Goal: Information Seeking & Learning: Check status

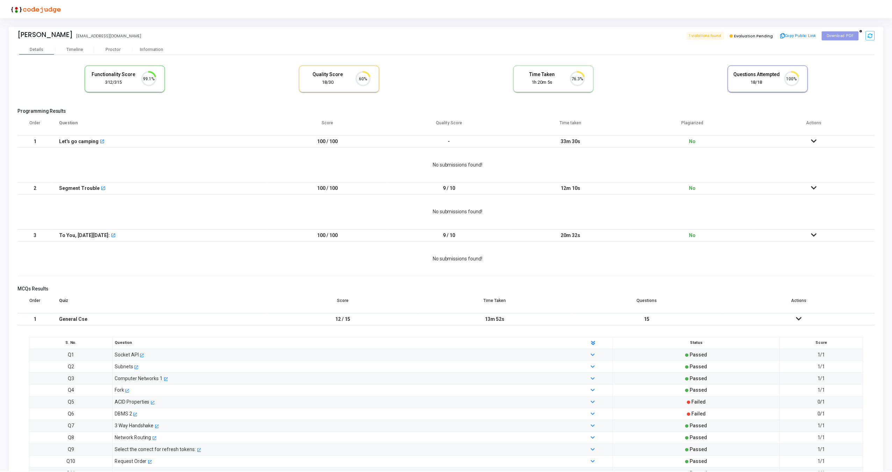
scroll to position [15, 18]
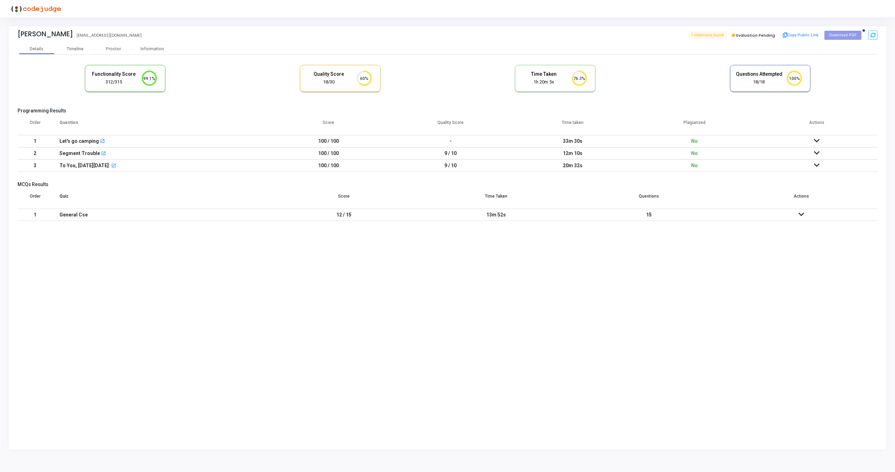
click at [816, 142] on icon at bounding box center [816, 140] width 6 height 5
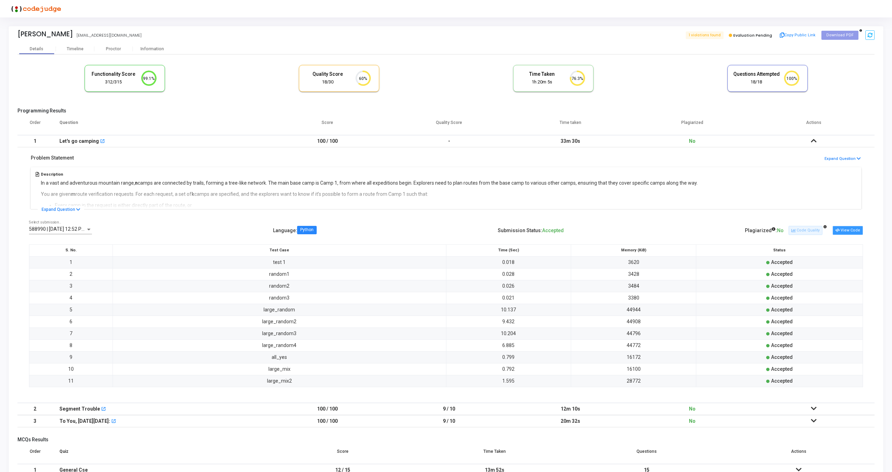
click at [847, 230] on button "View Code" at bounding box center [847, 230] width 30 height 9
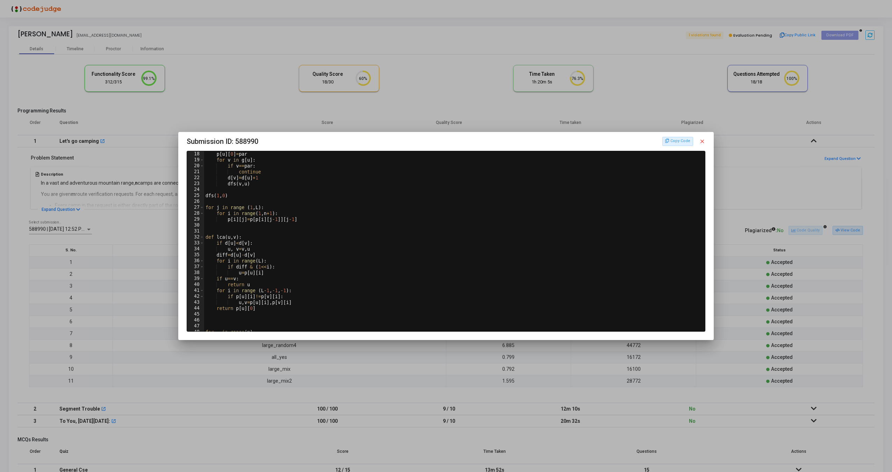
scroll to position [176, 0]
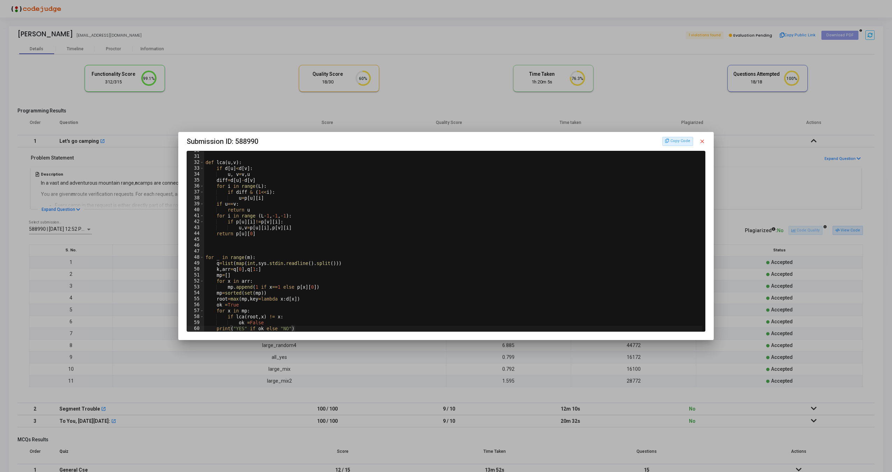
click at [703, 142] on mat-icon "close" at bounding box center [702, 141] width 6 height 6
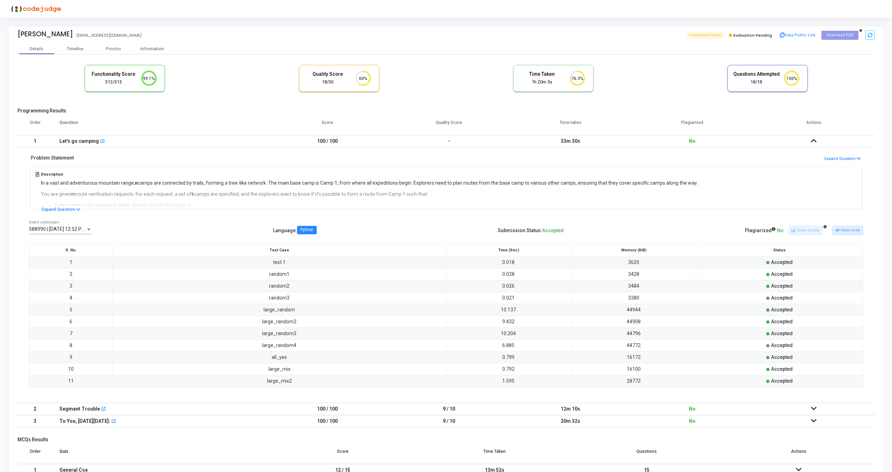
scroll to position [24, 0]
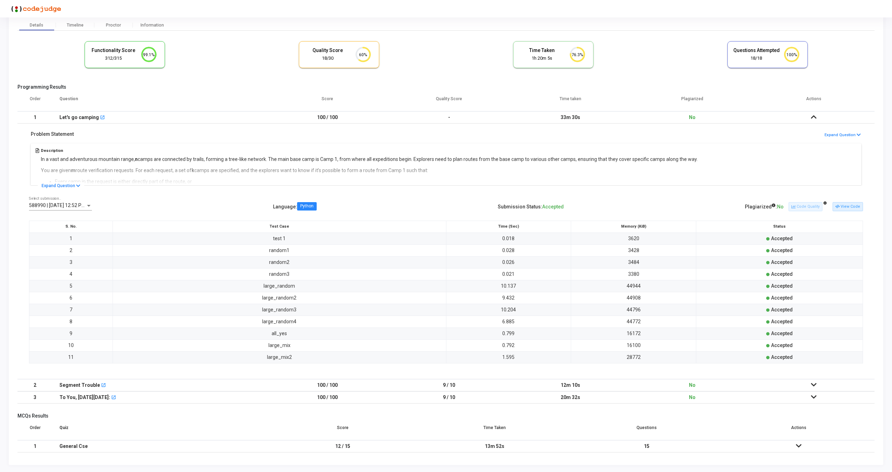
click at [813, 387] on icon at bounding box center [814, 385] width 6 height 5
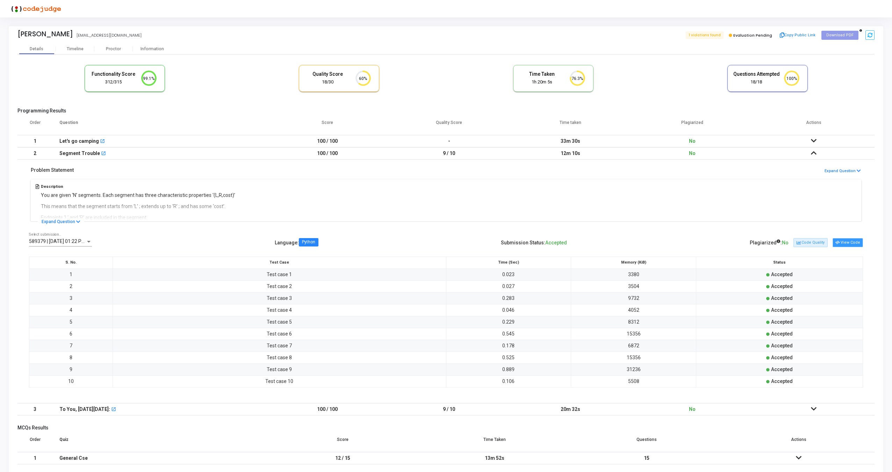
click at [847, 242] on button "View Code" at bounding box center [847, 242] width 30 height 9
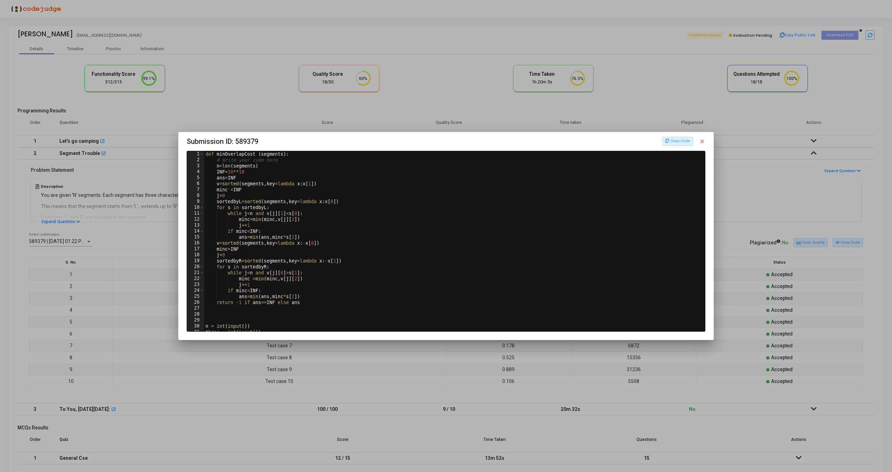
click at [703, 140] on mat-icon "close" at bounding box center [702, 141] width 6 height 6
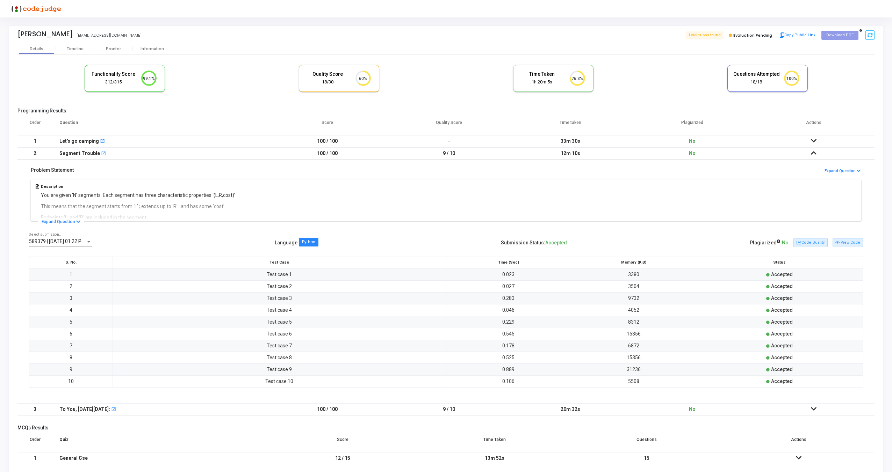
click at [814, 410] on icon at bounding box center [814, 409] width 6 height 5
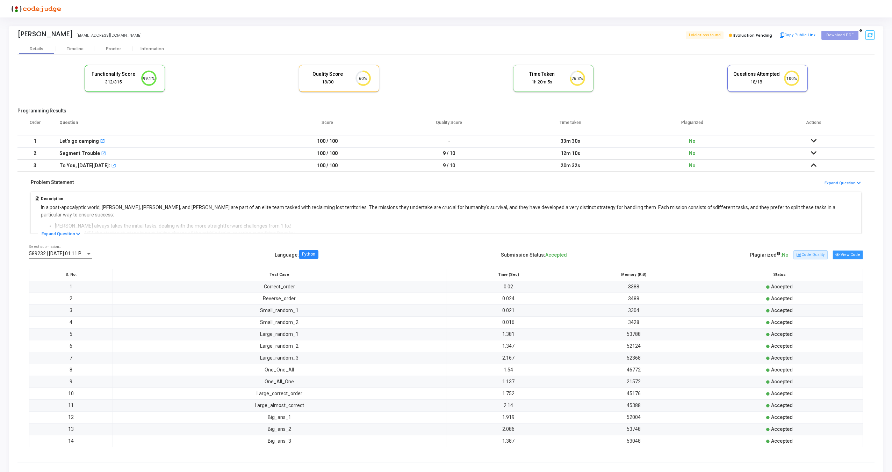
click at [853, 258] on button "View Code" at bounding box center [847, 255] width 30 height 9
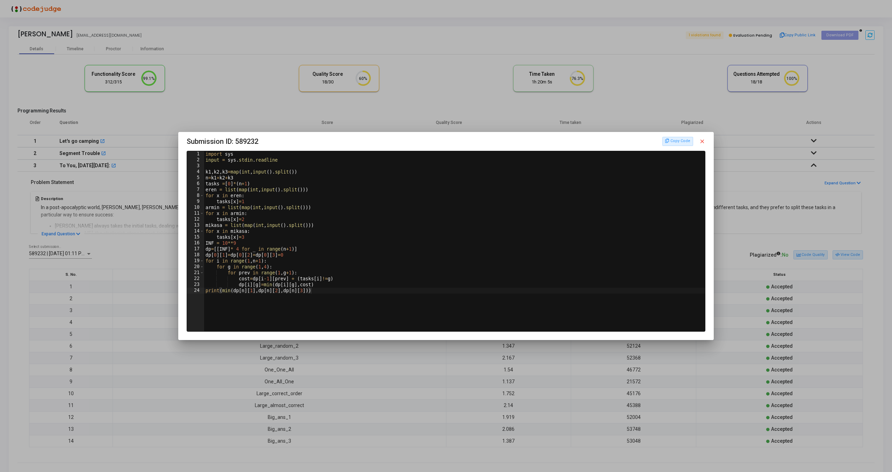
click at [702, 143] on mat-icon "close" at bounding box center [702, 141] width 6 height 6
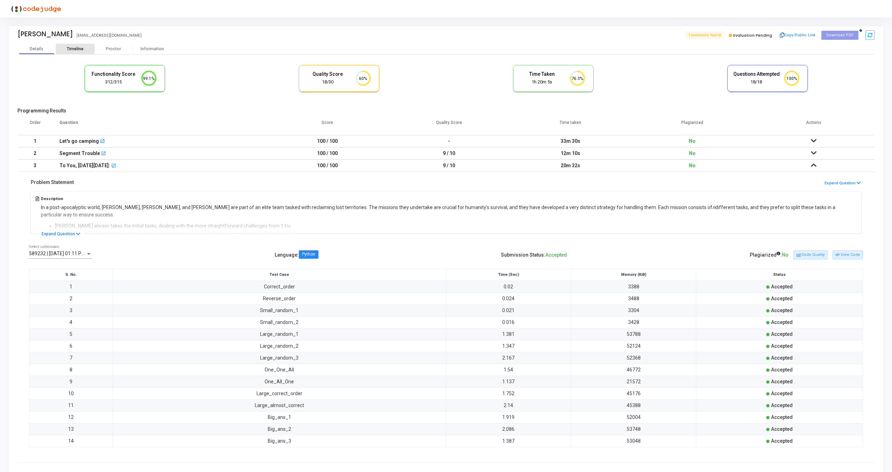
click at [82, 48] on div "Timeline" at bounding box center [75, 48] width 17 height 5
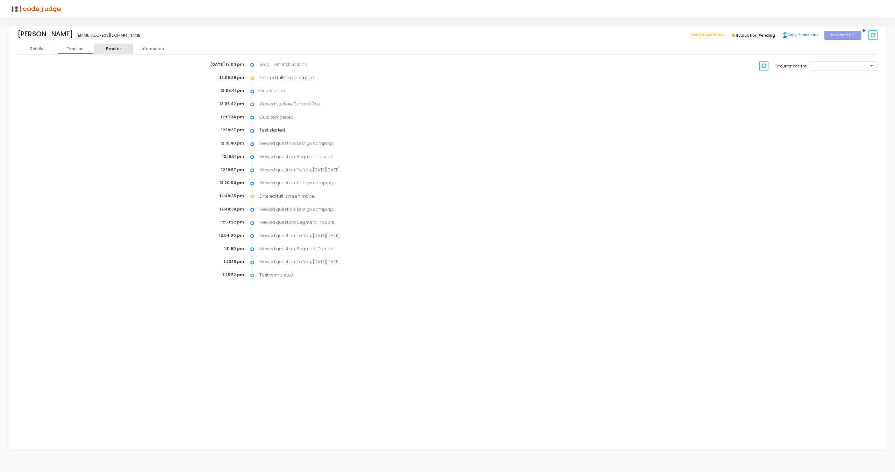
click at [109, 48] on div "Proctor" at bounding box center [113, 48] width 38 height 5
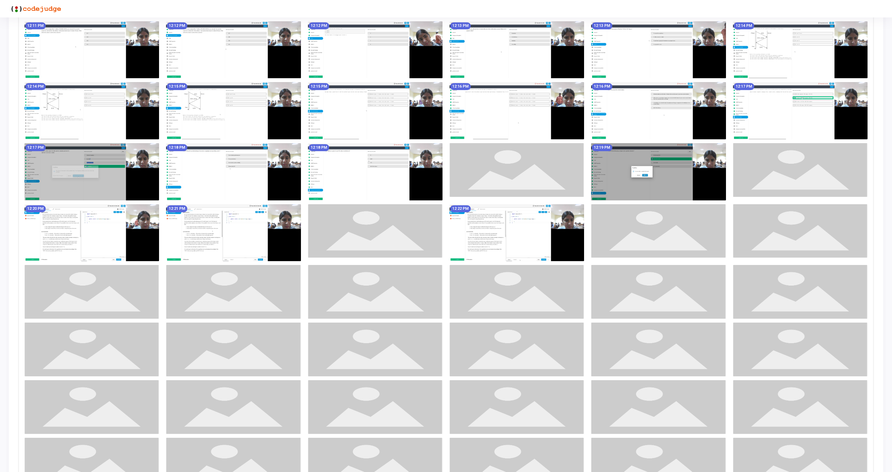
scroll to position [407, 0]
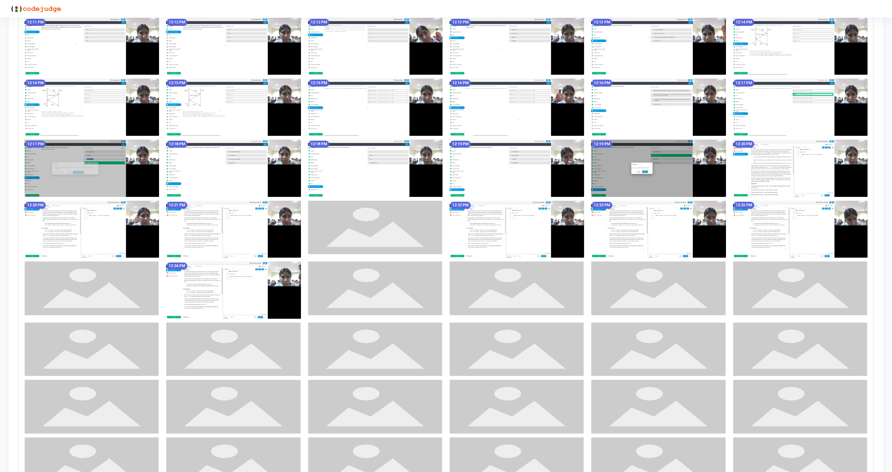
click at [117, 221] on img at bounding box center [91, 229] width 135 height 57
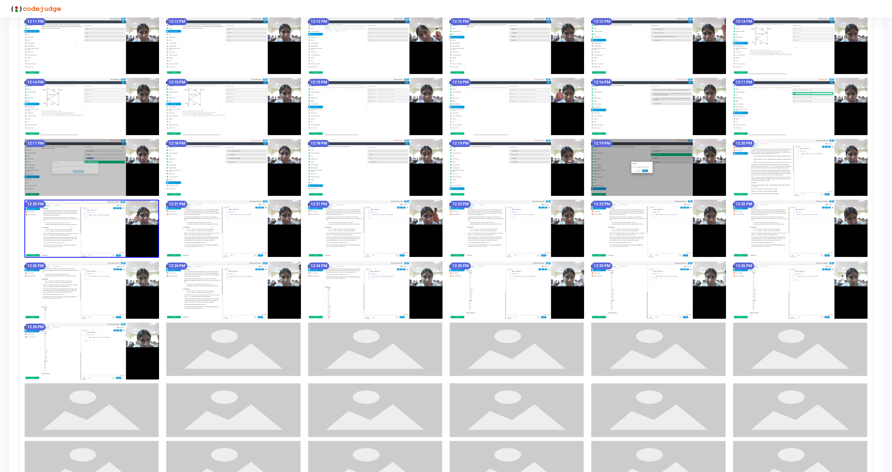
click at [114, 221] on img at bounding box center [91, 229] width 135 height 58
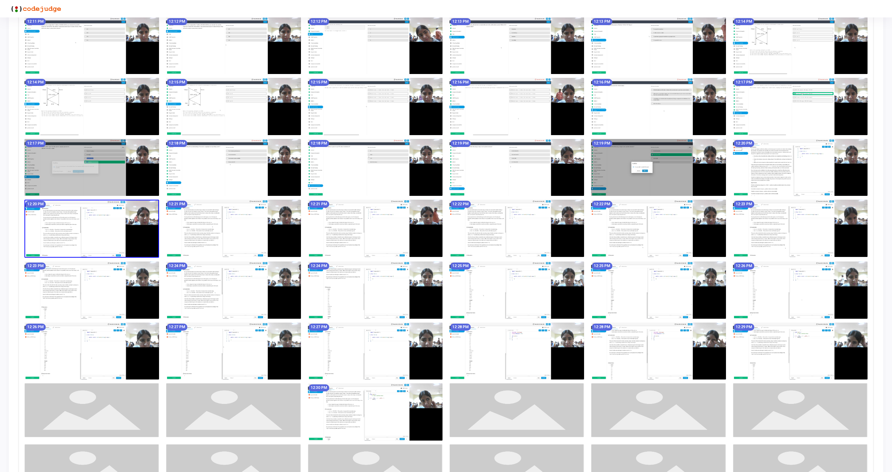
click at [108, 223] on img at bounding box center [91, 229] width 135 height 58
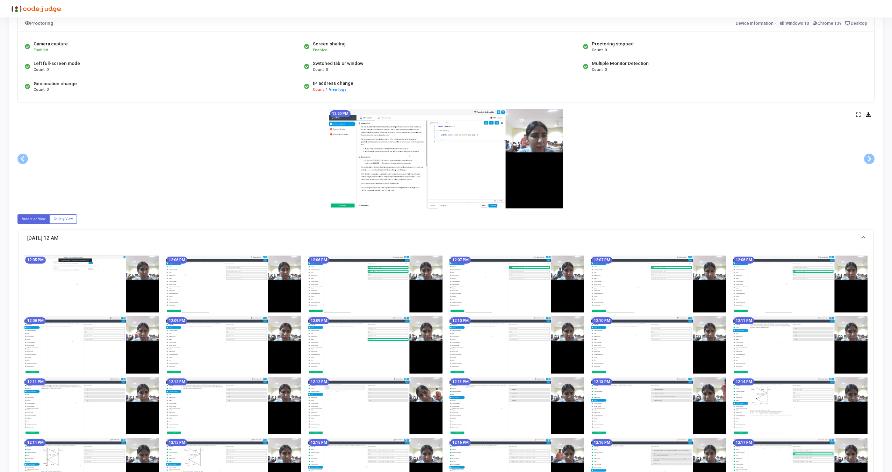
scroll to position [64, 0]
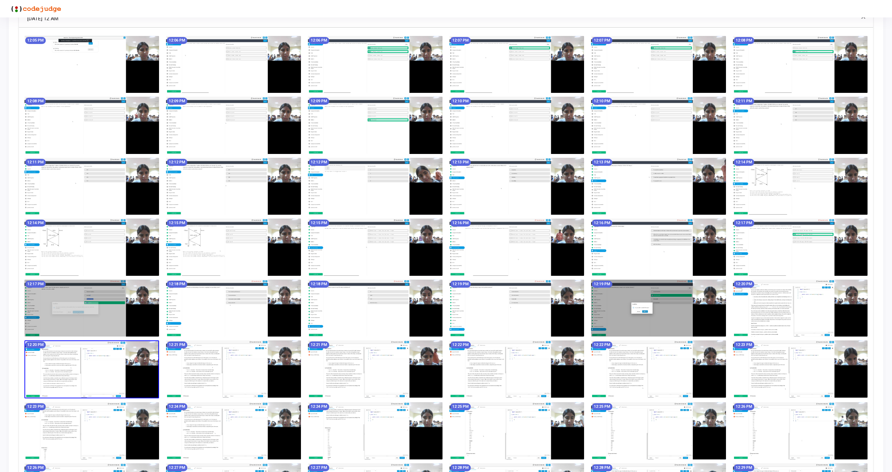
click at [104, 372] on img at bounding box center [91, 370] width 135 height 58
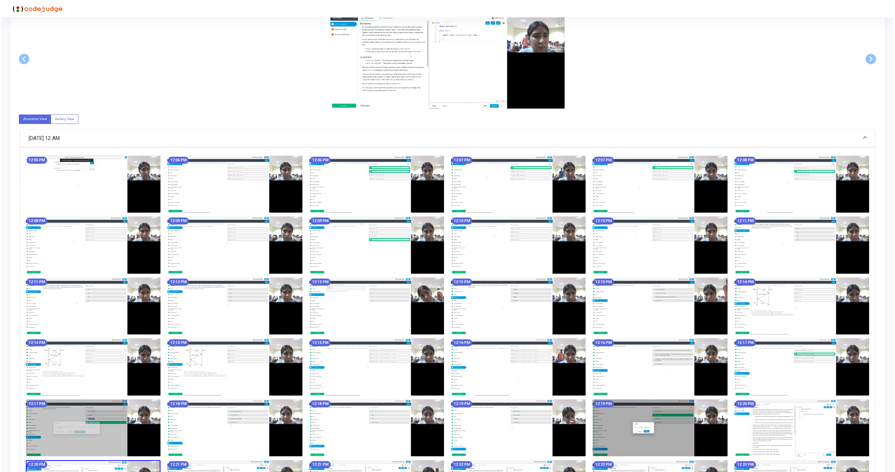
scroll to position [0, 0]
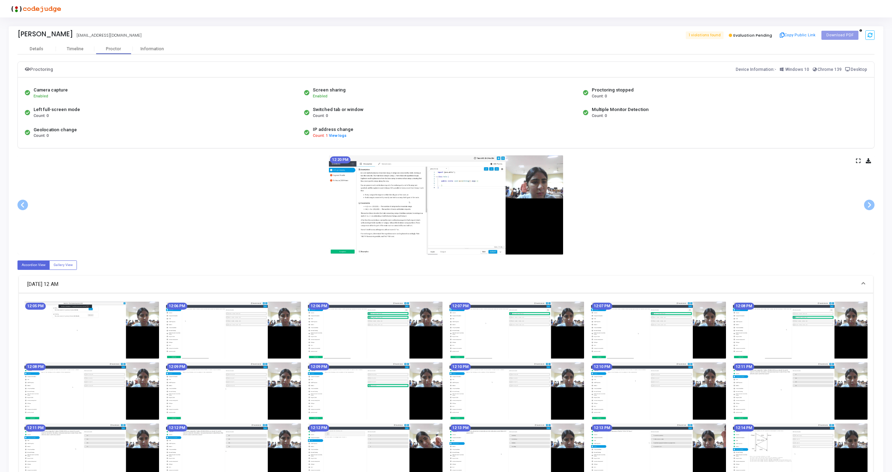
click at [857, 164] on div "12:20 PM" at bounding box center [445, 204] width 857 height 99
click at [857, 160] on icon at bounding box center [858, 161] width 5 height 4
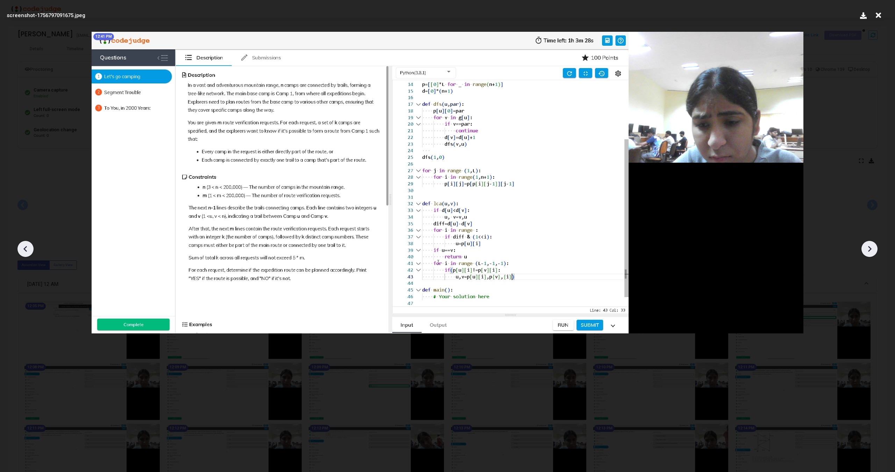
click at [870, 251] on icon at bounding box center [869, 249] width 10 height 10
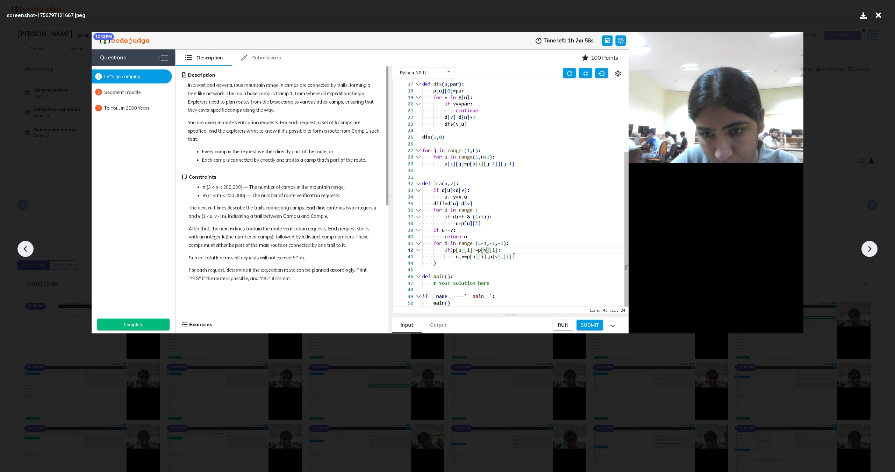
click at [870, 249] on icon at bounding box center [869, 249] width 3 height 6
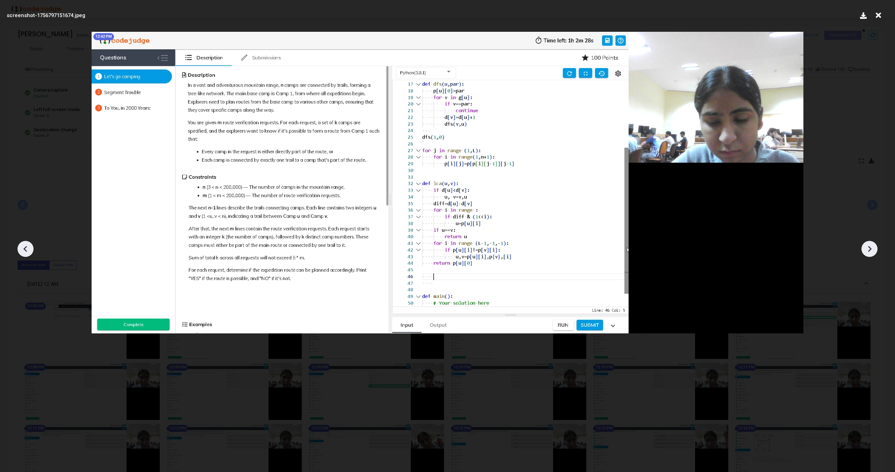
click at [870, 249] on icon at bounding box center [869, 249] width 3 height 6
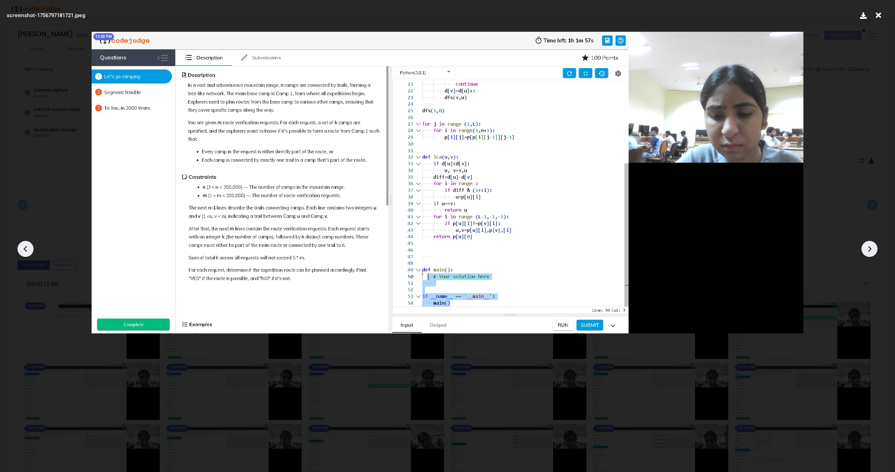
click at [866, 249] on icon at bounding box center [869, 249] width 10 height 10
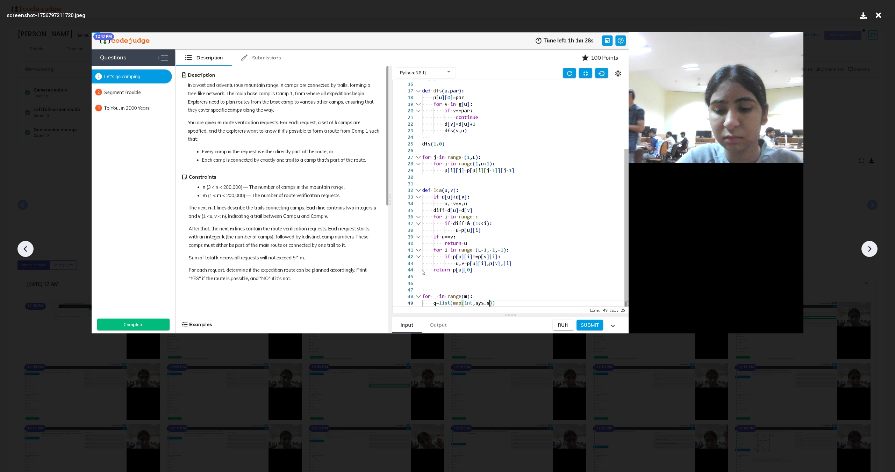
click at [866, 249] on icon at bounding box center [869, 249] width 10 height 10
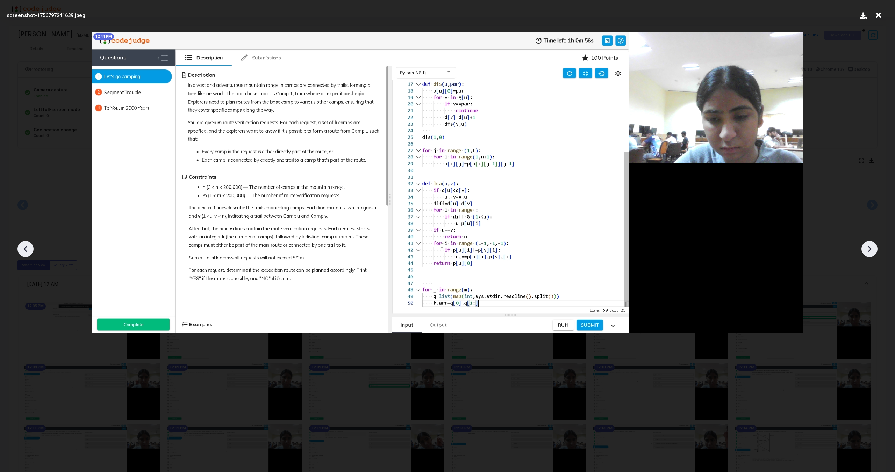
click at [866, 249] on icon at bounding box center [869, 249] width 10 height 10
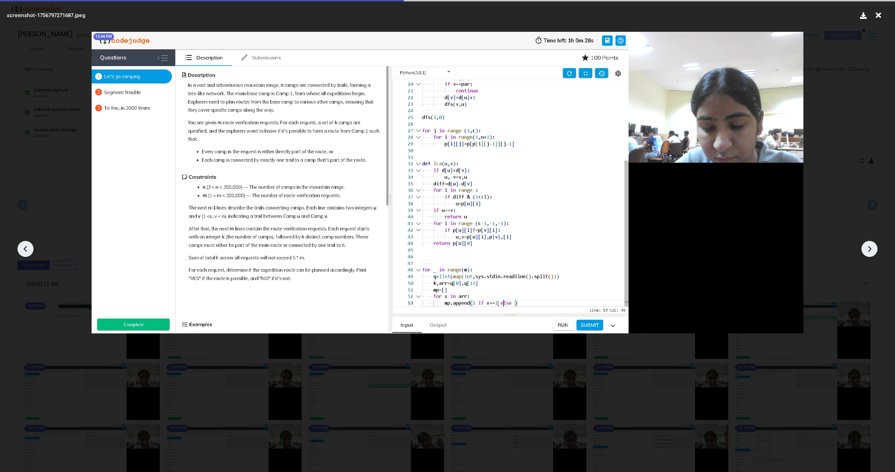
click at [866, 249] on icon at bounding box center [869, 249] width 10 height 10
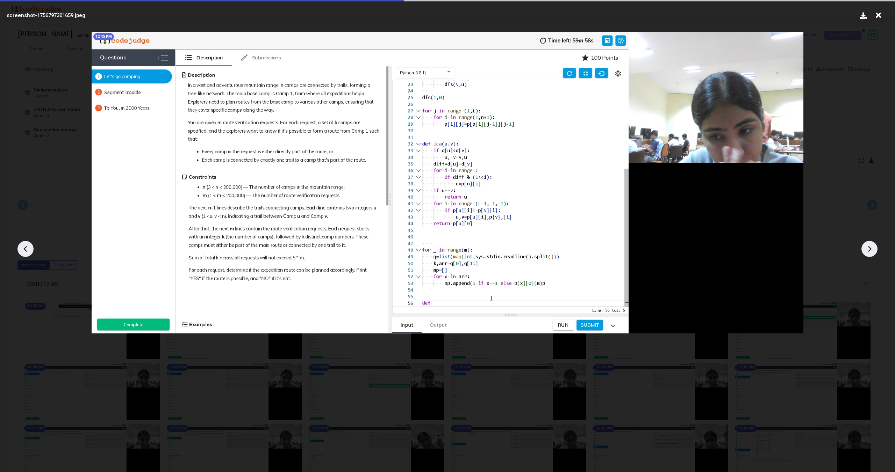
click at [866, 249] on icon at bounding box center [869, 249] width 10 height 10
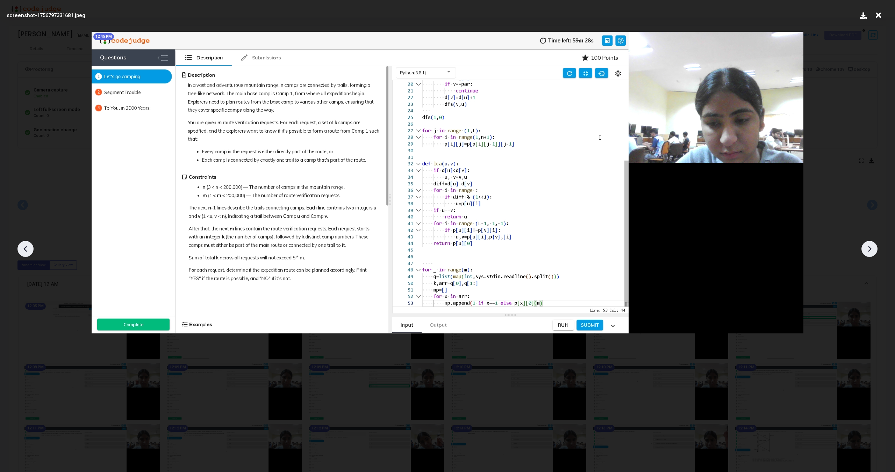
click at [866, 249] on icon at bounding box center [869, 249] width 10 height 10
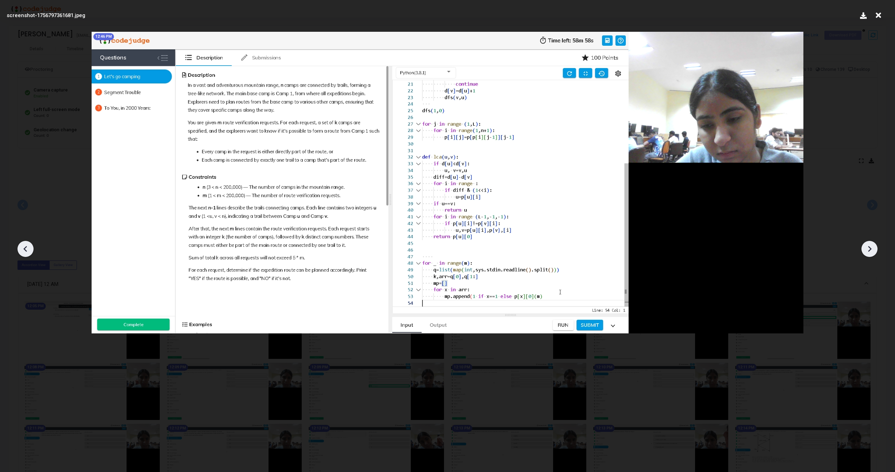
click at [866, 249] on icon at bounding box center [869, 249] width 10 height 10
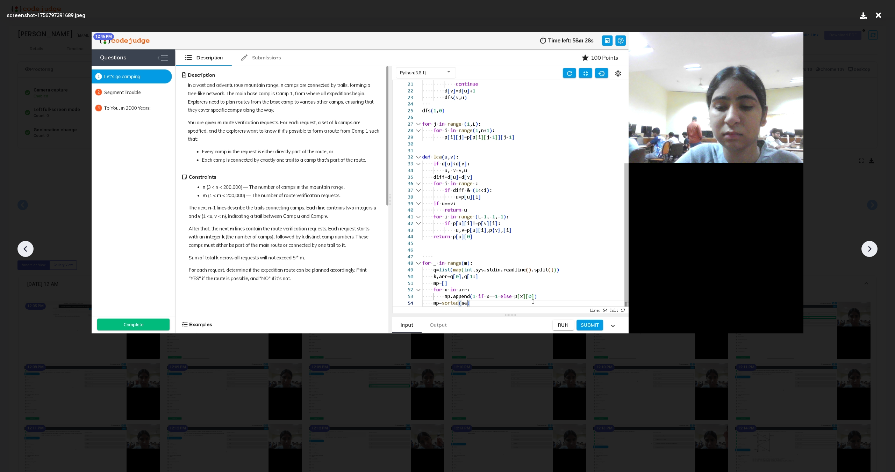
click at [866, 249] on icon at bounding box center [869, 249] width 10 height 10
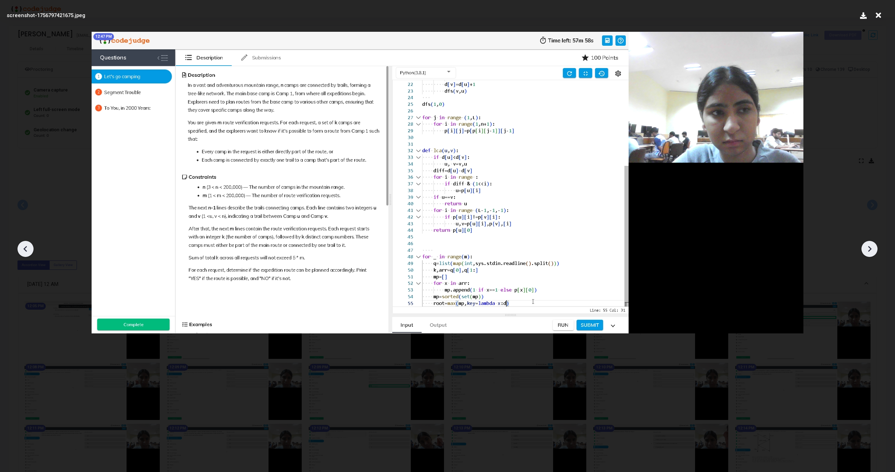
click at [866, 249] on icon at bounding box center [869, 249] width 10 height 10
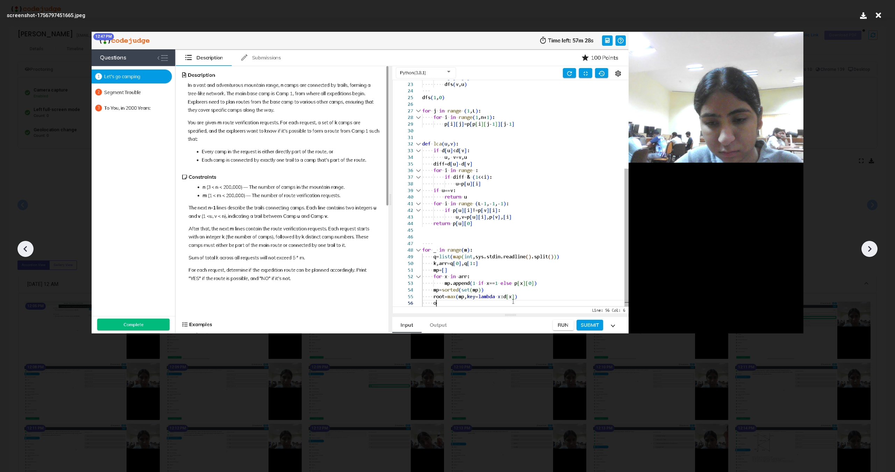
click at [866, 249] on icon at bounding box center [869, 249] width 10 height 10
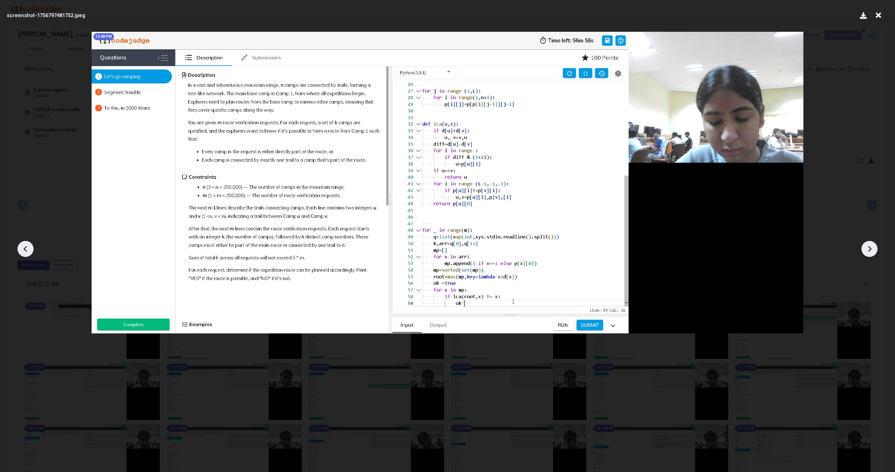
click at [866, 249] on icon at bounding box center [869, 249] width 10 height 10
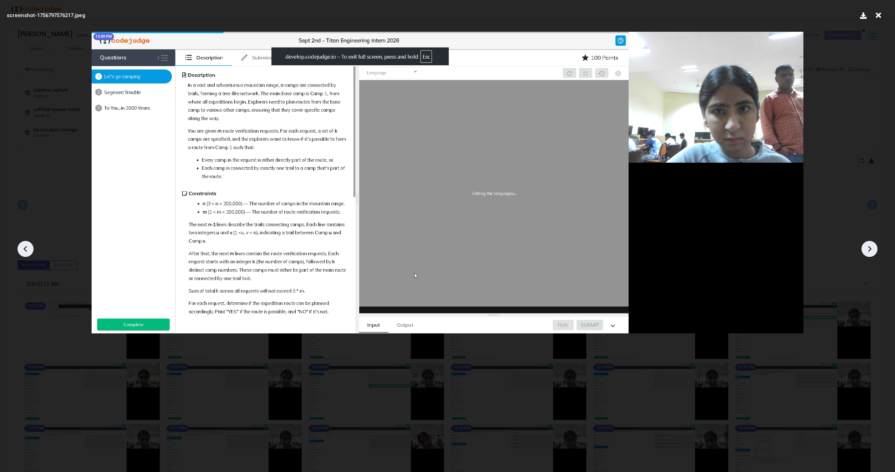
click at [866, 249] on icon at bounding box center [869, 249] width 10 height 10
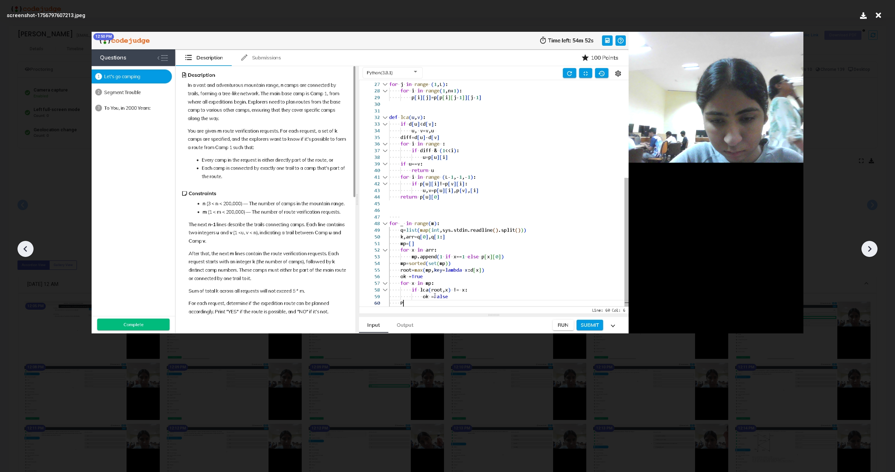
click at [867, 251] on icon at bounding box center [869, 249] width 10 height 10
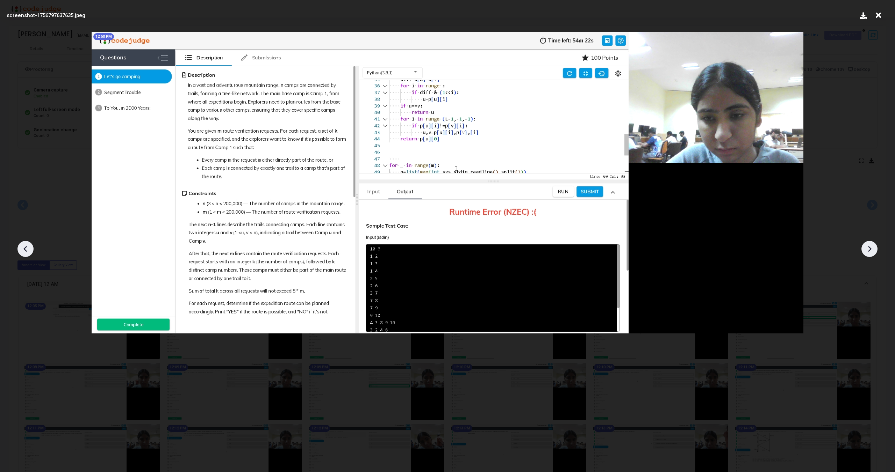
click at [867, 251] on icon at bounding box center [869, 249] width 10 height 10
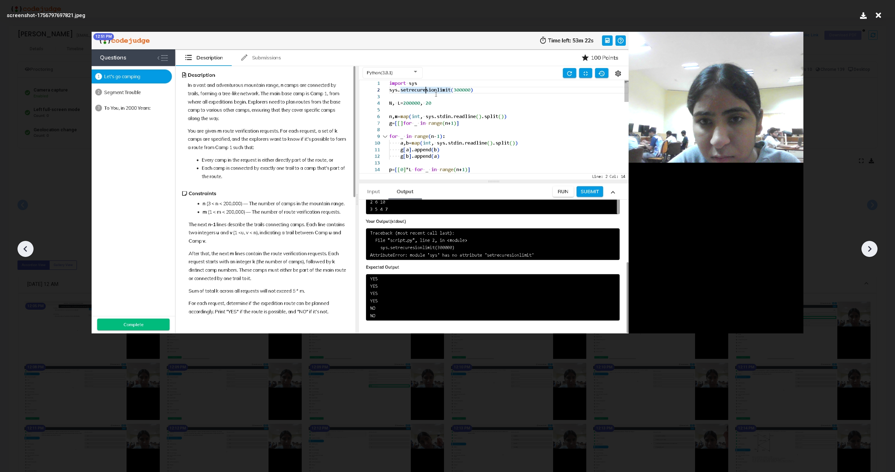
click at [867, 251] on icon at bounding box center [869, 249] width 10 height 10
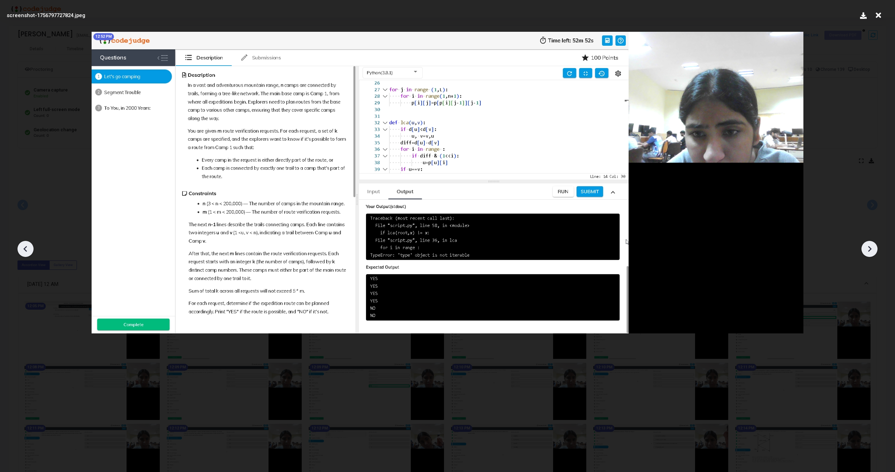
click at [867, 251] on icon at bounding box center [869, 249] width 10 height 10
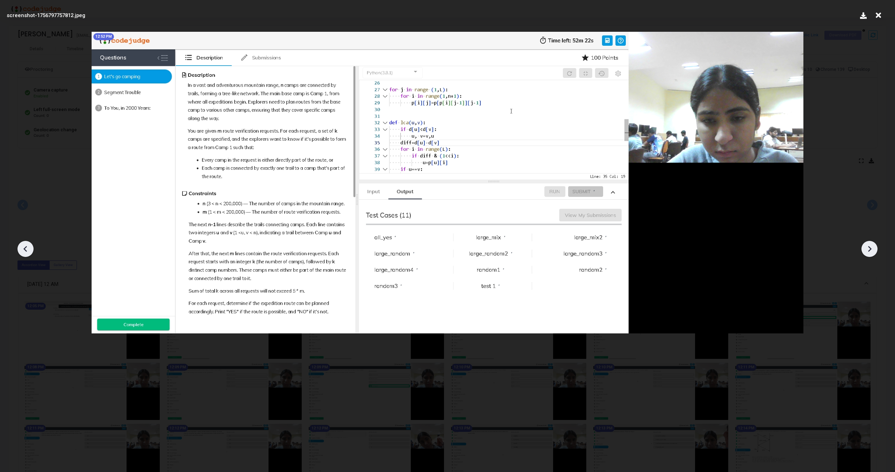
click at [867, 251] on icon at bounding box center [869, 249] width 10 height 10
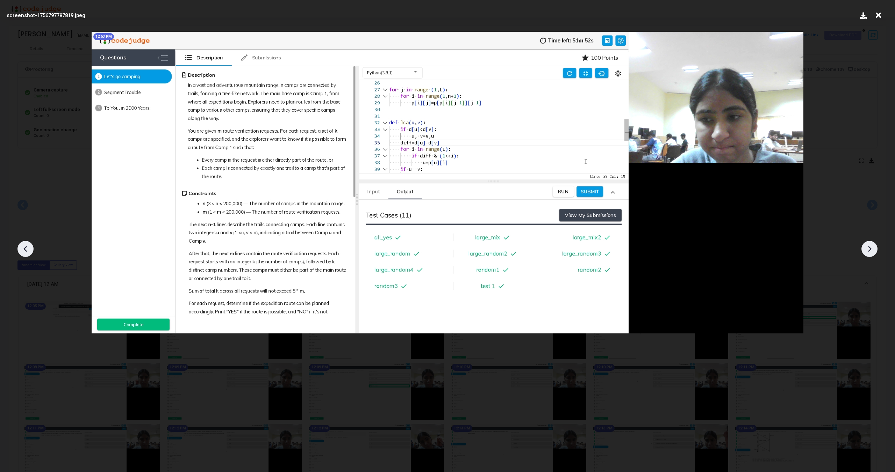
click at [867, 251] on icon at bounding box center [869, 249] width 10 height 10
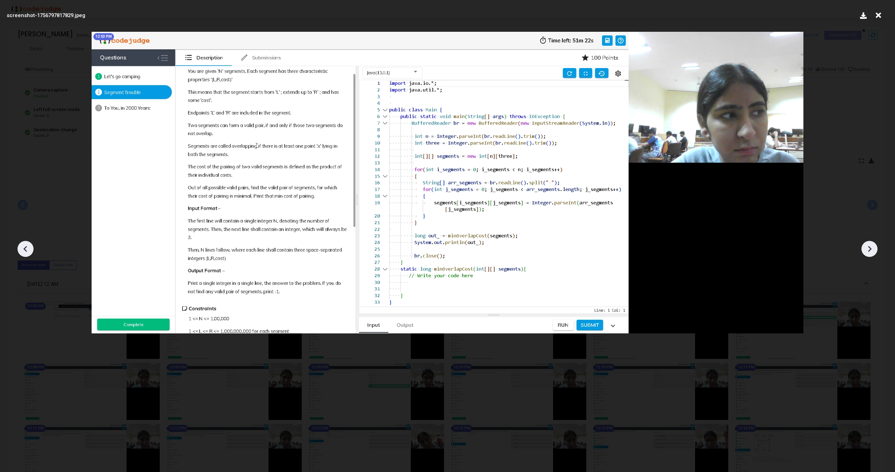
click at [867, 251] on icon at bounding box center [869, 249] width 10 height 10
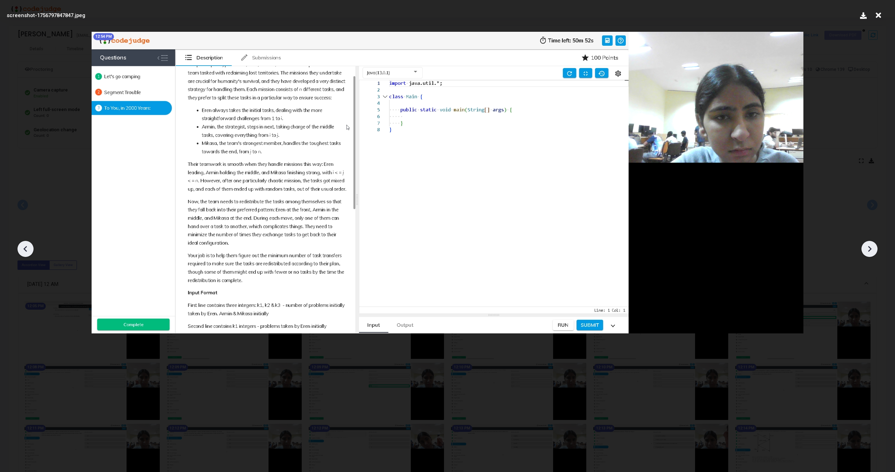
click at [867, 251] on icon at bounding box center [869, 249] width 10 height 10
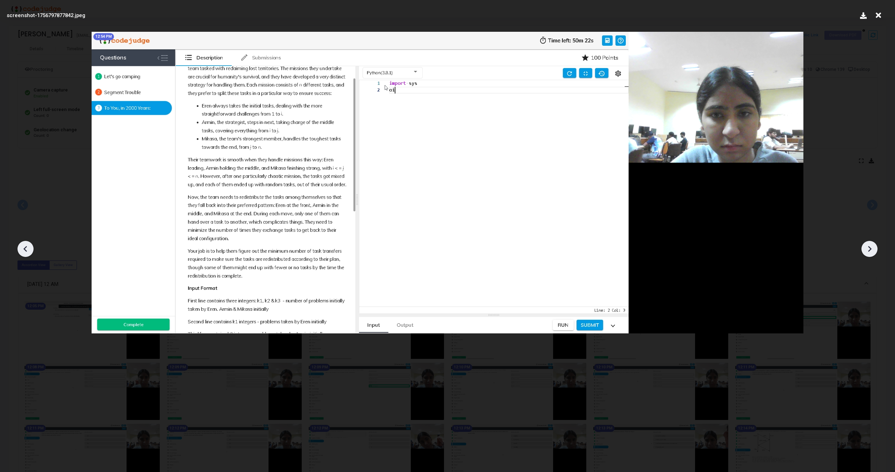
click at [867, 251] on icon at bounding box center [869, 249] width 10 height 10
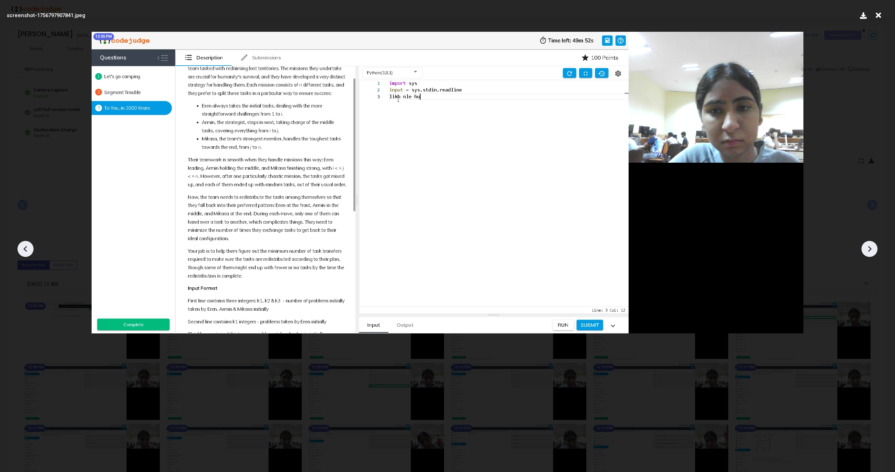
click at [867, 251] on icon at bounding box center [869, 249] width 10 height 10
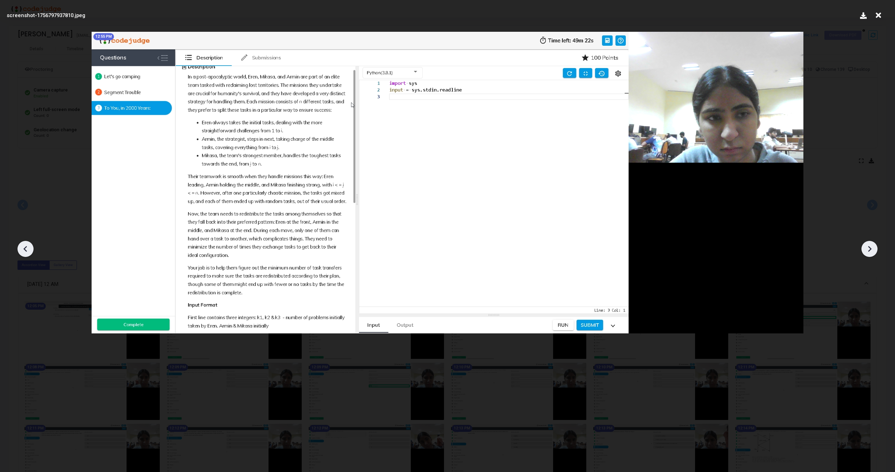
click at [867, 251] on icon at bounding box center [869, 249] width 10 height 10
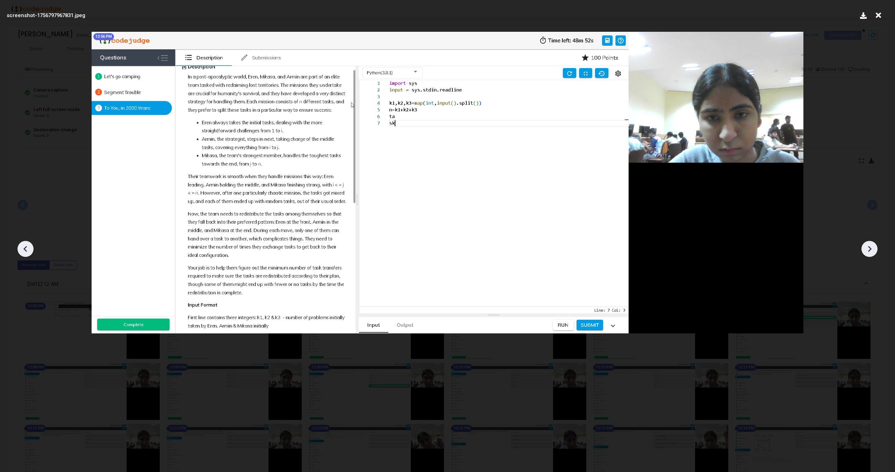
click at [867, 251] on icon at bounding box center [869, 249] width 10 height 10
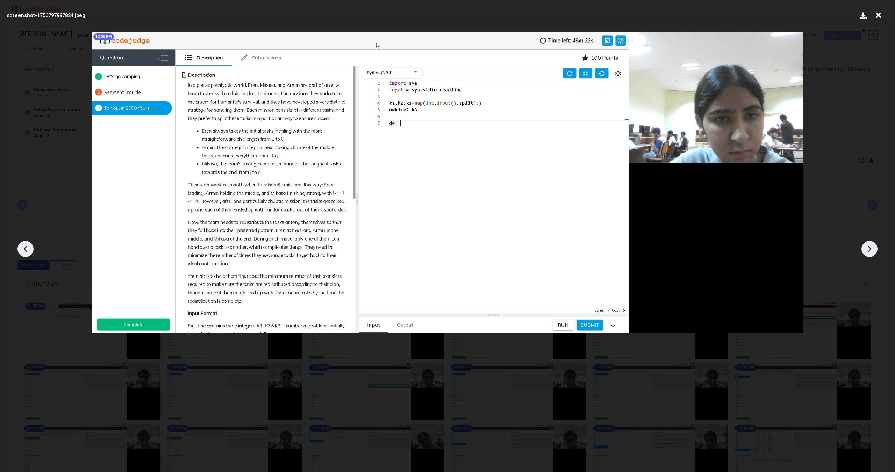
click at [867, 251] on icon at bounding box center [869, 249] width 10 height 10
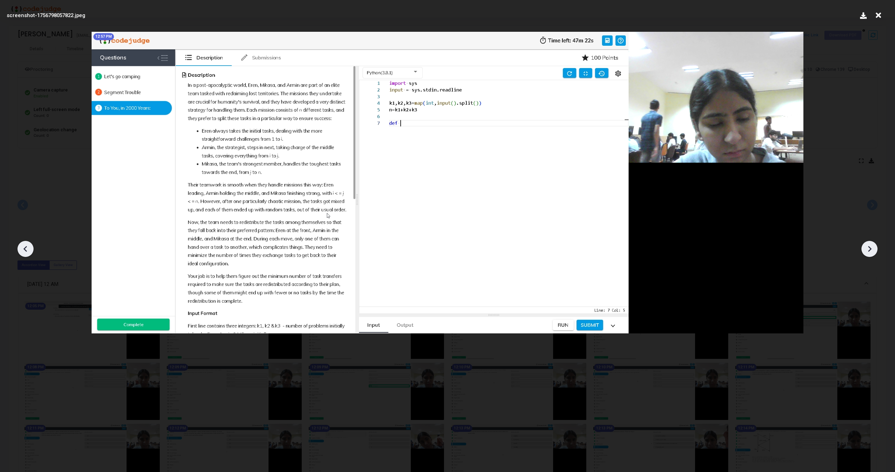
click at [867, 251] on icon at bounding box center [869, 249] width 10 height 10
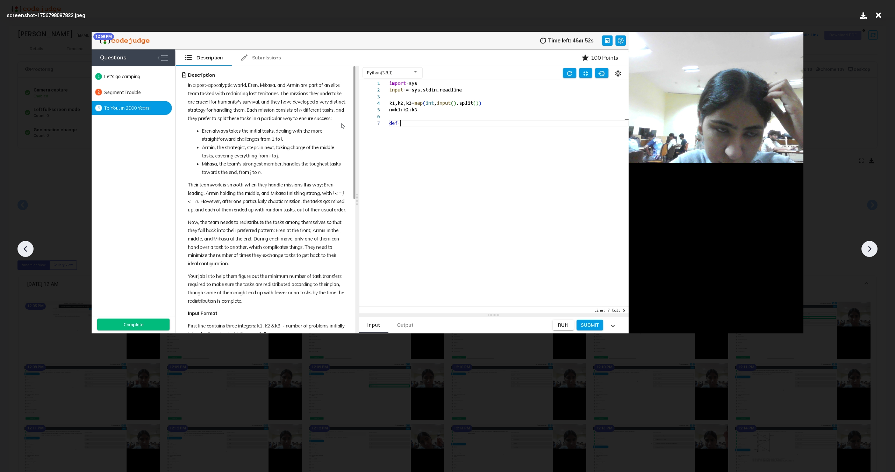
click at [867, 251] on icon at bounding box center [869, 249] width 10 height 10
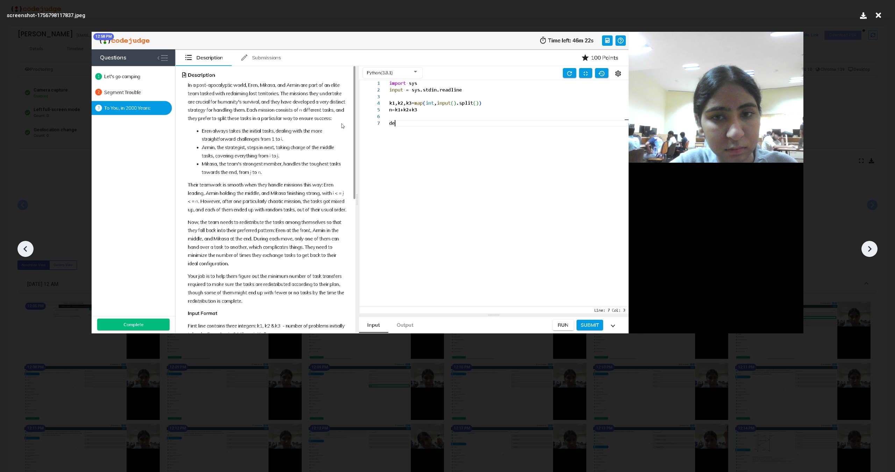
click at [867, 251] on icon at bounding box center [869, 249] width 10 height 10
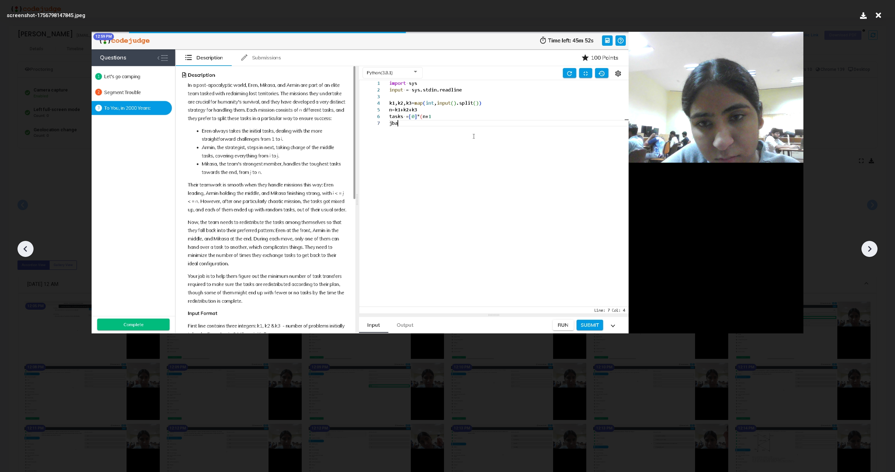
click at [867, 251] on icon at bounding box center [869, 249] width 10 height 10
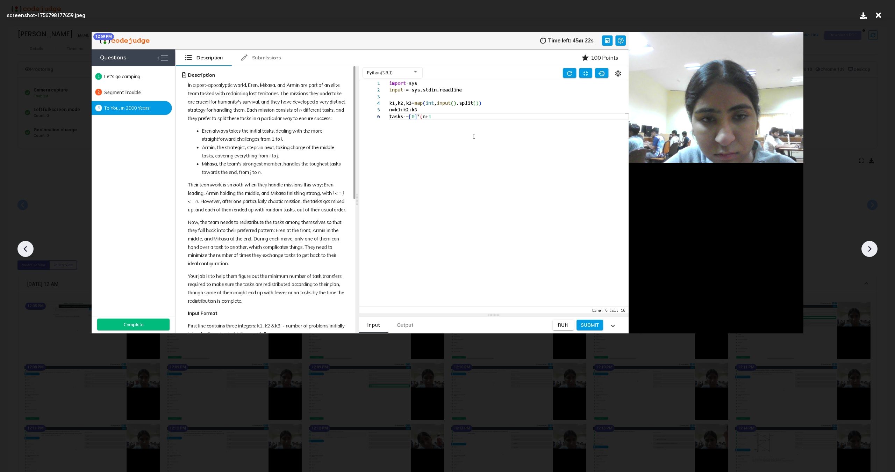
click at [867, 251] on icon at bounding box center [869, 249] width 10 height 10
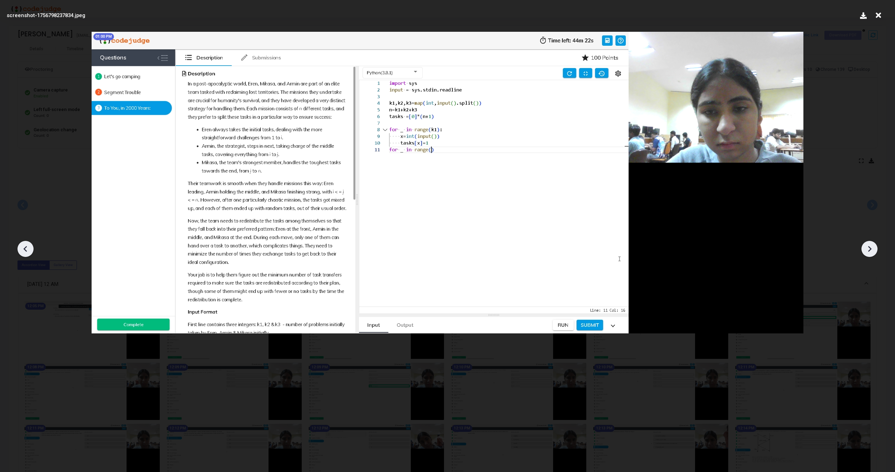
click at [867, 251] on icon at bounding box center [869, 249] width 10 height 10
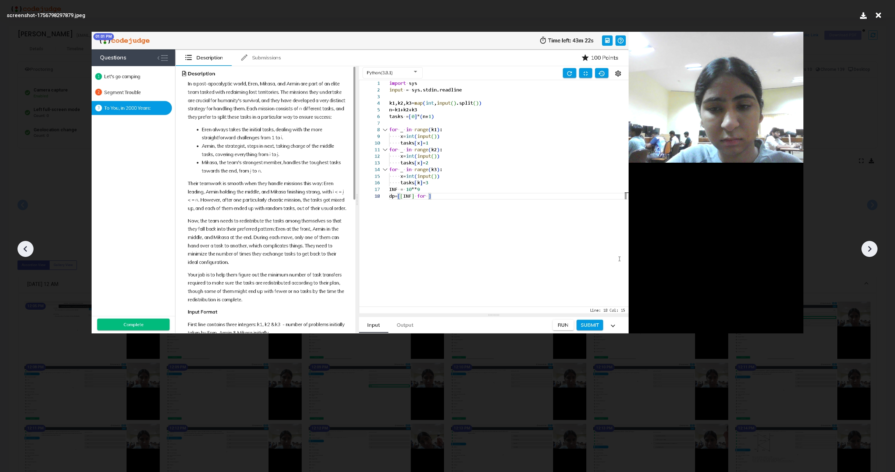
click at [867, 251] on icon at bounding box center [869, 249] width 10 height 10
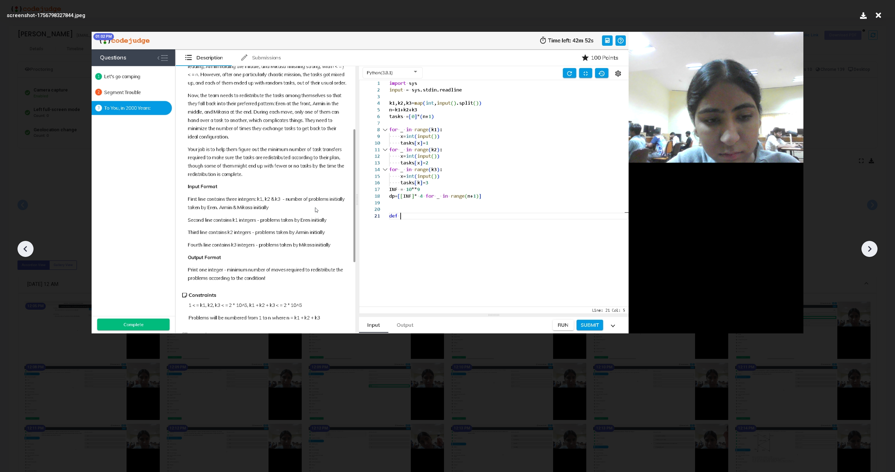
click at [867, 251] on icon at bounding box center [869, 249] width 10 height 10
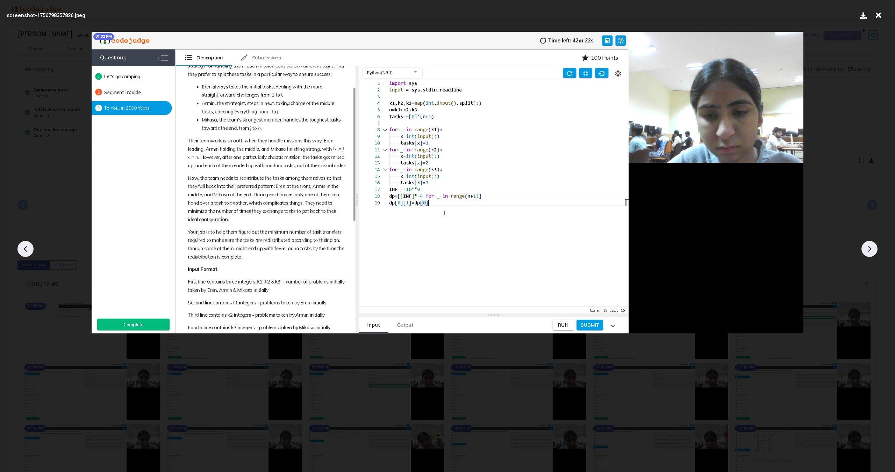
click at [867, 251] on icon at bounding box center [869, 249] width 10 height 10
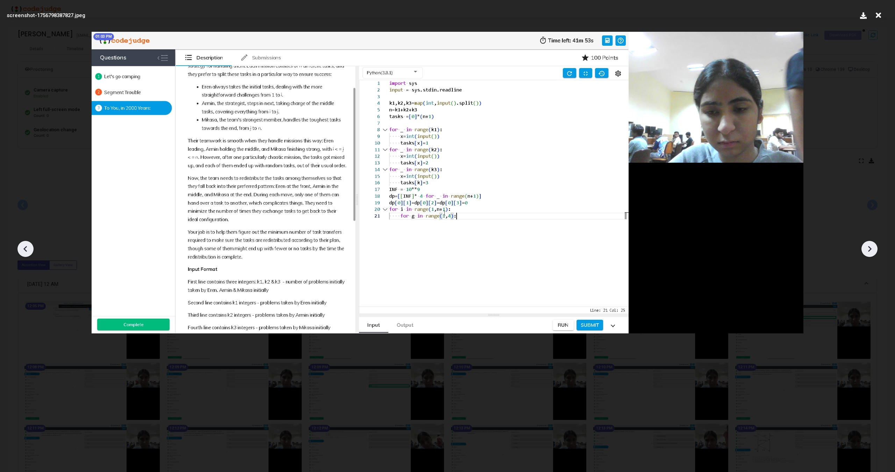
click at [867, 251] on icon at bounding box center [869, 249] width 10 height 10
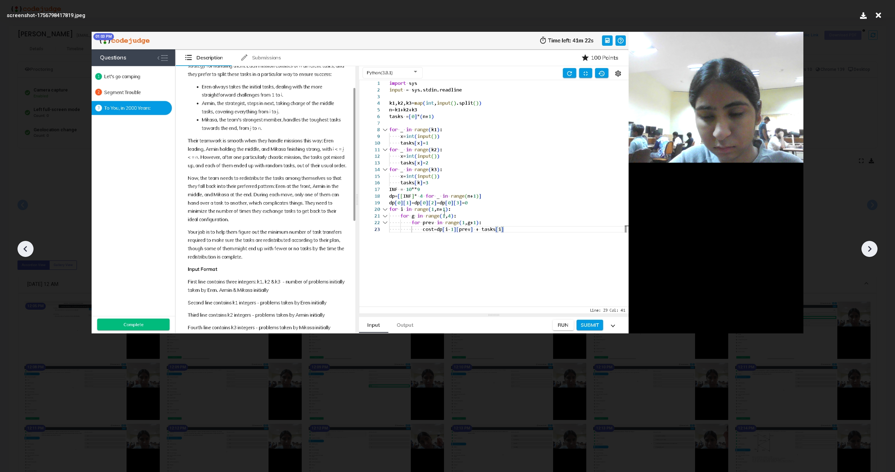
click at [867, 251] on icon at bounding box center [869, 249] width 10 height 10
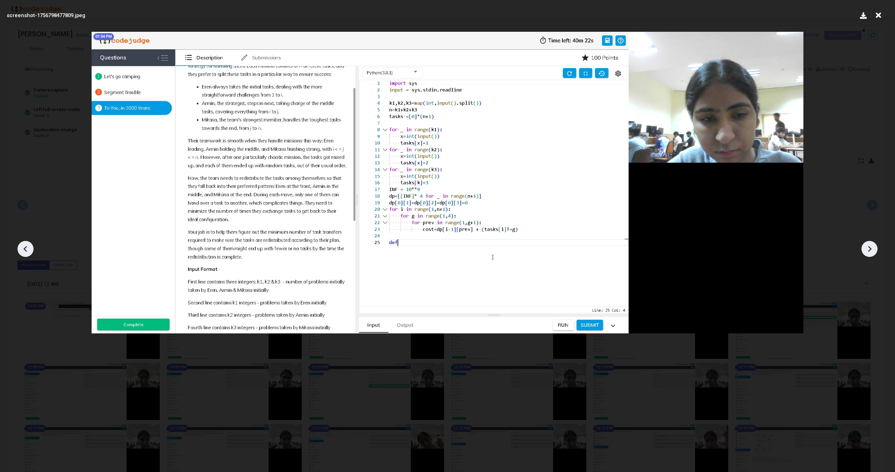
click at [867, 251] on icon at bounding box center [869, 249] width 10 height 10
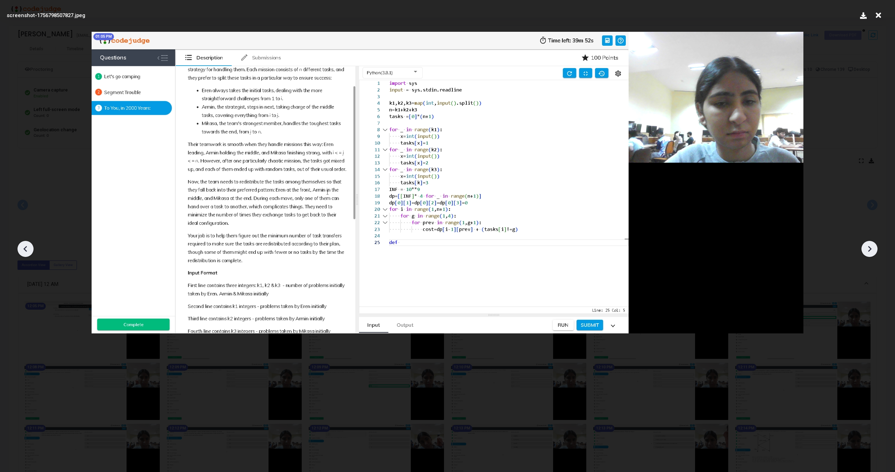
click at [867, 251] on icon at bounding box center [869, 249] width 10 height 10
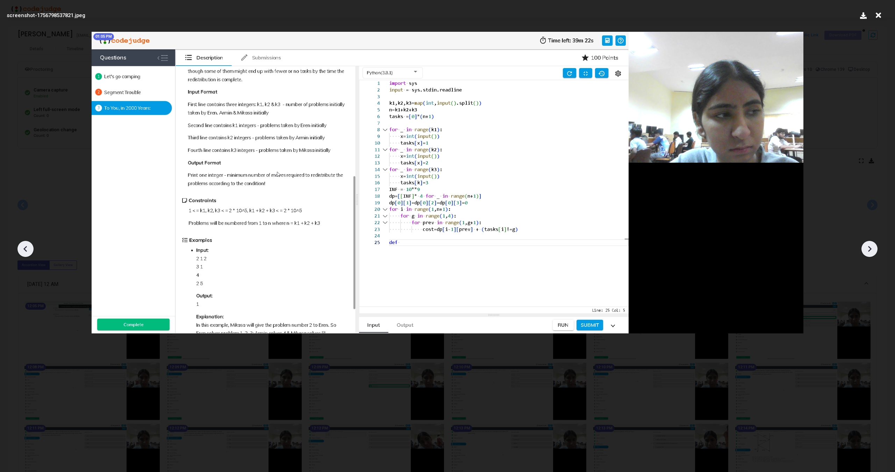
click at [867, 251] on icon at bounding box center [869, 249] width 10 height 10
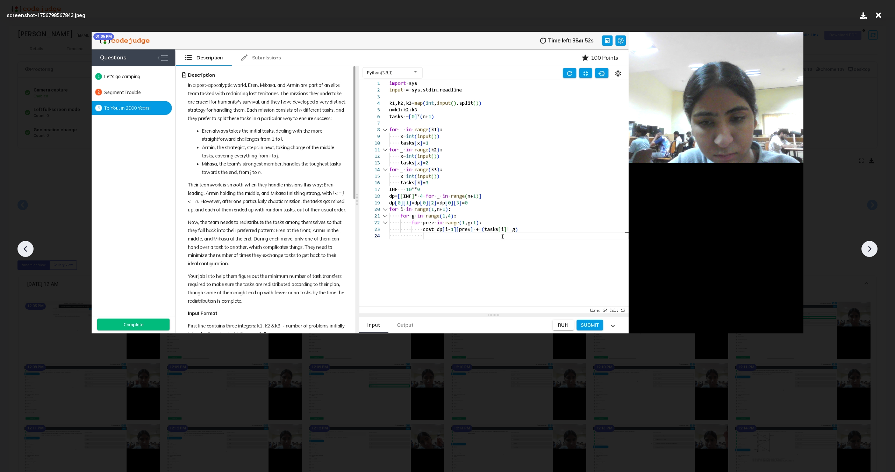
click at [867, 251] on icon at bounding box center [869, 249] width 10 height 10
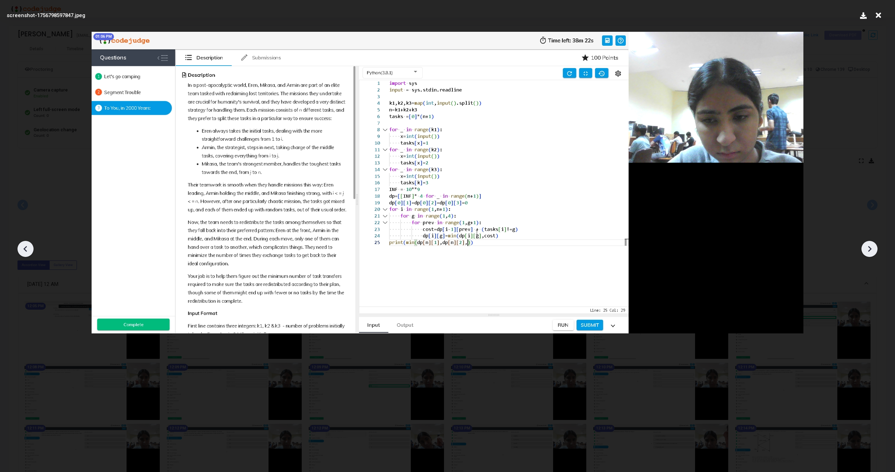
click at [867, 251] on icon at bounding box center [869, 249] width 10 height 10
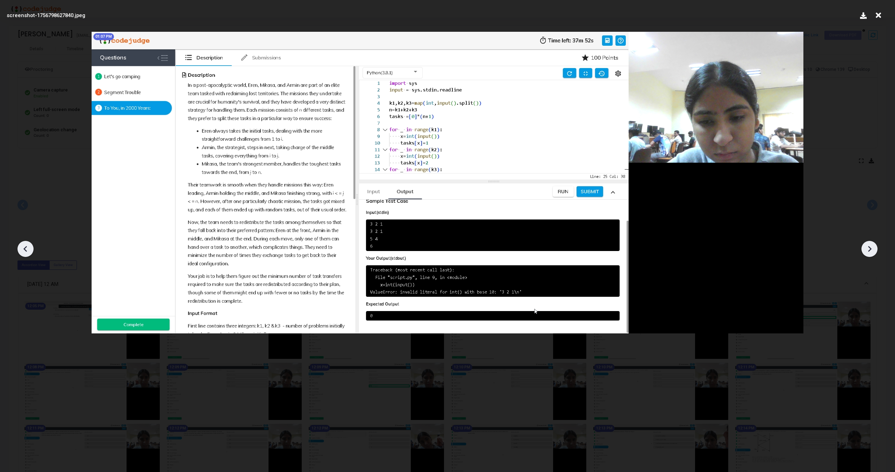
click at [867, 251] on icon at bounding box center [869, 249] width 10 height 10
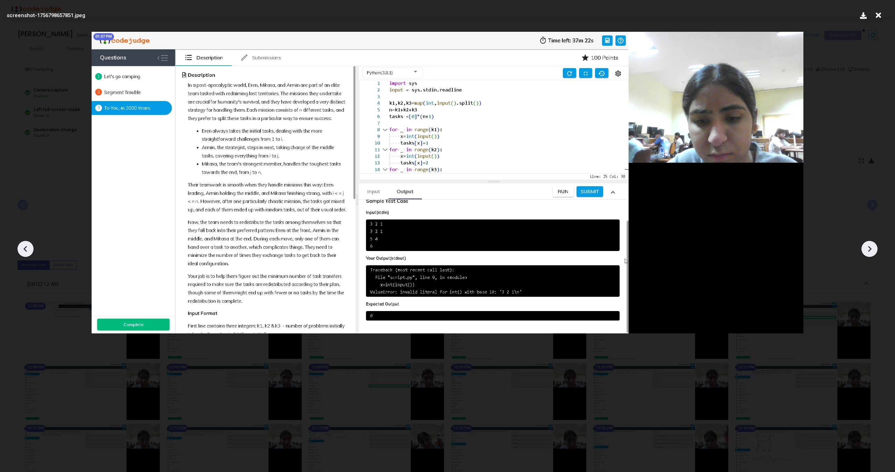
click at [867, 251] on icon at bounding box center [869, 249] width 10 height 10
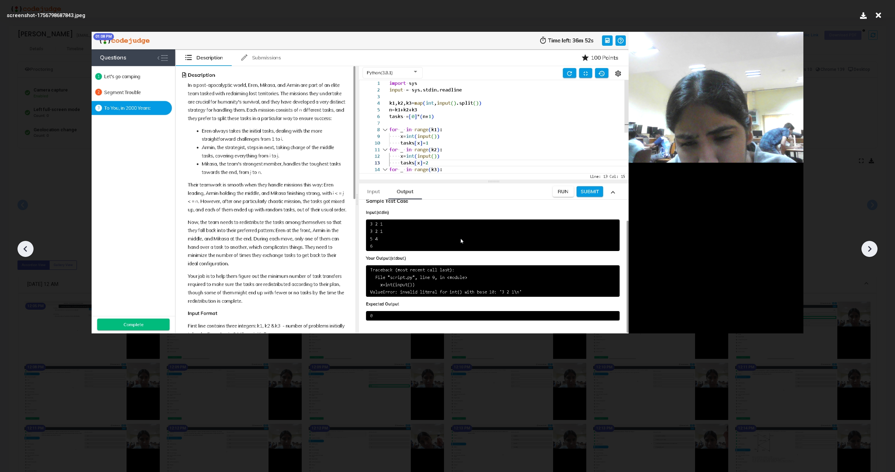
click at [867, 251] on icon at bounding box center [869, 249] width 10 height 10
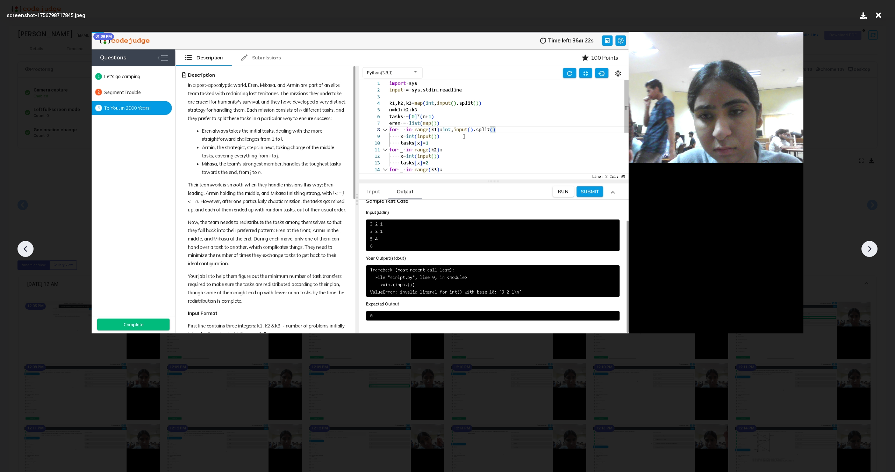
click at [867, 251] on icon at bounding box center [869, 249] width 10 height 10
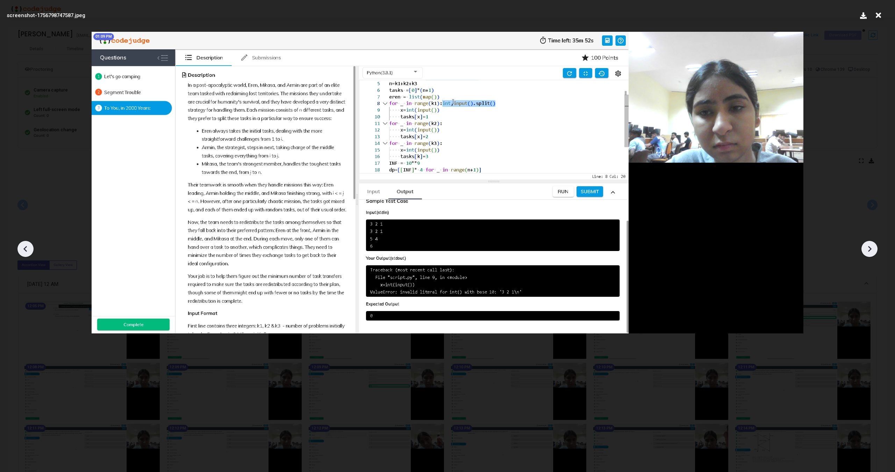
click at [867, 251] on icon at bounding box center [869, 249] width 10 height 10
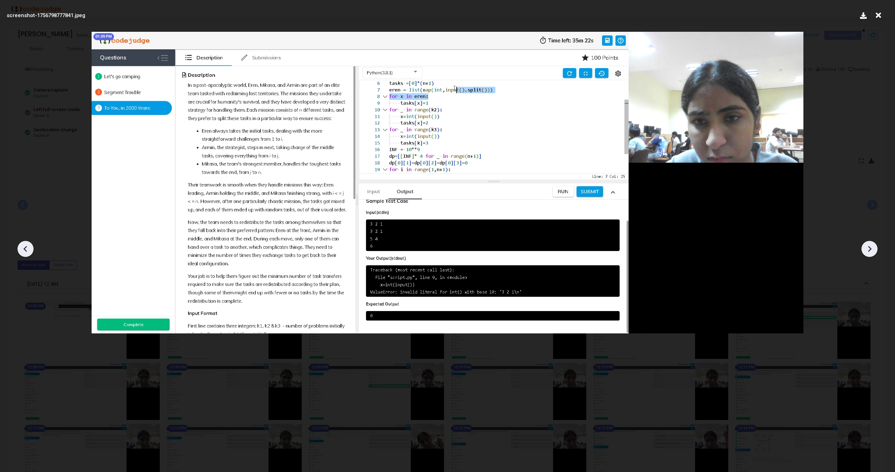
click at [867, 251] on icon at bounding box center [869, 249] width 10 height 10
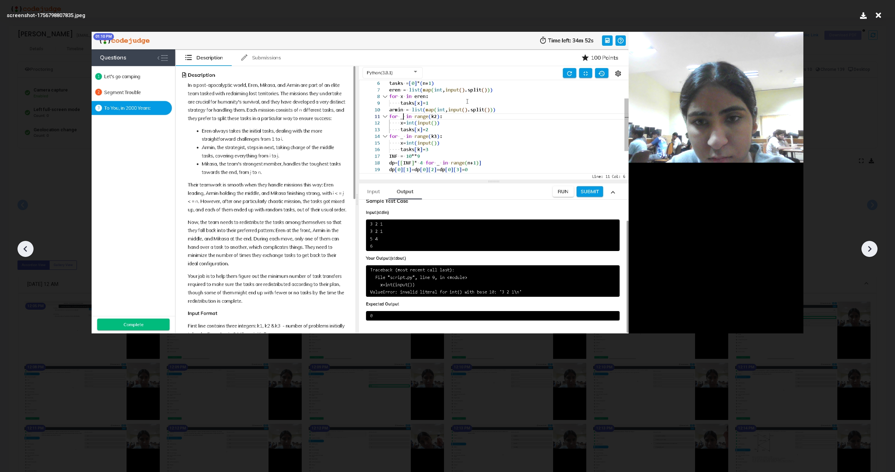
click at [867, 251] on icon at bounding box center [869, 249] width 10 height 10
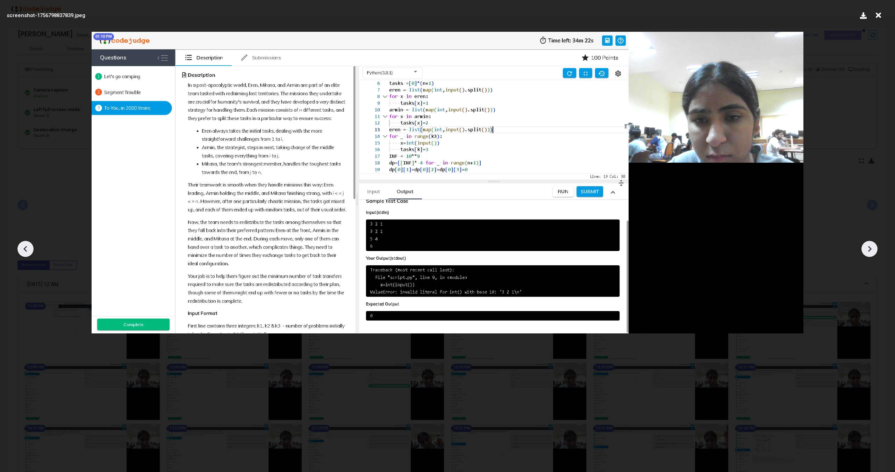
click at [867, 251] on icon at bounding box center [869, 249] width 10 height 10
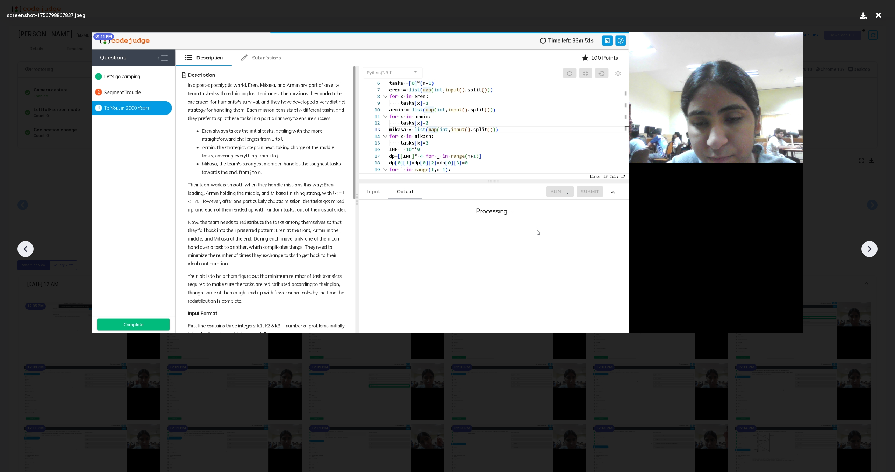
click at [867, 251] on icon at bounding box center [869, 249] width 10 height 10
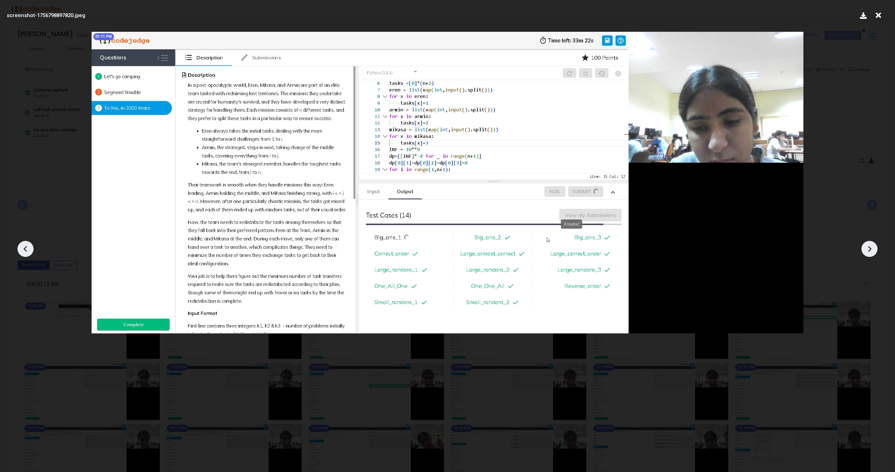
click at [869, 251] on icon at bounding box center [869, 249] width 3 height 6
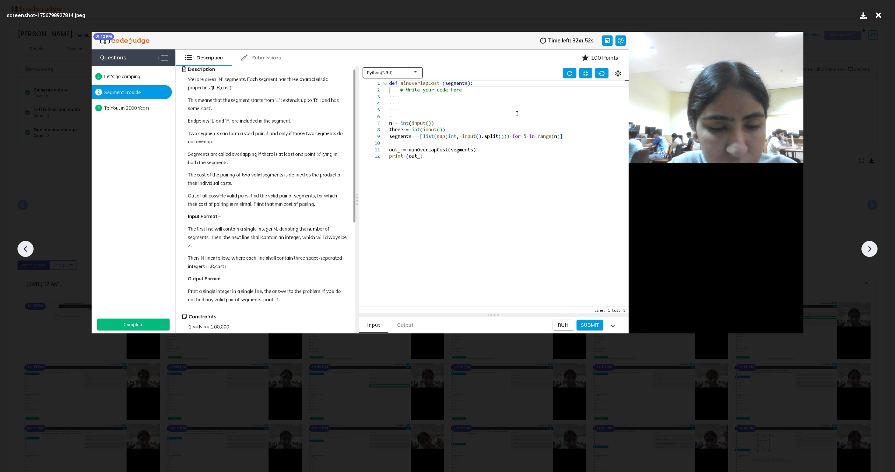
click at [869, 251] on icon at bounding box center [869, 249] width 3 height 6
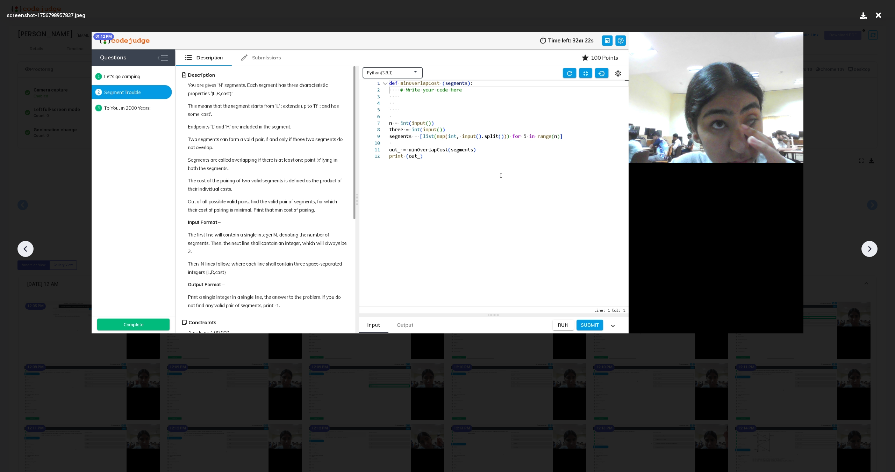
click at [869, 251] on icon at bounding box center [869, 249] width 3 height 6
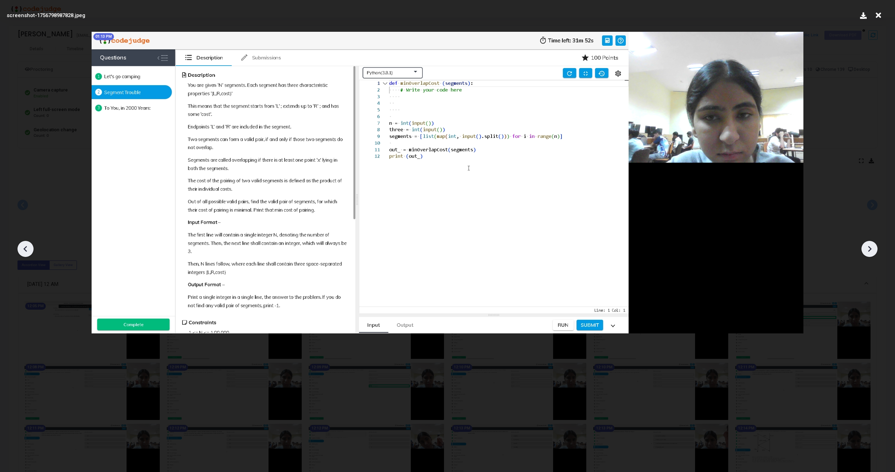
click at [869, 251] on icon at bounding box center [869, 249] width 3 height 6
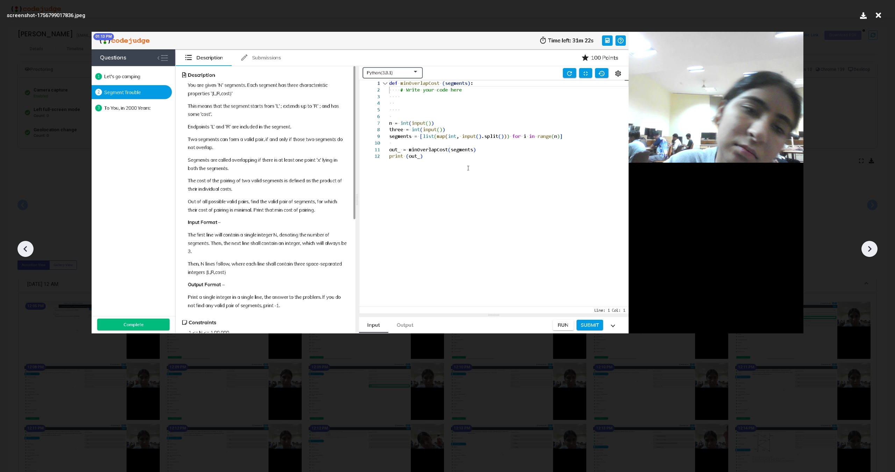
click at [869, 251] on icon at bounding box center [869, 249] width 3 height 6
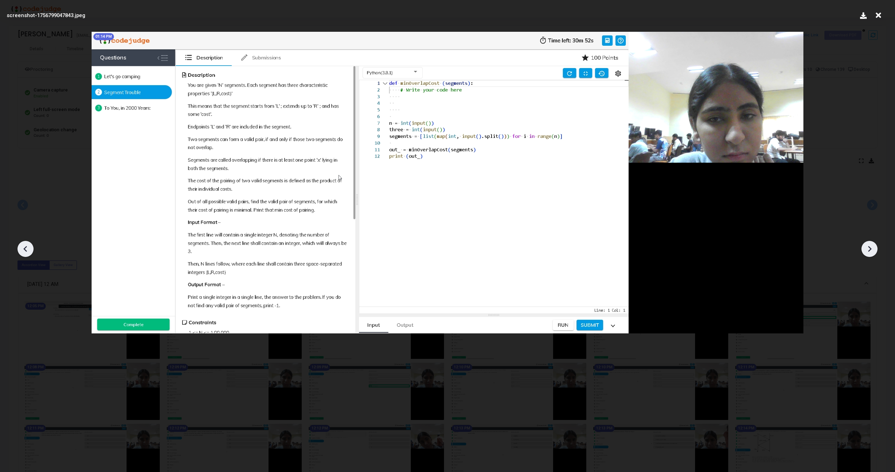
click at [869, 251] on icon at bounding box center [869, 249] width 3 height 6
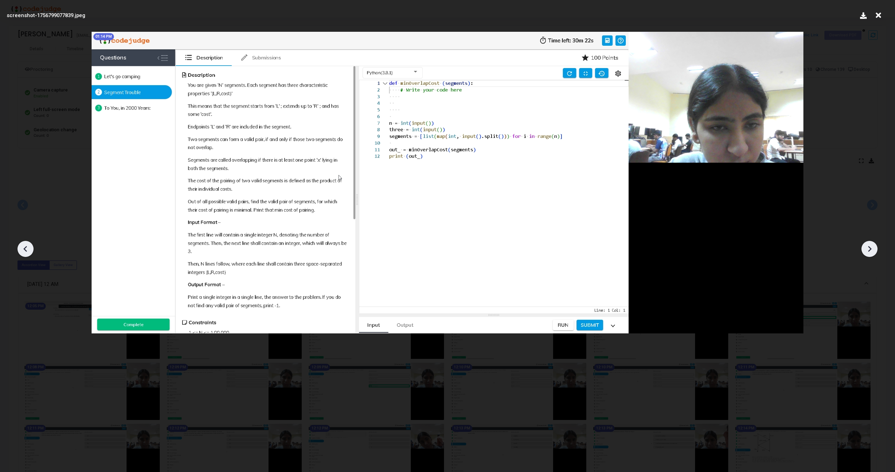
click at [869, 251] on icon at bounding box center [869, 249] width 3 height 6
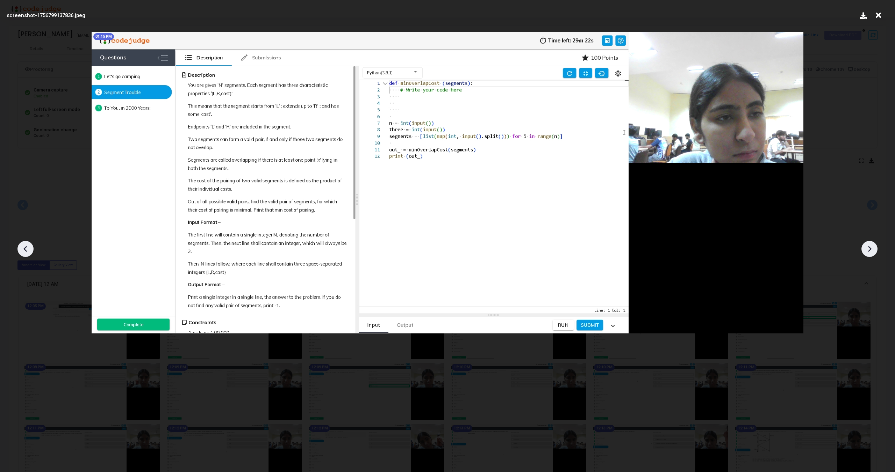
click at [869, 251] on icon at bounding box center [869, 249] width 3 height 6
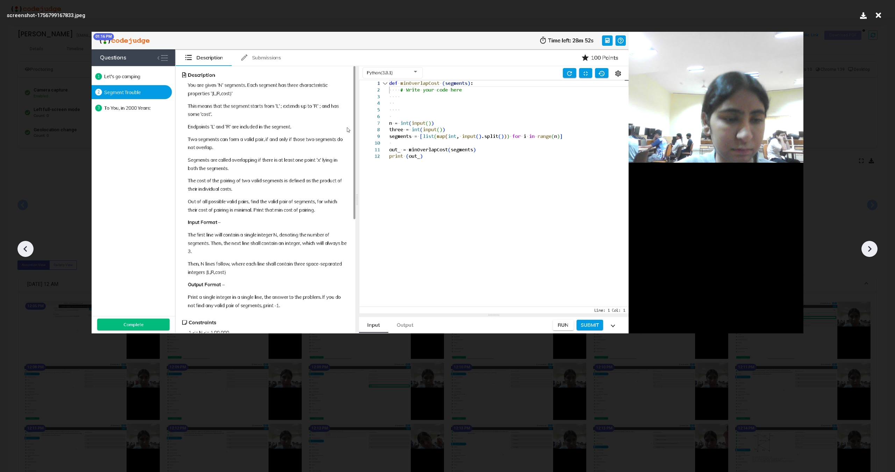
click at [869, 251] on icon at bounding box center [869, 249] width 3 height 6
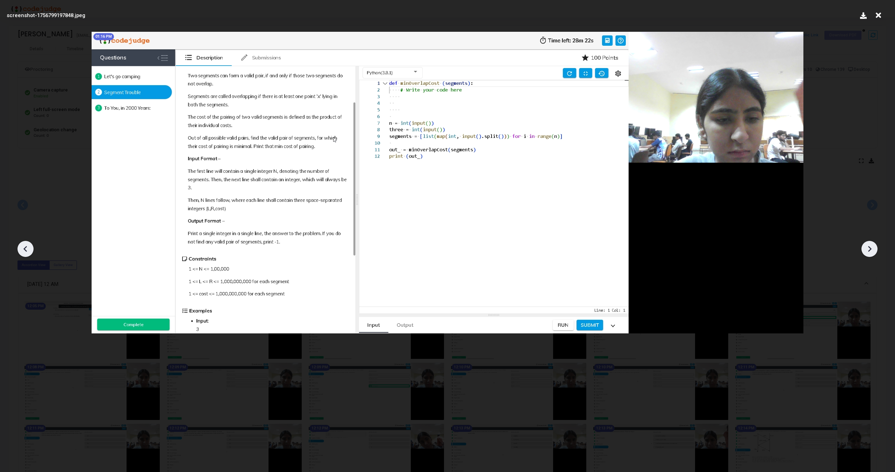
click at [869, 251] on icon at bounding box center [869, 249] width 3 height 6
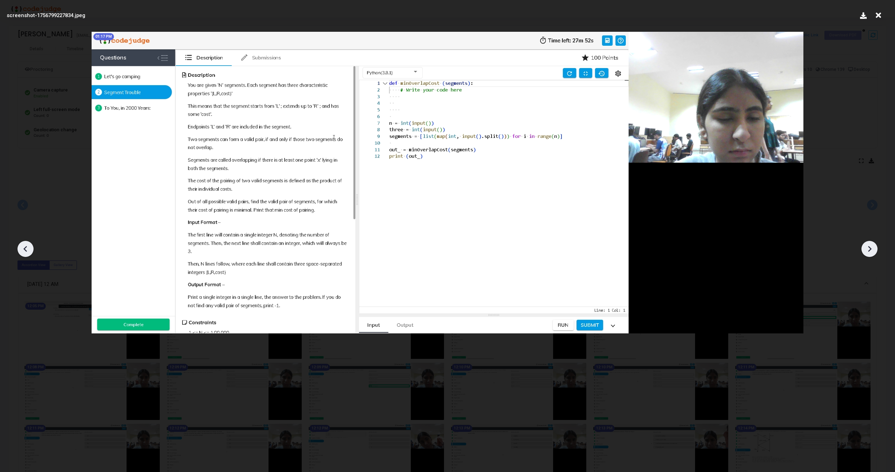
click at [869, 251] on icon at bounding box center [869, 249] width 3 height 6
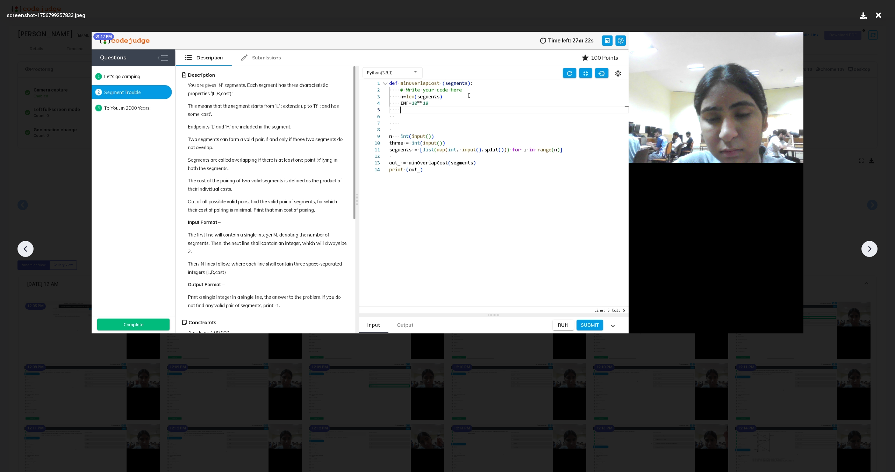
click at [869, 251] on icon at bounding box center [869, 249] width 3 height 6
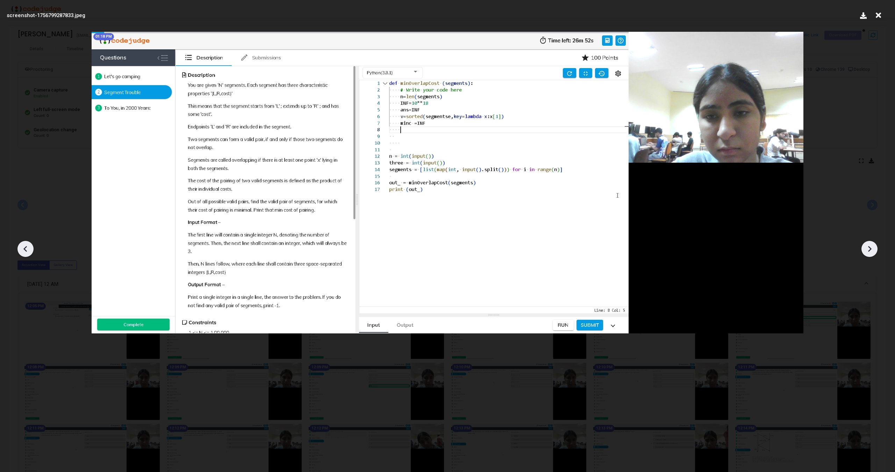
click at [869, 251] on icon at bounding box center [869, 249] width 3 height 6
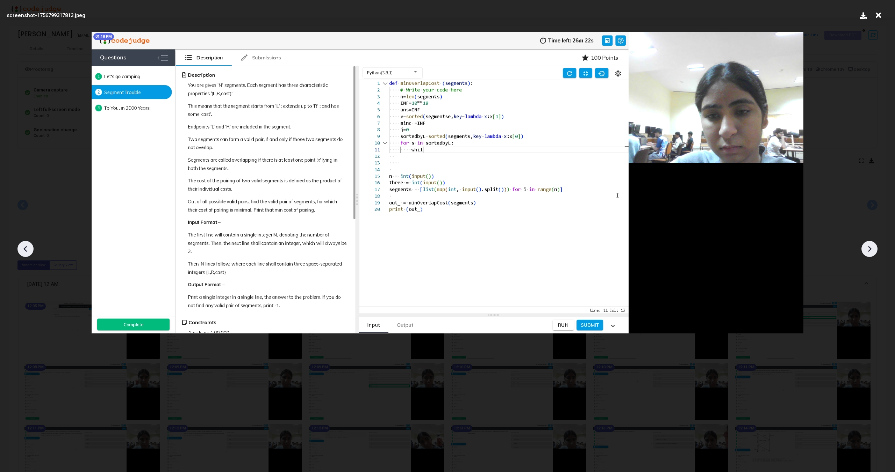
click at [869, 251] on icon at bounding box center [869, 249] width 3 height 6
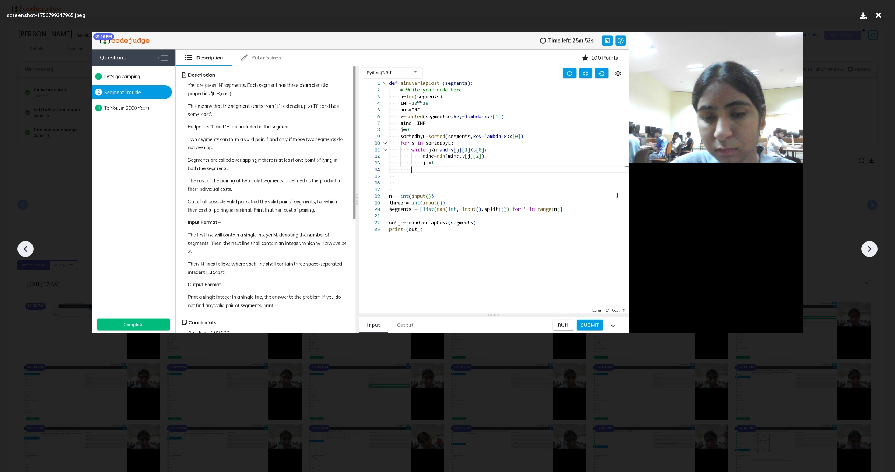
click at [869, 251] on icon at bounding box center [869, 249] width 3 height 6
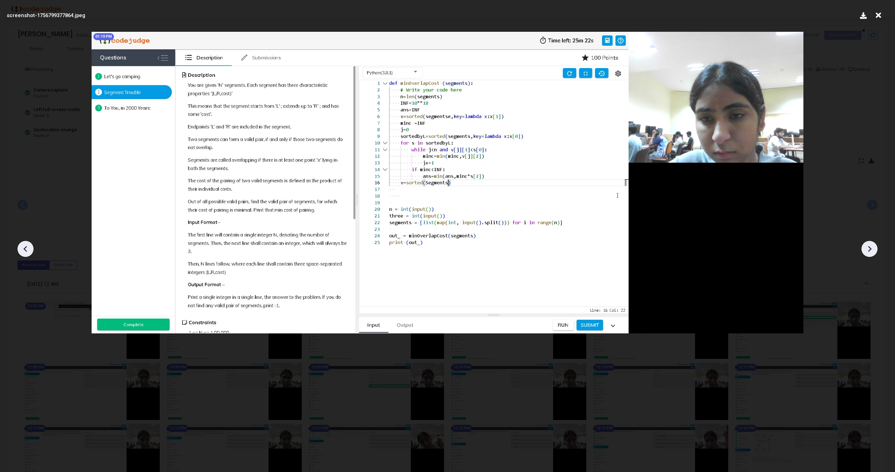
click at [869, 251] on icon at bounding box center [869, 249] width 3 height 6
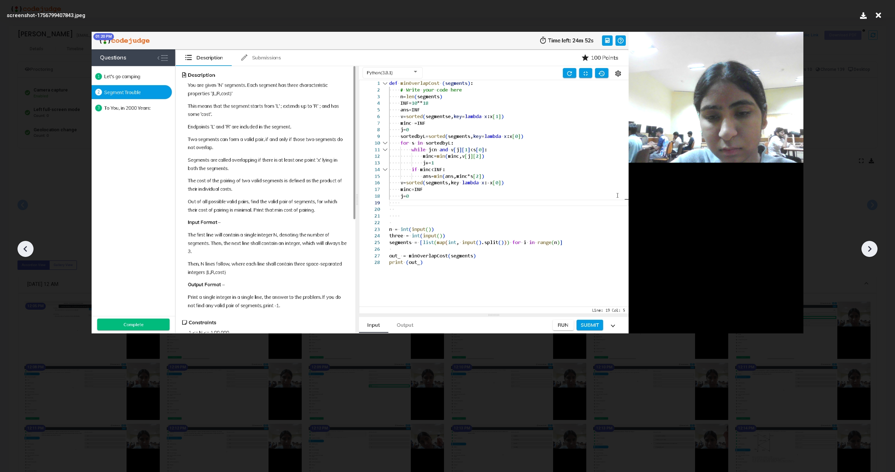
click at [869, 251] on icon at bounding box center [869, 249] width 3 height 6
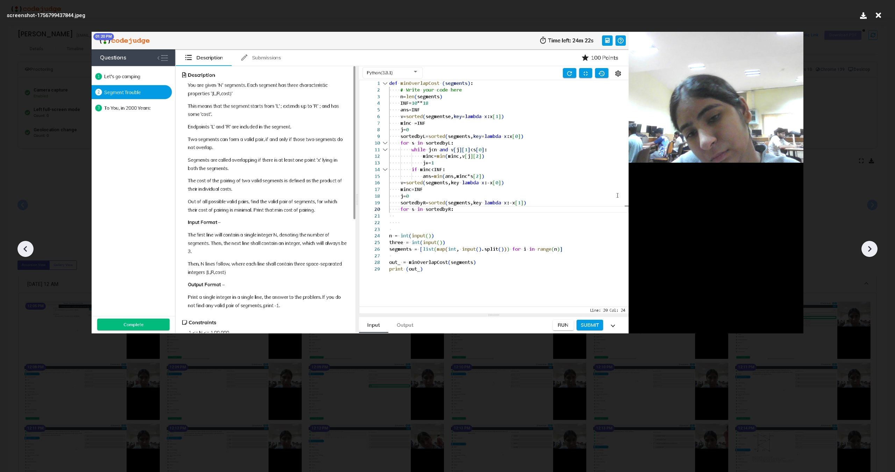
click at [869, 251] on icon at bounding box center [869, 249] width 3 height 6
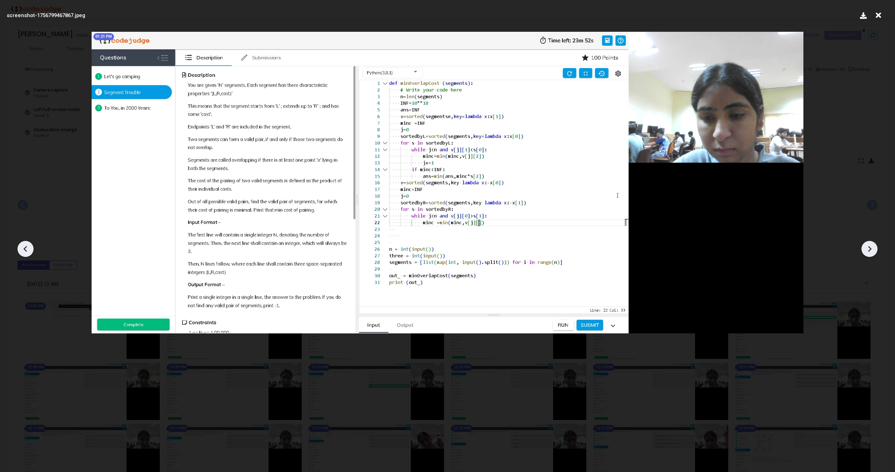
click at [869, 251] on icon at bounding box center [869, 249] width 3 height 6
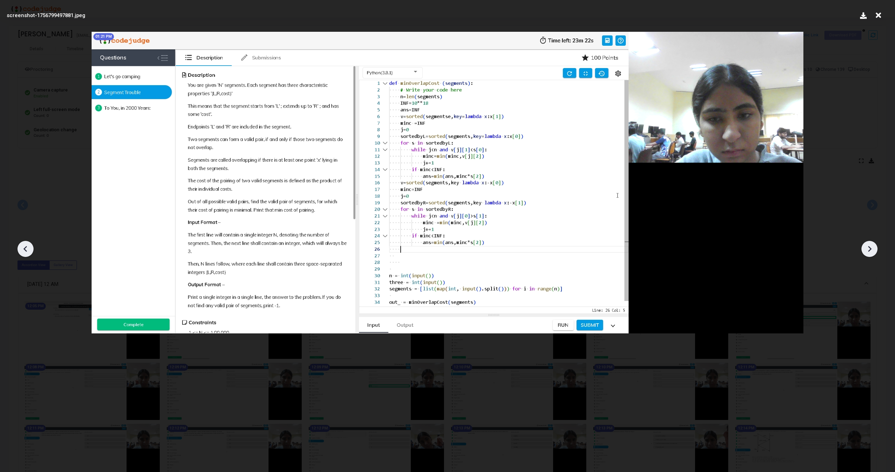
click at [869, 251] on icon at bounding box center [869, 249] width 3 height 6
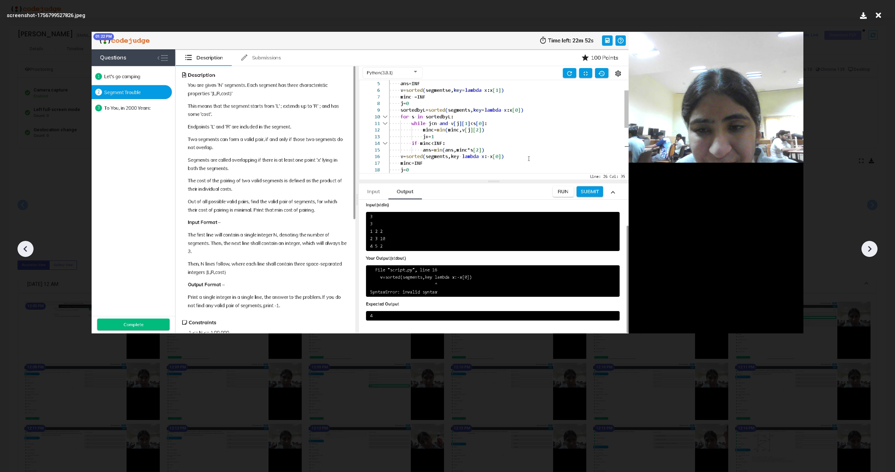
click at [869, 251] on icon at bounding box center [869, 249] width 3 height 6
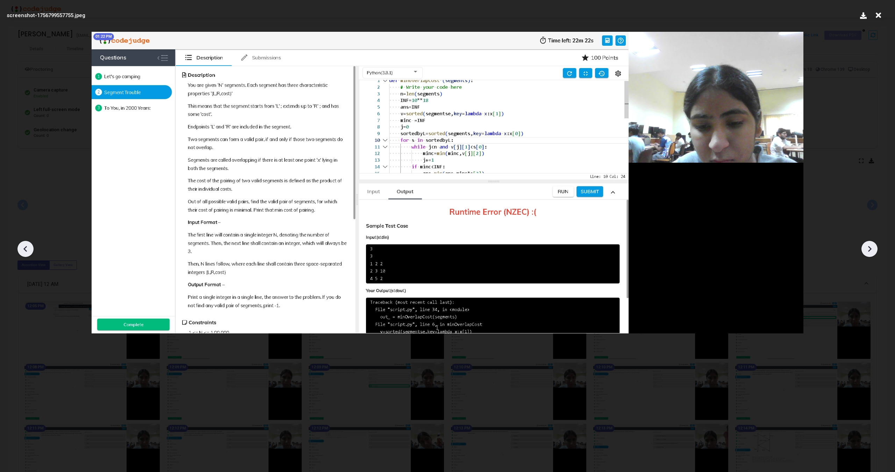
click at [869, 251] on icon at bounding box center [869, 249] width 3 height 6
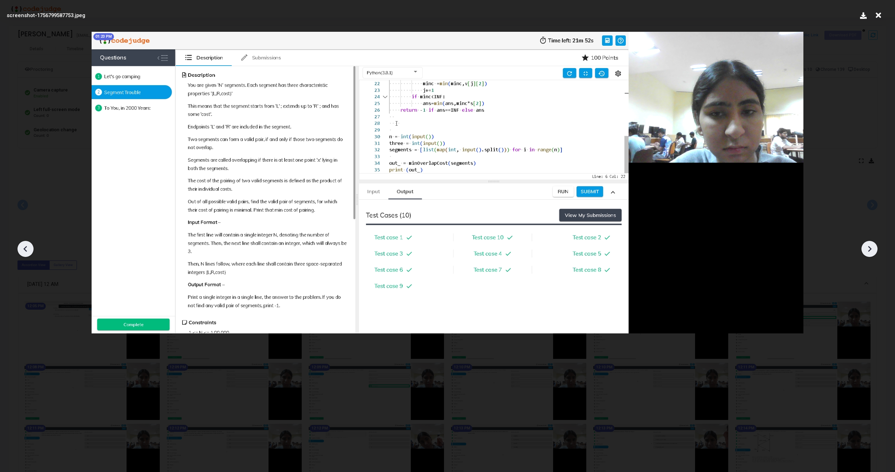
click at [869, 251] on icon at bounding box center [869, 249] width 3 height 6
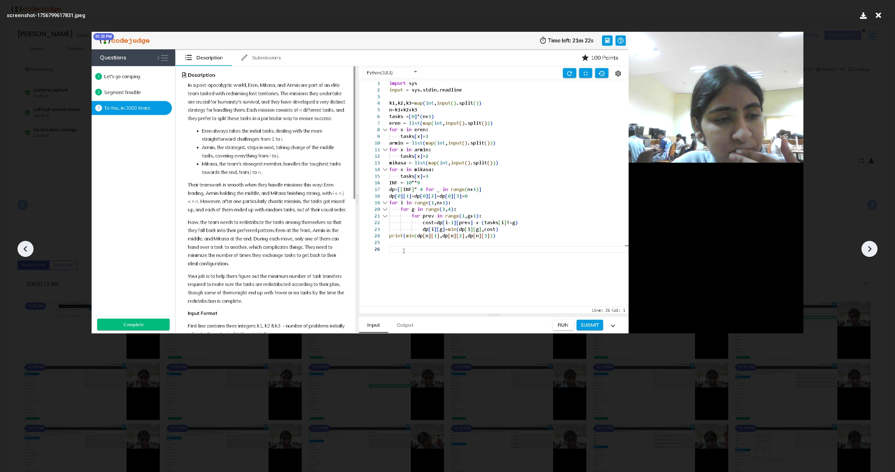
click at [869, 251] on icon at bounding box center [869, 249] width 3 height 6
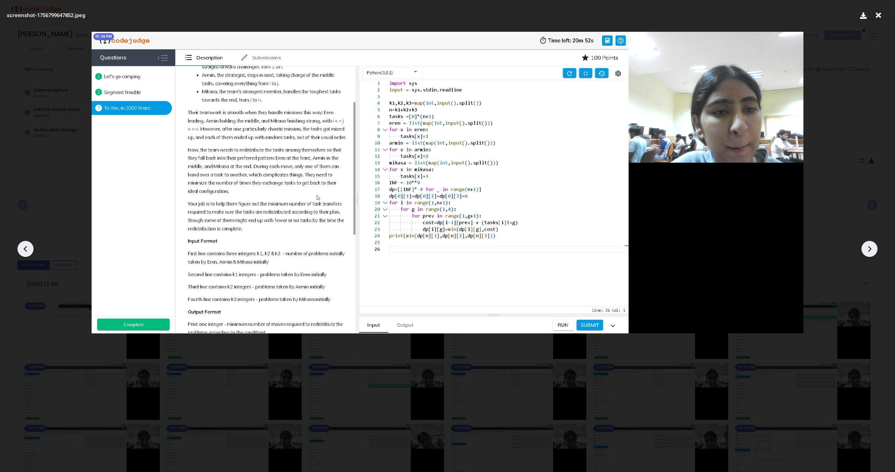
click at [869, 251] on icon at bounding box center [869, 249] width 3 height 6
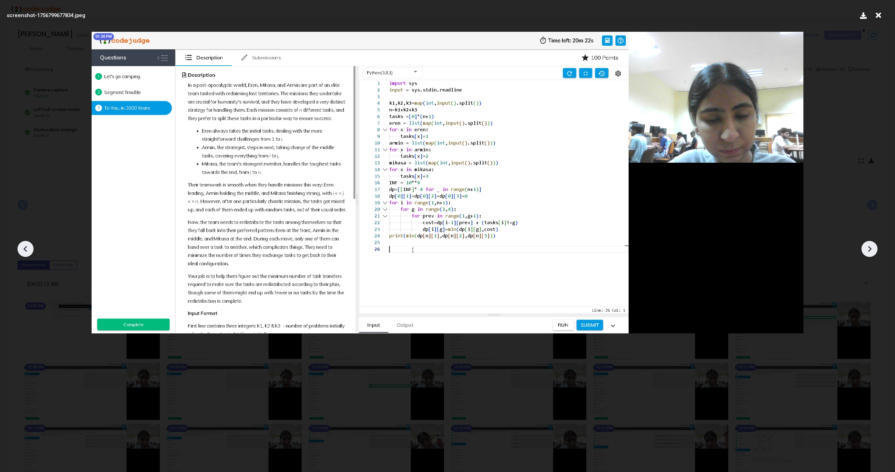
click at [869, 251] on icon at bounding box center [869, 249] width 3 height 6
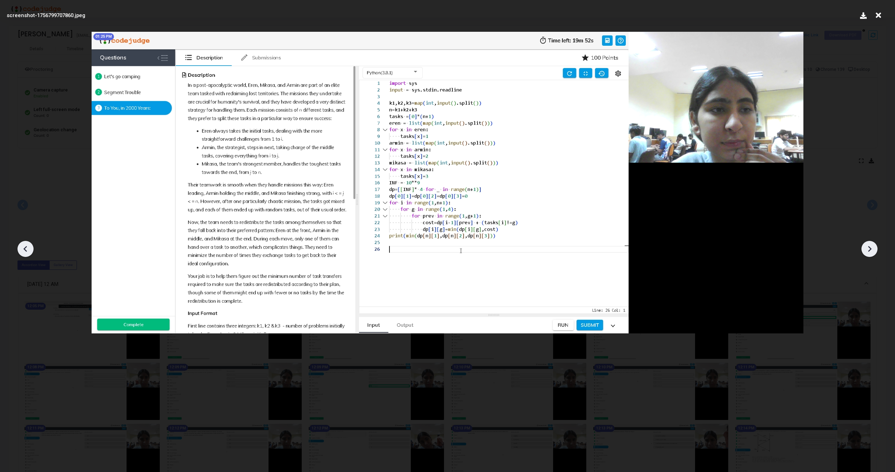
click at [869, 251] on icon at bounding box center [869, 249] width 3 height 6
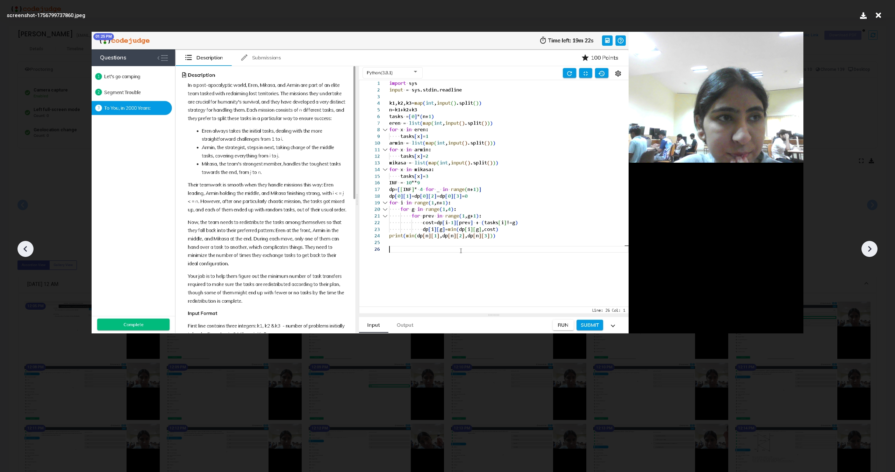
click at [869, 251] on icon at bounding box center [869, 249] width 3 height 6
click at [869, 248] on icon at bounding box center [869, 249] width 10 height 10
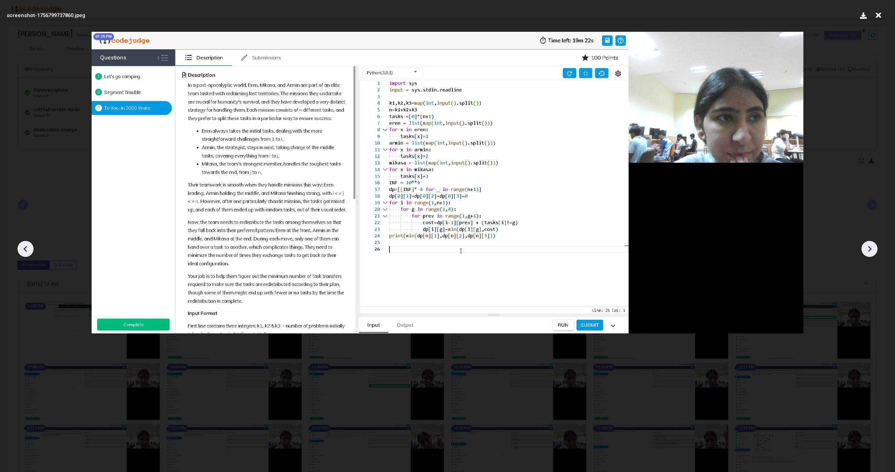
click at [869, 248] on icon at bounding box center [869, 249] width 10 height 10
click at [24, 246] on icon at bounding box center [25, 249] width 10 height 10
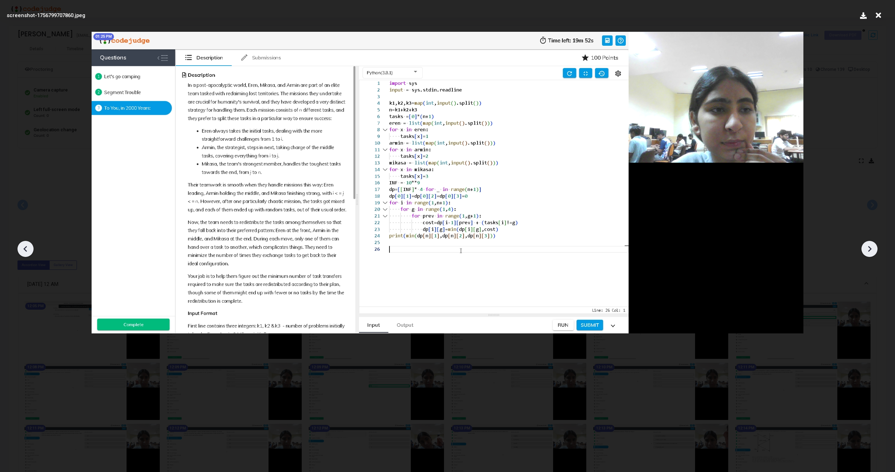
click at [24, 246] on icon at bounding box center [25, 249] width 10 height 10
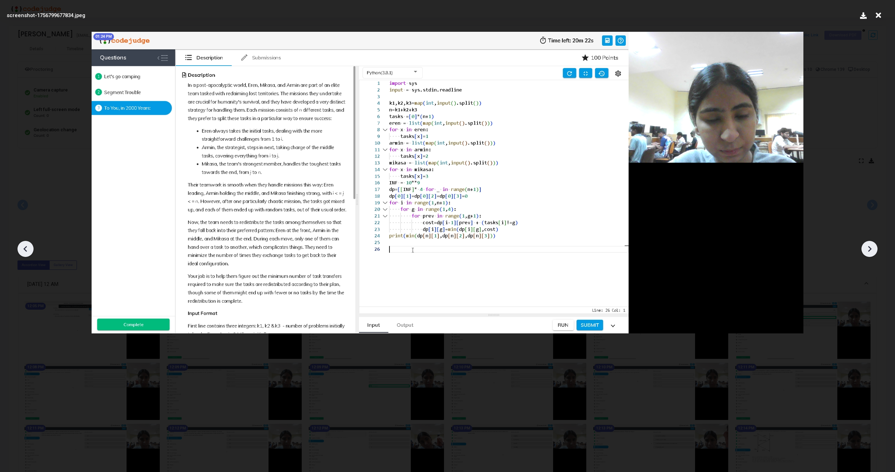
click at [24, 246] on icon at bounding box center [25, 249] width 10 height 10
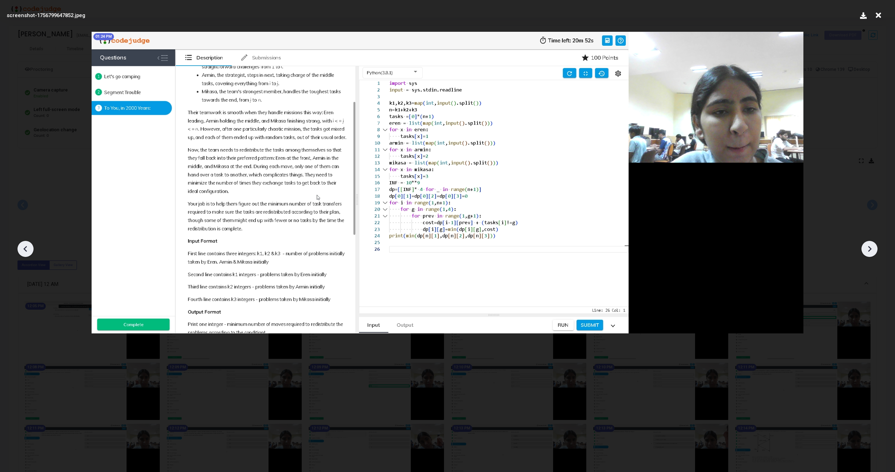
click at [24, 246] on icon at bounding box center [25, 249] width 10 height 10
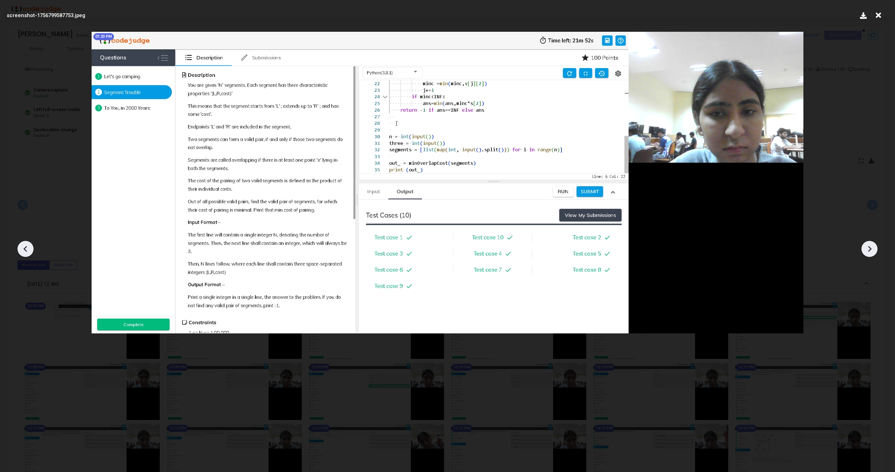
click at [24, 246] on icon at bounding box center [25, 249] width 10 height 10
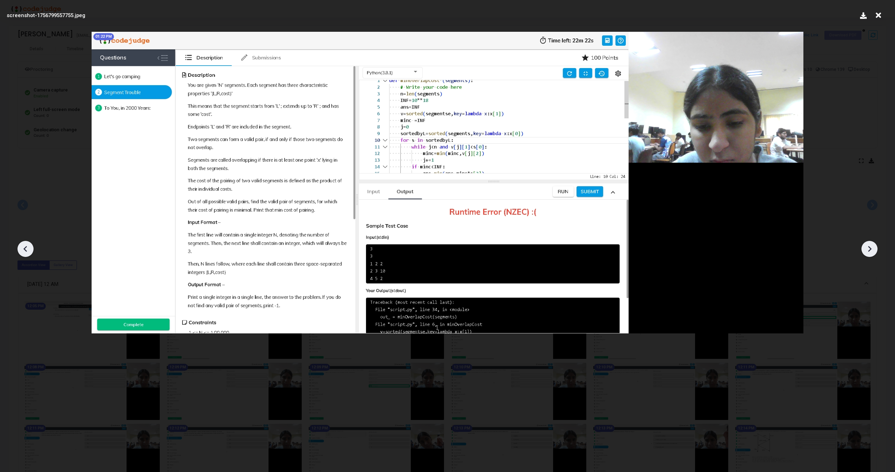
click at [24, 246] on icon at bounding box center [25, 249] width 10 height 10
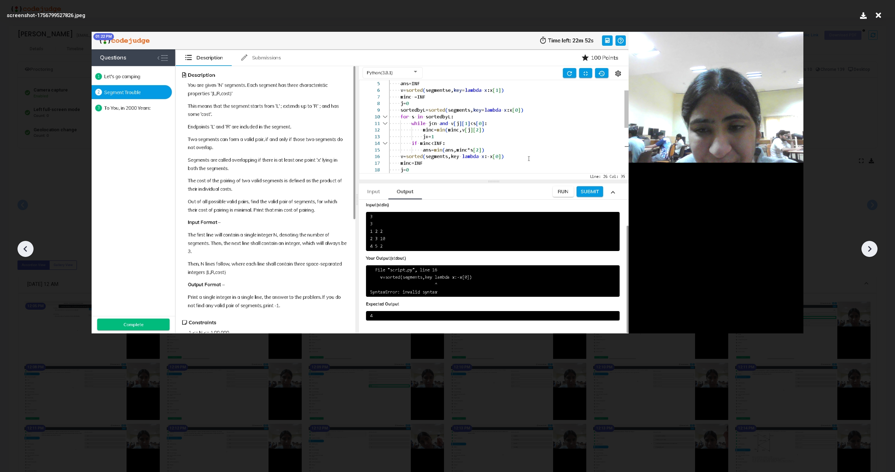
click at [24, 246] on icon at bounding box center [25, 249] width 10 height 10
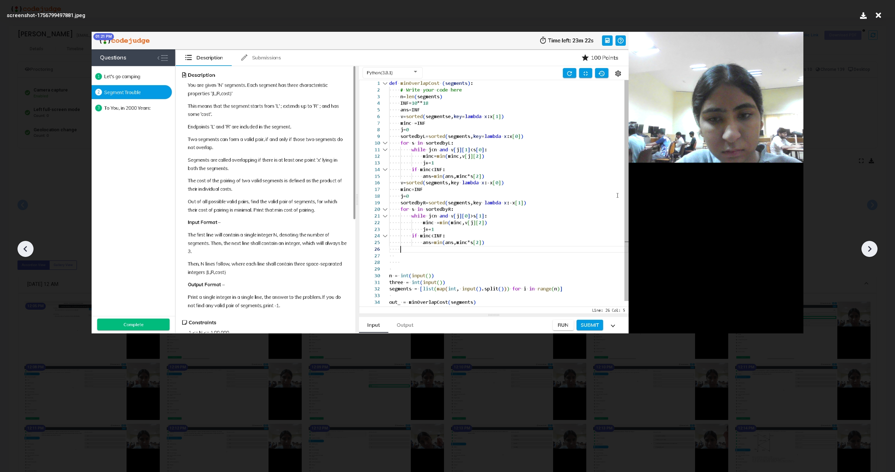
click at [24, 246] on icon at bounding box center [25, 249] width 10 height 10
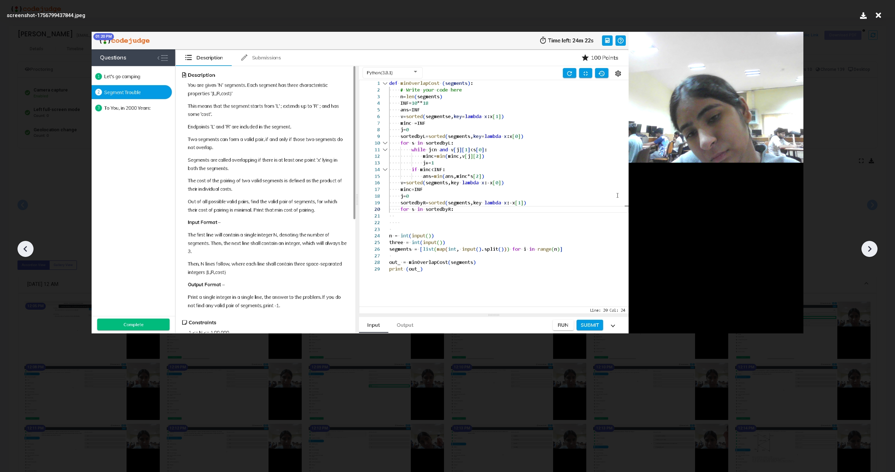
click at [24, 246] on icon at bounding box center [25, 249] width 10 height 10
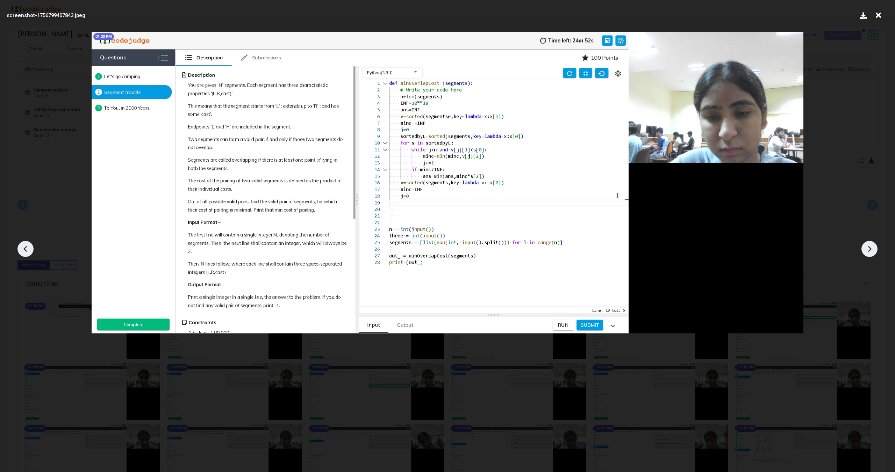
click at [24, 246] on icon at bounding box center [25, 249] width 10 height 10
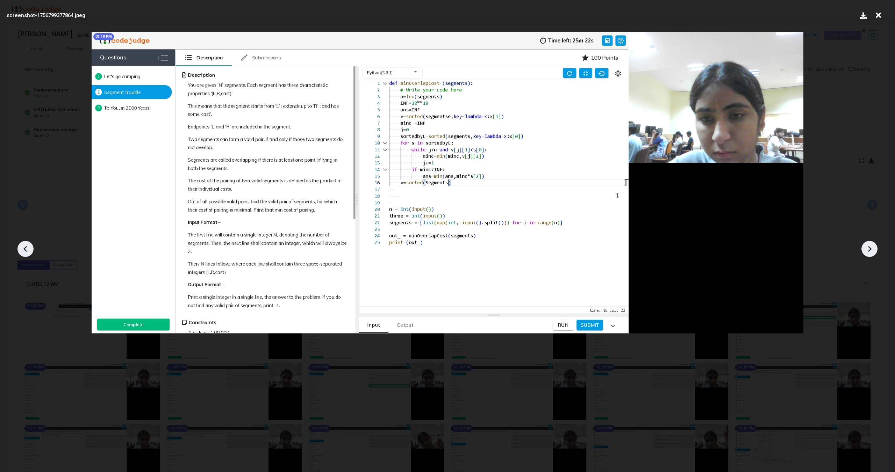
click at [24, 246] on icon at bounding box center [25, 249] width 10 height 10
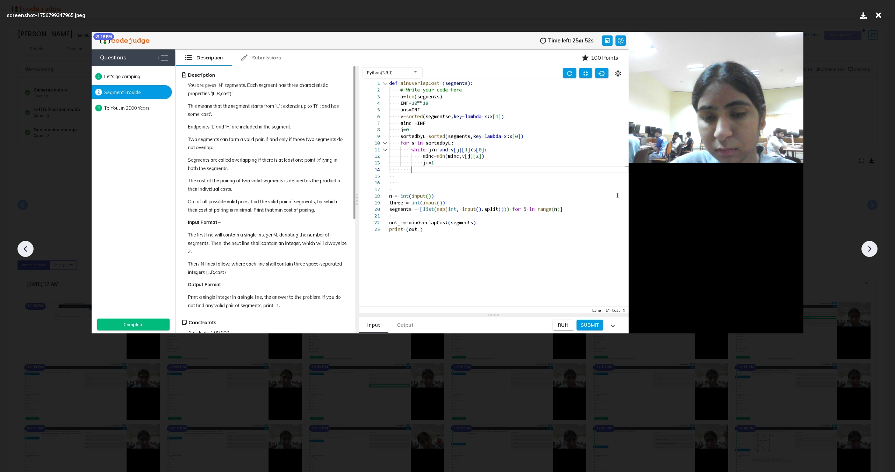
click at [24, 246] on icon at bounding box center [25, 249] width 10 height 10
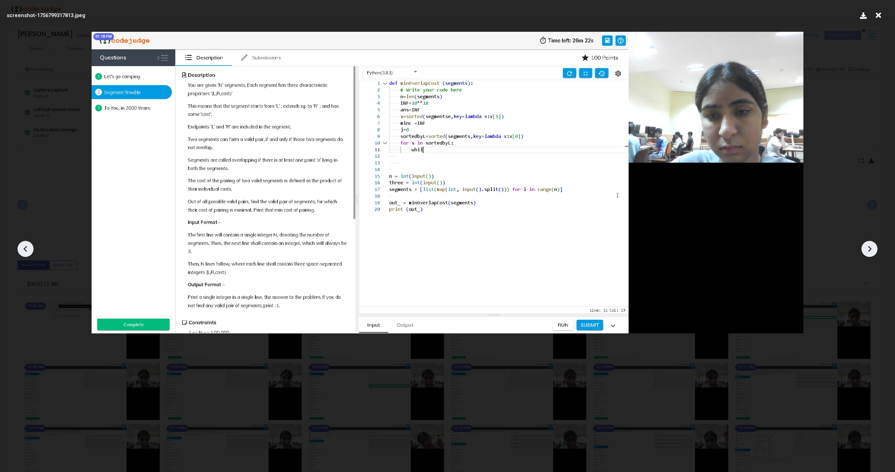
click at [24, 246] on icon at bounding box center [25, 249] width 10 height 10
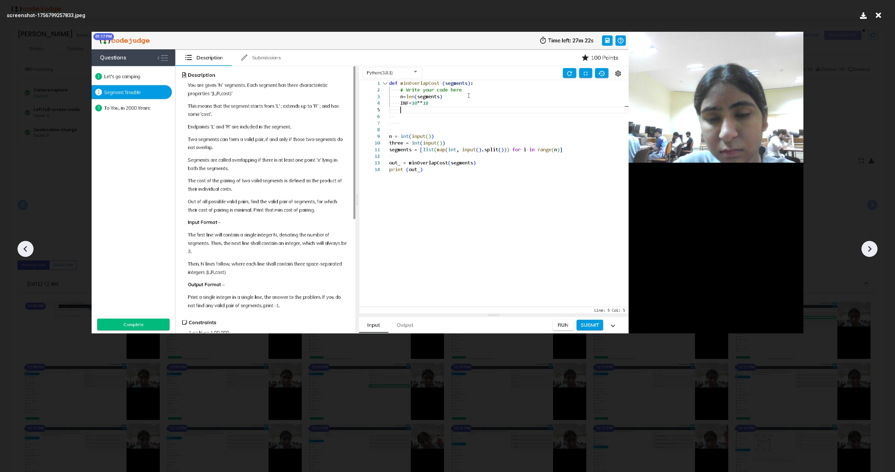
click at [24, 246] on icon at bounding box center [25, 249] width 10 height 10
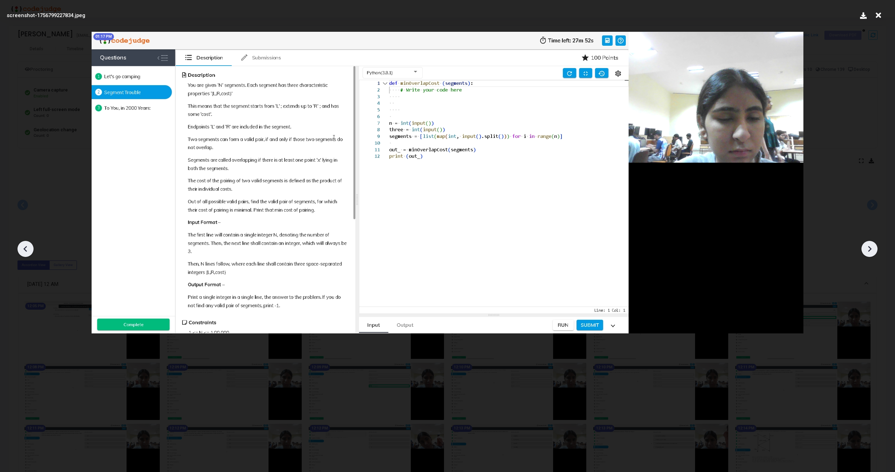
click at [24, 246] on icon at bounding box center [25, 249] width 10 height 10
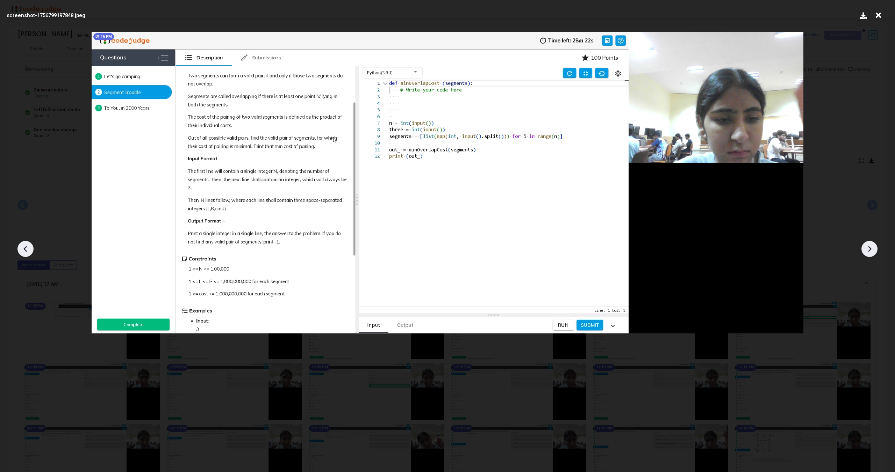
click at [24, 246] on icon at bounding box center [25, 249] width 10 height 10
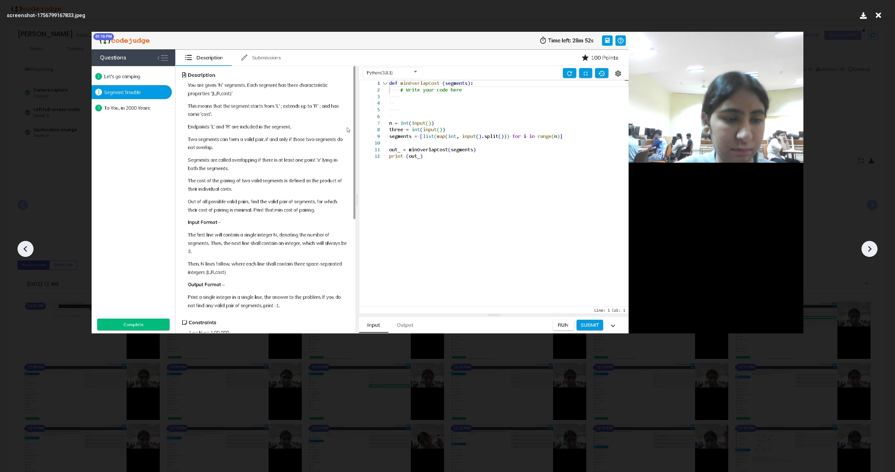
click at [24, 246] on icon at bounding box center [25, 249] width 10 height 10
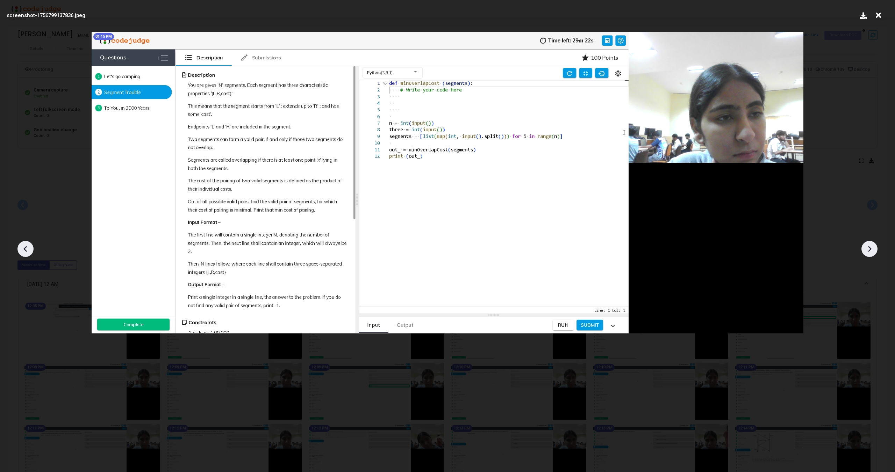
click at [24, 246] on icon at bounding box center [25, 249] width 10 height 10
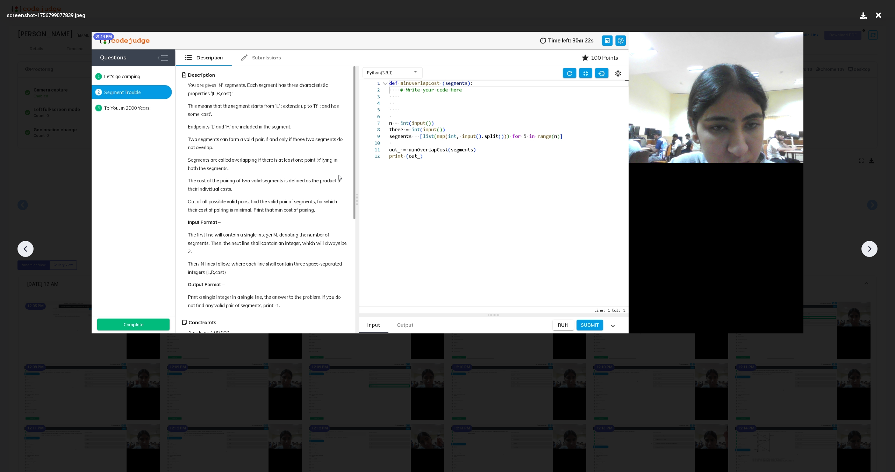
click at [24, 246] on icon at bounding box center [25, 249] width 10 height 10
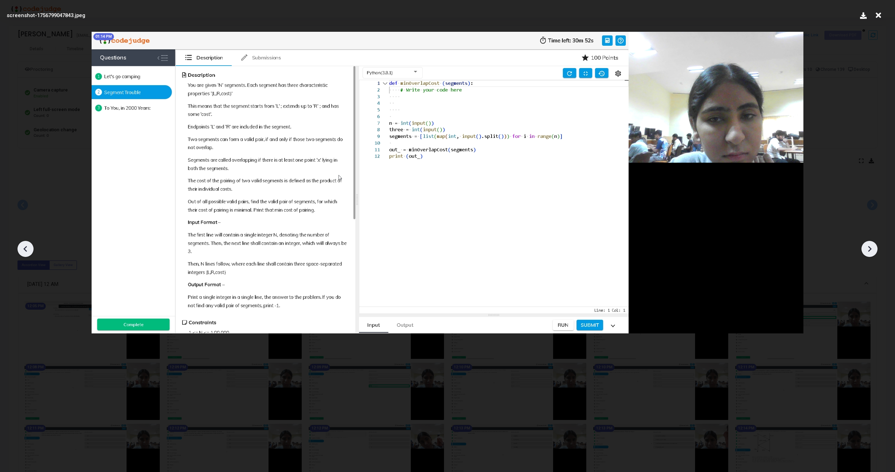
click at [24, 246] on icon at bounding box center [25, 249] width 10 height 10
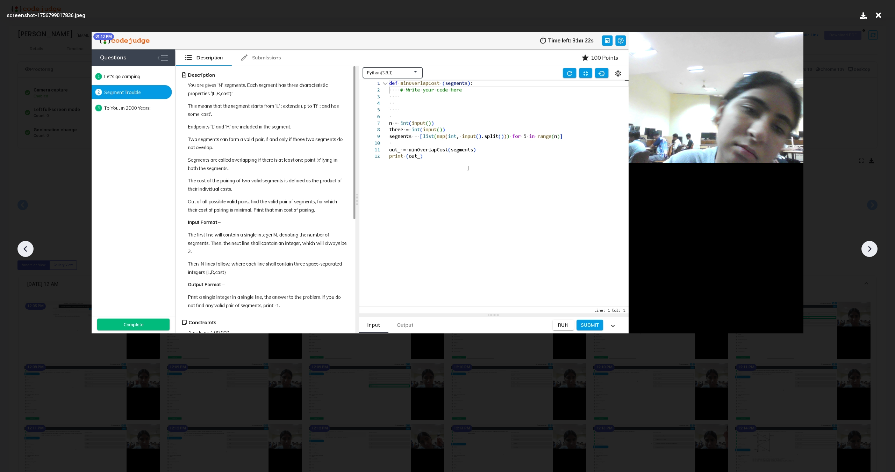
click at [24, 246] on icon at bounding box center [25, 249] width 10 height 10
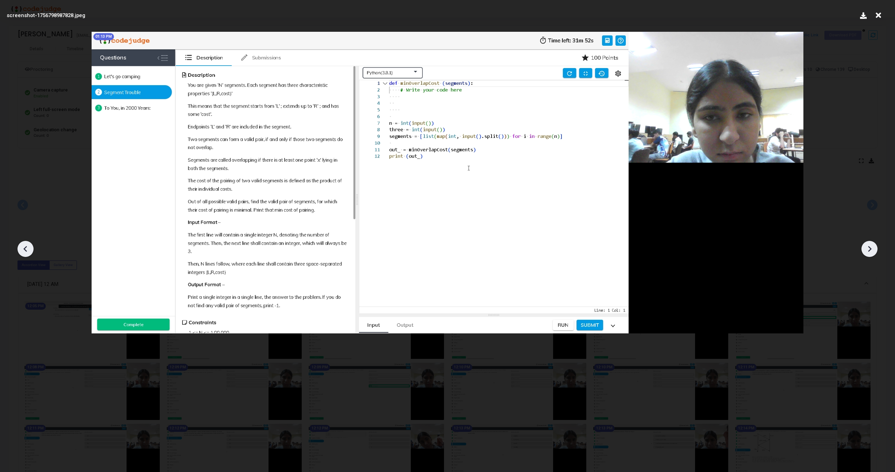
click at [24, 246] on icon at bounding box center [25, 249] width 10 height 10
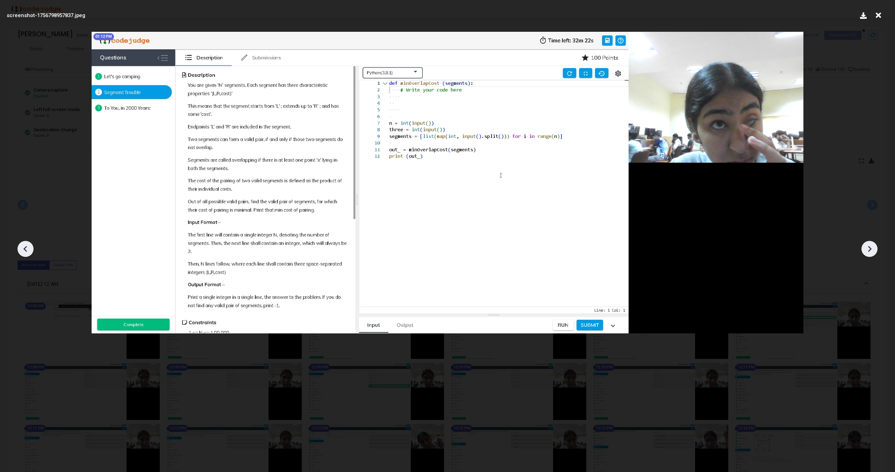
click at [24, 246] on icon at bounding box center [25, 249] width 10 height 10
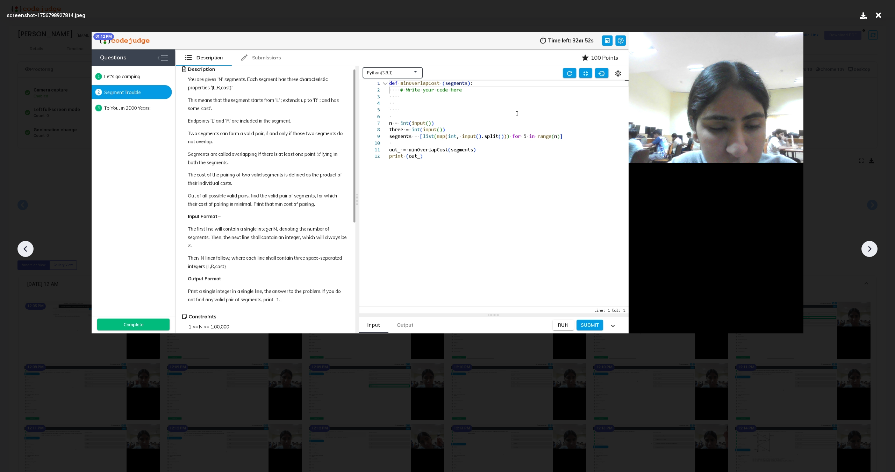
click at [24, 246] on icon at bounding box center [25, 249] width 10 height 10
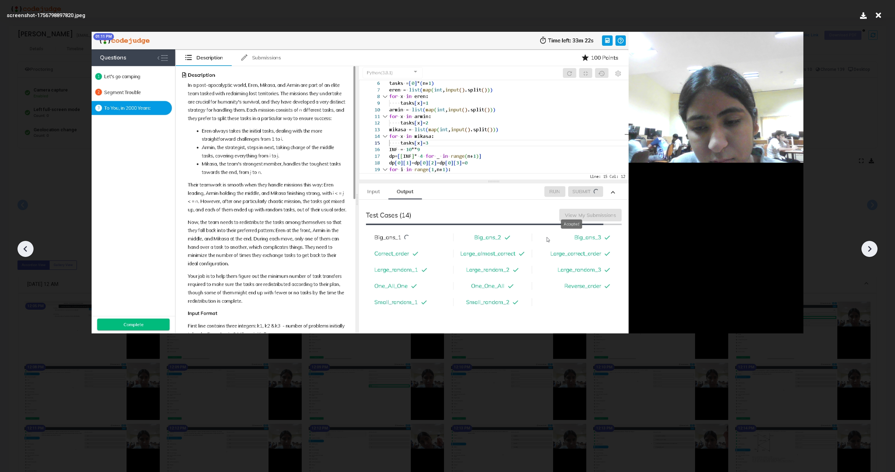
click at [24, 246] on icon at bounding box center [25, 249] width 10 height 10
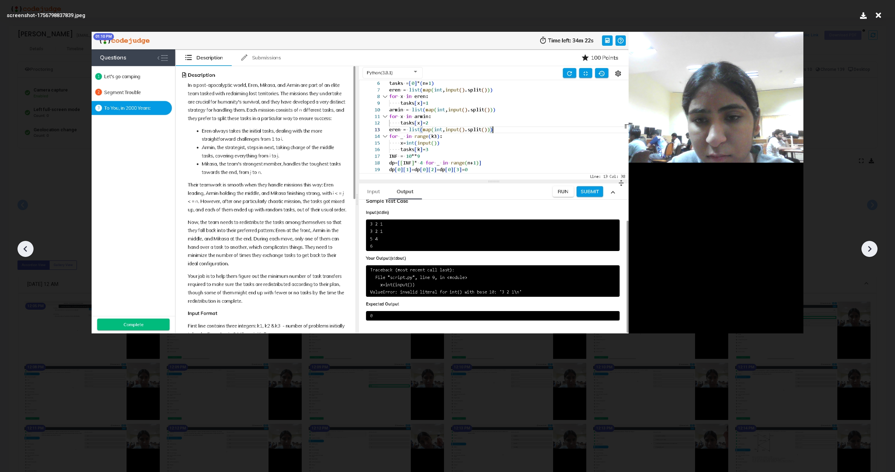
click at [24, 246] on icon at bounding box center [25, 249] width 10 height 10
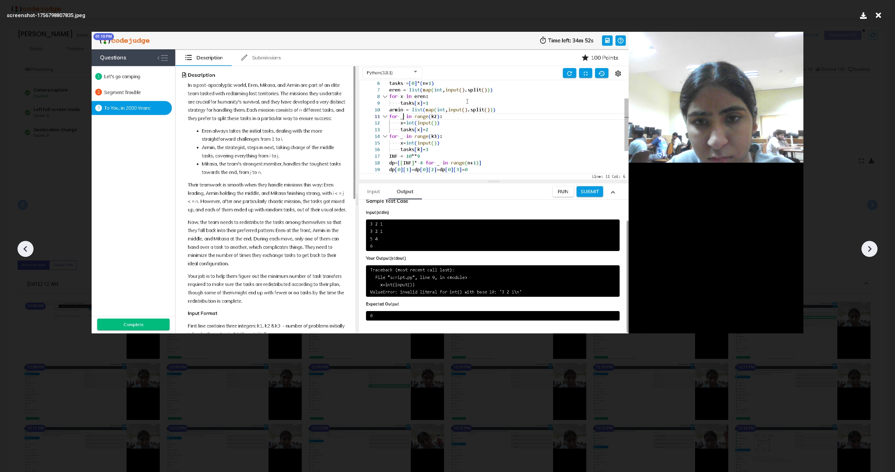
click at [24, 246] on icon at bounding box center [25, 249] width 10 height 10
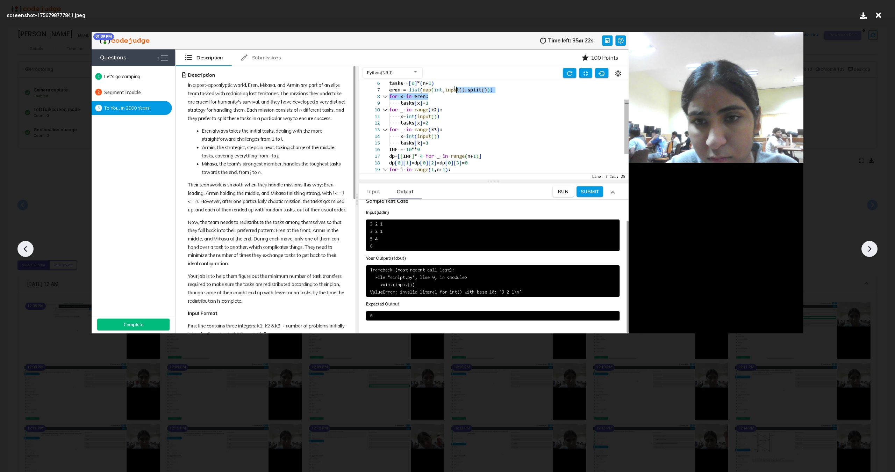
click at [24, 246] on icon at bounding box center [25, 249] width 10 height 10
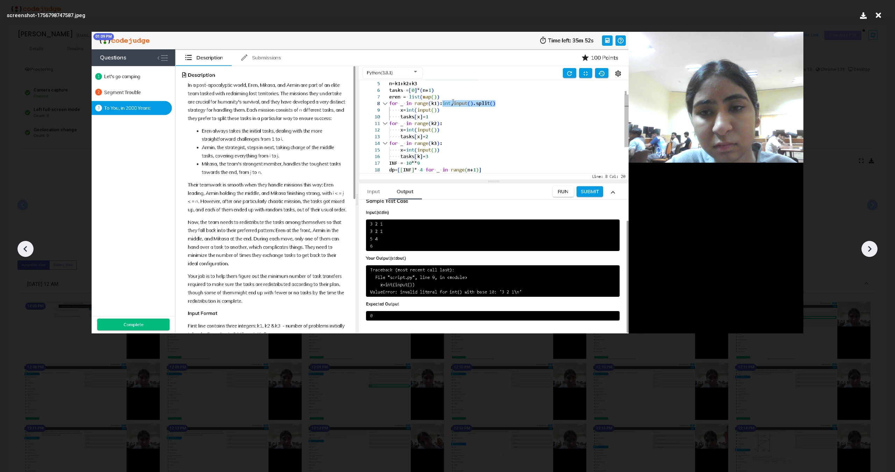
click at [24, 246] on icon at bounding box center [25, 249] width 10 height 10
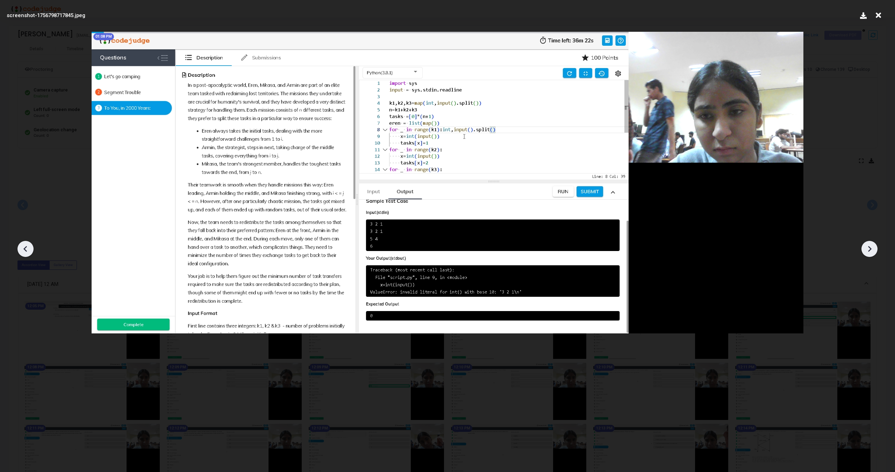
click at [24, 246] on icon at bounding box center [25, 249] width 10 height 10
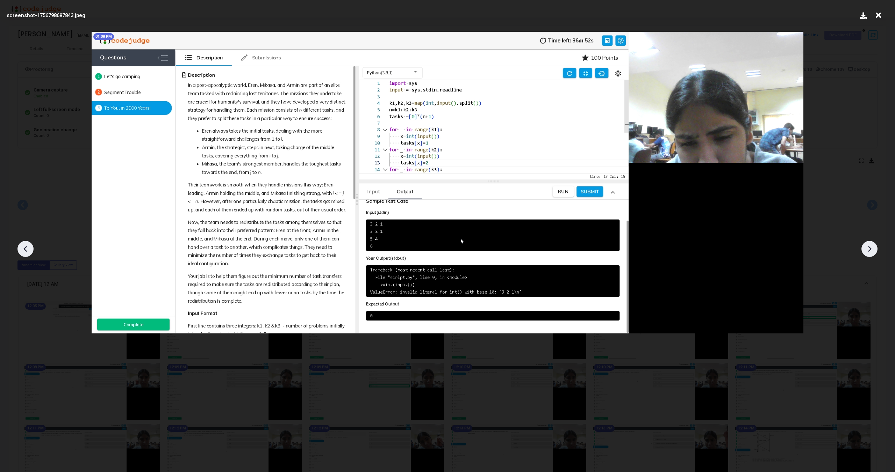
click at [24, 246] on icon at bounding box center [25, 249] width 10 height 10
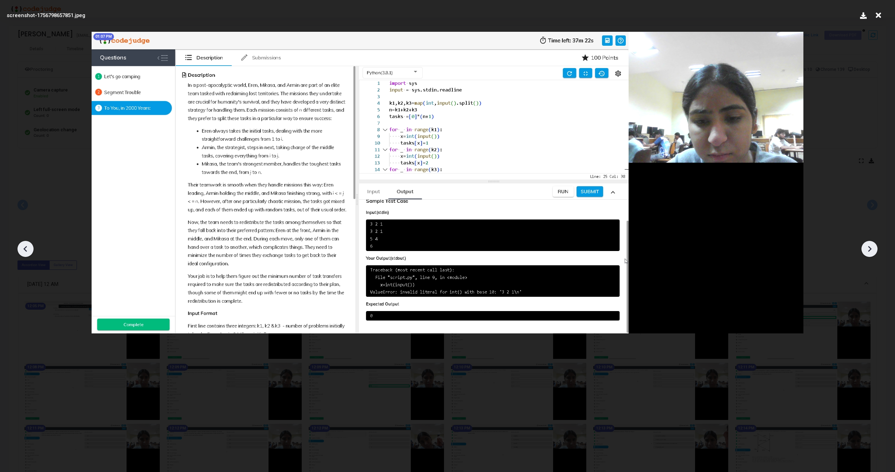
click at [24, 246] on icon at bounding box center [25, 249] width 10 height 10
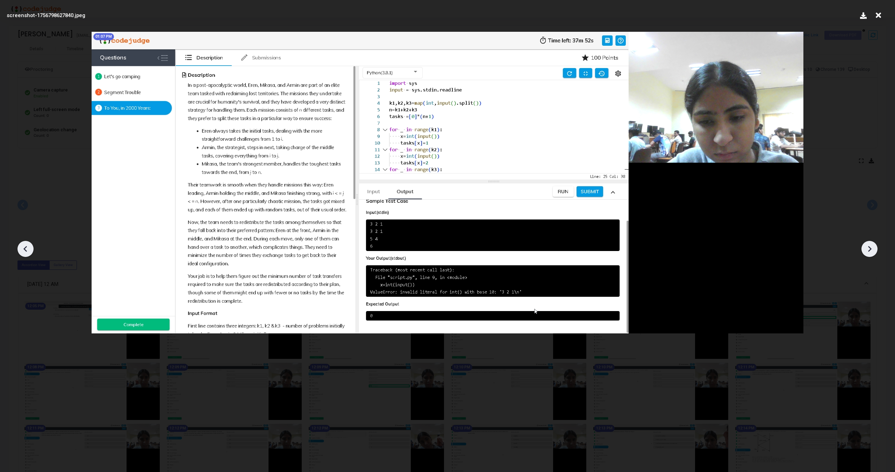
click at [24, 246] on icon at bounding box center [25, 249] width 10 height 10
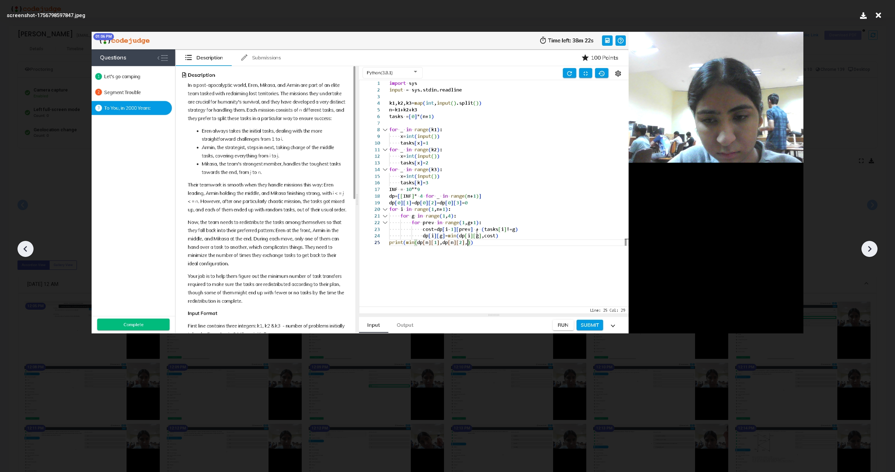
click at [24, 246] on icon at bounding box center [25, 249] width 10 height 10
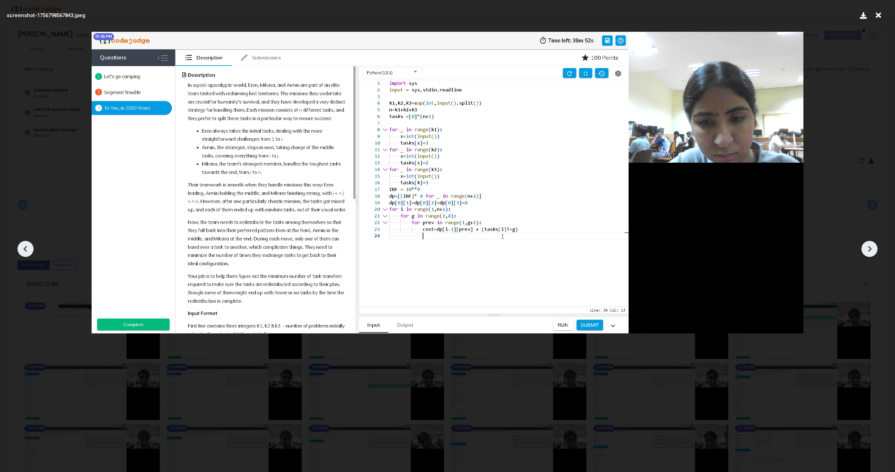
click at [24, 246] on icon at bounding box center [25, 249] width 10 height 10
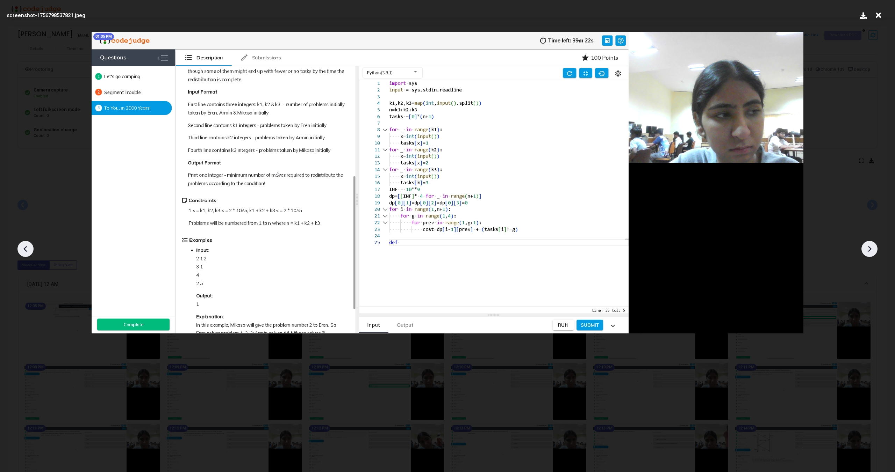
click at [24, 246] on icon at bounding box center [25, 249] width 10 height 10
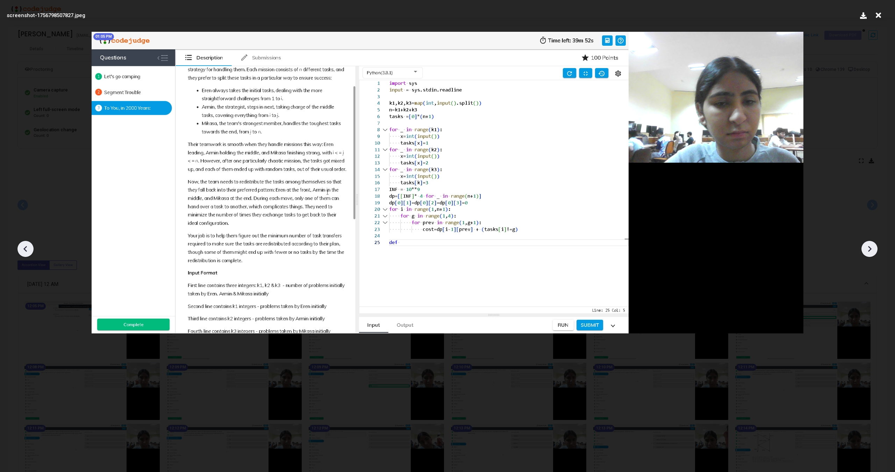
click at [24, 246] on icon at bounding box center [25, 249] width 10 height 10
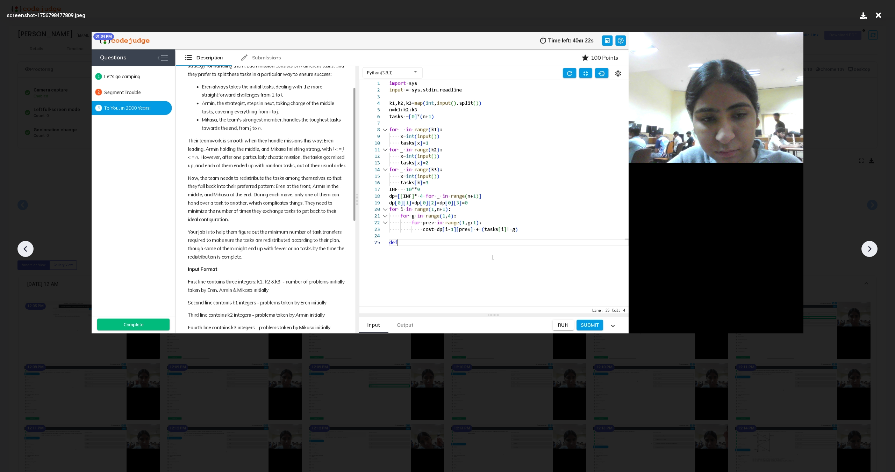
click at [24, 246] on icon at bounding box center [25, 249] width 10 height 10
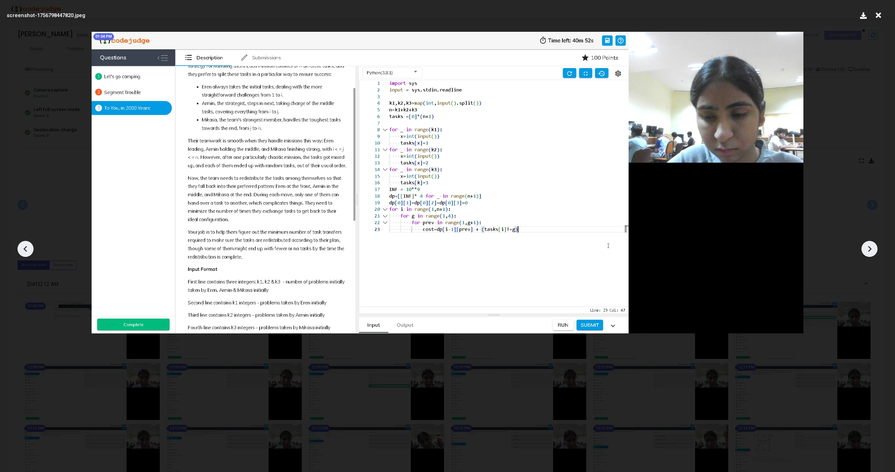
click at [24, 246] on icon at bounding box center [25, 249] width 10 height 10
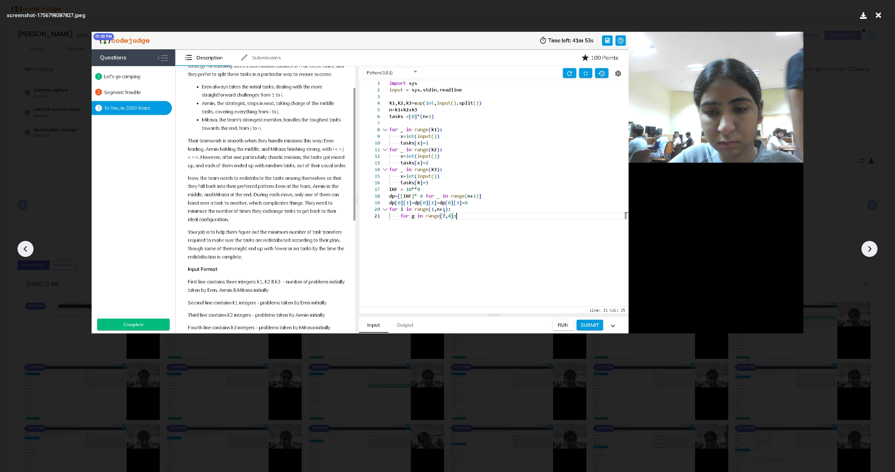
click at [24, 246] on icon at bounding box center [25, 249] width 10 height 10
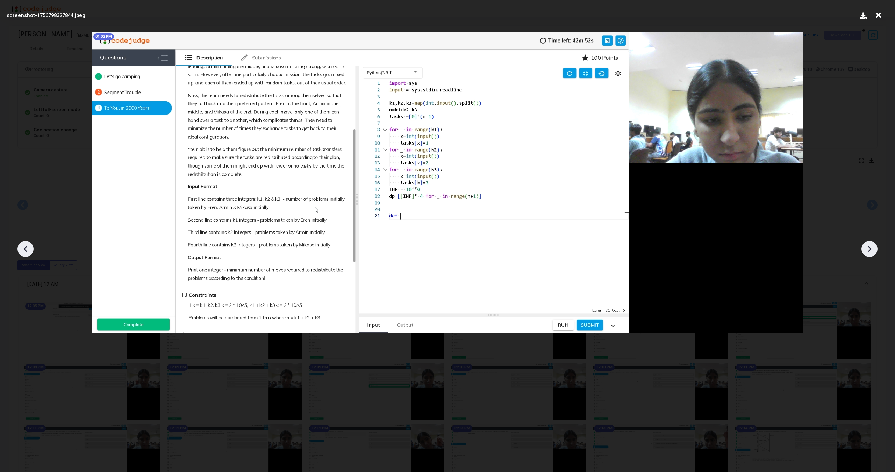
click at [24, 246] on icon at bounding box center [25, 249] width 10 height 10
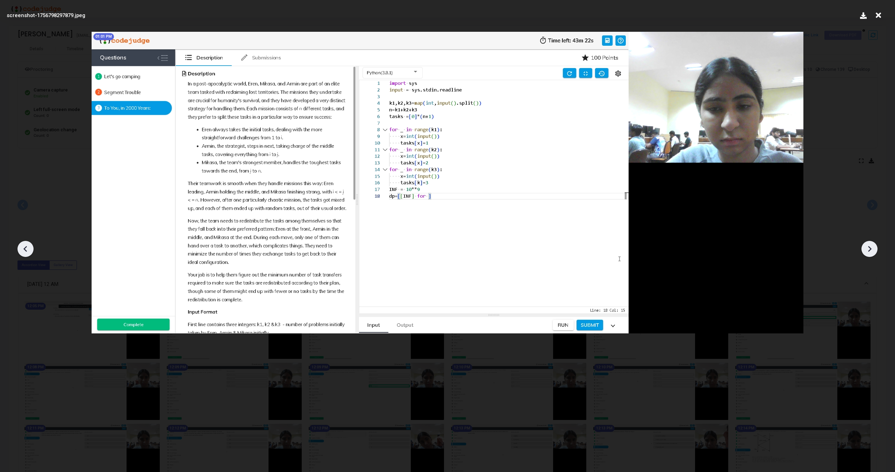
click at [24, 246] on icon at bounding box center [25, 249] width 10 height 10
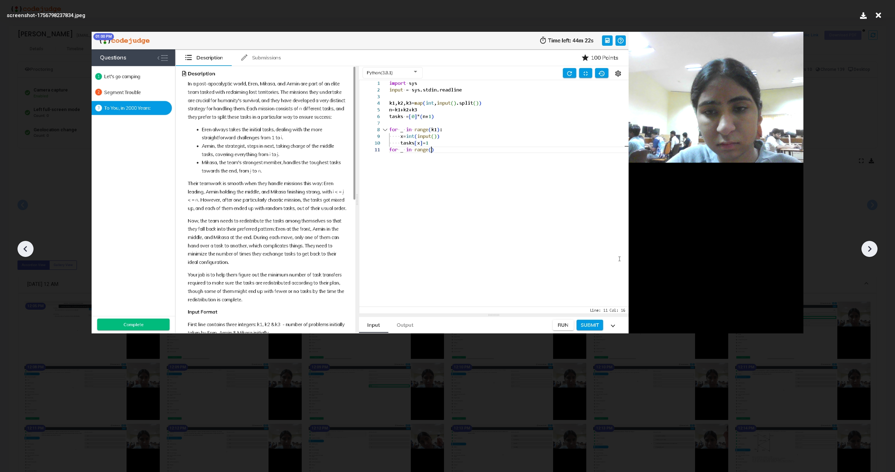
click at [24, 246] on icon at bounding box center [25, 249] width 10 height 10
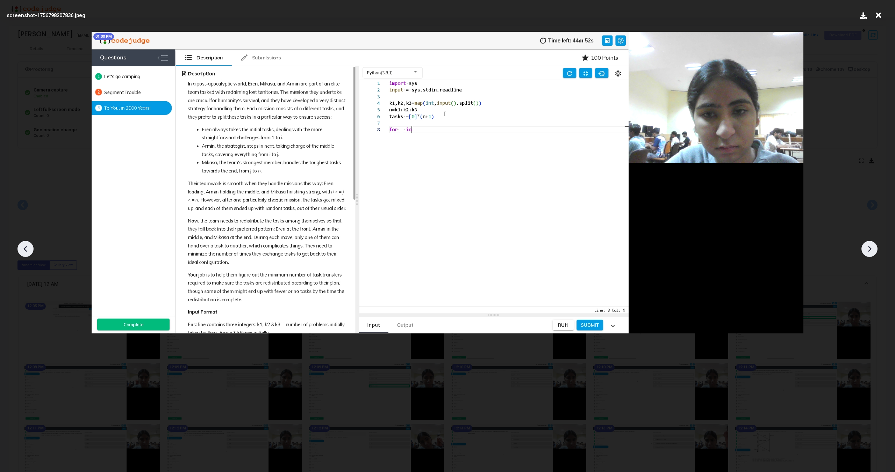
click at [24, 246] on icon at bounding box center [25, 249] width 10 height 10
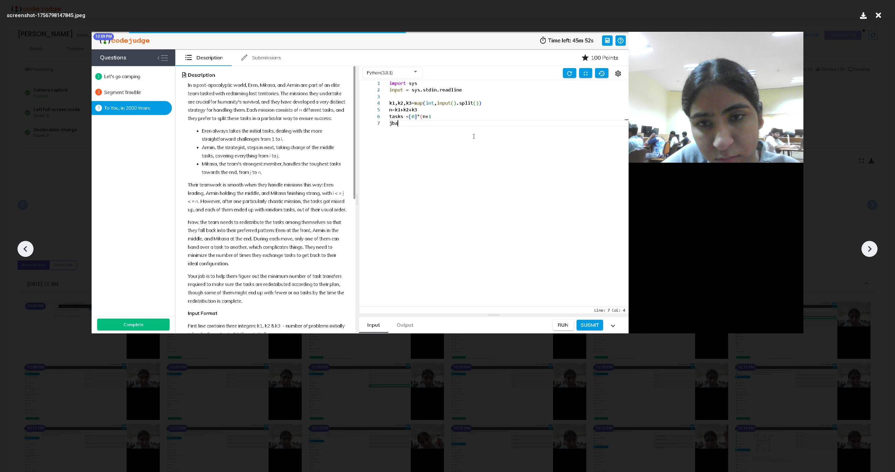
click at [24, 246] on icon at bounding box center [25, 249] width 10 height 10
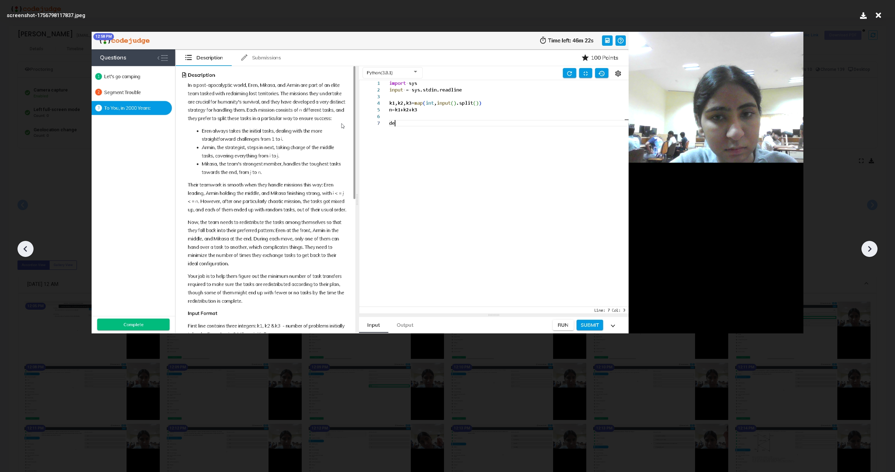
click at [24, 246] on icon at bounding box center [25, 249] width 10 height 10
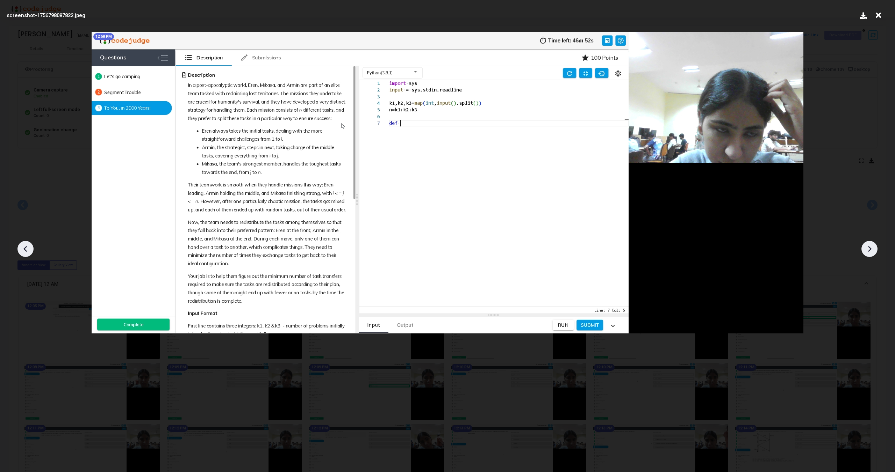
click at [24, 246] on icon at bounding box center [25, 249] width 10 height 10
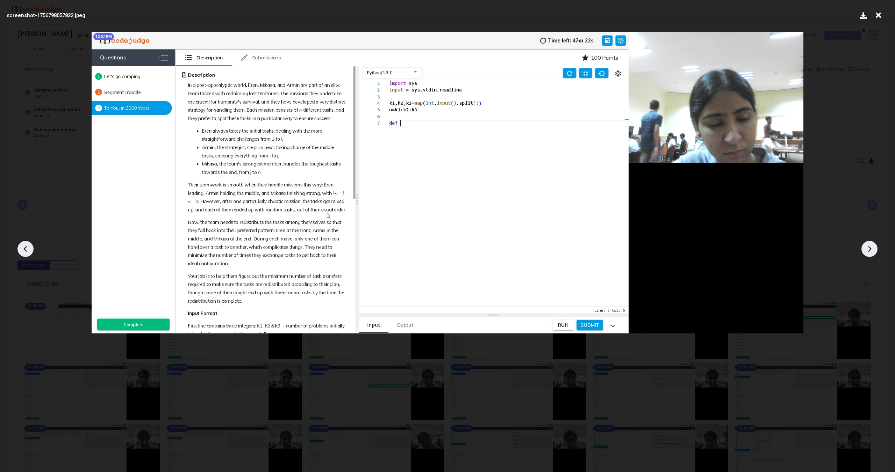
click at [24, 246] on icon at bounding box center [25, 249] width 10 height 10
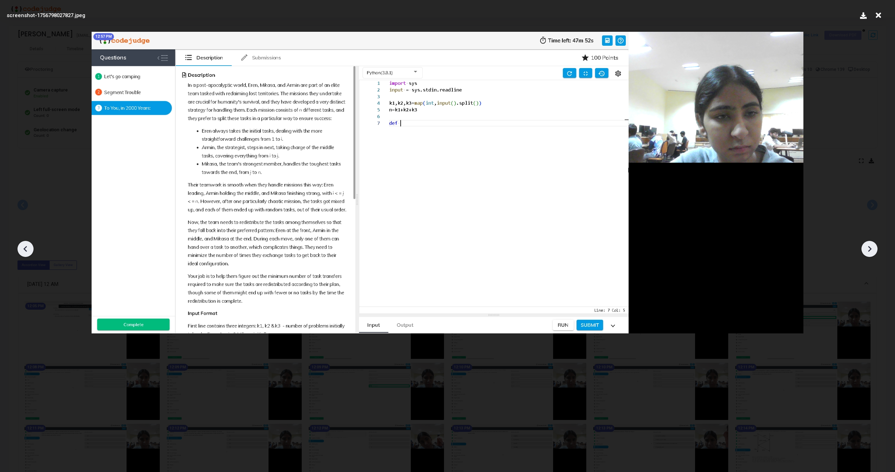
click at [24, 246] on icon at bounding box center [25, 249] width 10 height 10
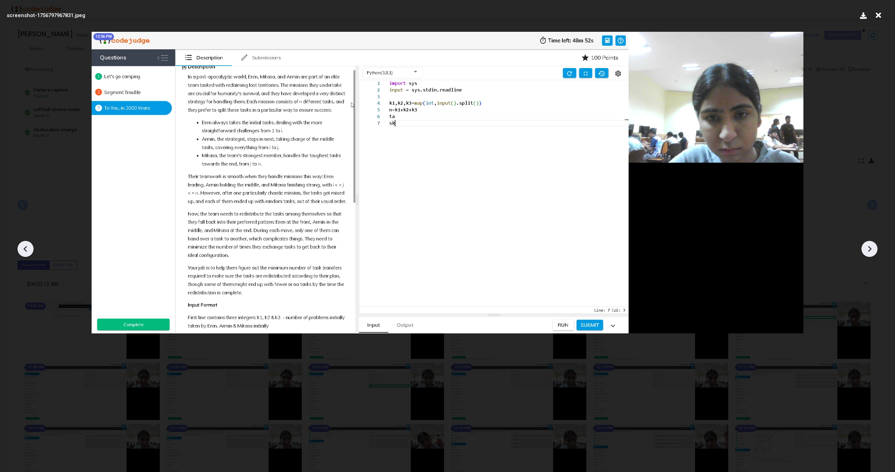
click at [24, 246] on icon at bounding box center [25, 249] width 10 height 10
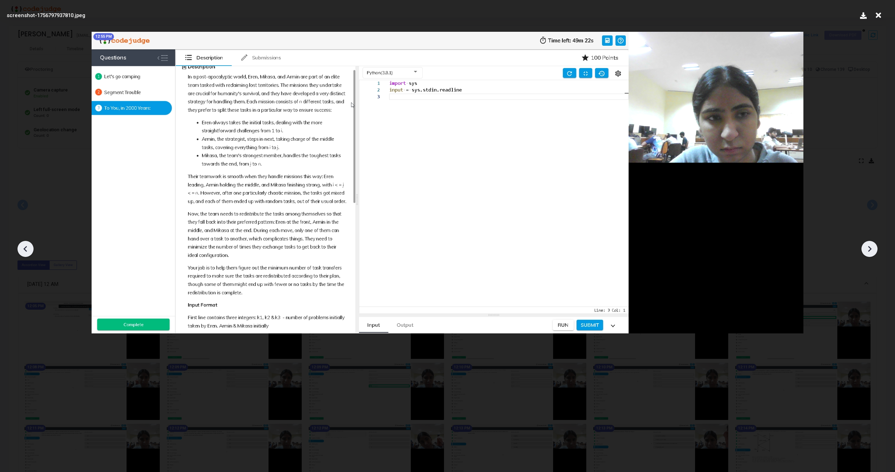
click at [24, 246] on icon at bounding box center [25, 249] width 10 height 10
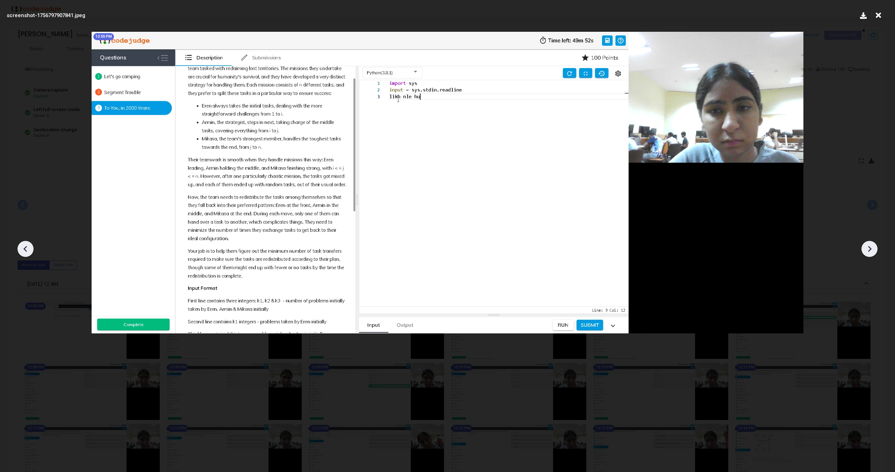
click at [24, 246] on icon at bounding box center [25, 249] width 10 height 10
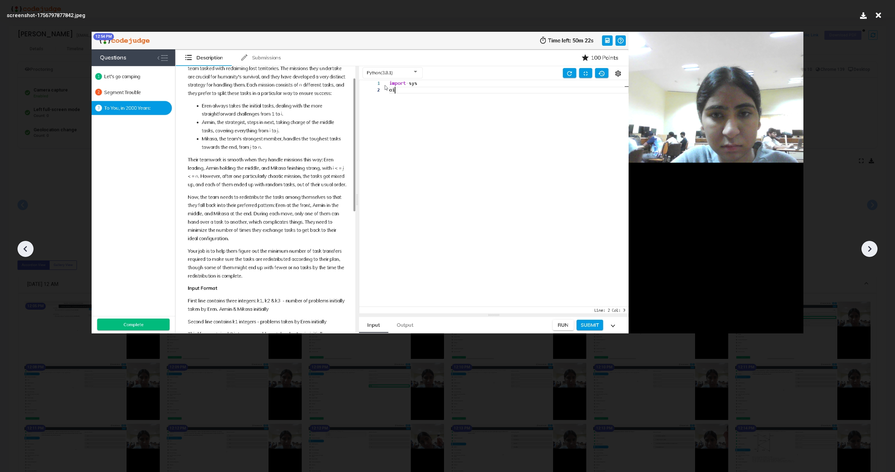
click at [24, 246] on icon at bounding box center [25, 249] width 10 height 10
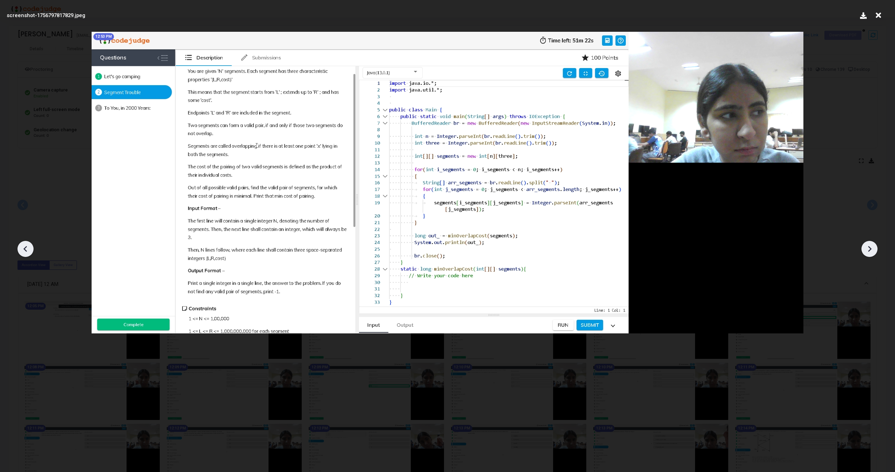
click at [24, 246] on icon at bounding box center [25, 249] width 10 height 10
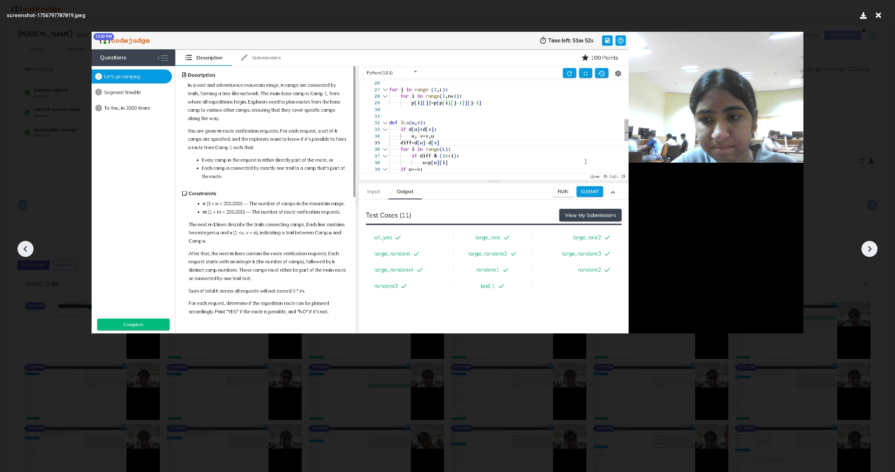
click at [24, 246] on icon at bounding box center [25, 249] width 10 height 10
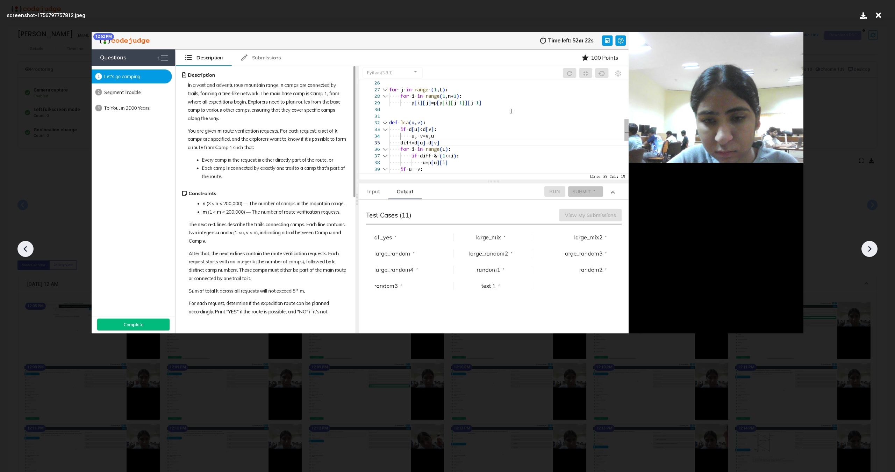
click at [24, 246] on icon at bounding box center [25, 249] width 10 height 10
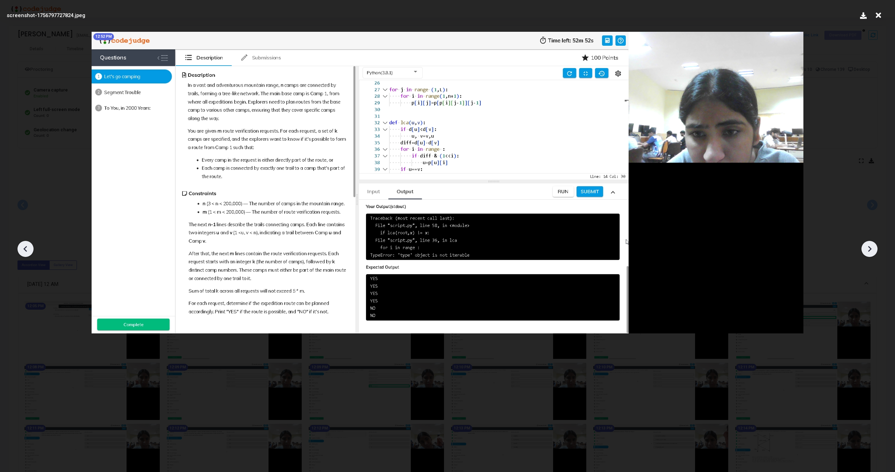
click at [24, 246] on icon at bounding box center [25, 249] width 10 height 10
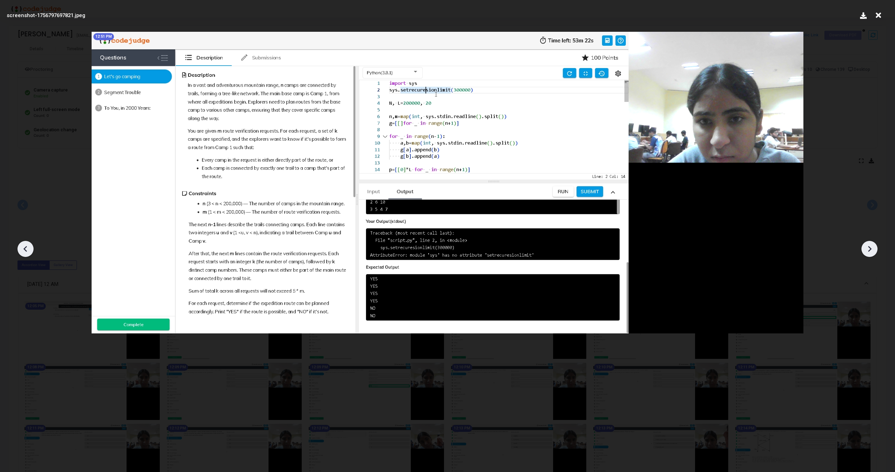
click at [24, 246] on icon at bounding box center [25, 249] width 10 height 10
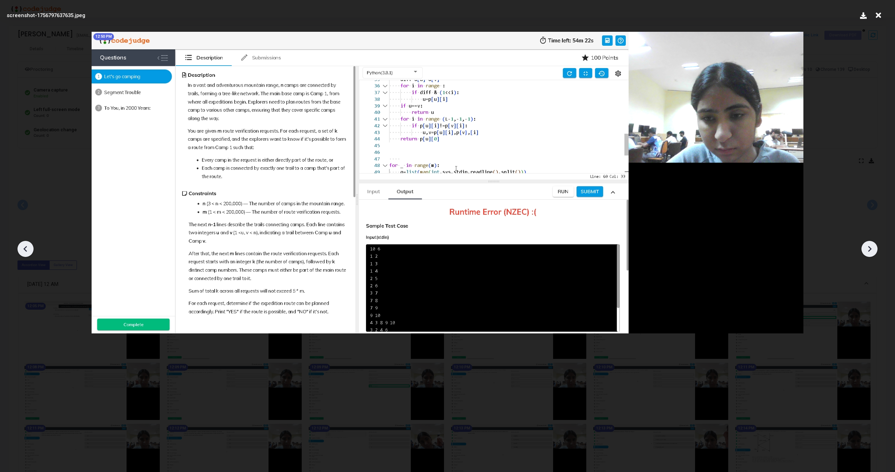
click at [24, 246] on icon at bounding box center [25, 249] width 10 height 10
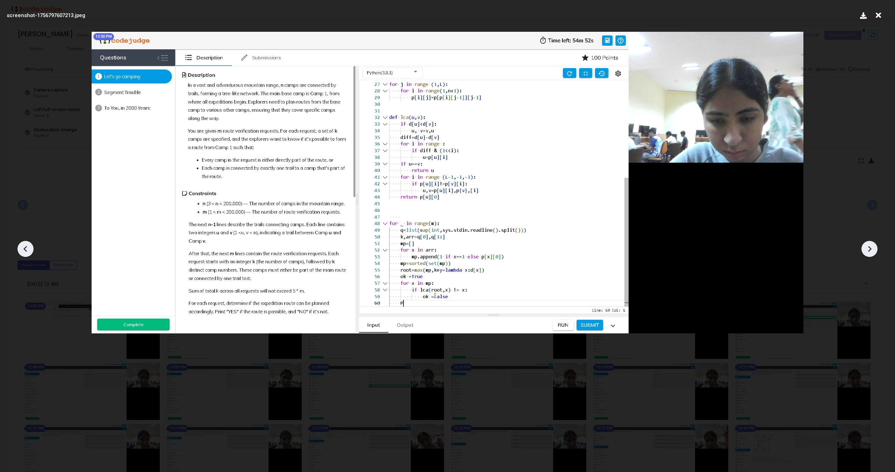
click at [24, 246] on icon at bounding box center [25, 249] width 10 height 10
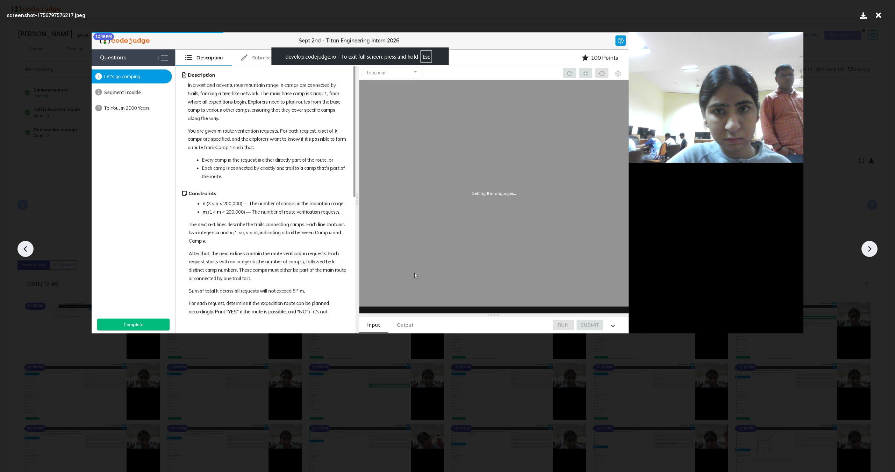
click at [24, 246] on icon at bounding box center [25, 249] width 10 height 10
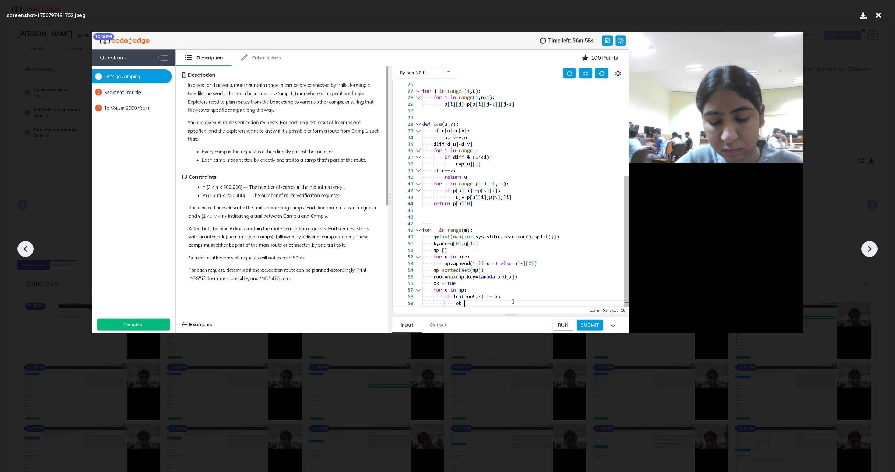
click at [24, 246] on icon at bounding box center [25, 249] width 10 height 10
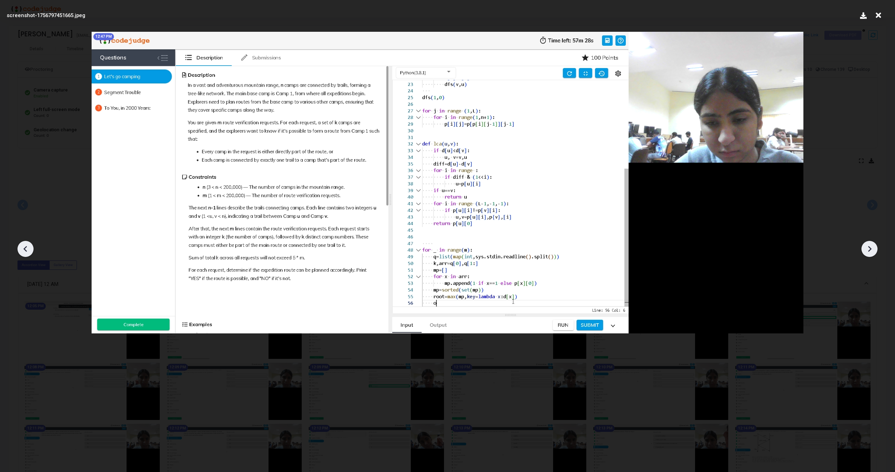
click at [24, 246] on icon at bounding box center [25, 249] width 10 height 10
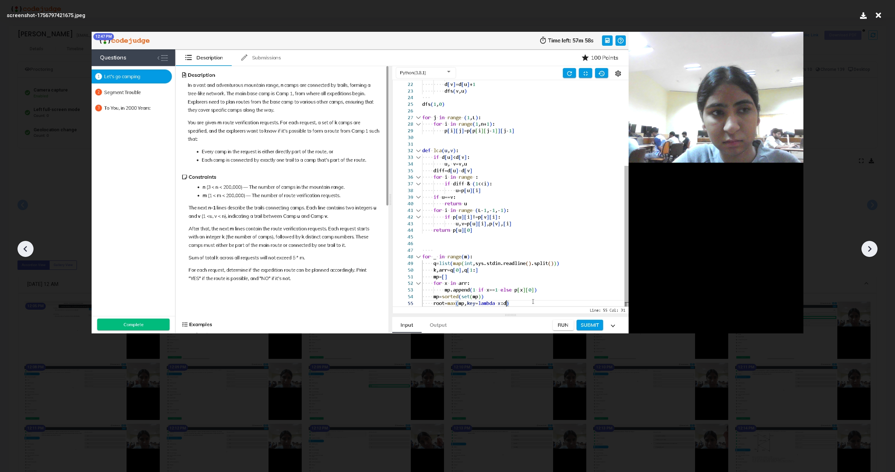
click at [873, 247] on icon at bounding box center [869, 249] width 10 height 10
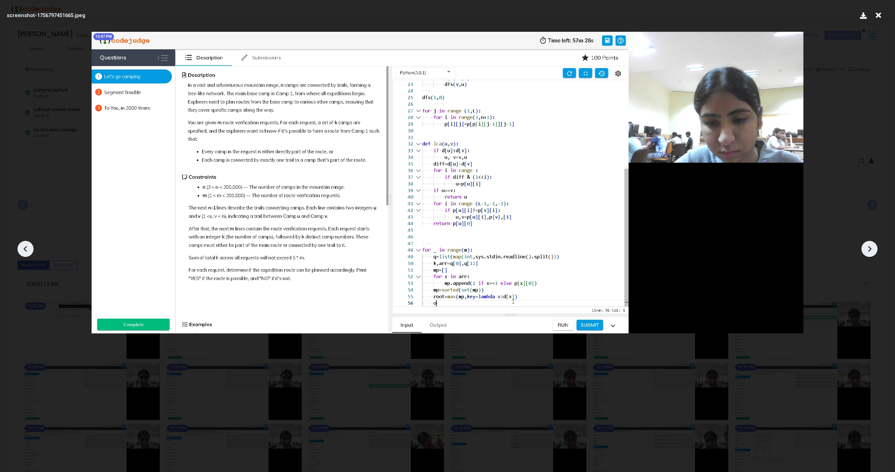
click at [873, 247] on icon at bounding box center [869, 249] width 10 height 10
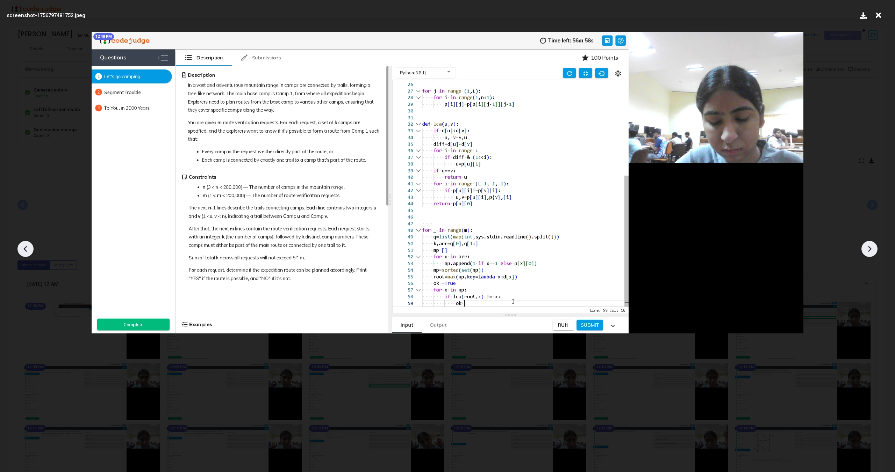
click at [873, 247] on icon at bounding box center [869, 249] width 10 height 10
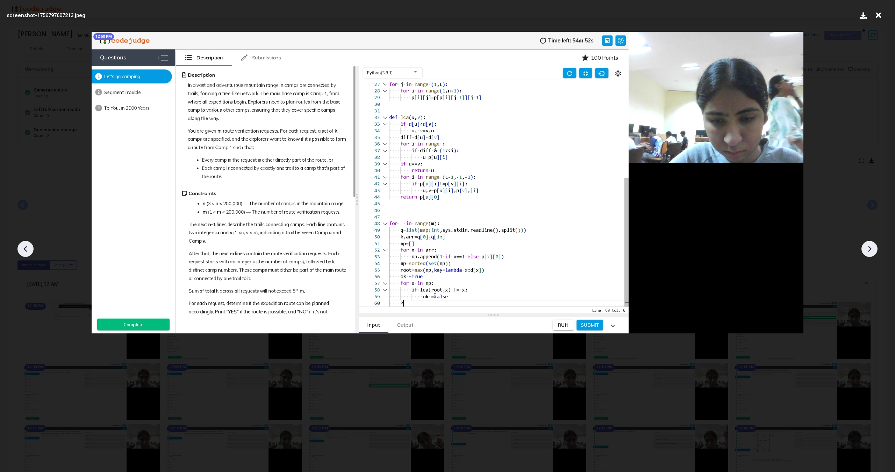
click at [873, 247] on icon at bounding box center [869, 249] width 10 height 10
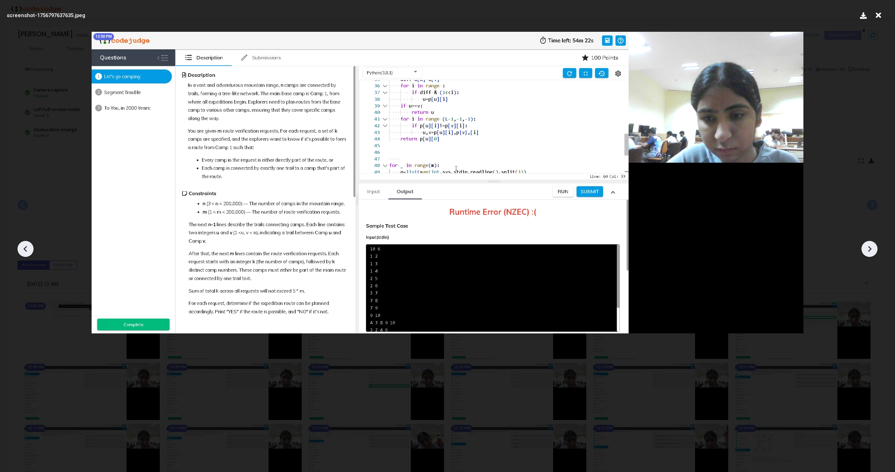
click at [873, 247] on icon at bounding box center [869, 249] width 10 height 10
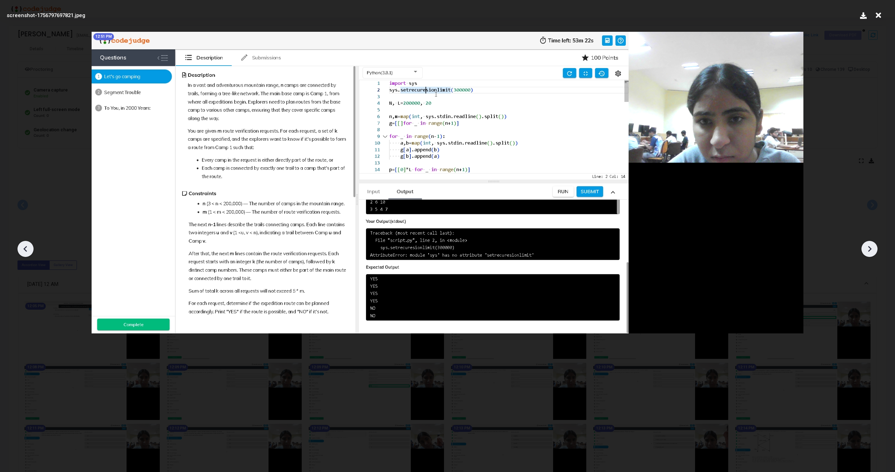
click at [873, 247] on icon at bounding box center [869, 249] width 10 height 10
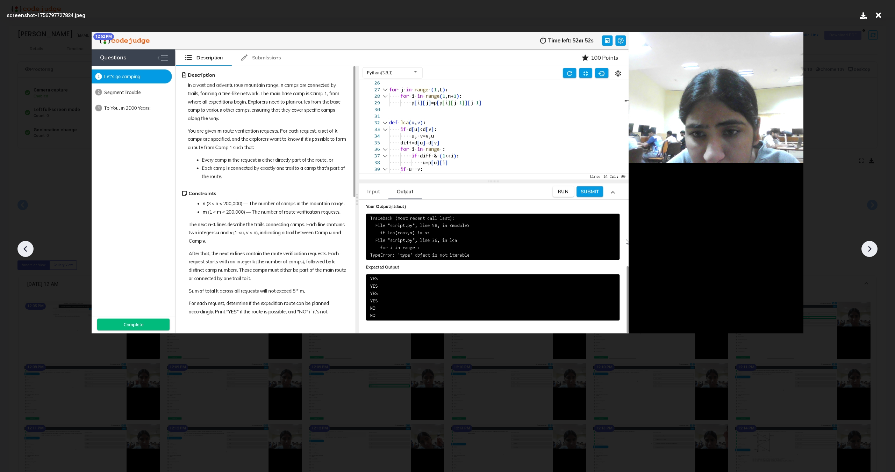
click at [873, 247] on icon at bounding box center [869, 249] width 10 height 10
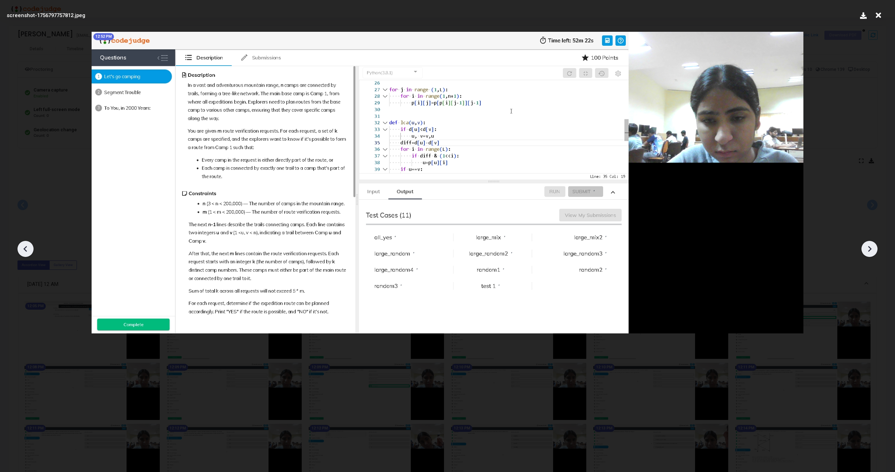
click at [873, 247] on icon at bounding box center [869, 249] width 10 height 10
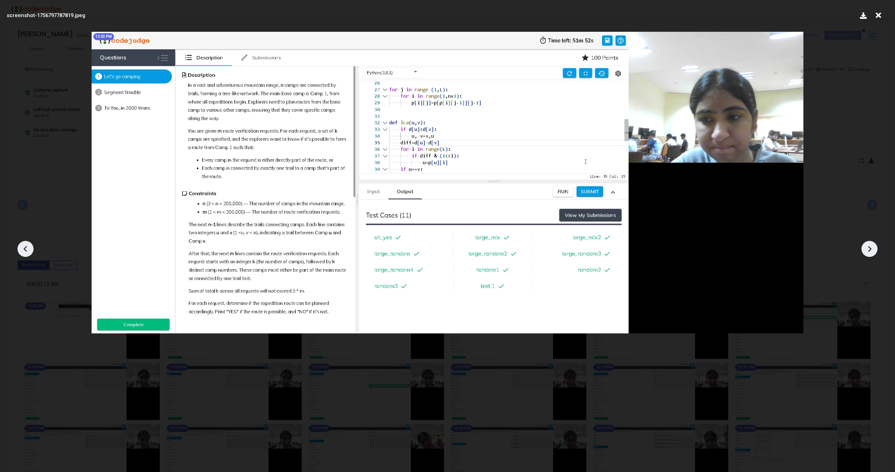
click at [873, 247] on icon at bounding box center [869, 249] width 10 height 10
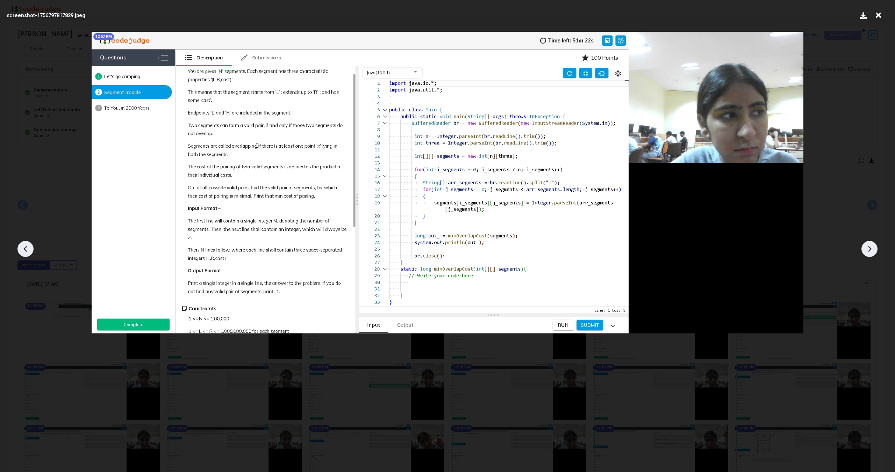
click at [873, 247] on icon at bounding box center [869, 249] width 10 height 10
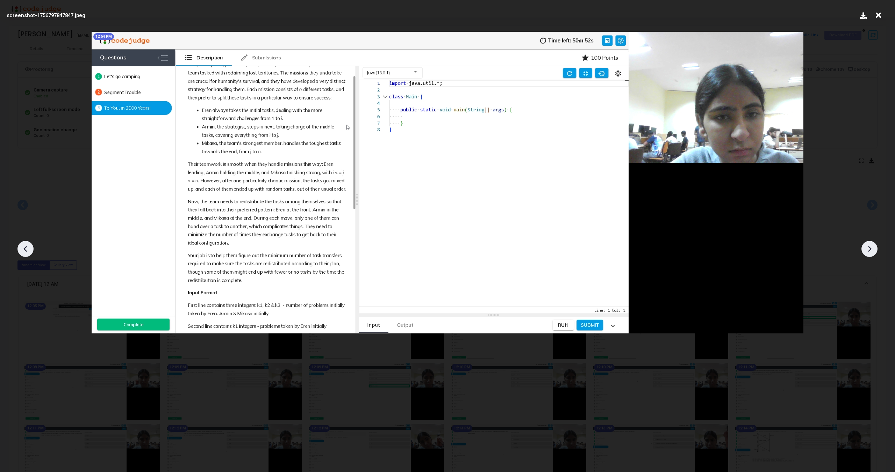
click at [873, 247] on icon at bounding box center [869, 249] width 10 height 10
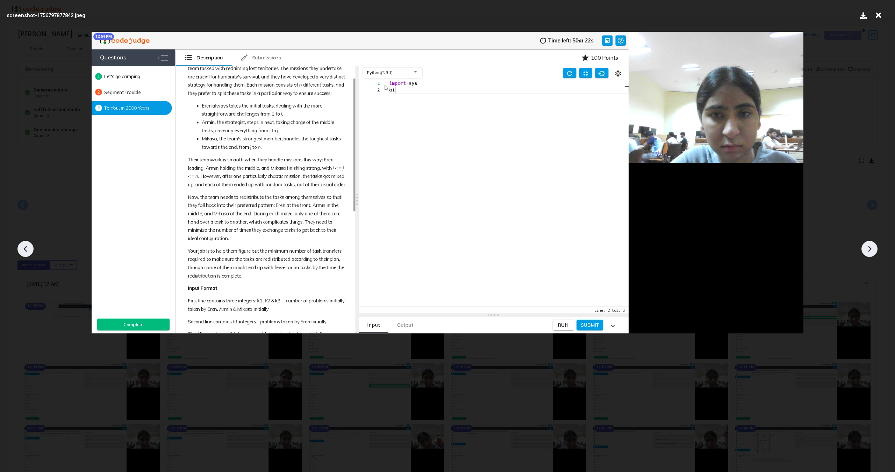
click at [873, 247] on icon at bounding box center [869, 249] width 10 height 10
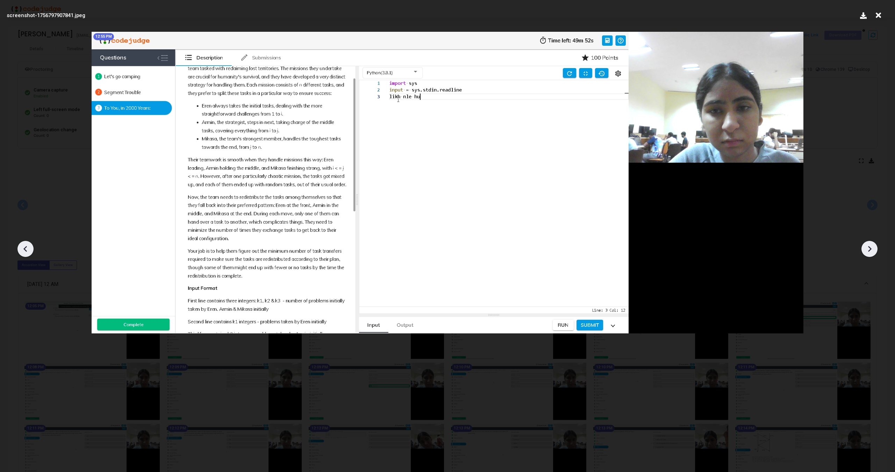
click at [873, 247] on icon at bounding box center [869, 249] width 10 height 10
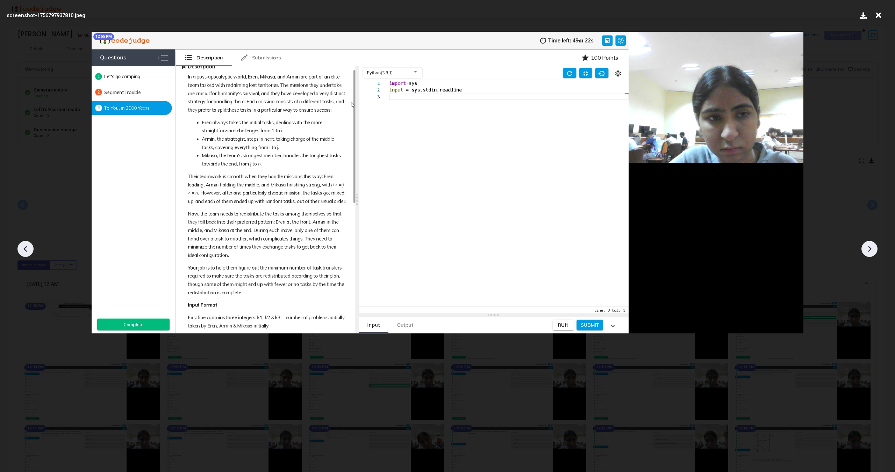
click at [873, 247] on icon at bounding box center [869, 249] width 10 height 10
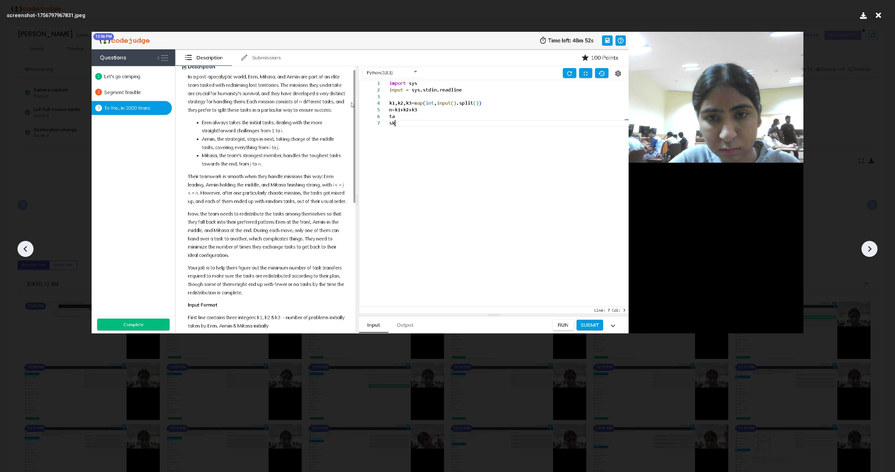
click at [873, 247] on icon at bounding box center [869, 249] width 10 height 10
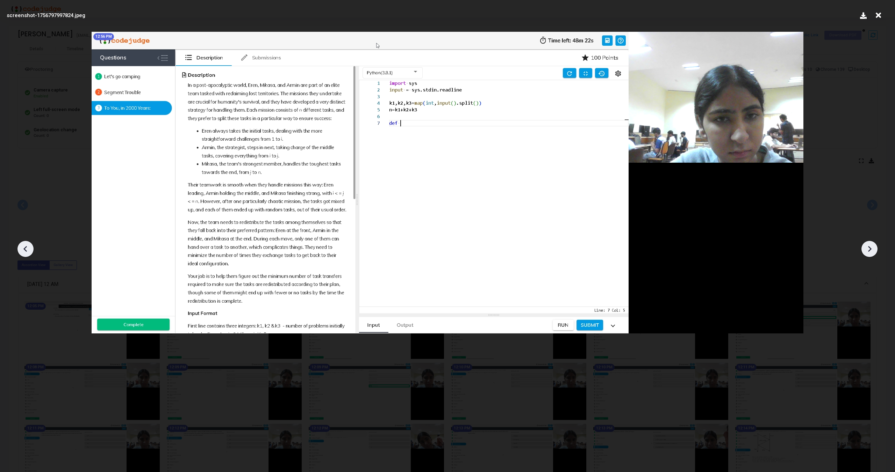
click at [873, 247] on icon at bounding box center [869, 249] width 10 height 10
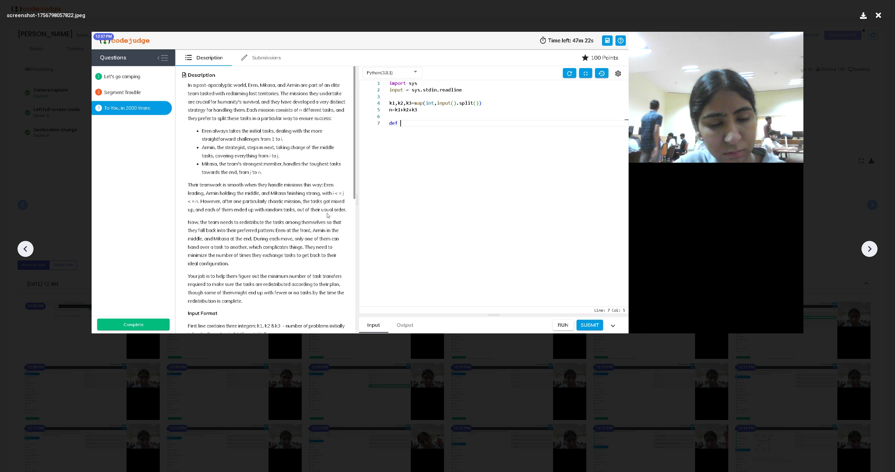
click at [873, 247] on icon at bounding box center [869, 249] width 10 height 10
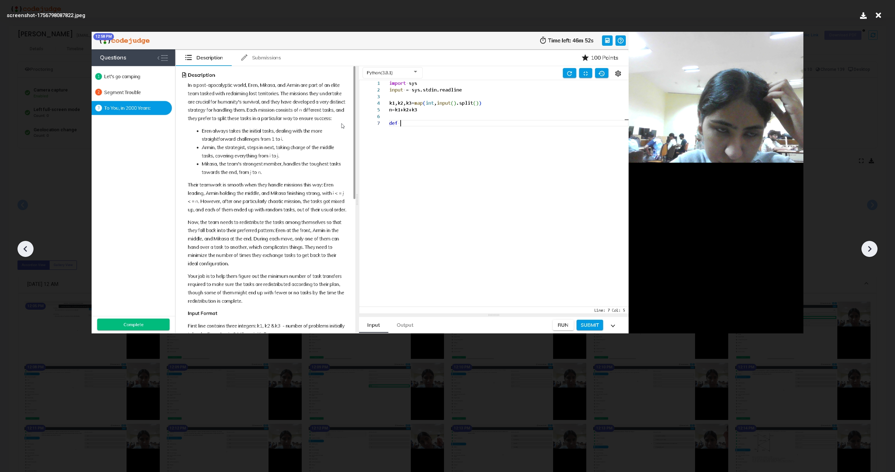
click at [873, 247] on icon at bounding box center [869, 249] width 10 height 10
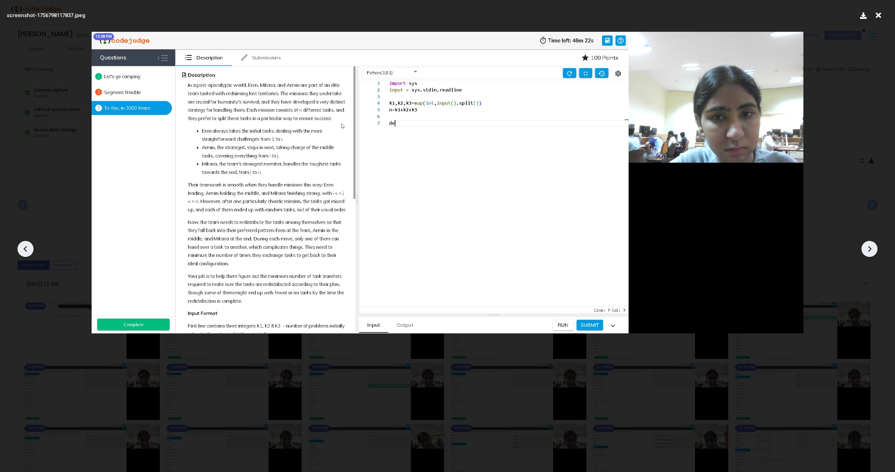
click at [873, 247] on icon at bounding box center [869, 249] width 10 height 10
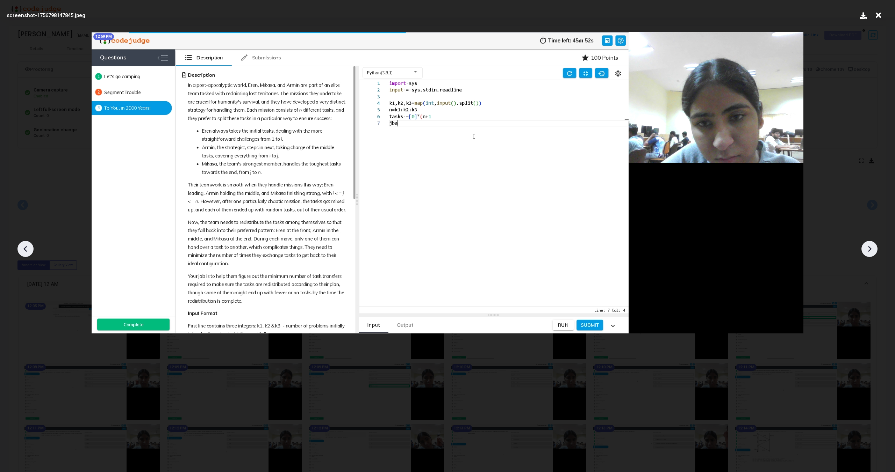
click at [873, 247] on icon at bounding box center [869, 249] width 10 height 10
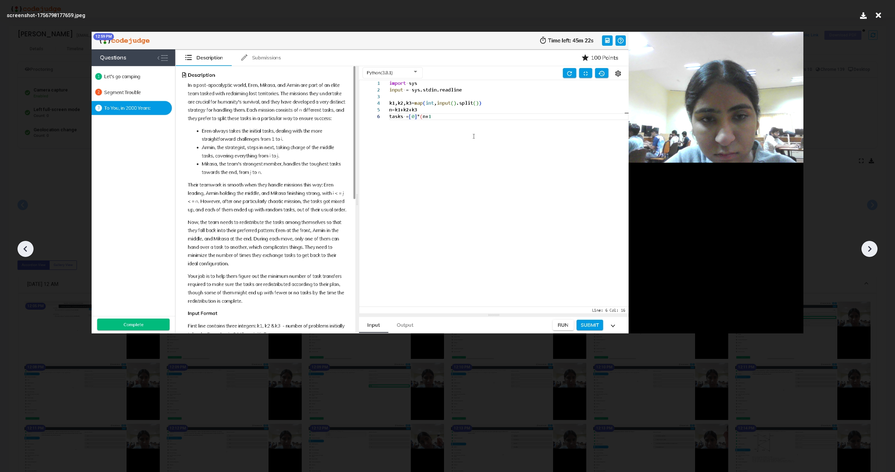
click at [873, 247] on icon at bounding box center [869, 249] width 10 height 10
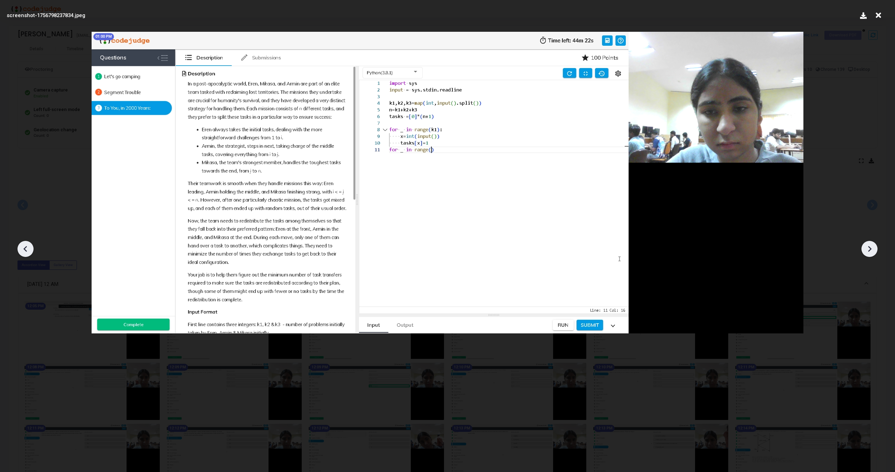
click at [873, 247] on icon at bounding box center [869, 249] width 10 height 10
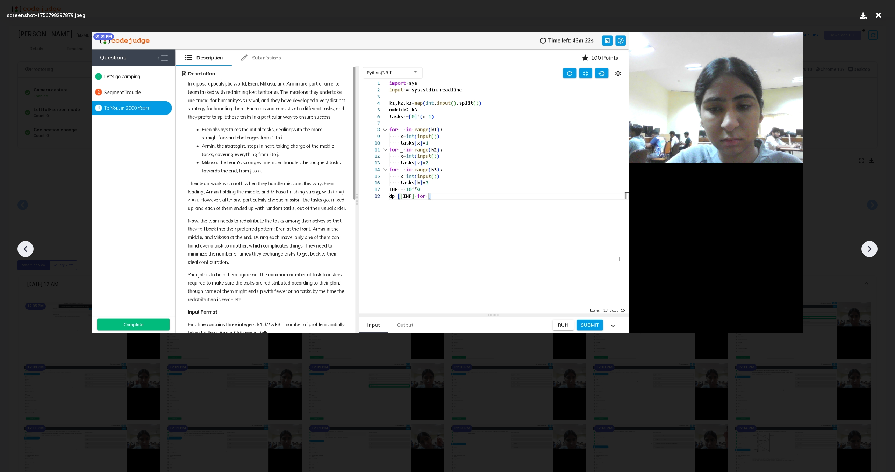
click at [873, 247] on icon at bounding box center [869, 249] width 10 height 10
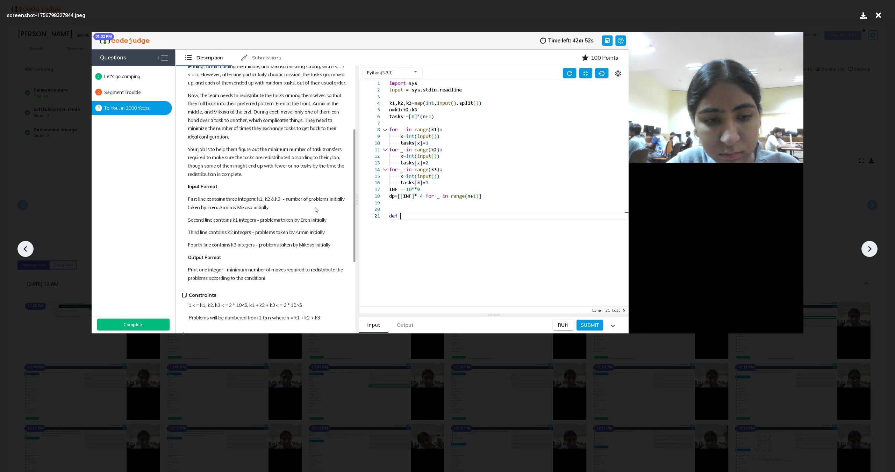
click at [873, 247] on icon at bounding box center [869, 249] width 10 height 10
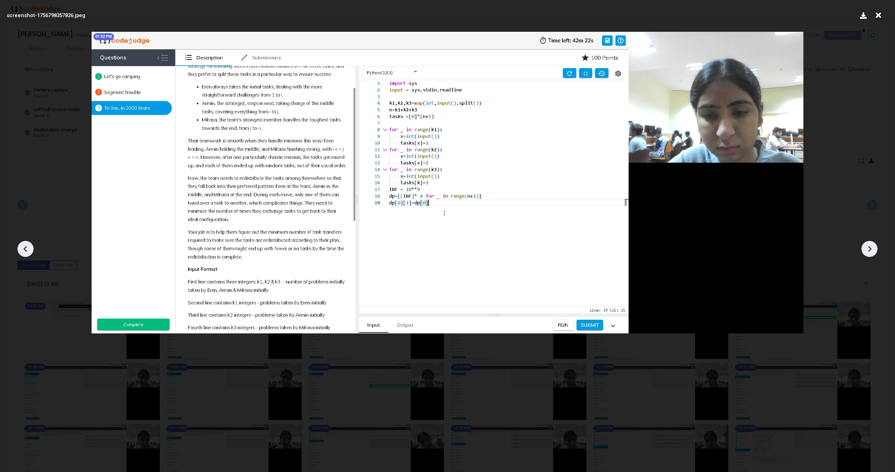
click at [873, 247] on icon at bounding box center [869, 249] width 10 height 10
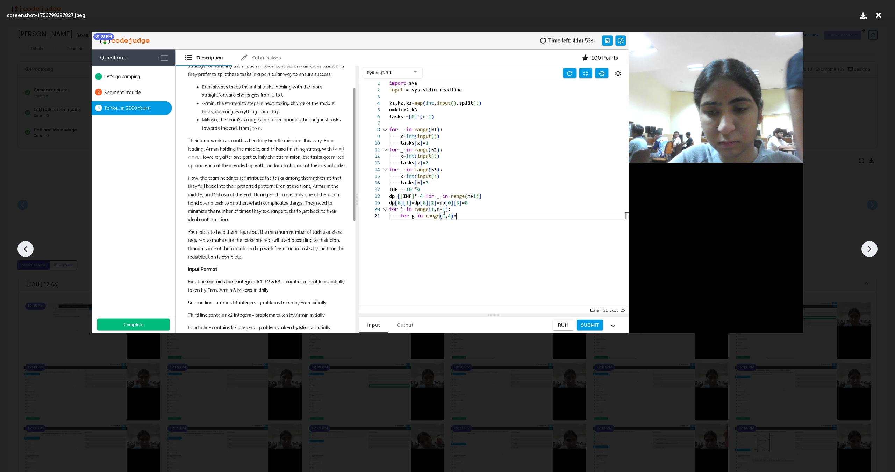
click at [873, 247] on icon at bounding box center [869, 249] width 10 height 10
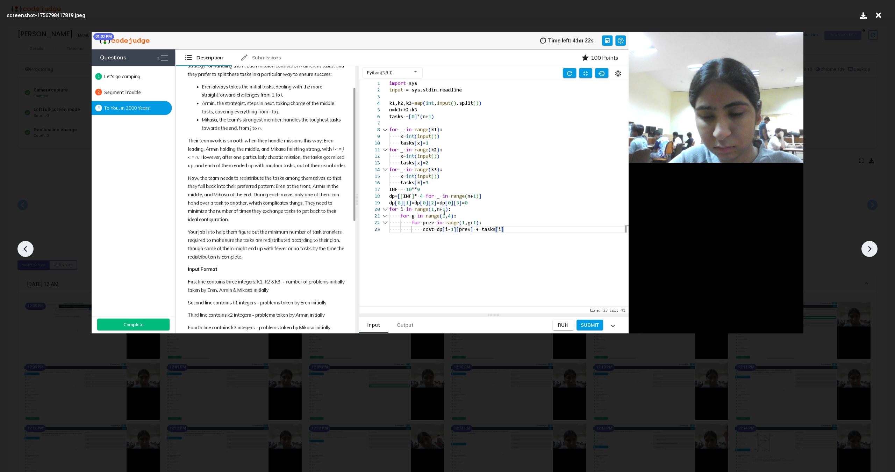
click at [873, 247] on icon at bounding box center [869, 249] width 10 height 10
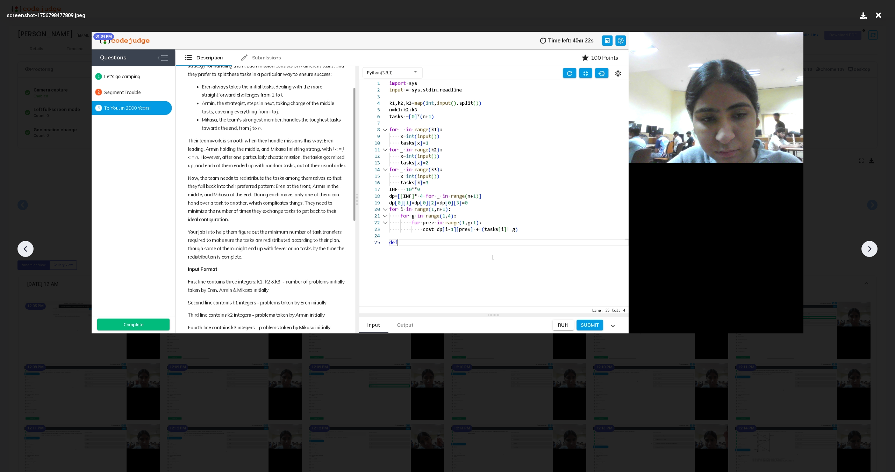
click at [873, 247] on icon at bounding box center [869, 249] width 10 height 10
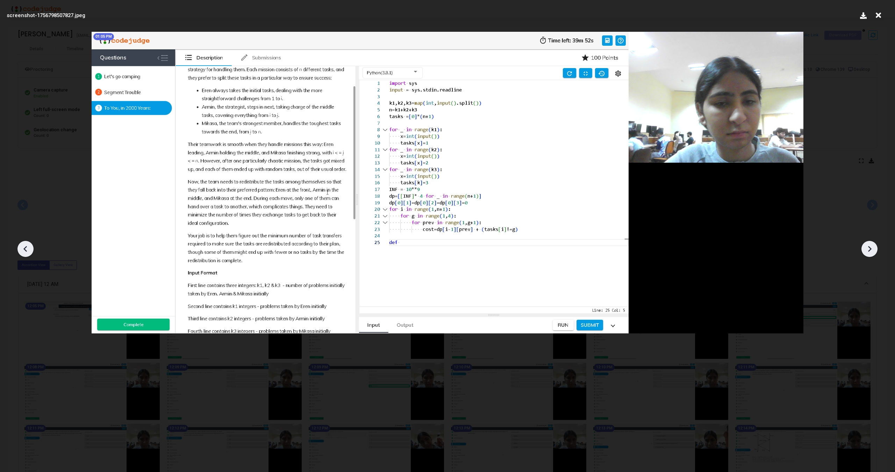
click at [873, 247] on icon at bounding box center [869, 249] width 10 height 10
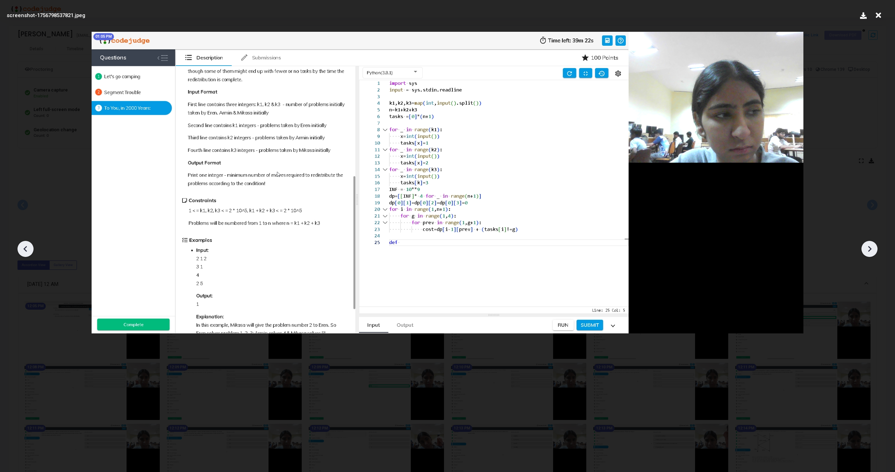
click at [873, 247] on icon at bounding box center [869, 249] width 10 height 10
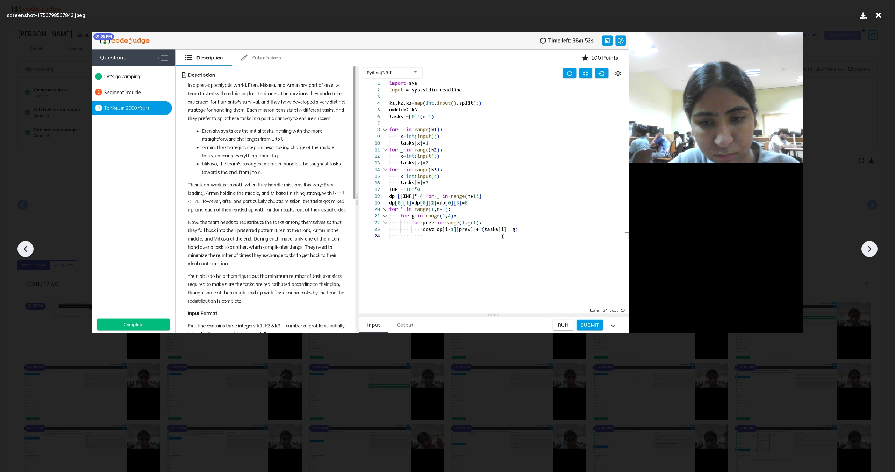
click at [873, 247] on icon at bounding box center [869, 249] width 10 height 10
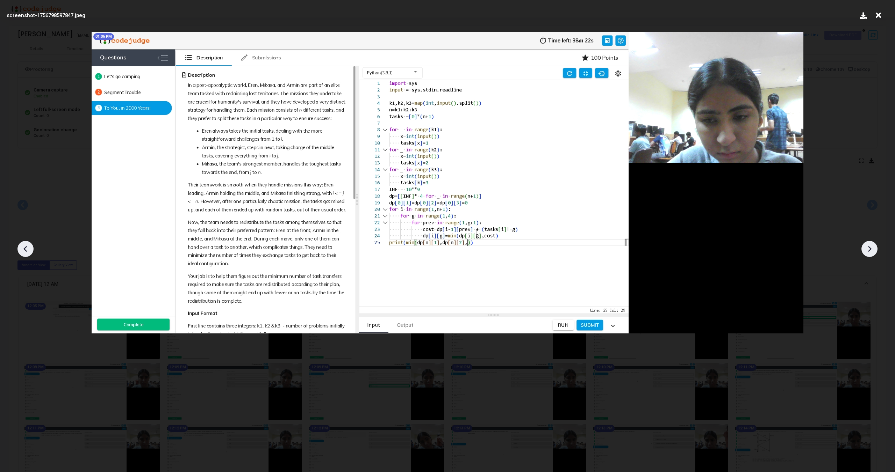
click at [873, 247] on icon at bounding box center [869, 249] width 10 height 10
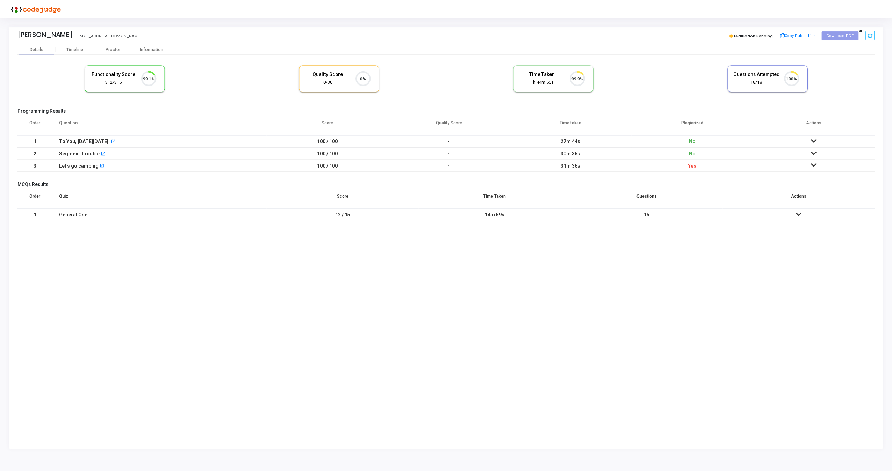
scroll to position [15, 18]
click at [815, 167] on icon at bounding box center [816, 165] width 6 height 5
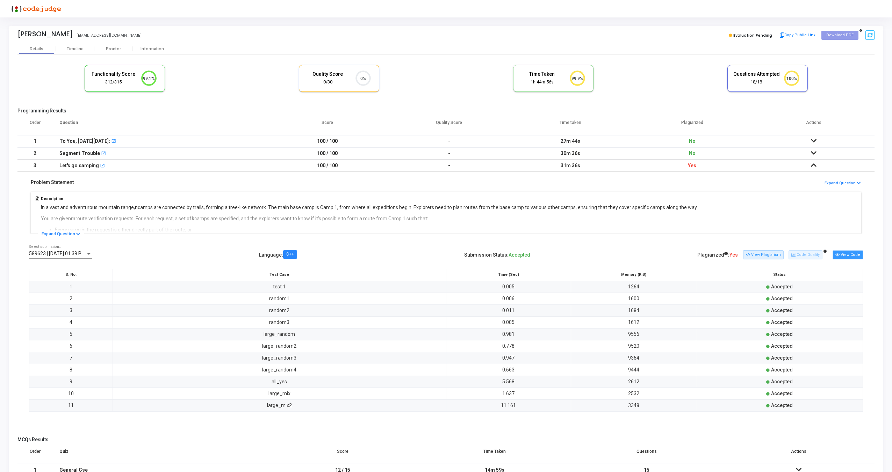
click at [844, 255] on button "View Code" at bounding box center [847, 255] width 30 height 9
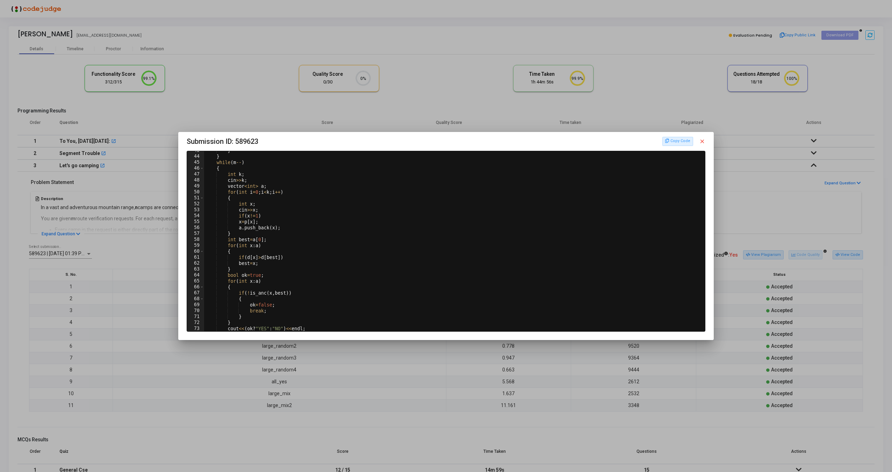
scroll to position [265, 0]
click at [703, 143] on mat-icon "close" at bounding box center [702, 141] width 6 height 6
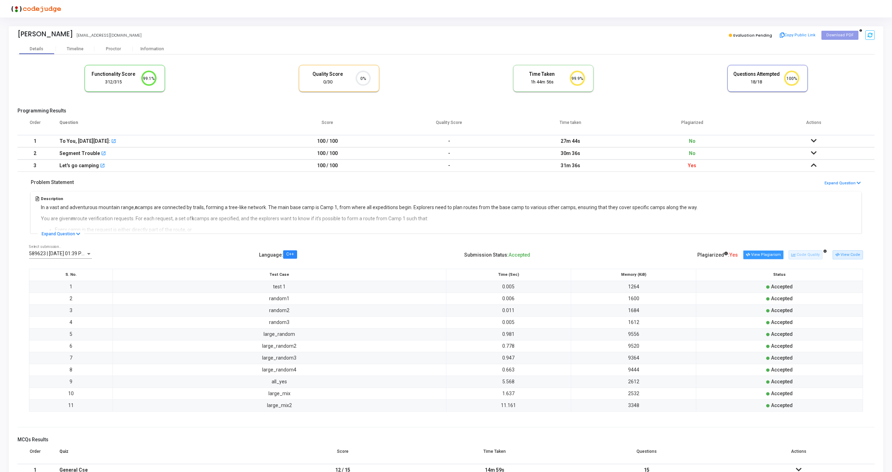
click at [766, 257] on button "View Plagiarism" at bounding box center [763, 255] width 41 height 9
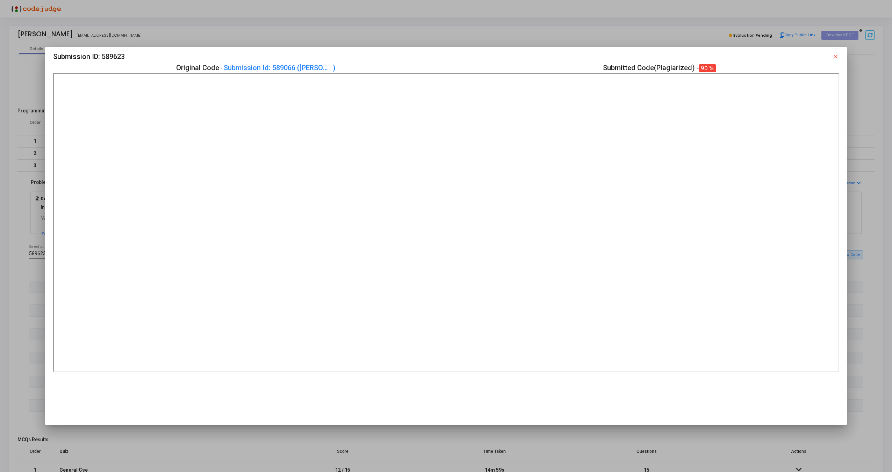
click at [837, 57] on mat-icon "close" at bounding box center [835, 56] width 6 height 6
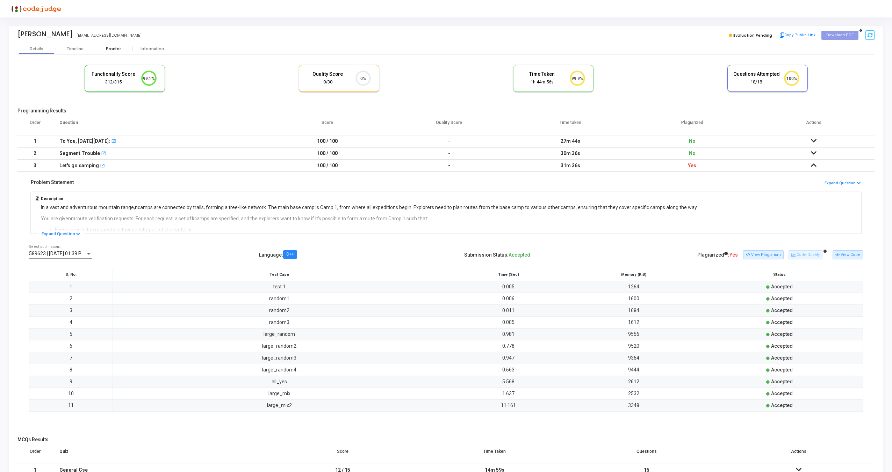
click at [117, 49] on div "Proctor" at bounding box center [113, 48] width 38 height 5
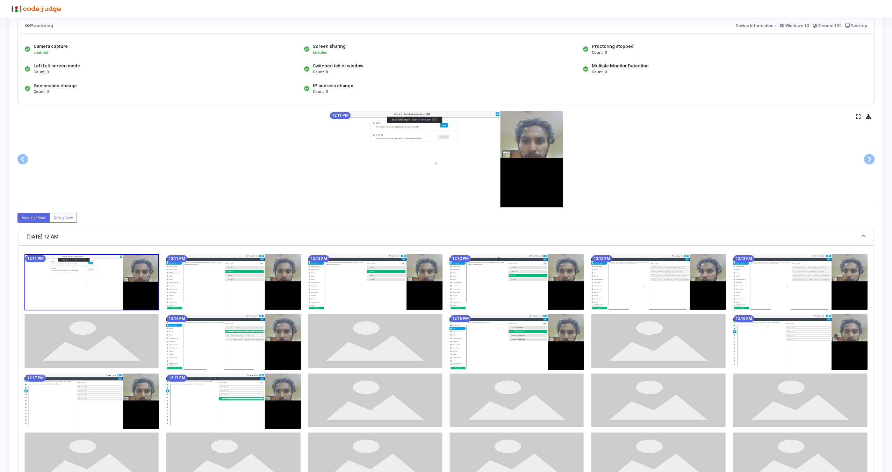
scroll to position [138, 0]
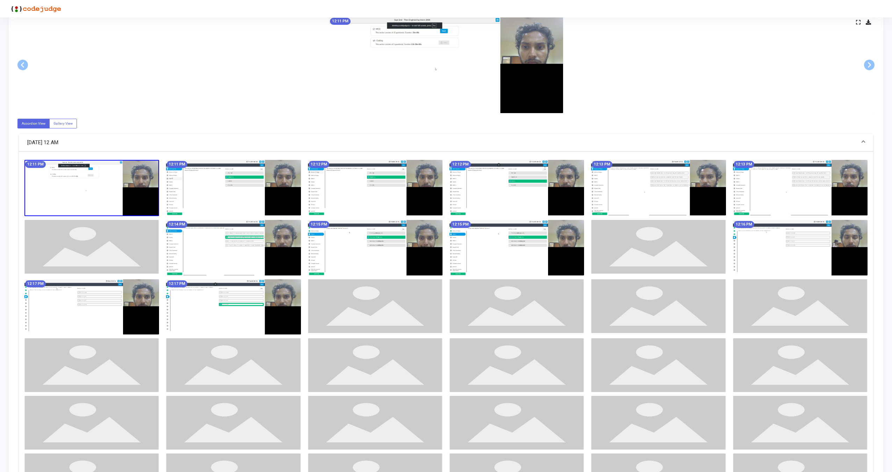
click at [370, 318] on img at bounding box center [375, 307] width 135 height 54
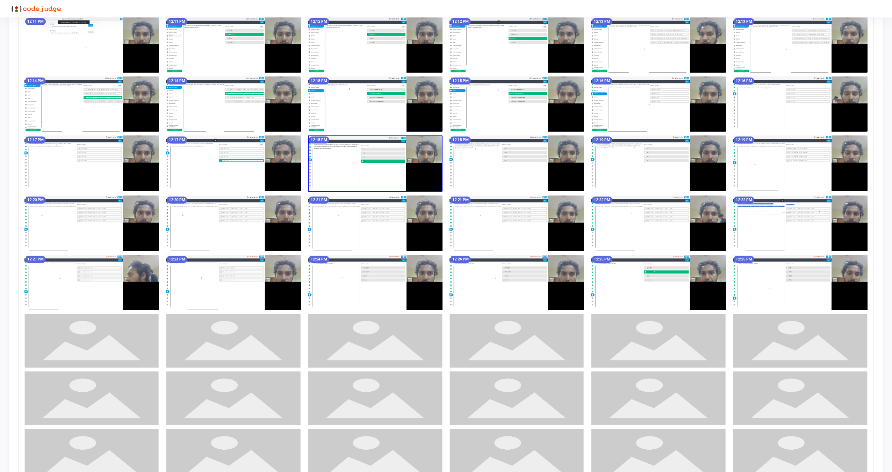
scroll to position [282, 0]
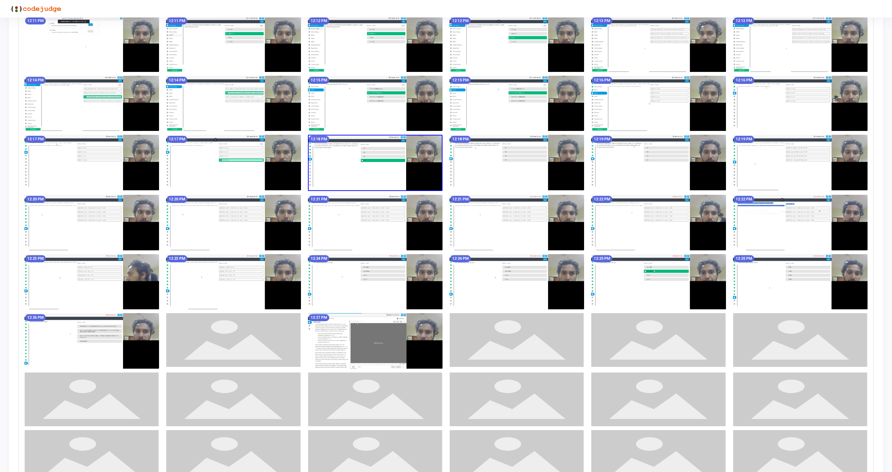
click at [388, 342] on img at bounding box center [375, 341] width 135 height 56
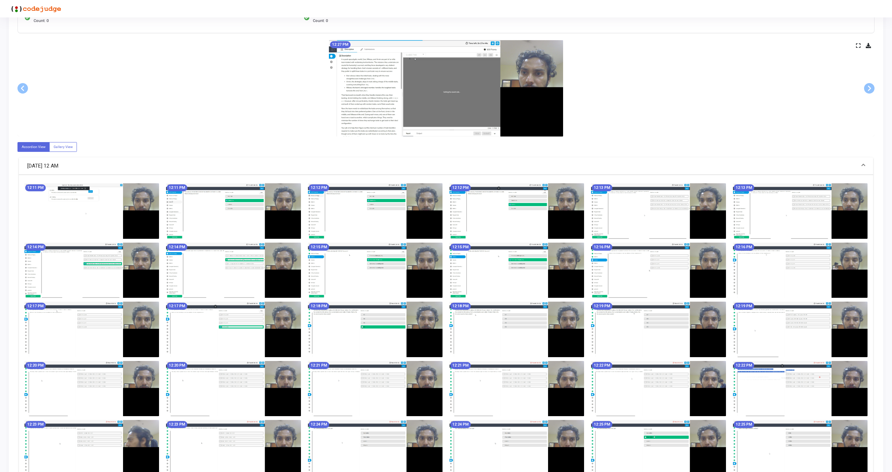
scroll to position [0, 0]
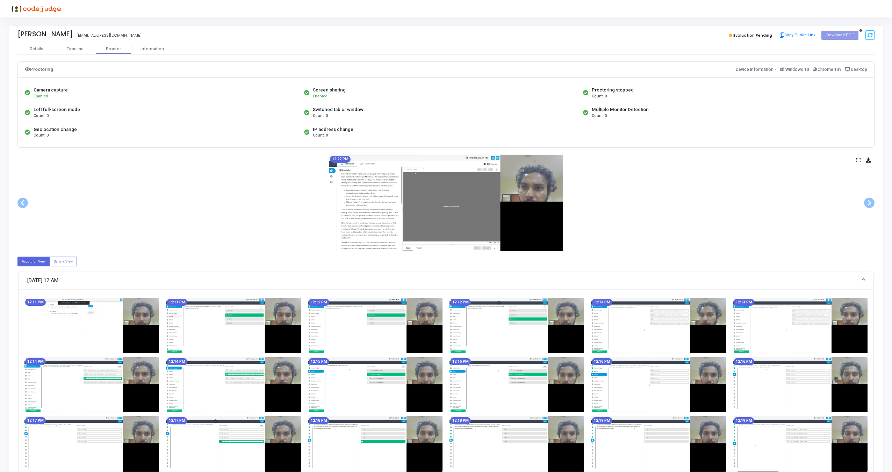
click at [855, 160] on div "12:27 PM" at bounding box center [445, 203] width 857 height 96
click at [858, 160] on icon at bounding box center [858, 160] width 5 height 4
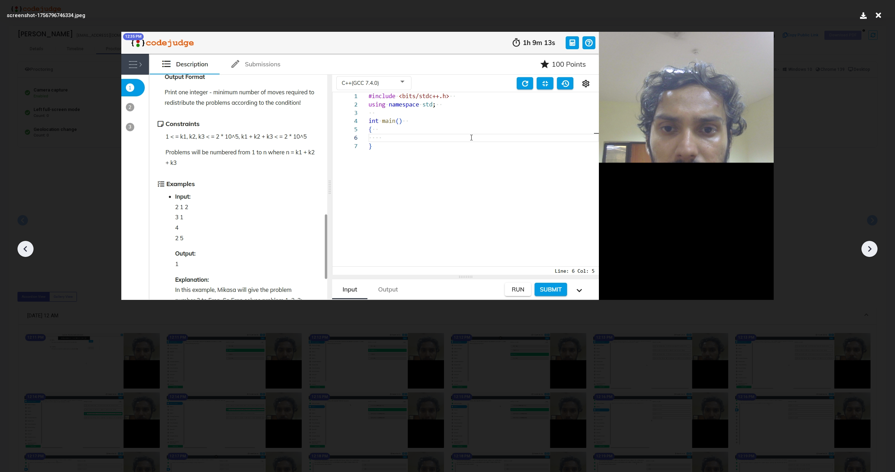
click at [873, 253] on icon at bounding box center [869, 249] width 10 height 10
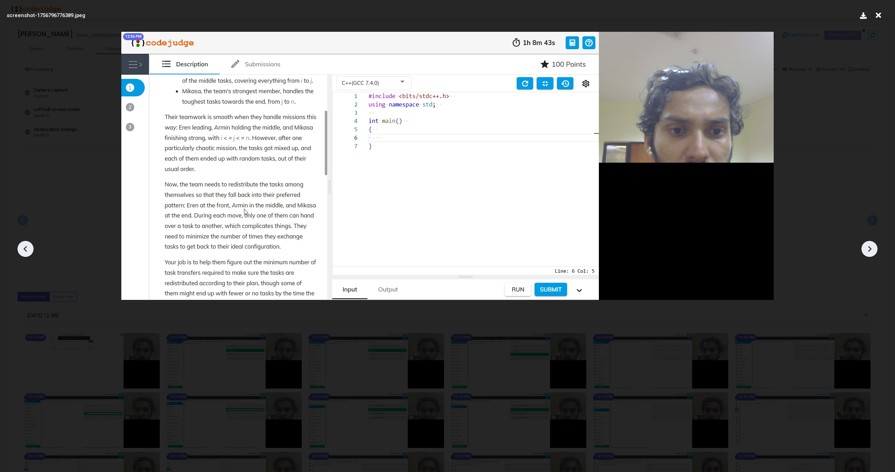
click at [873, 253] on icon at bounding box center [869, 249] width 10 height 10
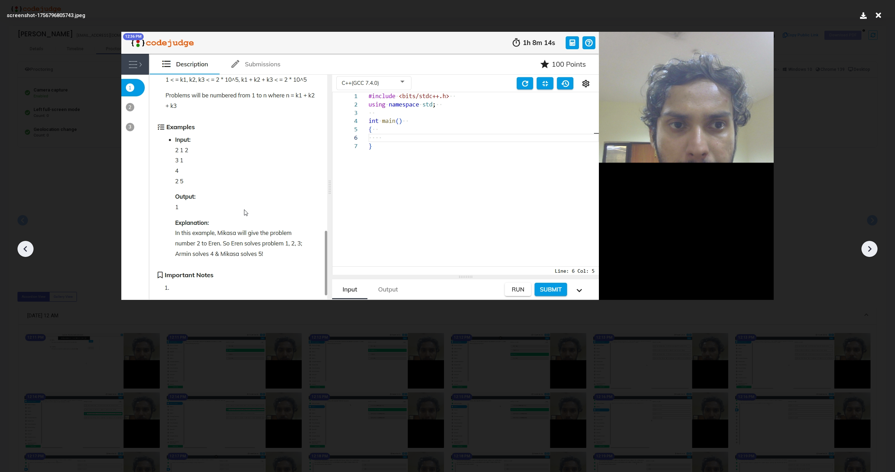
click at [873, 253] on icon at bounding box center [869, 249] width 10 height 10
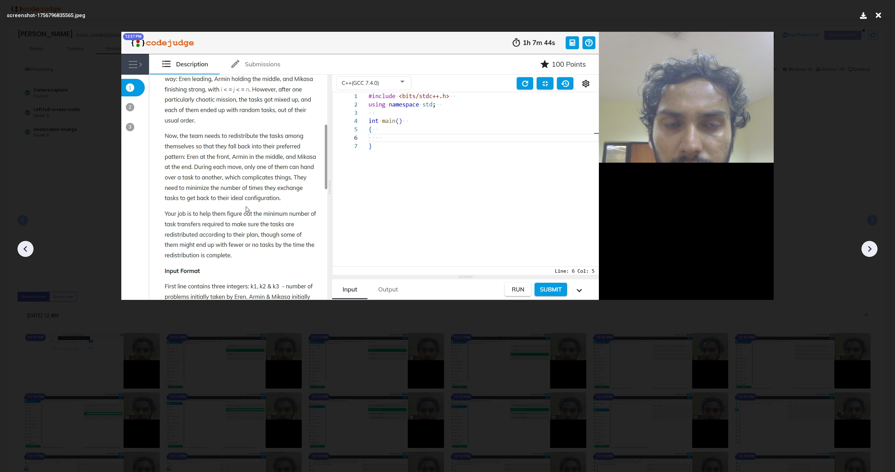
click at [873, 253] on icon at bounding box center [869, 249] width 10 height 10
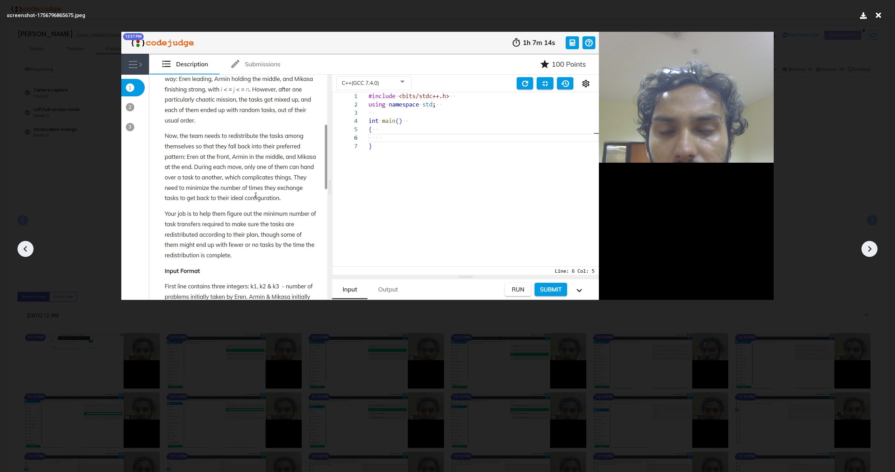
click at [873, 253] on icon at bounding box center [869, 249] width 10 height 10
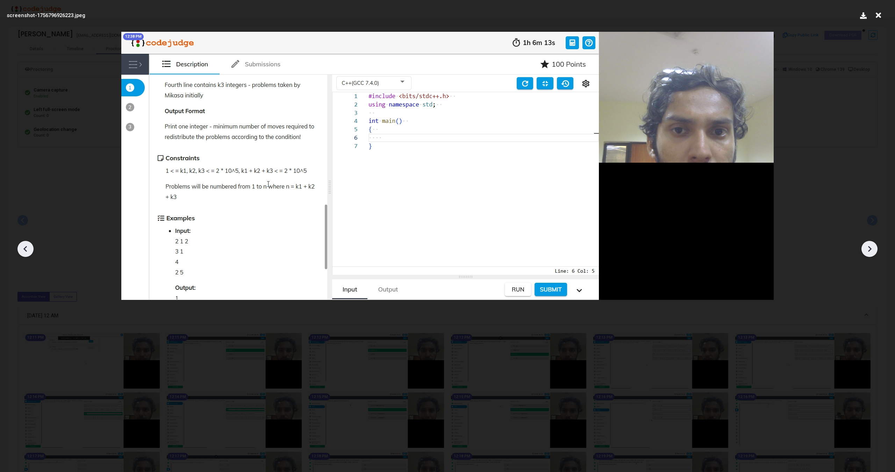
click at [873, 253] on icon at bounding box center [869, 249] width 10 height 10
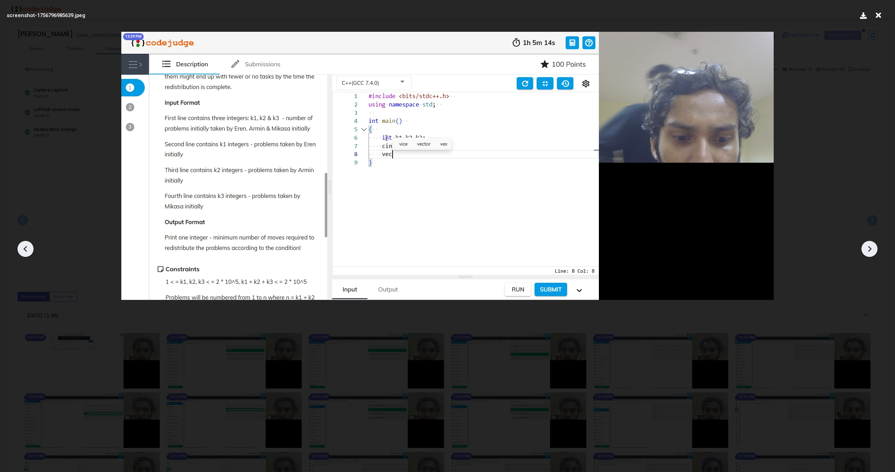
click at [873, 253] on icon at bounding box center [869, 249] width 10 height 10
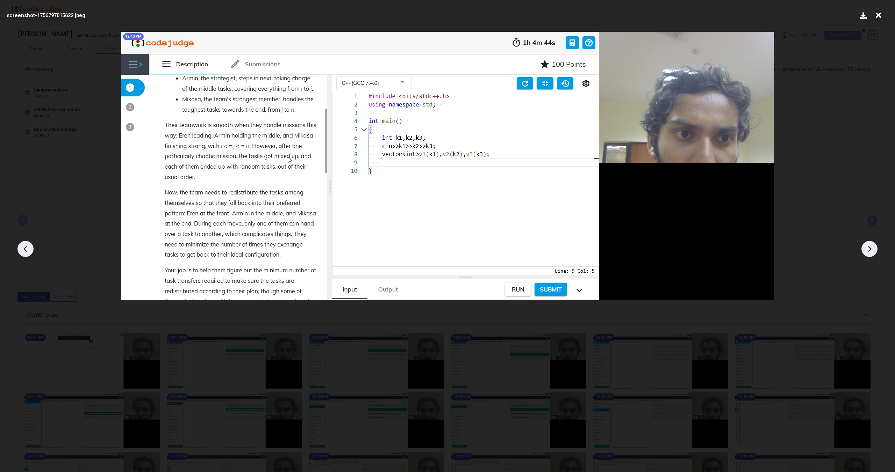
click at [873, 253] on icon at bounding box center [869, 249] width 10 height 10
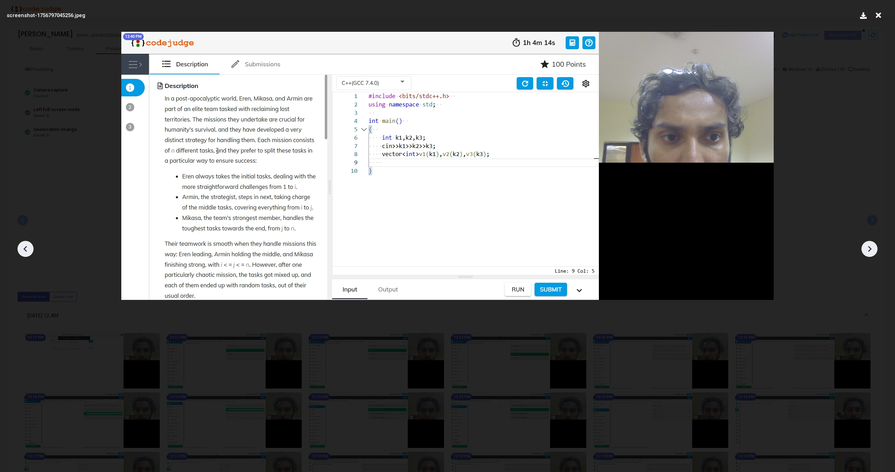
click at [873, 253] on icon at bounding box center [869, 249] width 10 height 10
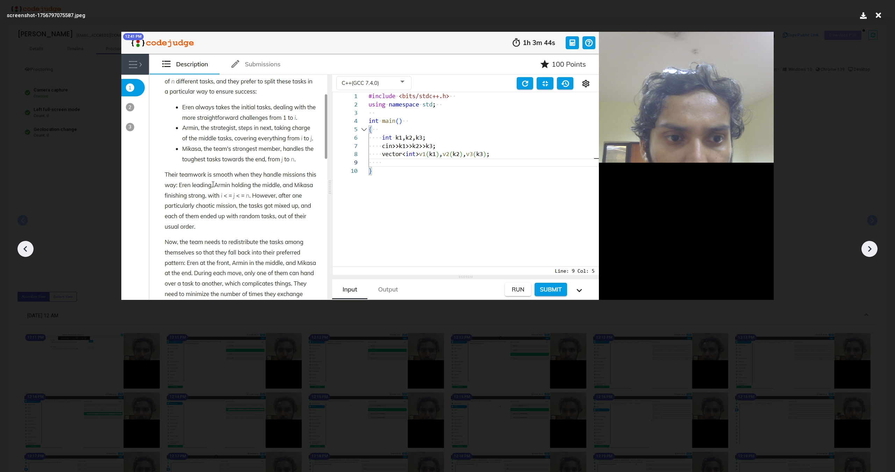
click at [873, 253] on icon at bounding box center [869, 249] width 10 height 10
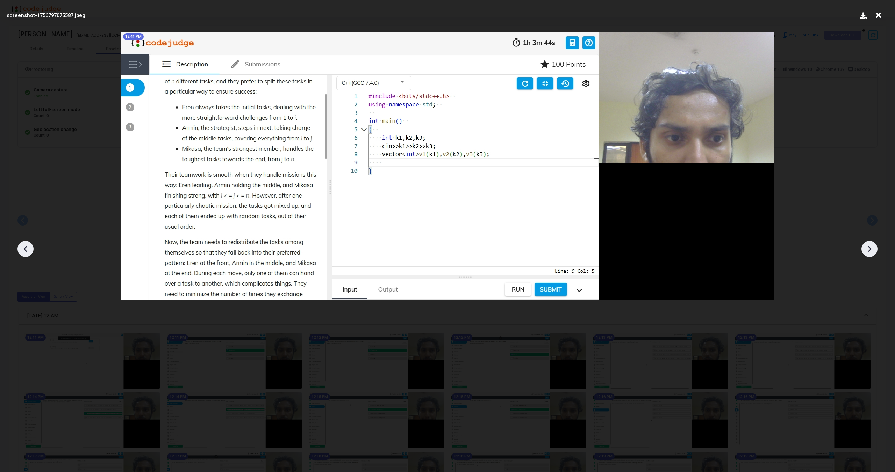
click at [873, 253] on icon at bounding box center [869, 249] width 10 height 10
click at [21, 248] on icon at bounding box center [25, 249] width 10 height 10
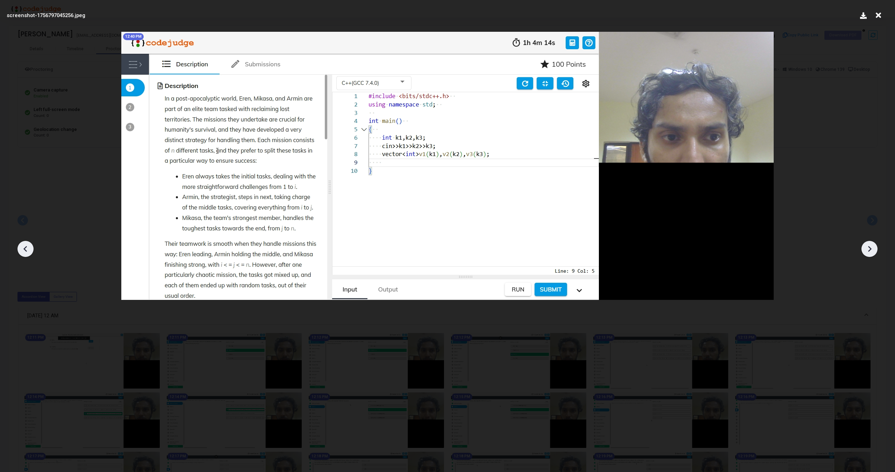
click at [21, 248] on icon at bounding box center [25, 249] width 10 height 10
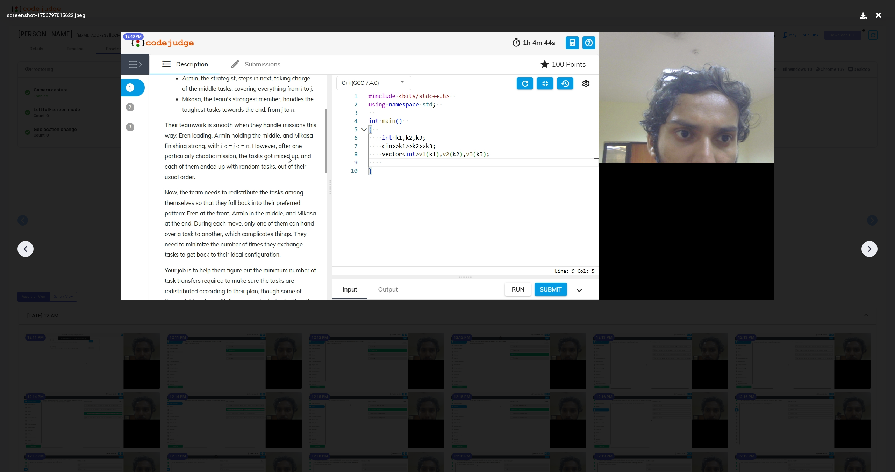
click at [21, 248] on icon at bounding box center [25, 249] width 10 height 10
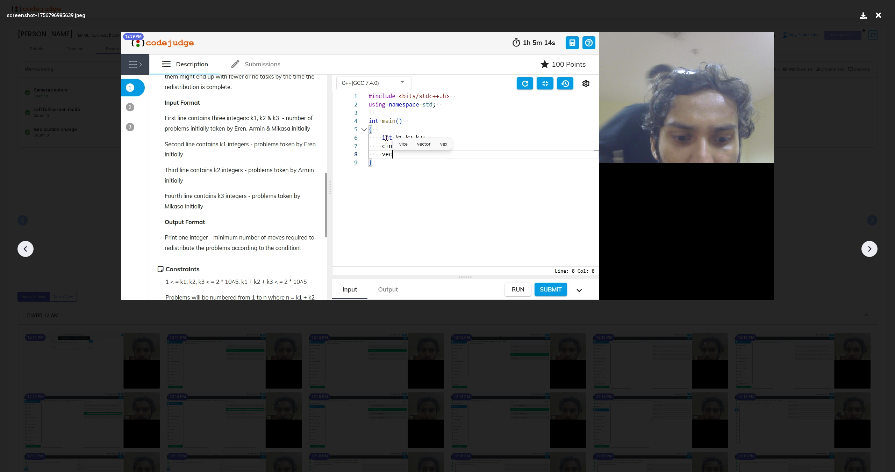
click at [21, 248] on icon at bounding box center [25, 249] width 10 height 10
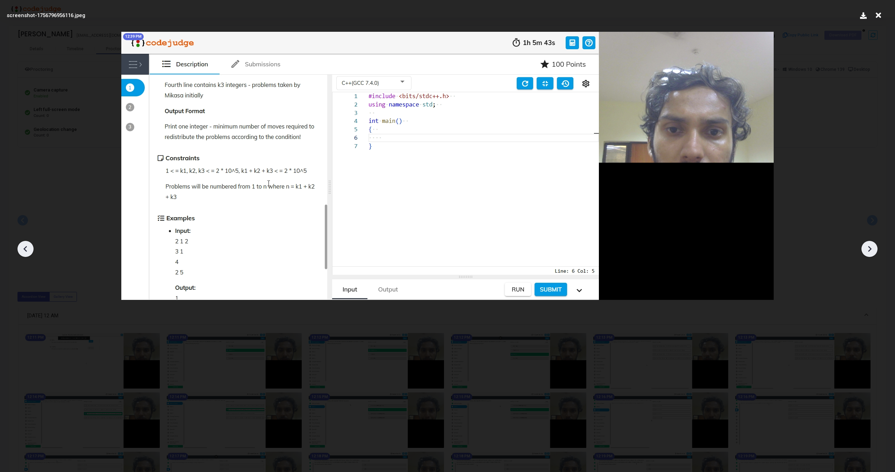
click at [21, 248] on icon at bounding box center [25, 249] width 10 height 10
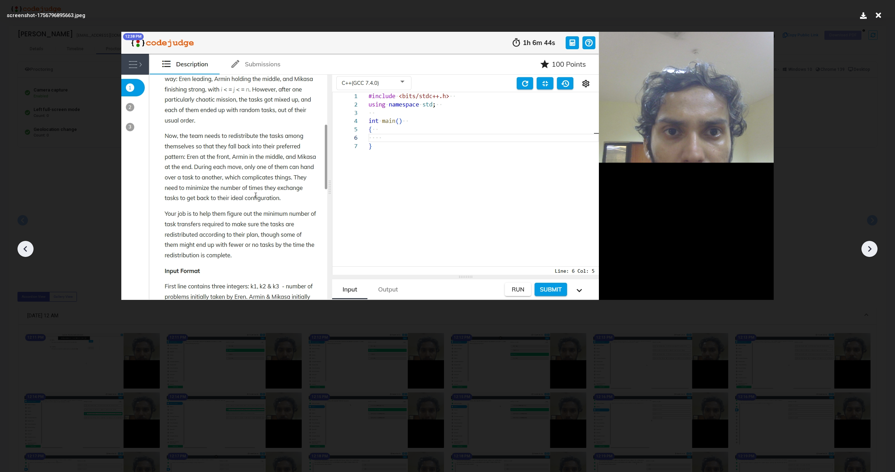
click at [21, 248] on icon at bounding box center [25, 249] width 10 height 10
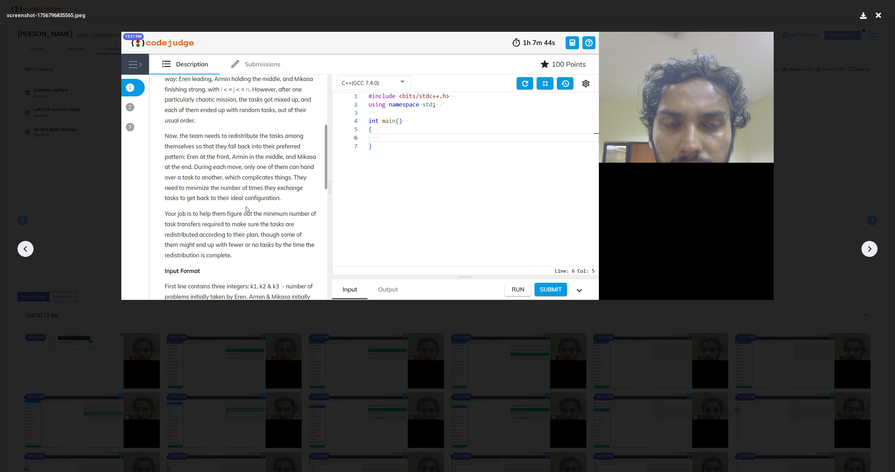
click at [21, 248] on icon at bounding box center [25, 249] width 10 height 10
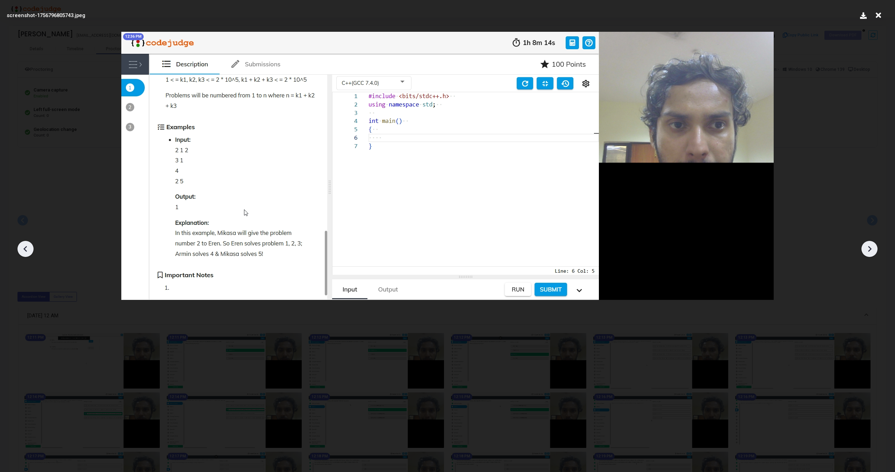
click at [21, 248] on icon at bounding box center [25, 249] width 10 height 10
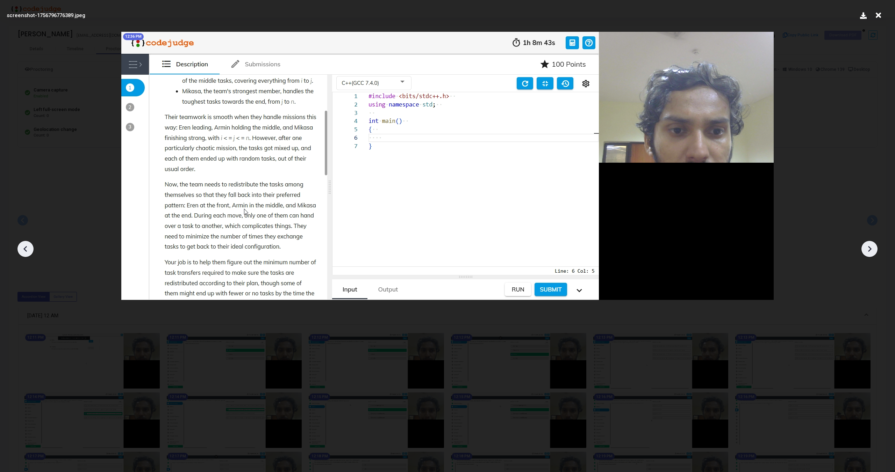
click at [875, 247] on div at bounding box center [869, 249] width 16 height 16
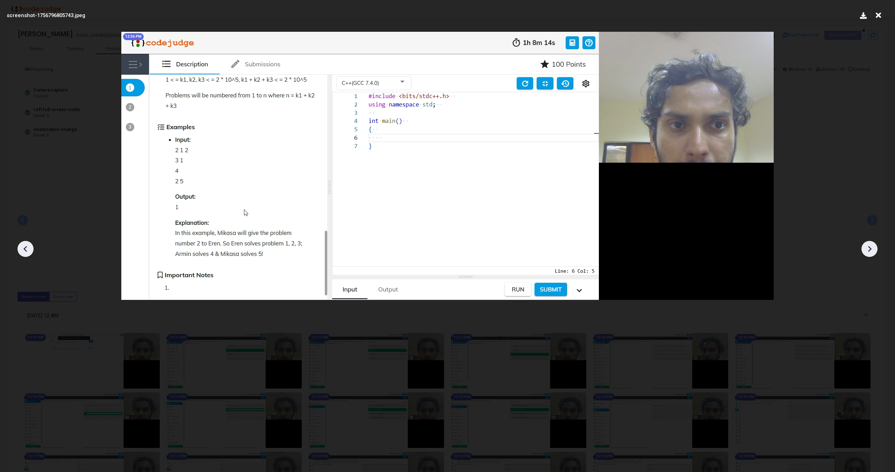
click at [875, 247] on div at bounding box center [869, 249] width 16 height 16
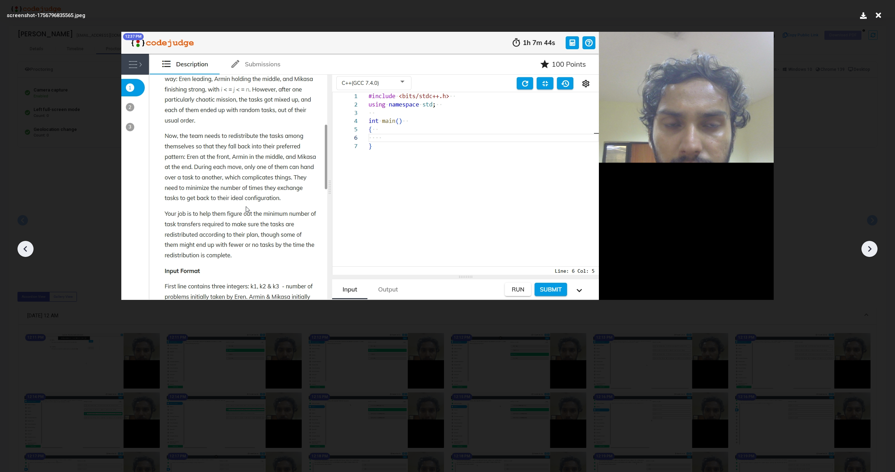
click at [875, 247] on div at bounding box center [869, 249] width 16 height 16
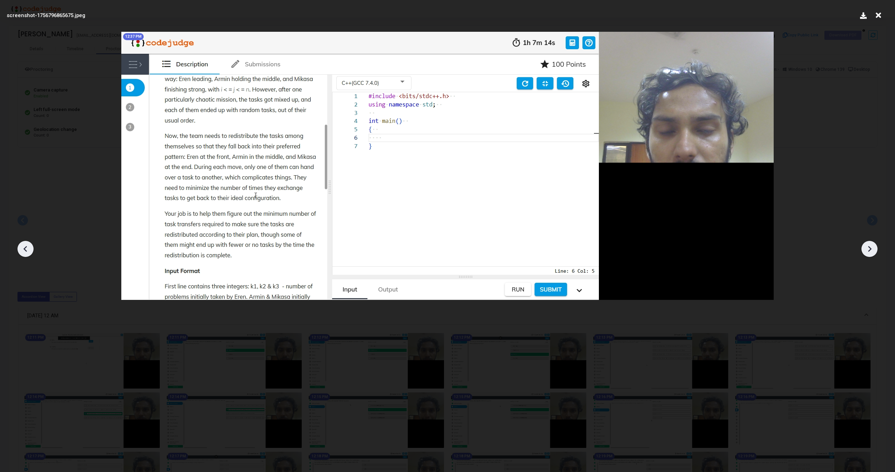
click at [875, 247] on div at bounding box center [869, 249] width 16 height 16
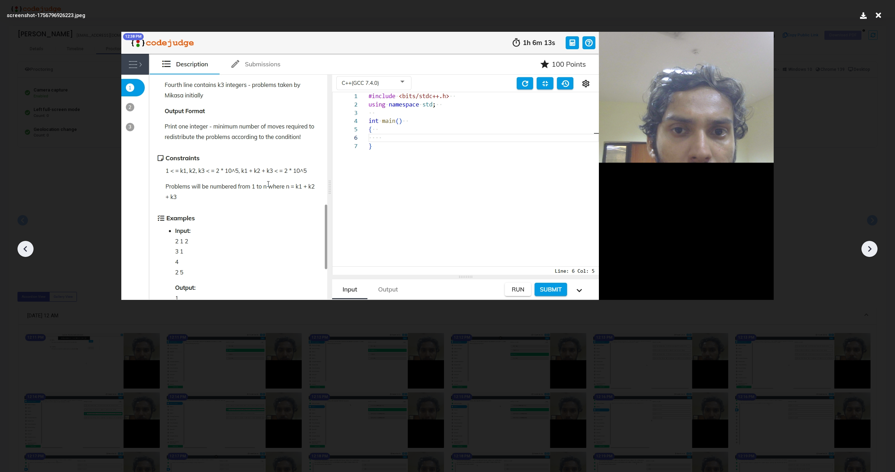
click at [875, 247] on div at bounding box center [869, 249] width 16 height 16
click at [875, 248] on div at bounding box center [869, 249] width 16 height 16
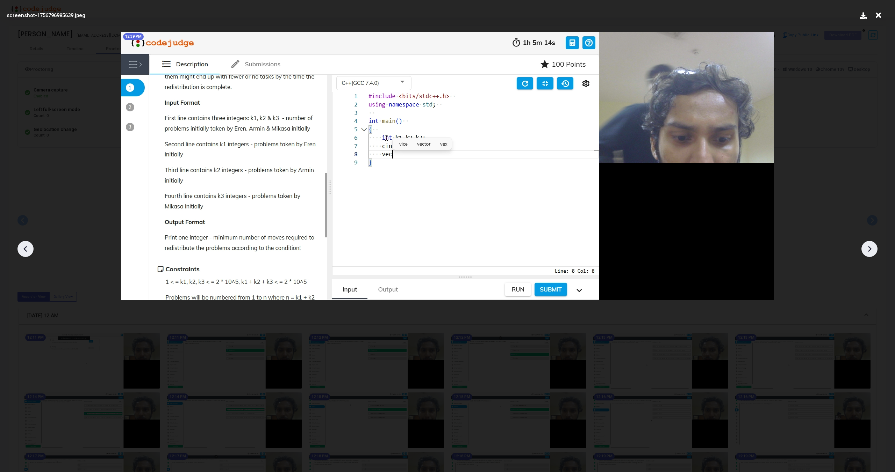
click at [875, 248] on div at bounding box center [869, 249] width 16 height 16
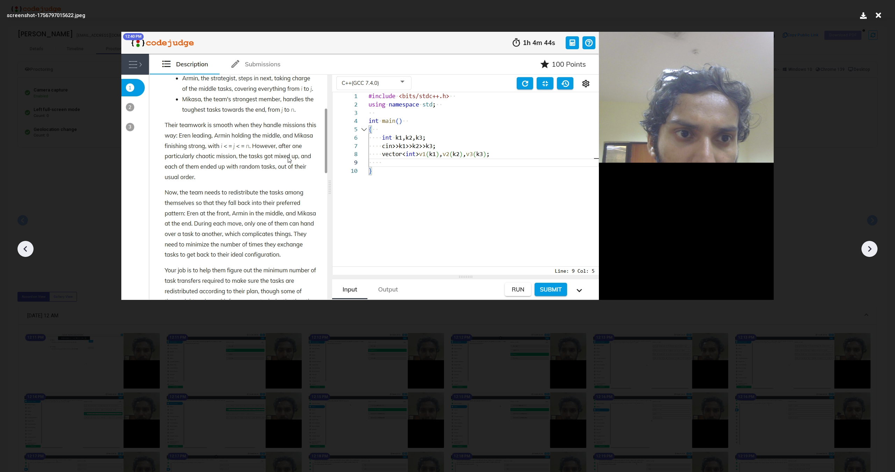
click at [875, 248] on div at bounding box center [869, 249] width 16 height 16
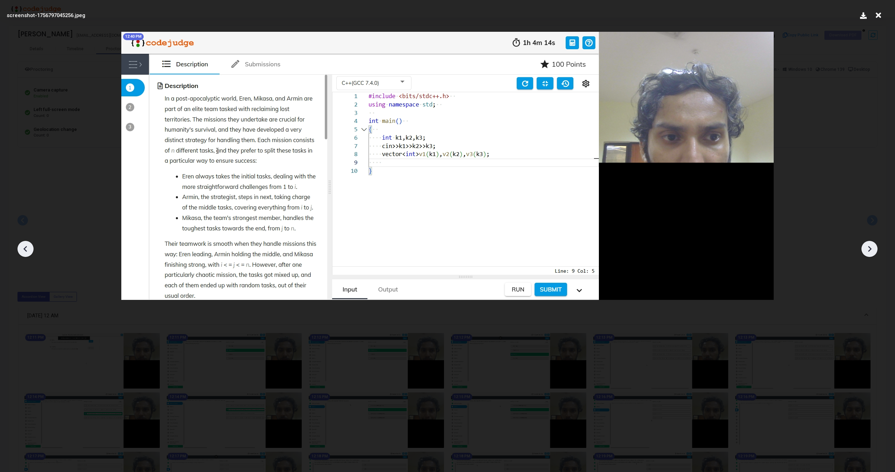
click at [875, 248] on div at bounding box center [869, 249] width 16 height 16
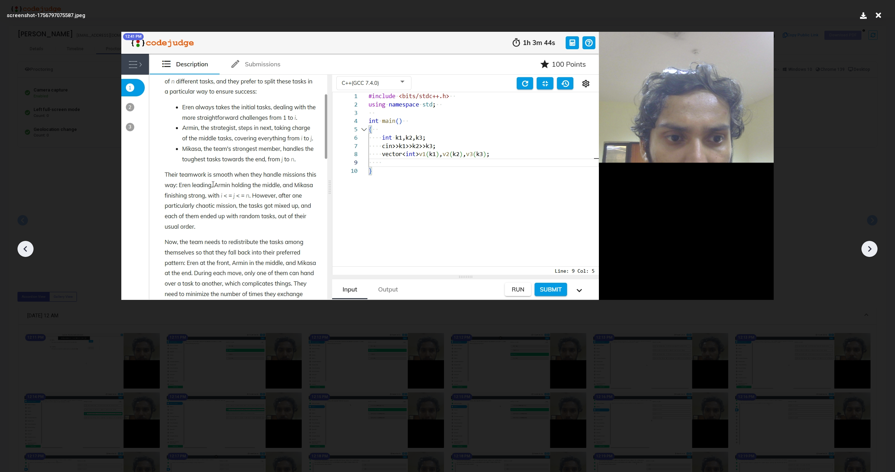
click at [875, 248] on div at bounding box center [869, 249] width 16 height 16
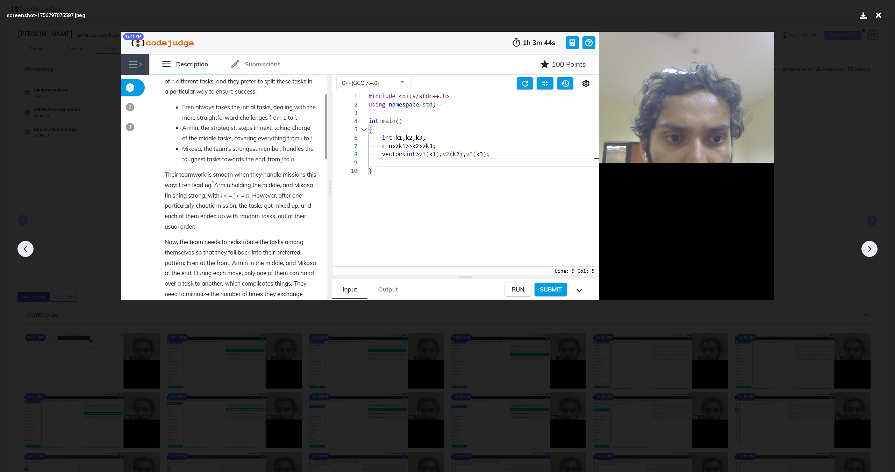
click at [875, 247] on div at bounding box center [869, 249] width 16 height 16
click at [881, 17] on icon at bounding box center [878, 15] width 11 height 13
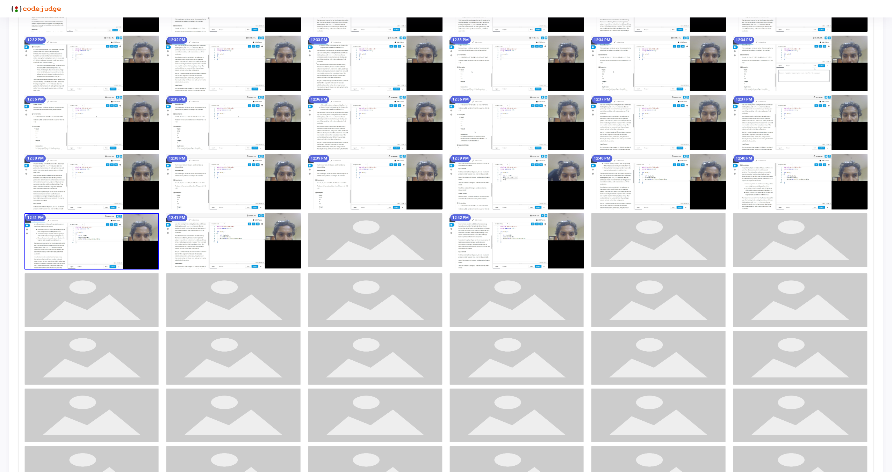
scroll to position [678, 0]
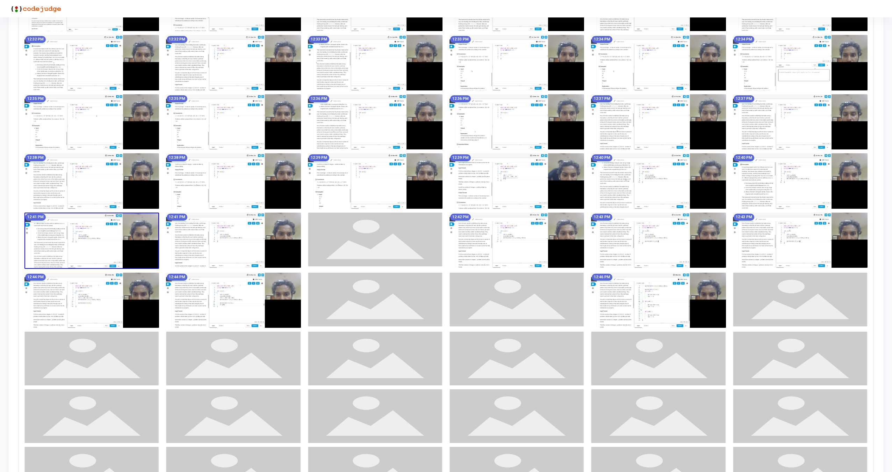
click at [294, 242] on img at bounding box center [233, 241] width 135 height 56
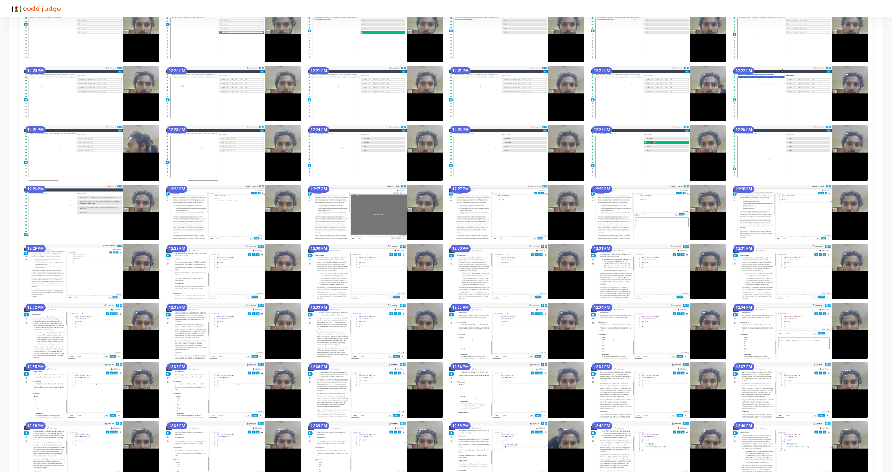
scroll to position [0, 0]
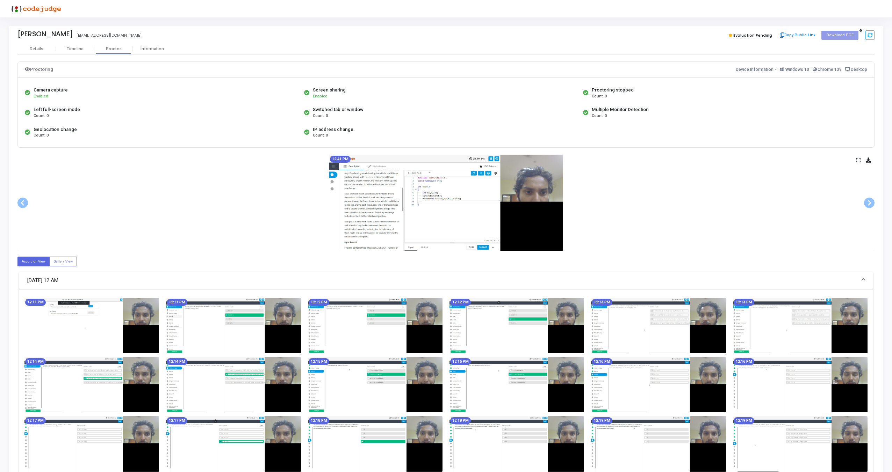
click at [856, 161] on icon at bounding box center [858, 160] width 5 height 4
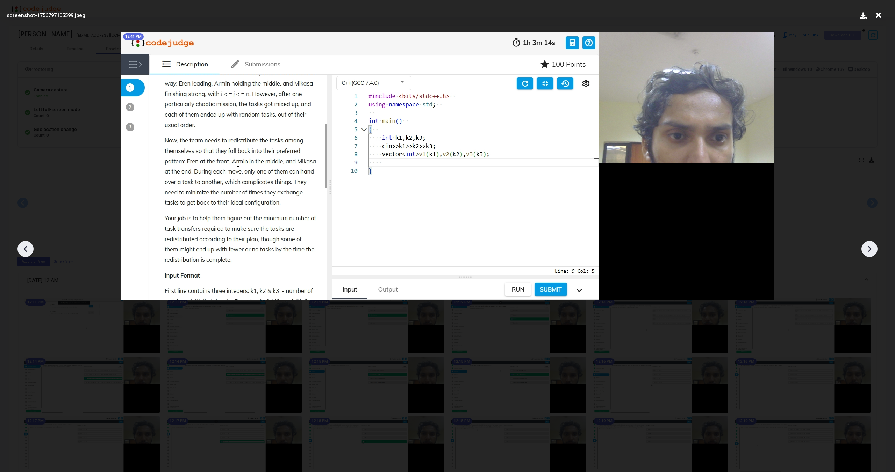
click at [868, 247] on icon at bounding box center [869, 249] width 3 height 6
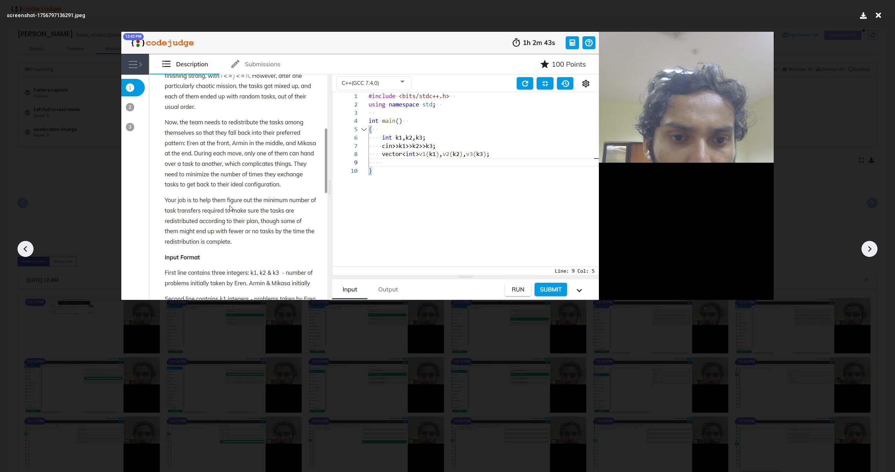
click at [868, 247] on icon at bounding box center [869, 249] width 3 height 6
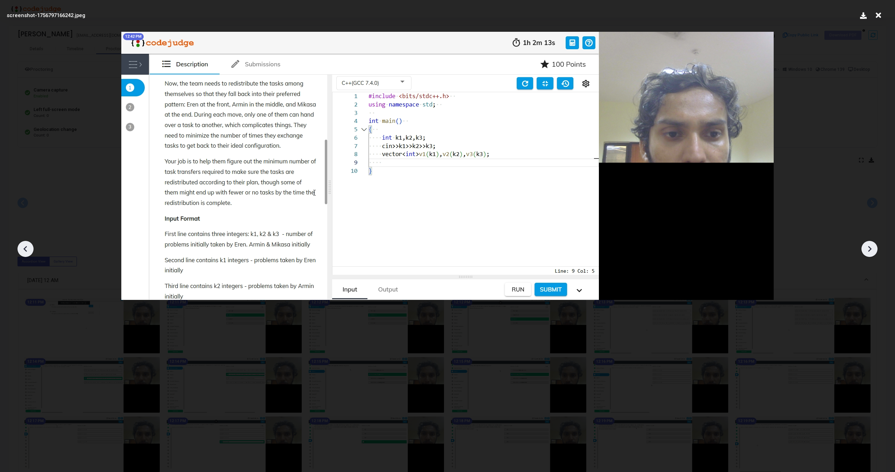
click at [868, 247] on icon at bounding box center [869, 249] width 3 height 6
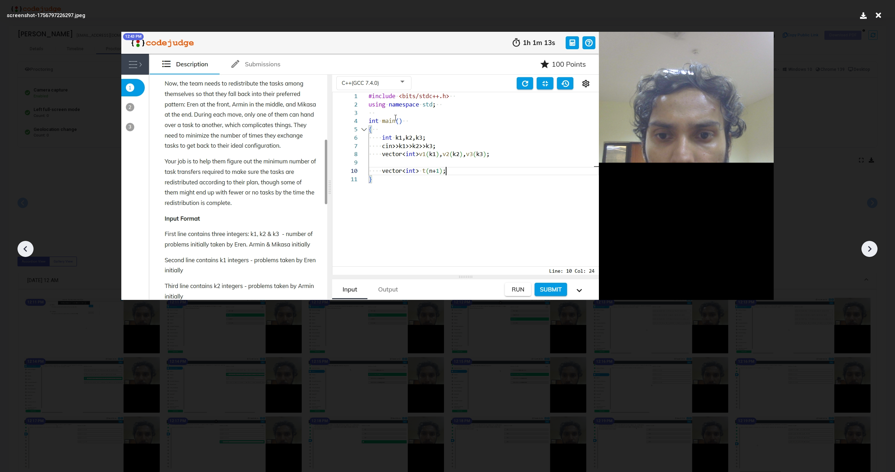
click at [868, 247] on icon at bounding box center [869, 249] width 3 height 6
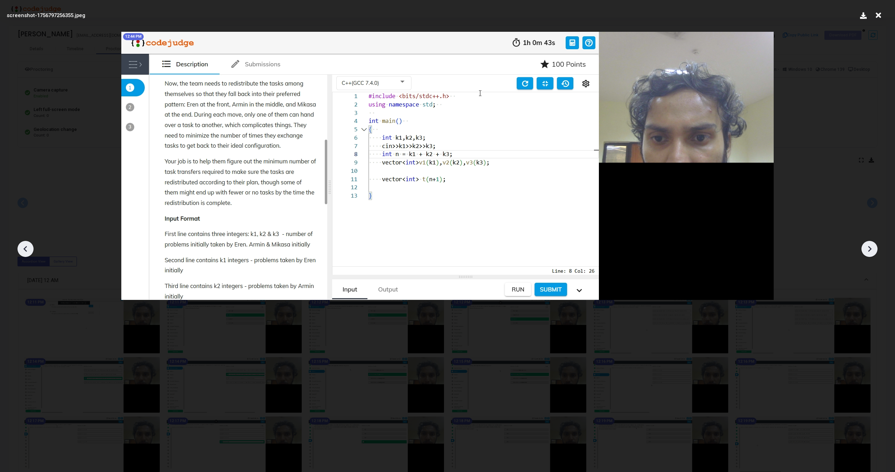
click at [868, 247] on icon at bounding box center [869, 249] width 3 height 6
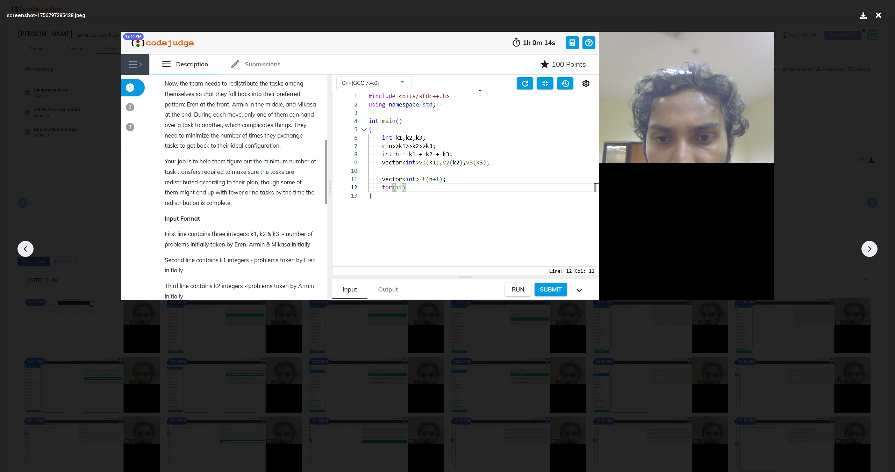
click at [868, 247] on icon at bounding box center [869, 249] width 3 height 6
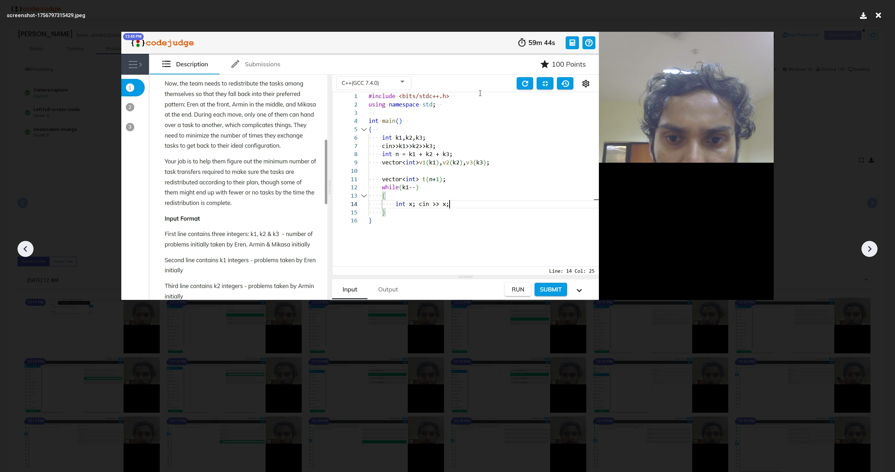
click at [868, 247] on icon at bounding box center [869, 249] width 3 height 6
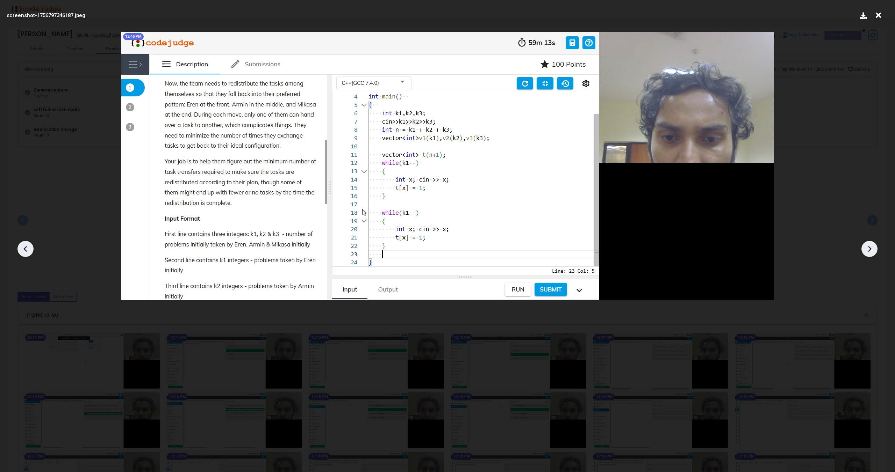
click at [868, 247] on icon at bounding box center [869, 249] width 3 height 6
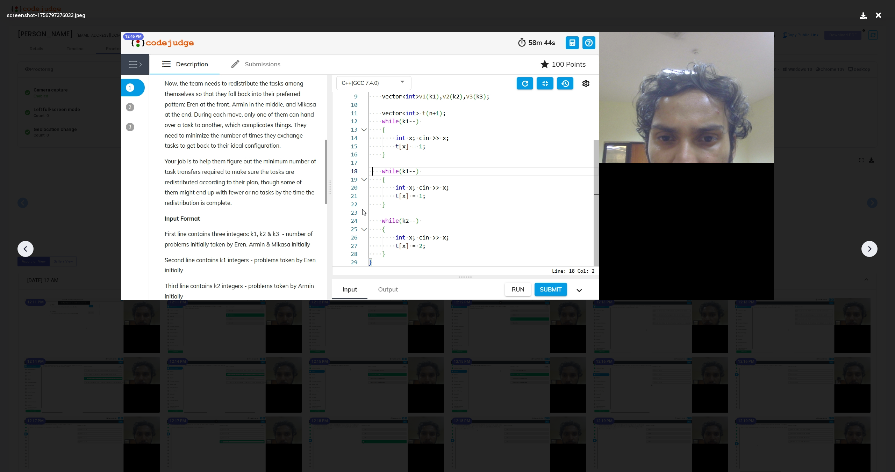
click at [868, 247] on icon at bounding box center [869, 249] width 3 height 6
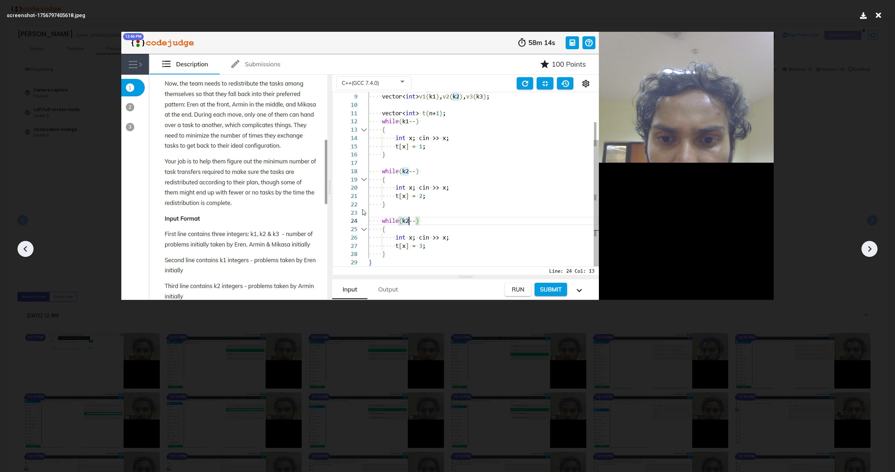
click at [868, 247] on icon at bounding box center [869, 249] width 3 height 6
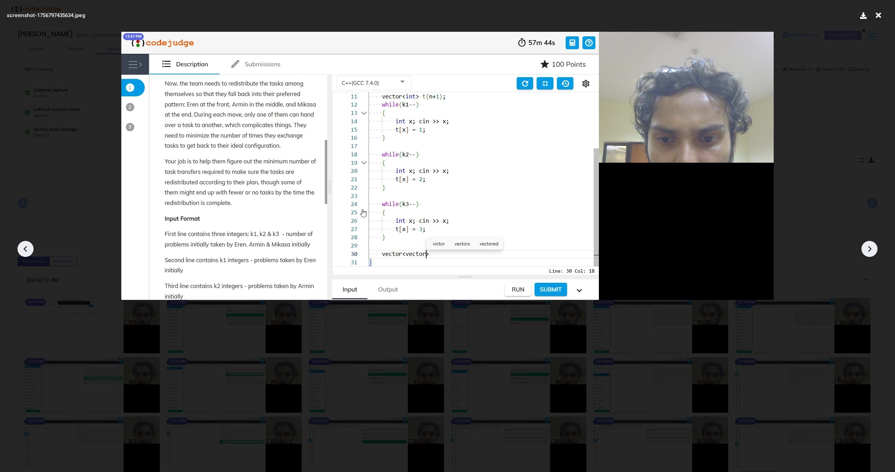
click at [868, 247] on icon at bounding box center [869, 249] width 3 height 6
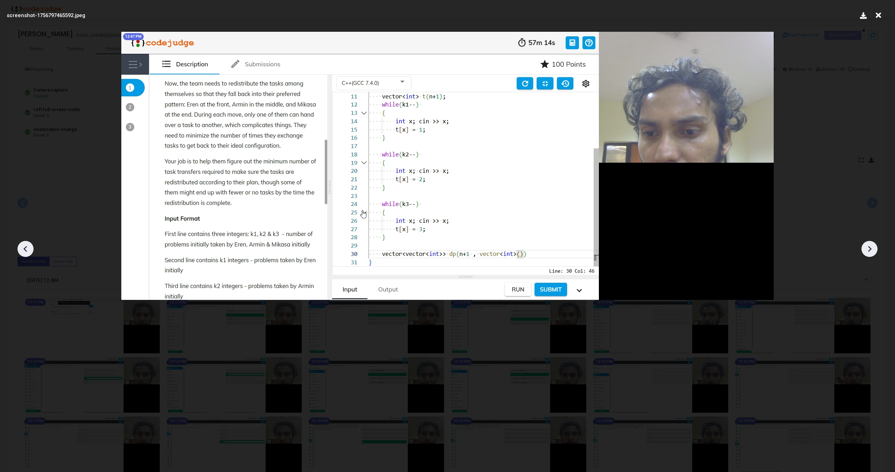
click at [868, 247] on icon at bounding box center [869, 249] width 3 height 6
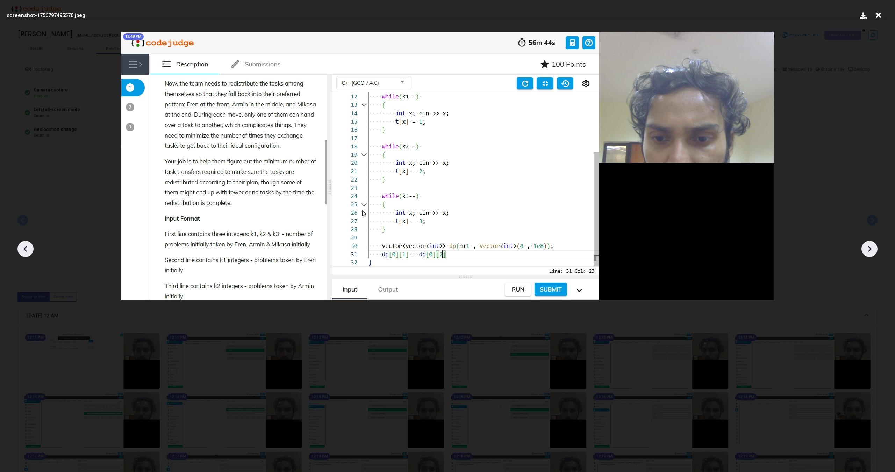
click at [868, 247] on icon at bounding box center [869, 249] width 3 height 6
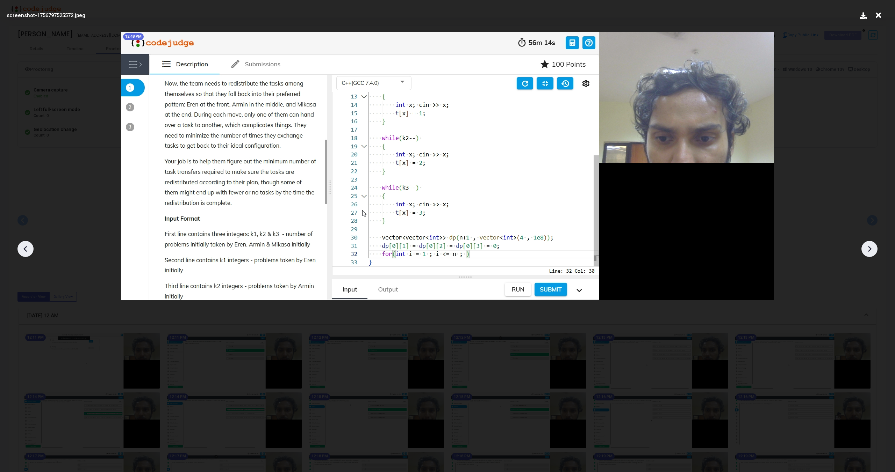
click at [868, 247] on icon at bounding box center [869, 249] width 3 height 6
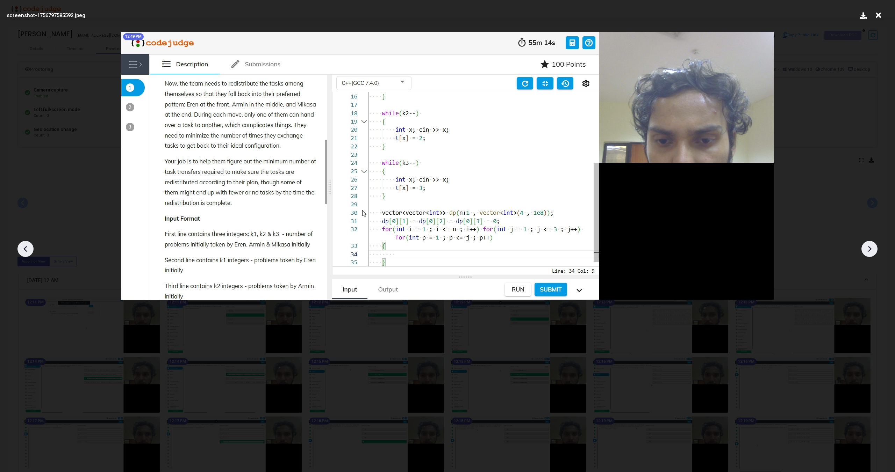
click at [868, 247] on icon at bounding box center [869, 249] width 3 height 6
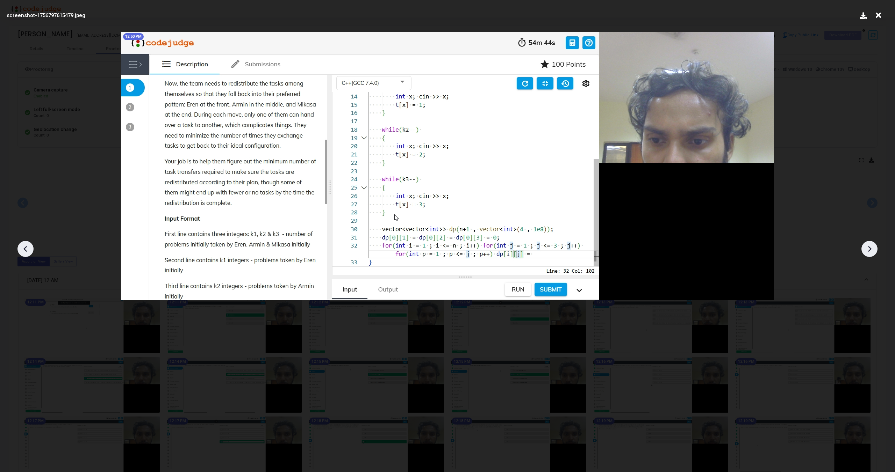
click at [868, 247] on icon at bounding box center [869, 249] width 3 height 6
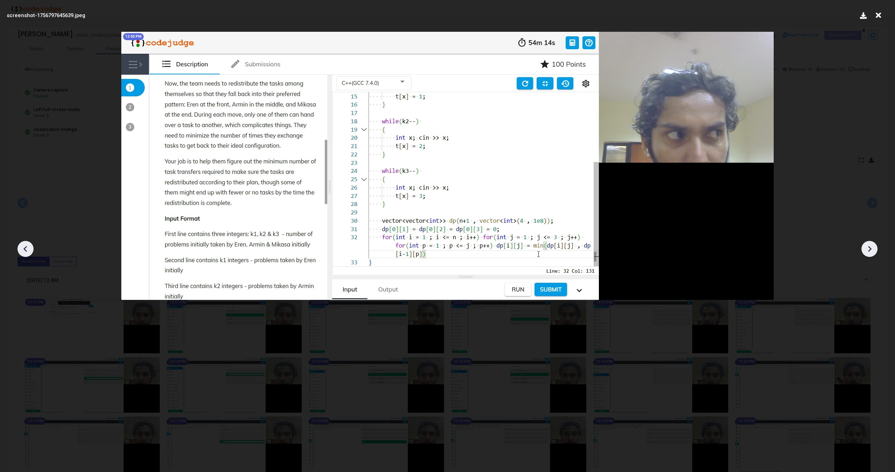
click at [868, 247] on icon at bounding box center [869, 249] width 3 height 6
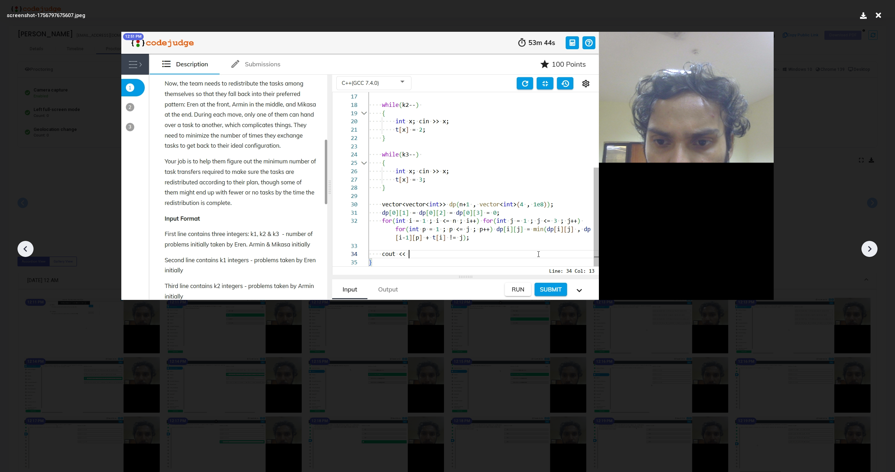
click at [868, 247] on icon at bounding box center [869, 249] width 3 height 6
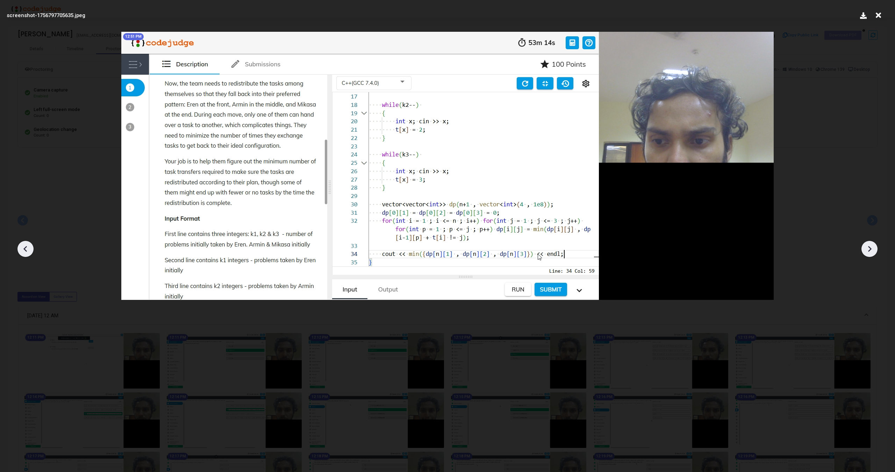
click at [868, 247] on icon at bounding box center [869, 249] width 3 height 6
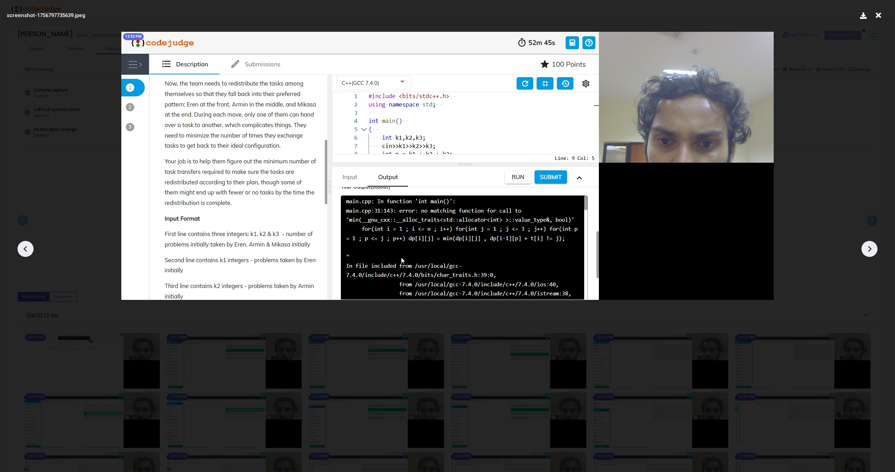
click at [868, 247] on icon at bounding box center [869, 249] width 3 height 6
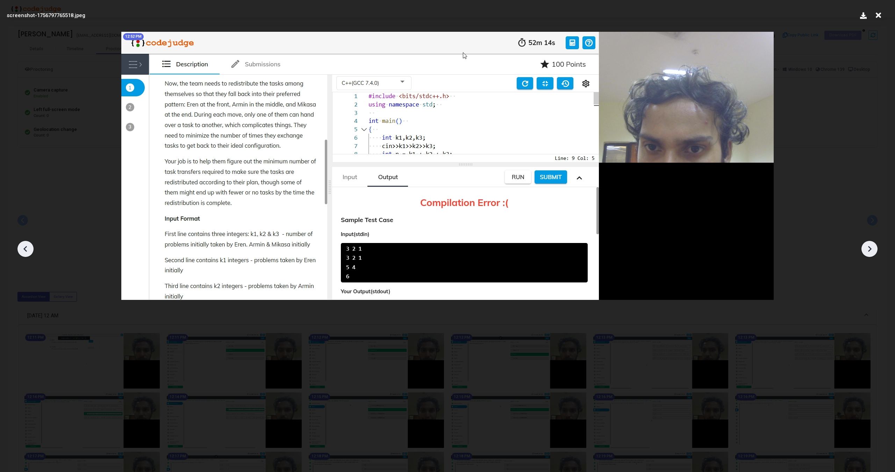
click at [868, 247] on icon at bounding box center [869, 249] width 3 height 6
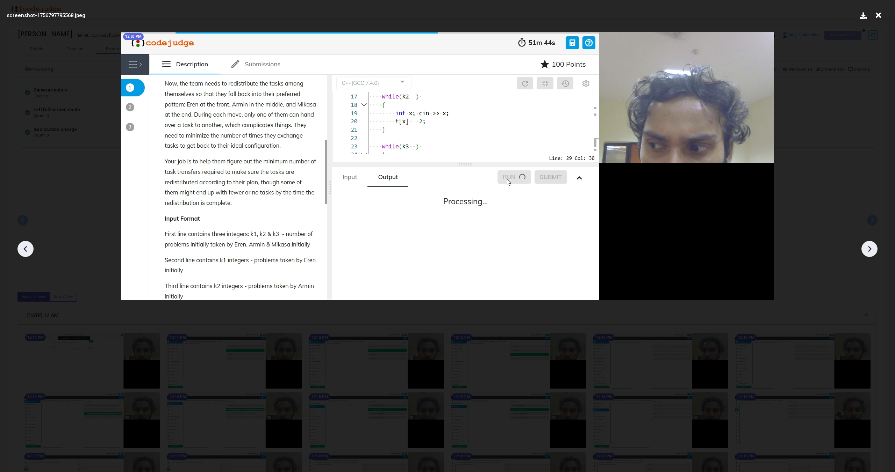
click at [868, 247] on icon at bounding box center [869, 249] width 3 height 6
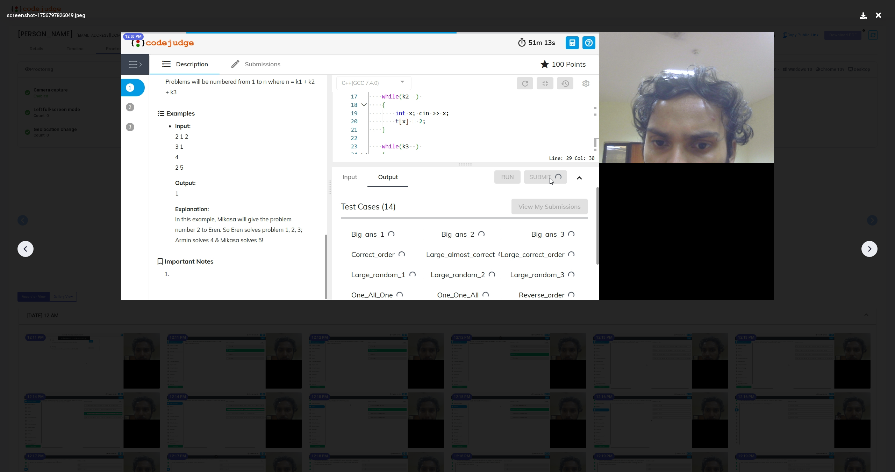
click at [868, 247] on icon at bounding box center [869, 249] width 3 height 6
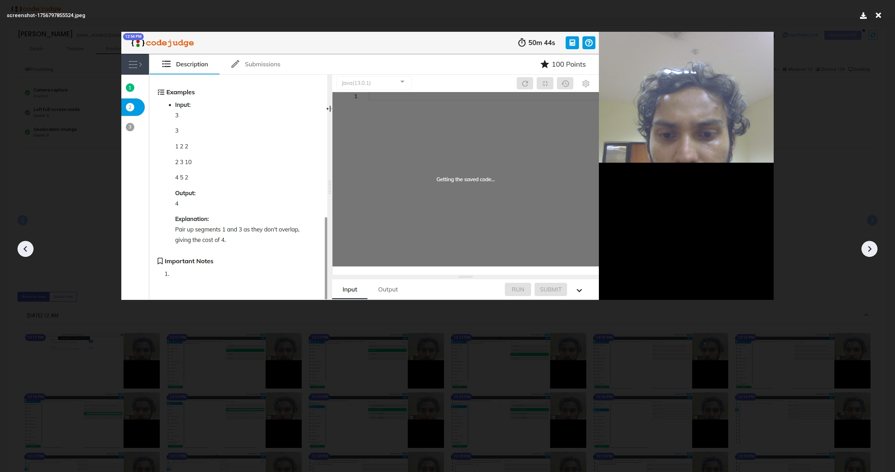
click at [868, 247] on icon at bounding box center [869, 249] width 3 height 6
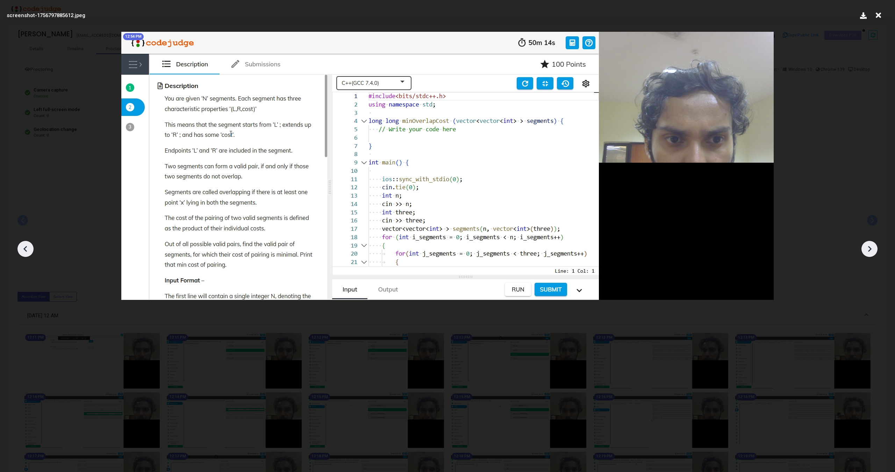
click at [867, 245] on icon at bounding box center [869, 249] width 10 height 10
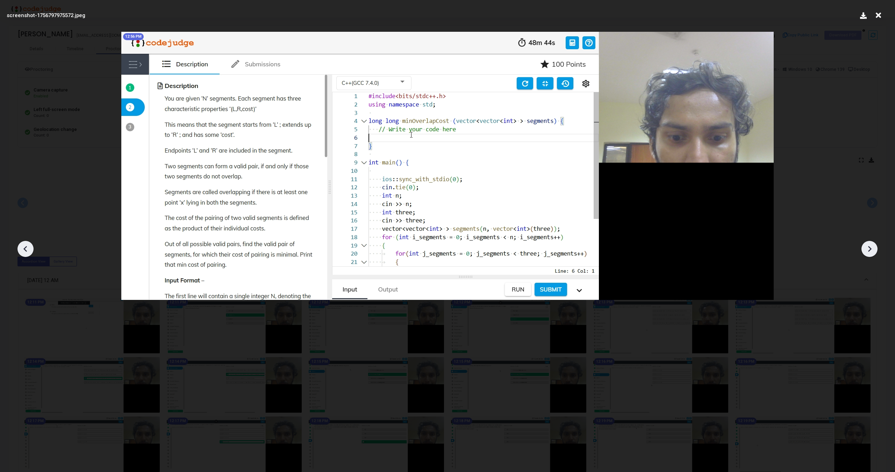
click at [867, 247] on icon at bounding box center [869, 249] width 10 height 10
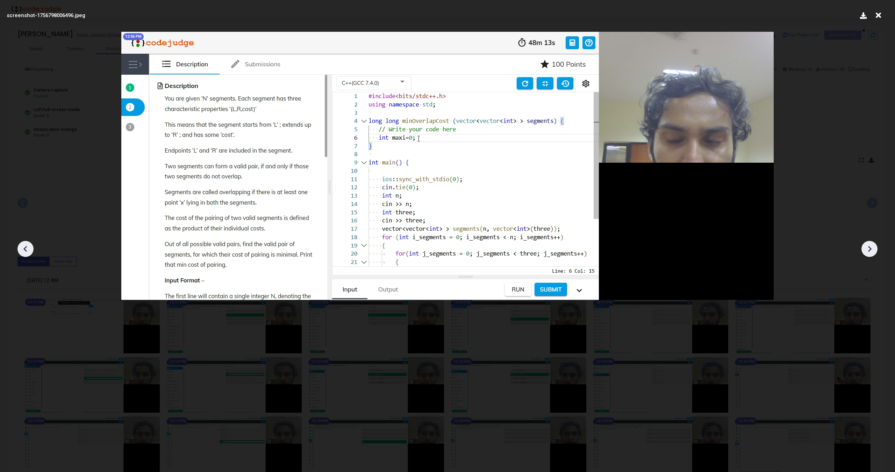
click at [867, 247] on icon at bounding box center [869, 249] width 10 height 10
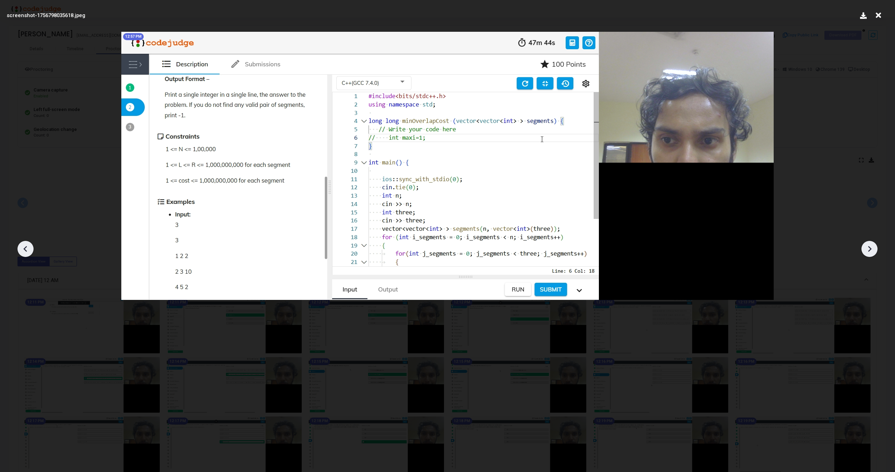
click at [867, 247] on icon at bounding box center [869, 249] width 10 height 10
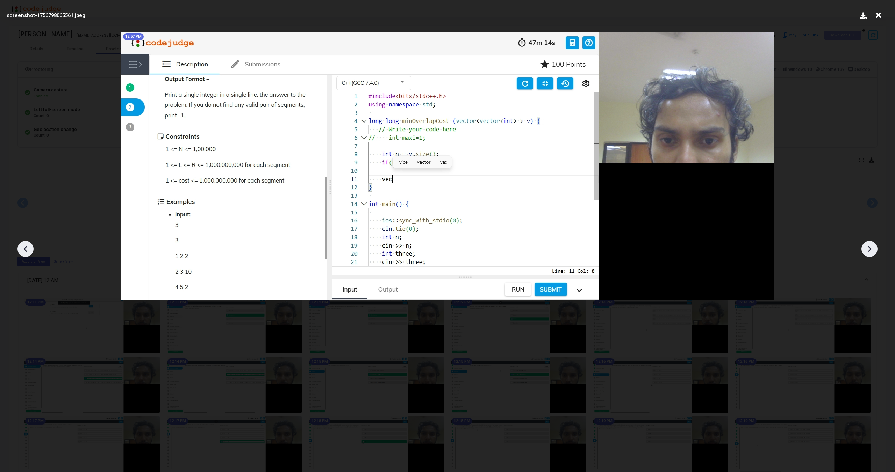
click at [867, 247] on icon at bounding box center [869, 249] width 10 height 10
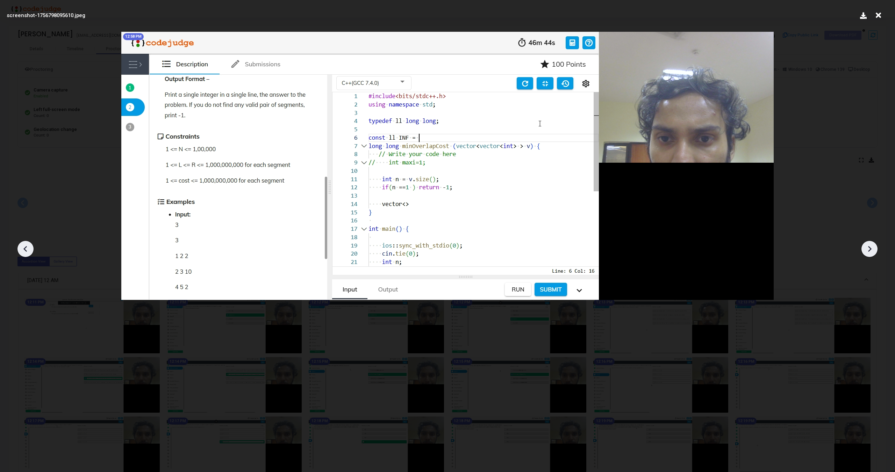
click at [867, 247] on icon at bounding box center [869, 249] width 10 height 10
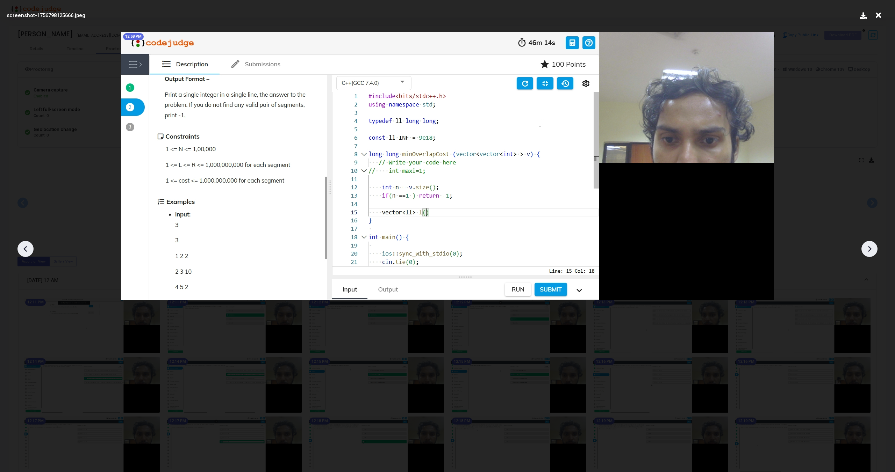
click at [867, 247] on icon at bounding box center [869, 249] width 10 height 10
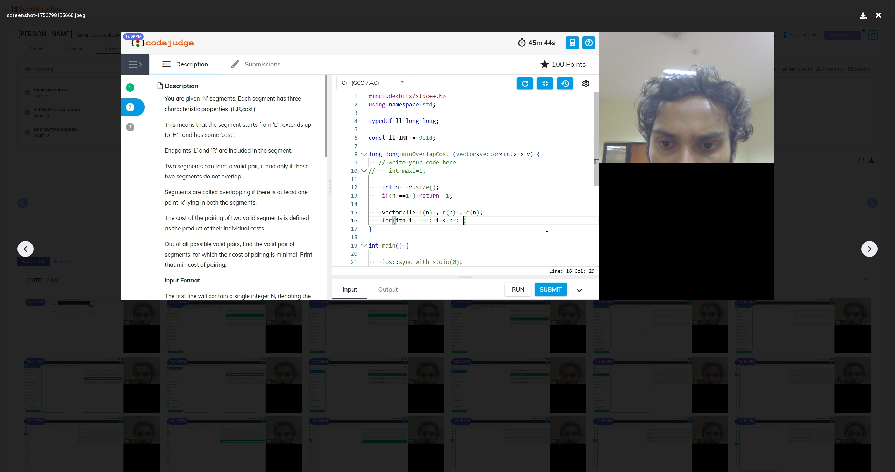
click at [867, 247] on icon at bounding box center [869, 249] width 10 height 10
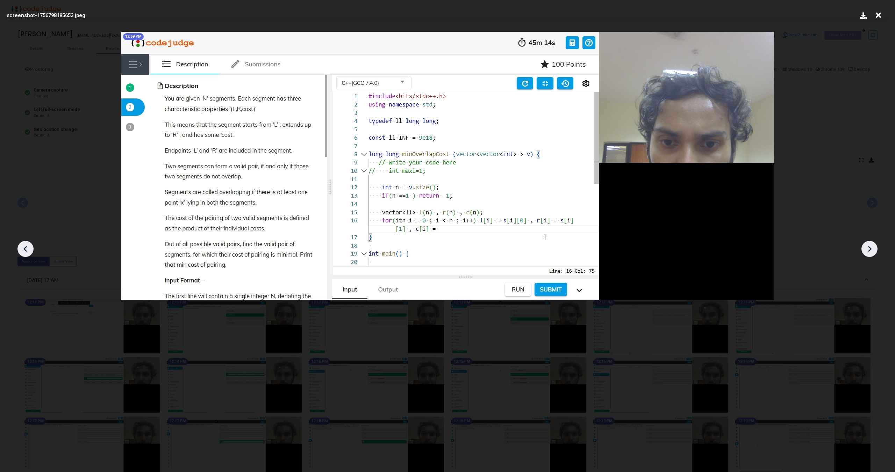
click at [867, 247] on icon at bounding box center [869, 249] width 10 height 10
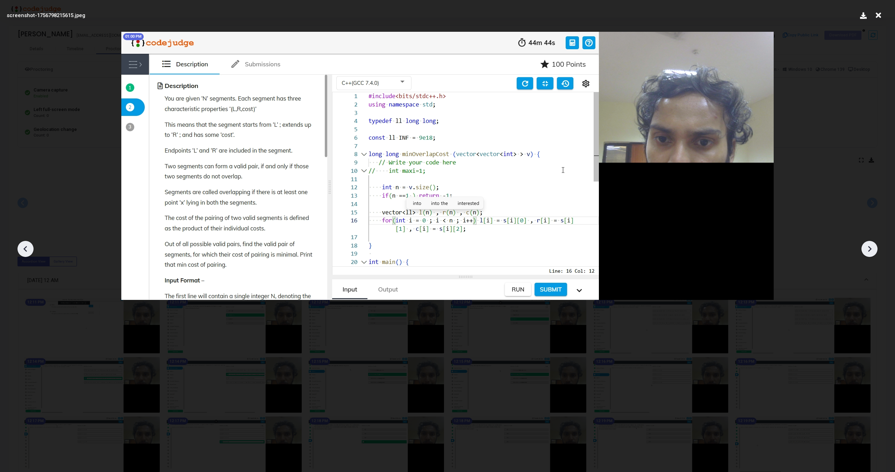
click at [867, 247] on icon at bounding box center [869, 249] width 10 height 10
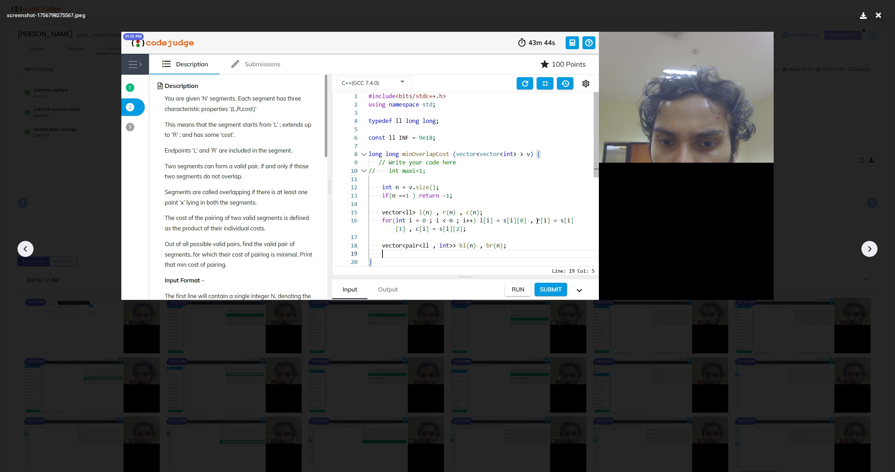
click at [867, 247] on icon at bounding box center [869, 249] width 10 height 10
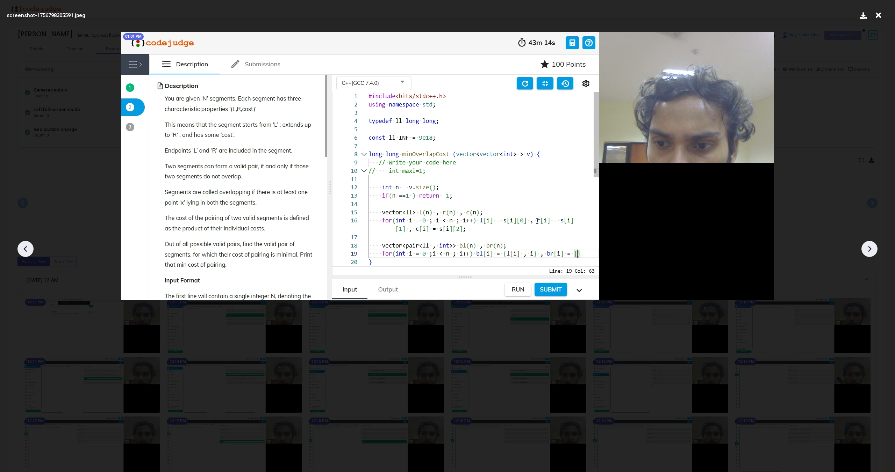
click at [867, 247] on icon at bounding box center [869, 249] width 10 height 10
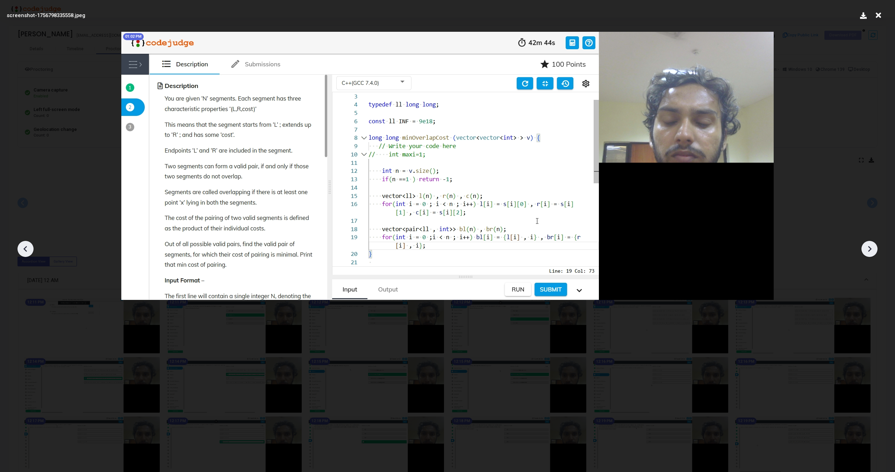
click at [867, 247] on icon at bounding box center [869, 249] width 10 height 10
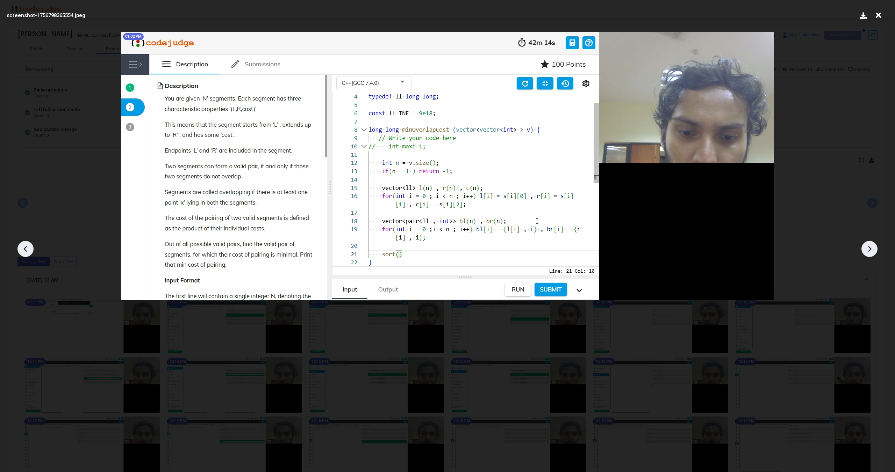
click at [867, 247] on icon at bounding box center [869, 249] width 10 height 10
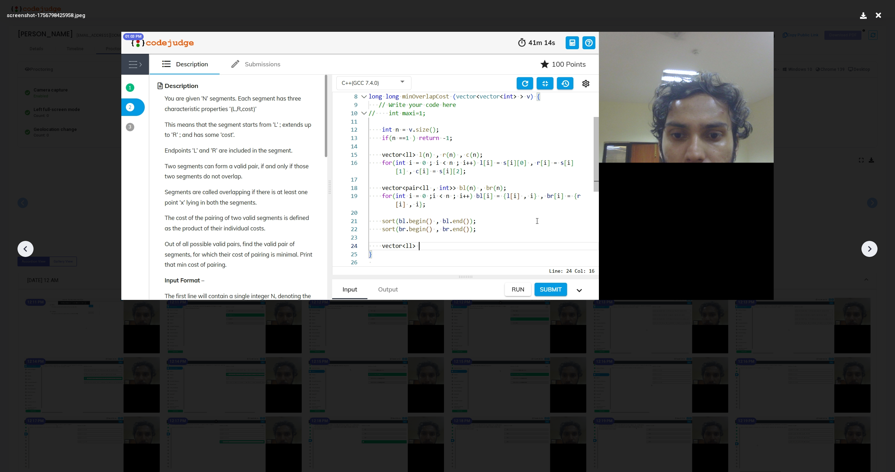
click at [867, 247] on icon at bounding box center [869, 249] width 10 height 10
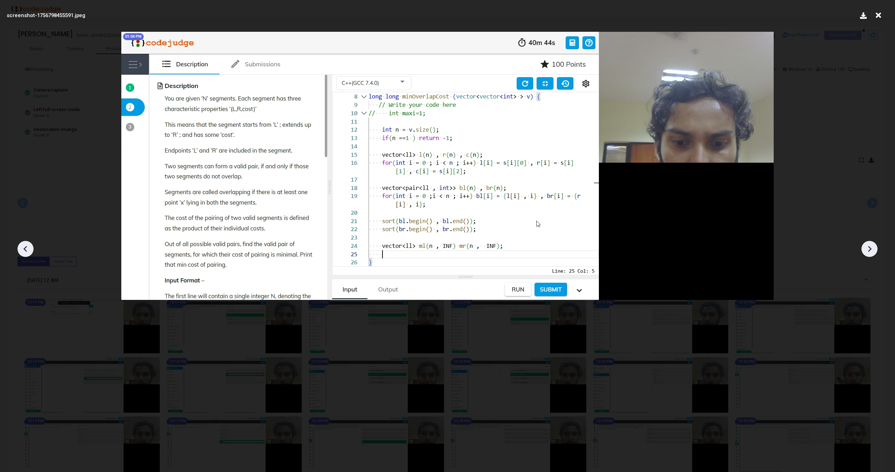
click at [867, 247] on icon at bounding box center [869, 249] width 10 height 10
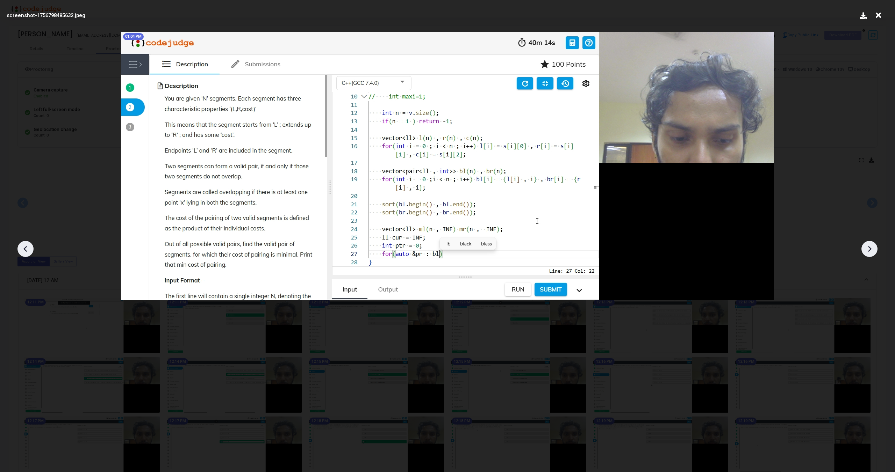
click at [867, 247] on icon at bounding box center [869, 249] width 10 height 10
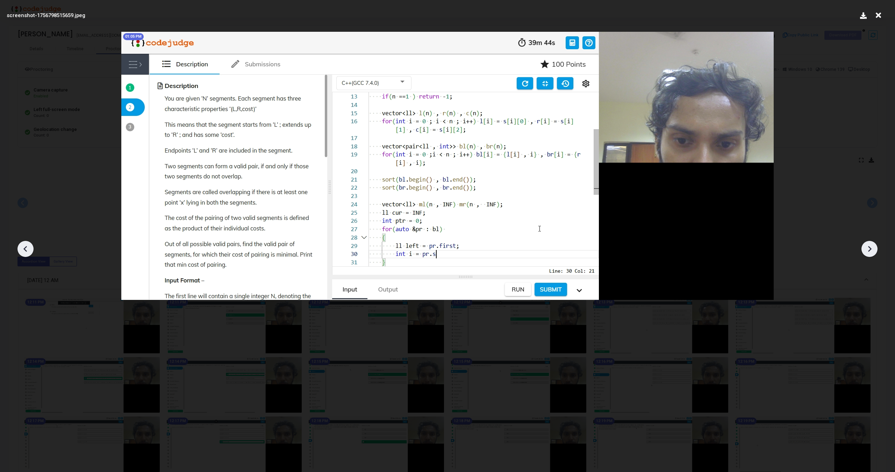
click at [867, 247] on icon at bounding box center [869, 249] width 10 height 10
click at [868, 249] on icon at bounding box center [869, 249] width 10 height 10
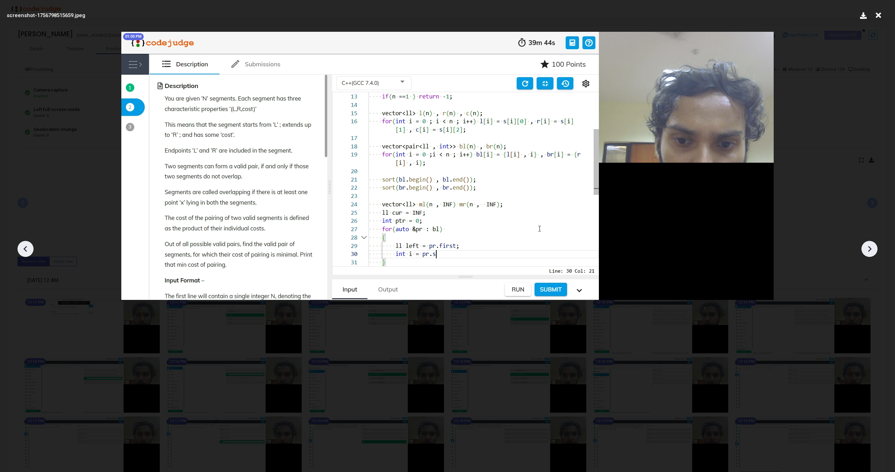
click at [868, 249] on icon at bounding box center [869, 249] width 10 height 10
click at [878, 15] on icon at bounding box center [878, 15] width 11 height 13
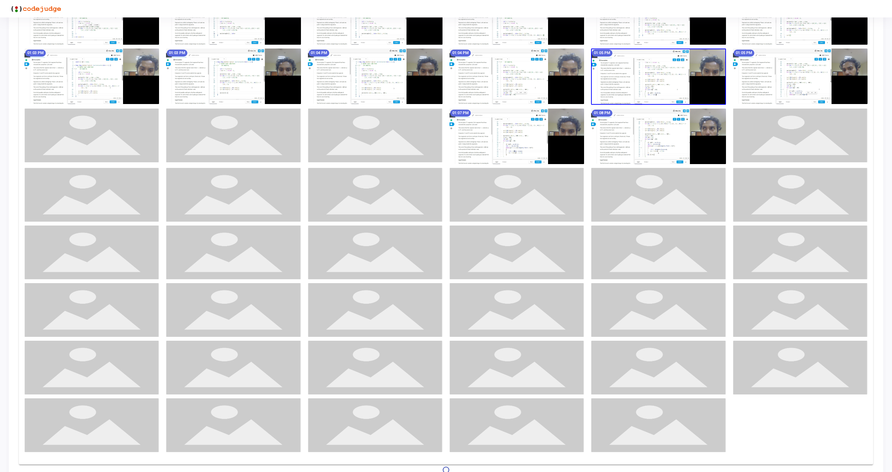
scroll to position [1357, 0]
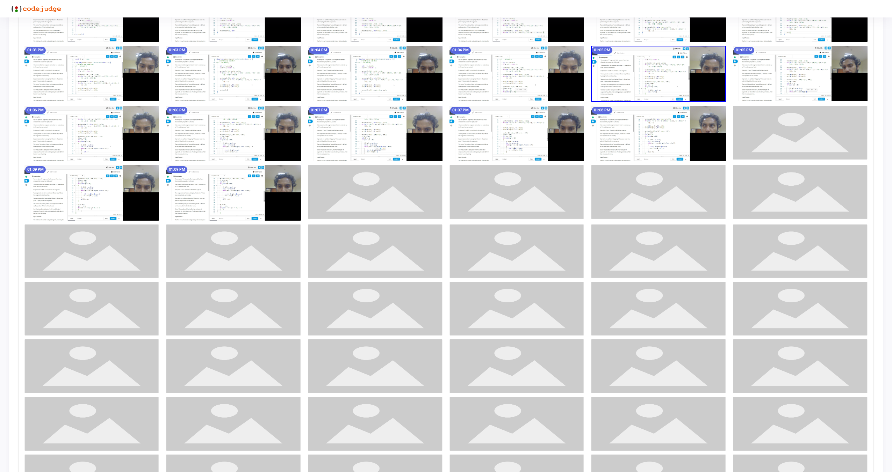
click at [660, 137] on img at bounding box center [658, 134] width 135 height 56
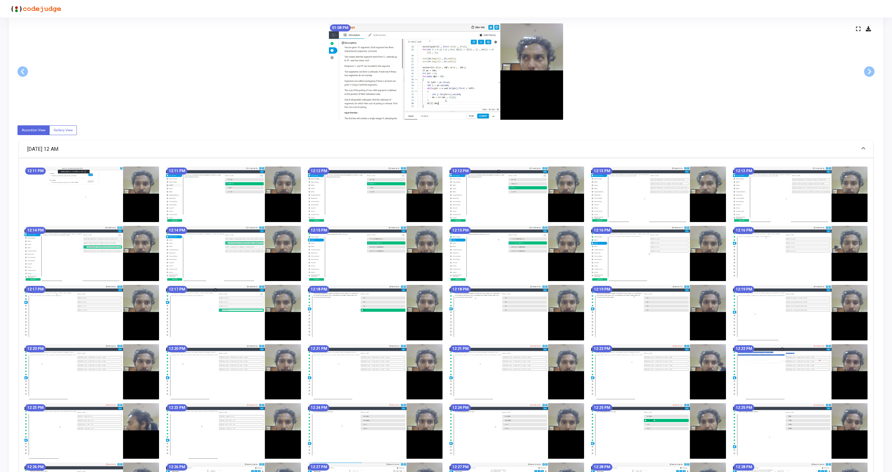
scroll to position [0, 0]
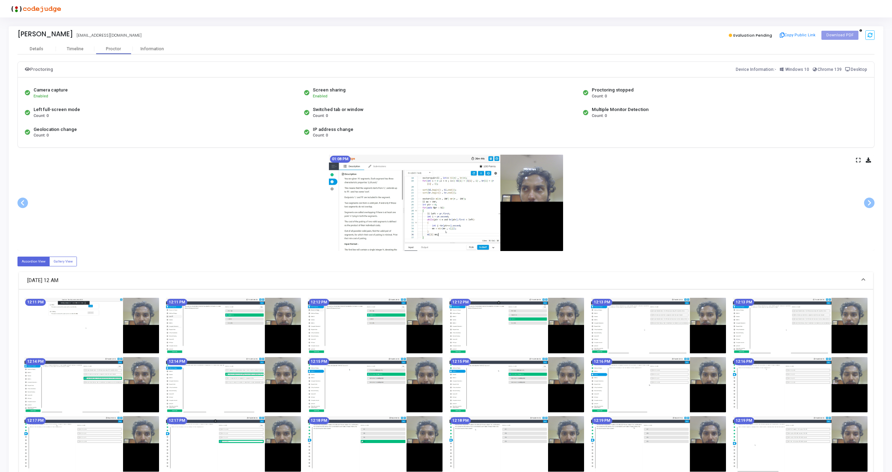
click at [859, 160] on icon at bounding box center [858, 160] width 5 height 4
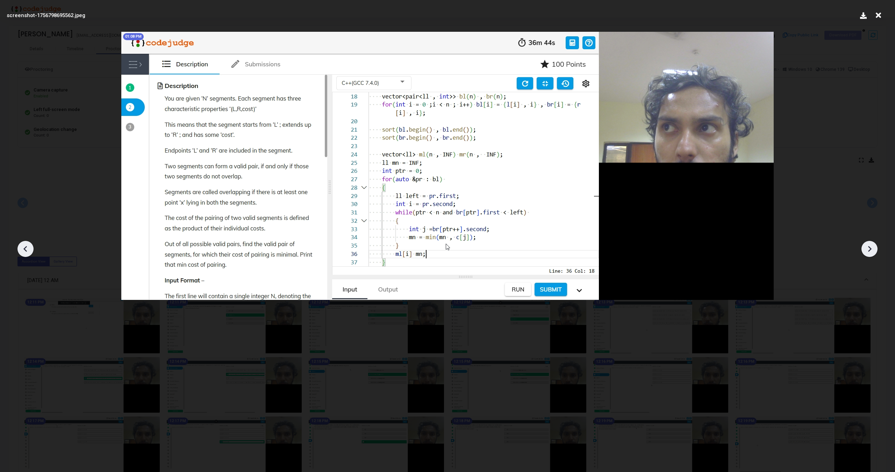
click at [871, 252] on icon at bounding box center [869, 249] width 10 height 10
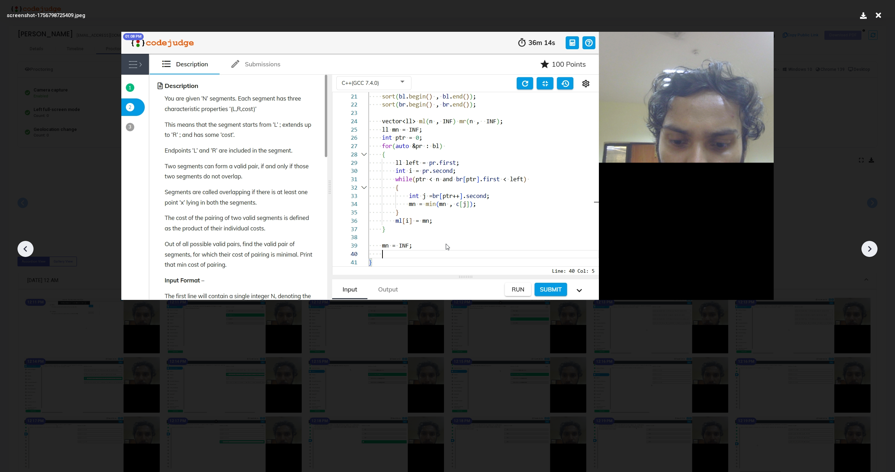
click at [871, 252] on icon at bounding box center [869, 249] width 10 height 10
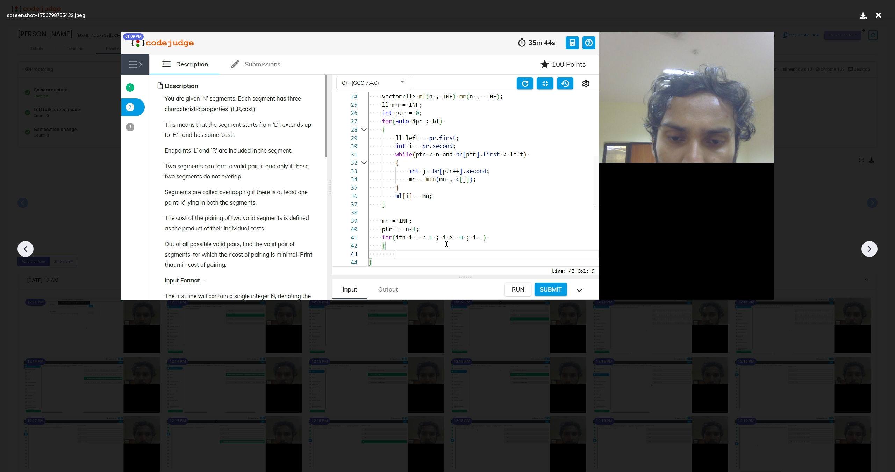
click at [871, 252] on icon at bounding box center [869, 249] width 10 height 10
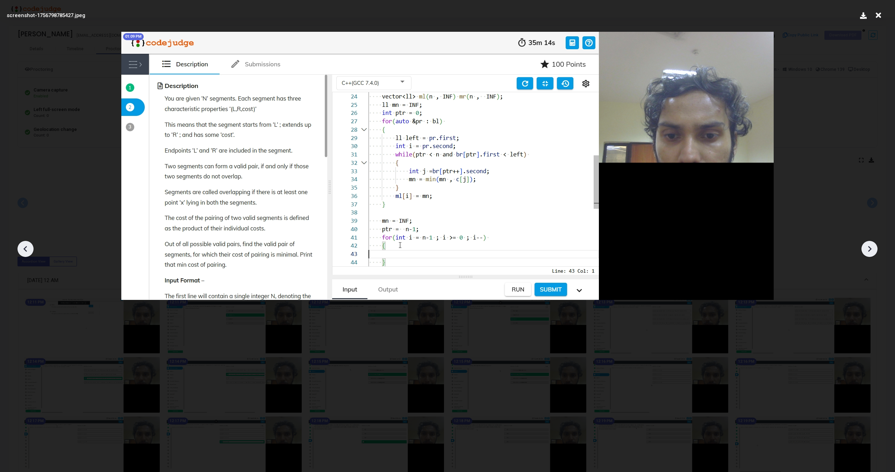
click at [871, 252] on icon at bounding box center [869, 249] width 10 height 10
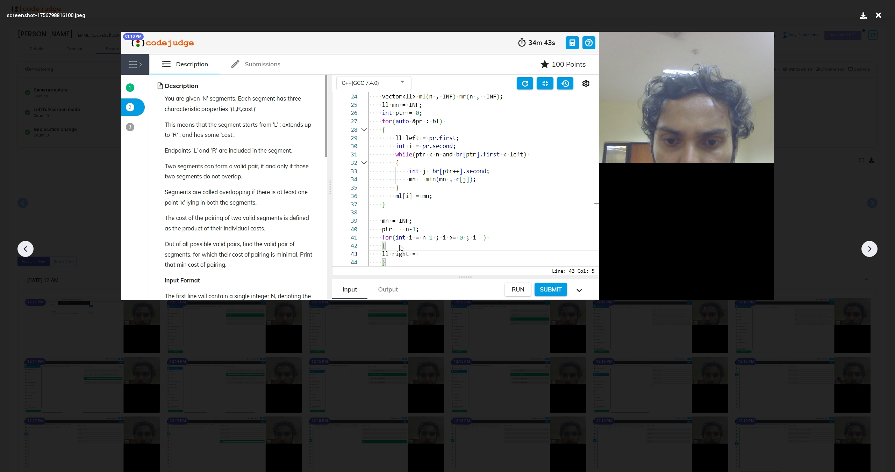
click at [871, 252] on icon at bounding box center [869, 249] width 10 height 10
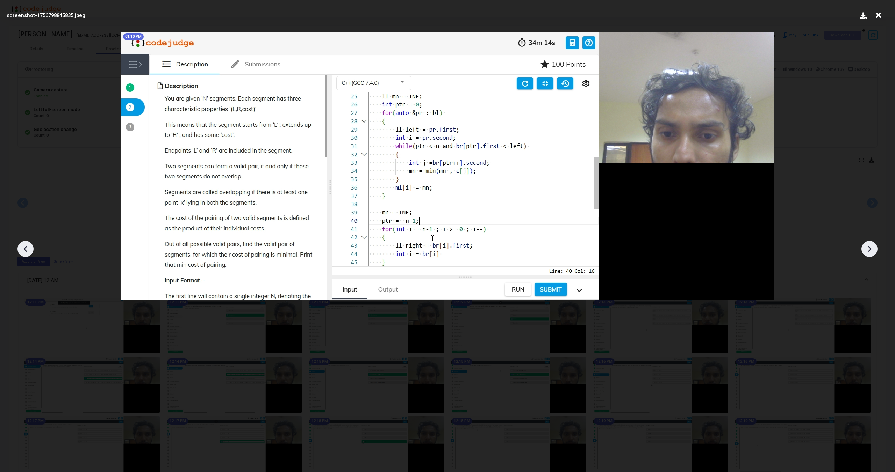
click at [871, 252] on icon at bounding box center [869, 249] width 10 height 10
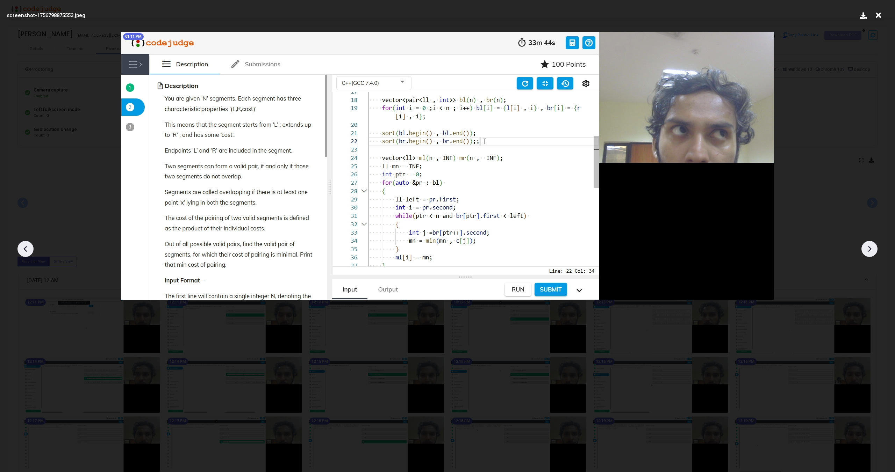
click at [871, 252] on icon at bounding box center [869, 249] width 10 height 10
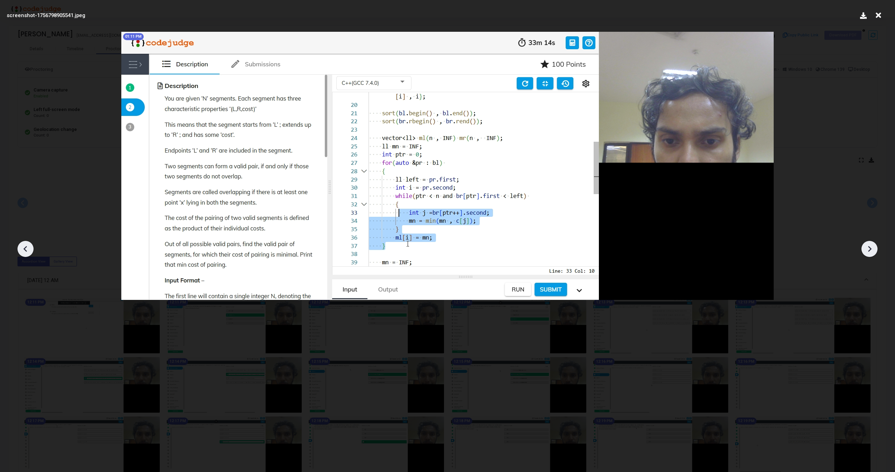
click at [871, 252] on icon at bounding box center [869, 249] width 10 height 10
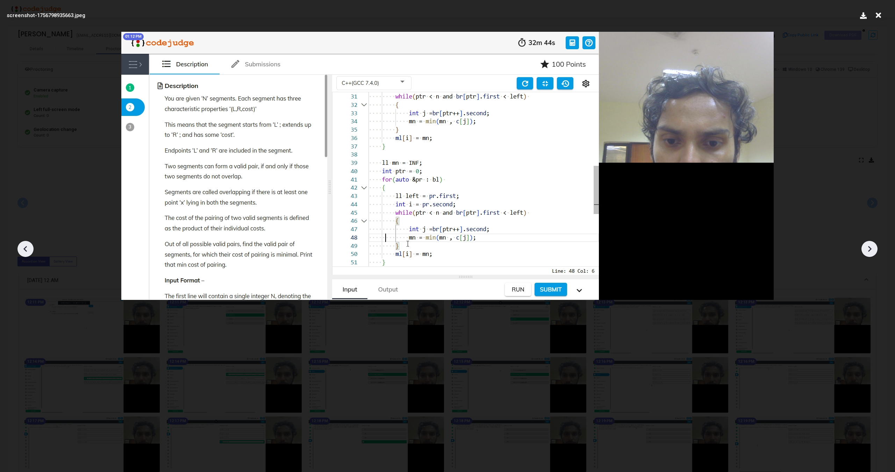
click at [871, 252] on icon at bounding box center [869, 249] width 10 height 10
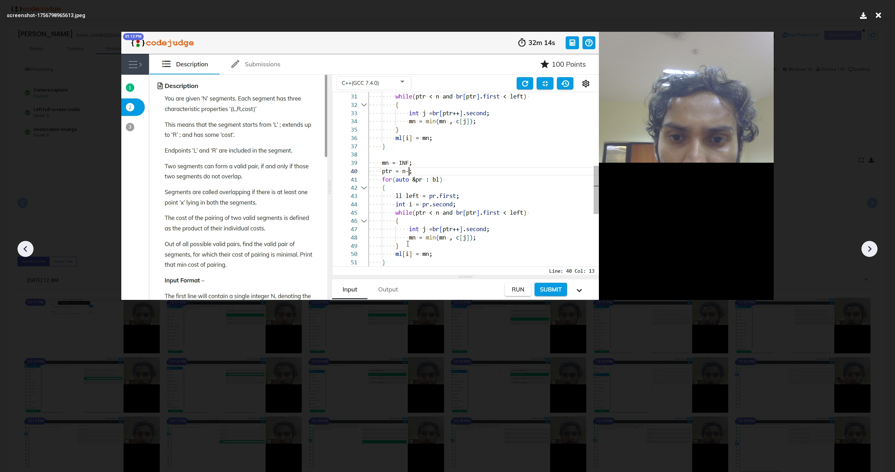
click at [871, 252] on icon at bounding box center [869, 249] width 10 height 10
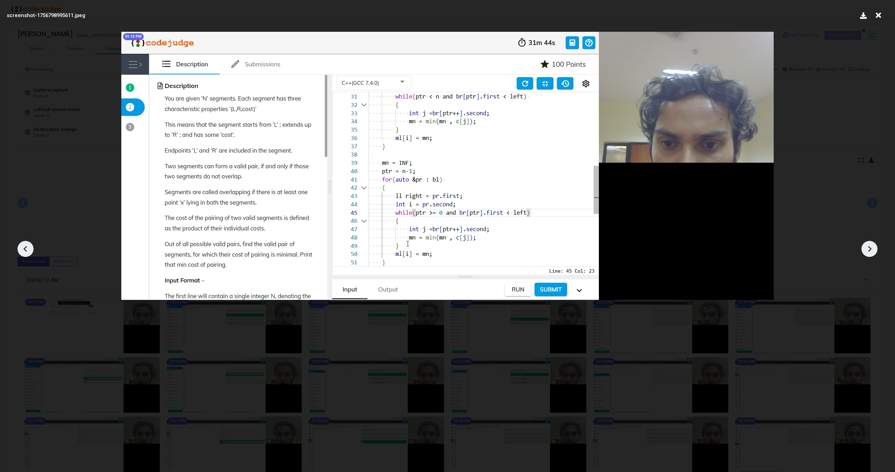
click at [871, 252] on icon at bounding box center [869, 249] width 10 height 10
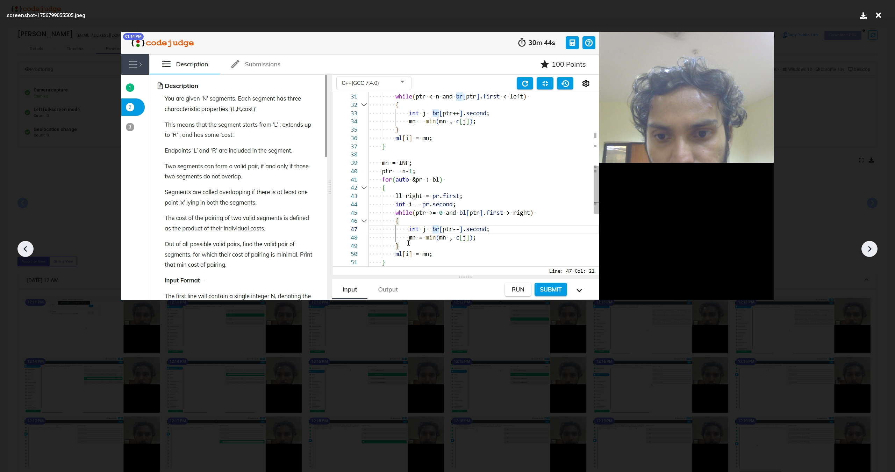
click at [871, 252] on icon at bounding box center [869, 249] width 10 height 10
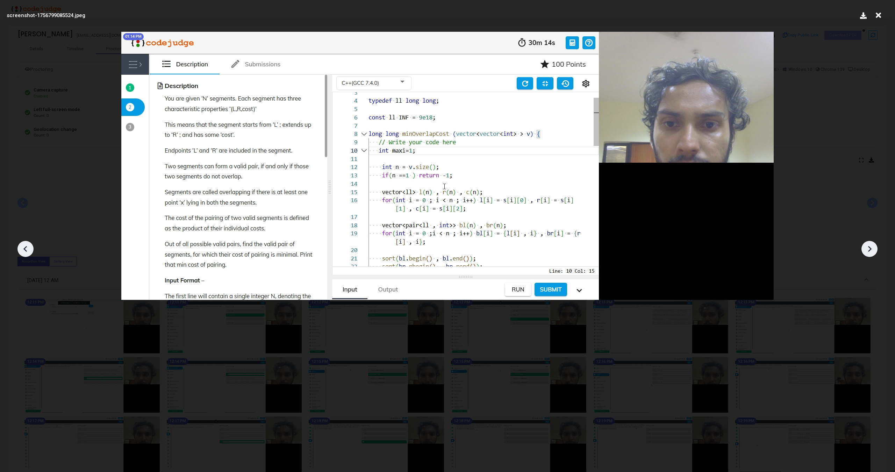
click at [871, 252] on icon at bounding box center [869, 249] width 10 height 10
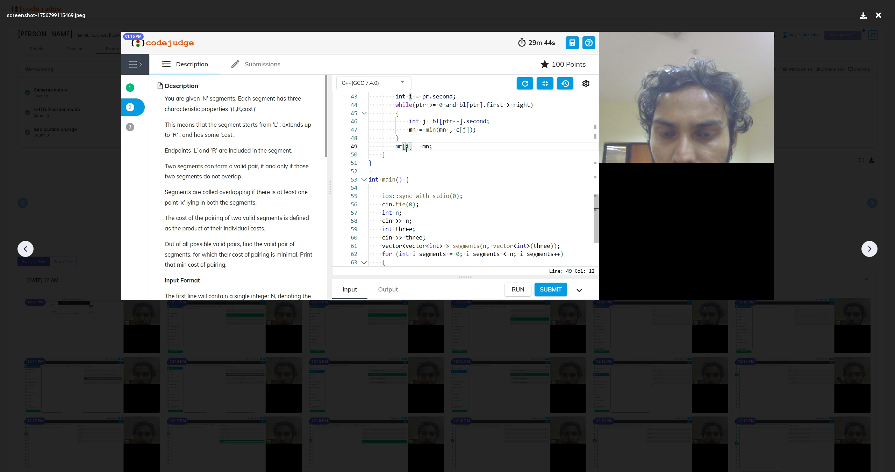
click at [871, 252] on icon at bounding box center [869, 249] width 10 height 10
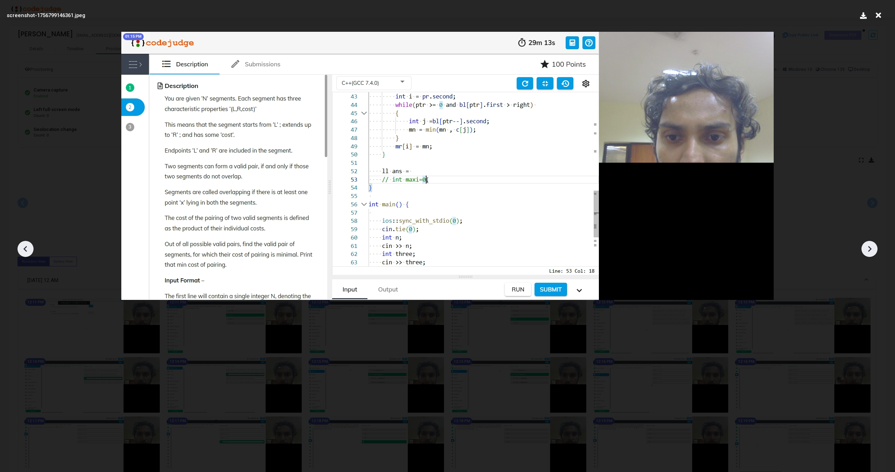
click at [871, 252] on icon at bounding box center [869, 249] width 10 height 10
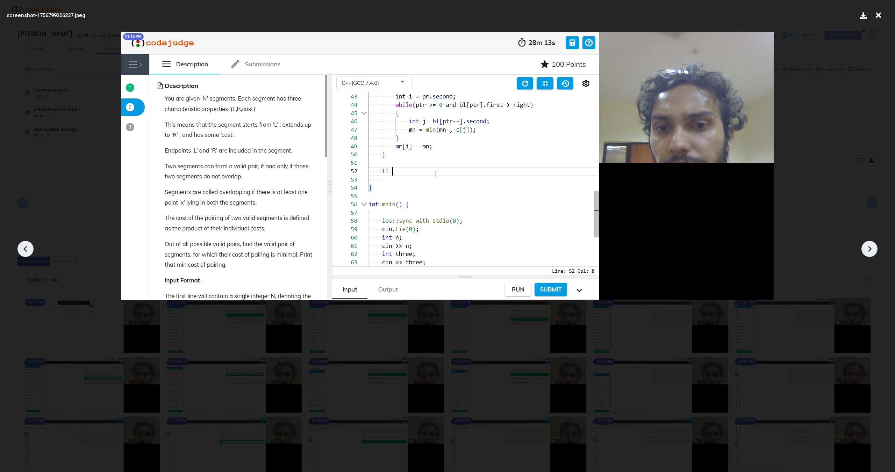
click at [871, 252] on icon at bounding box center [869, 249] width 10 height 10
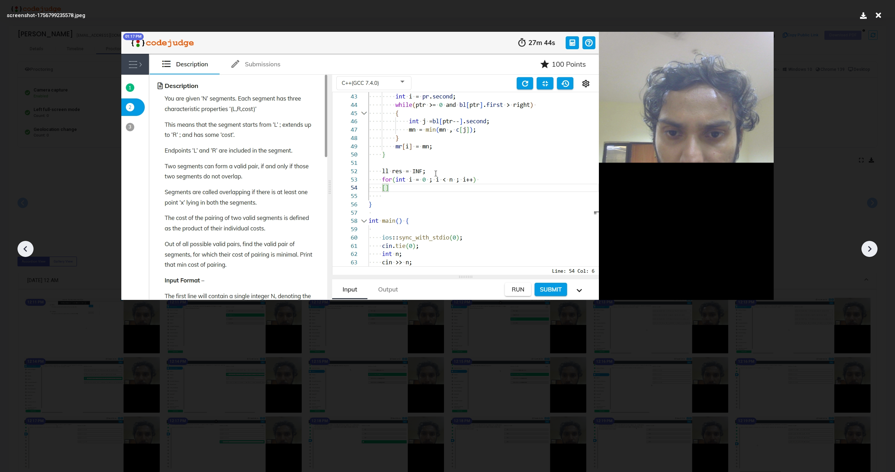
click at [871, 252] on icon at bounding box center [869, 249] width 10 height 10
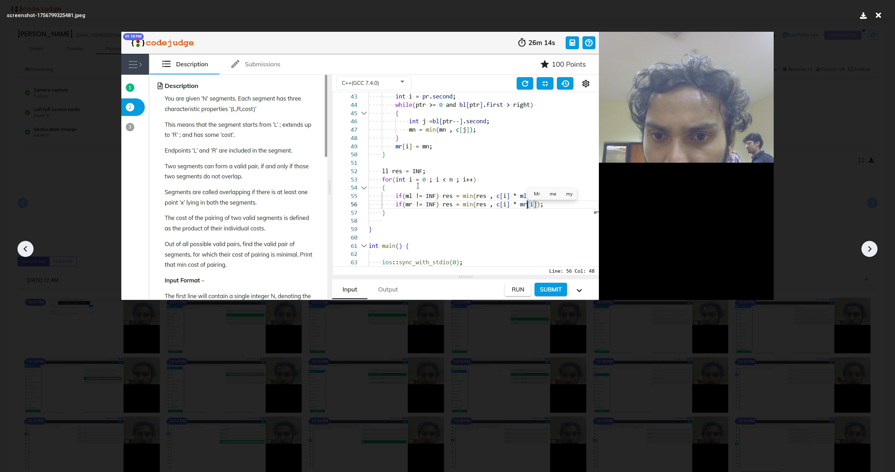
click at [871, 252] on icon at bounding box center [869, 249] width 10 height 10
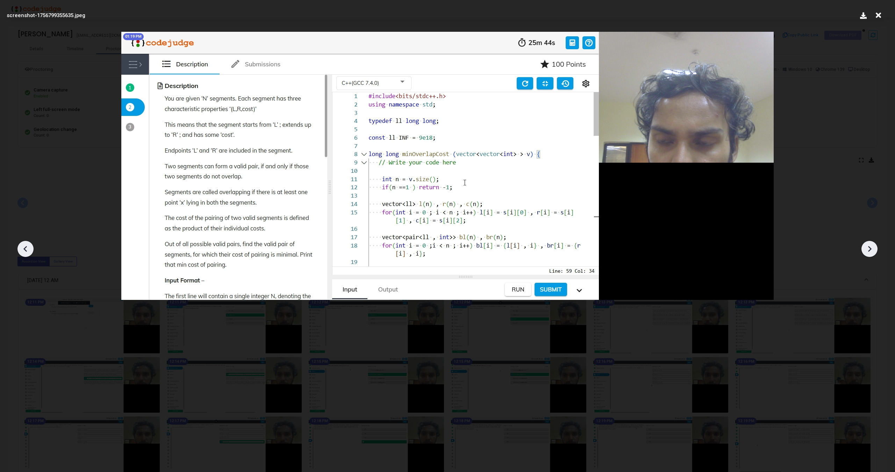
click at [871, 252] on icon at bounding box center [869, 249] width 10 height 10
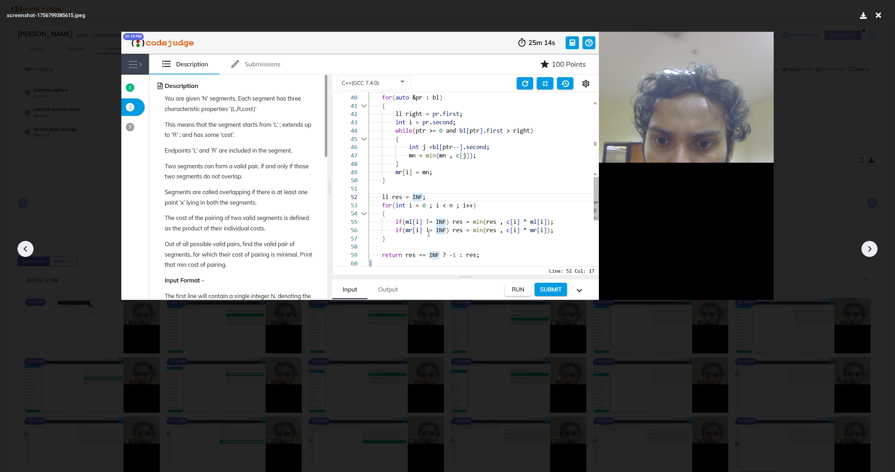
click at [871, 252] on icon at bounding box center [869, 249] width 10 height 10
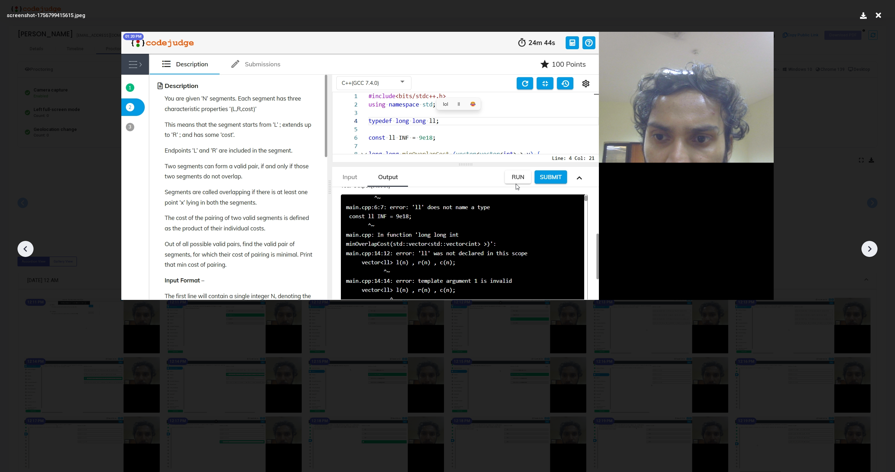
click at [871, 252] on icon at bounding box center [869, 249] width 10 height 10
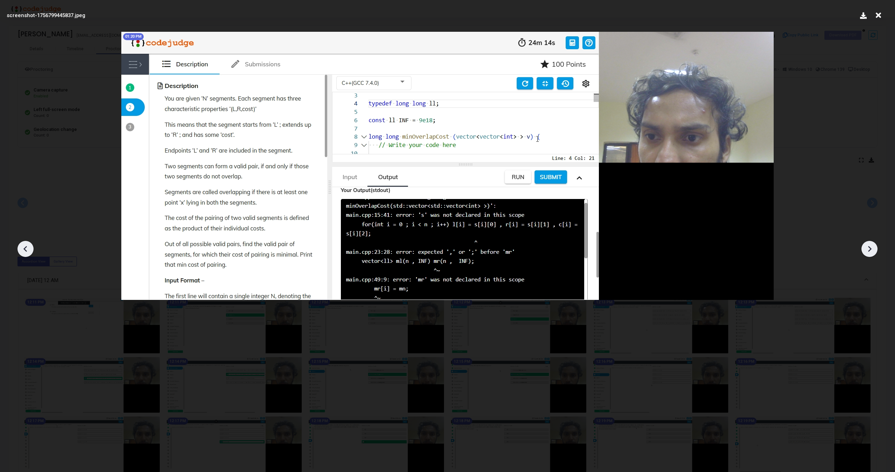
click at [871, 252] on icon at bounding box center [869, 249] width 10 height 10
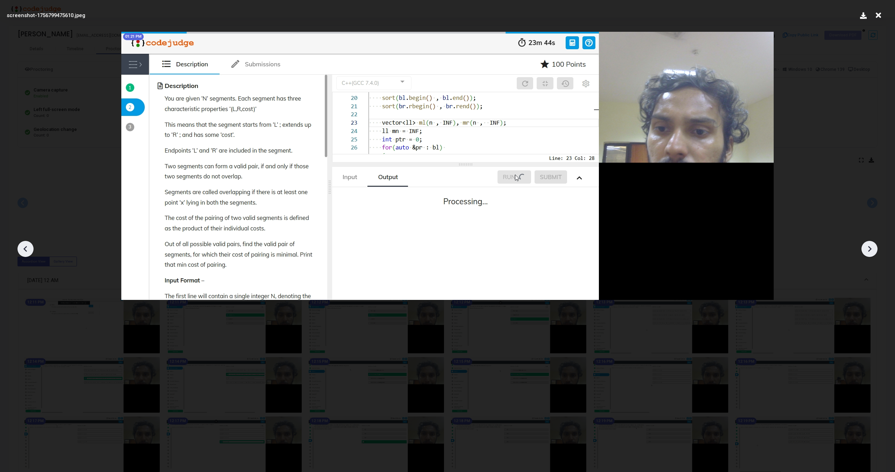
click at [871, 252] on icon at bounding box center [869, 249] width 10 height 10
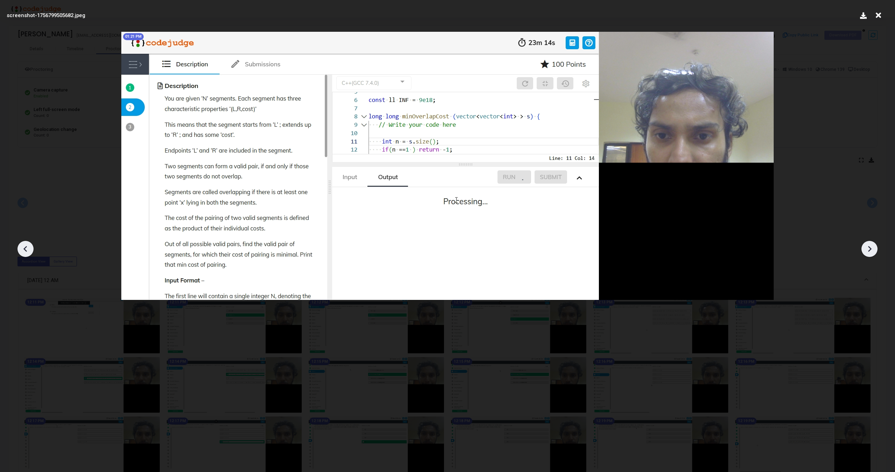
click at [871, 252] on icon at bounding box center [869, 249] width 10 height 10
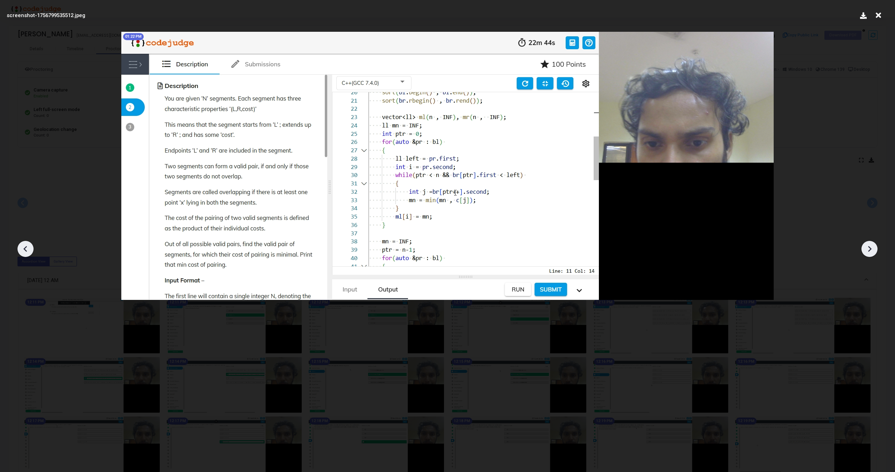
click at [871, 252] on icon at bounding box center [869, 249] width 10 height 10
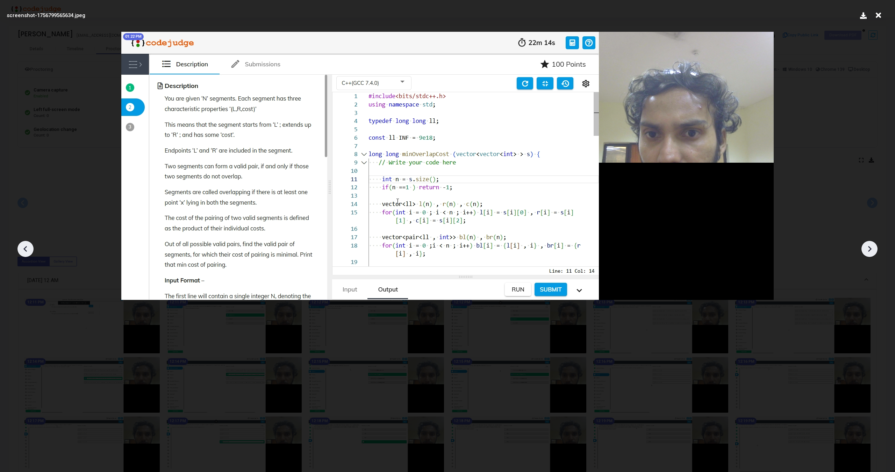
click at [871, 252] on icon at bounding box center [869, 249] width 10 height 10
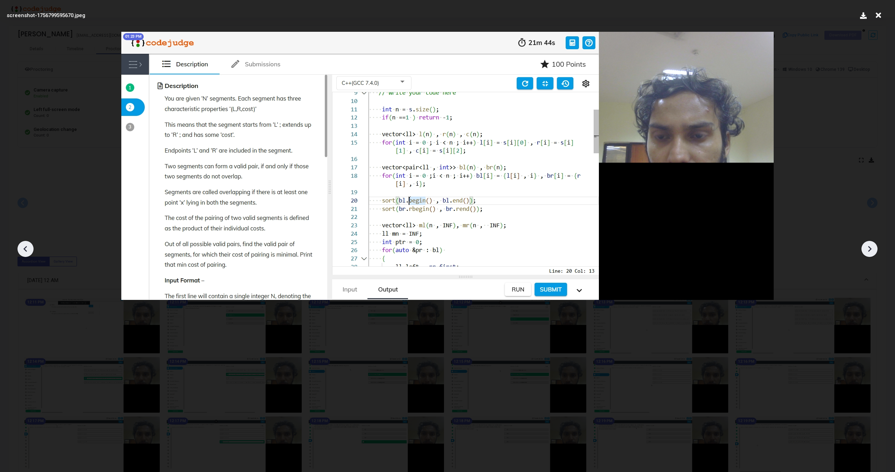
click at [871, 252] on icon at bounding box center [869, 249] width 10 height 10
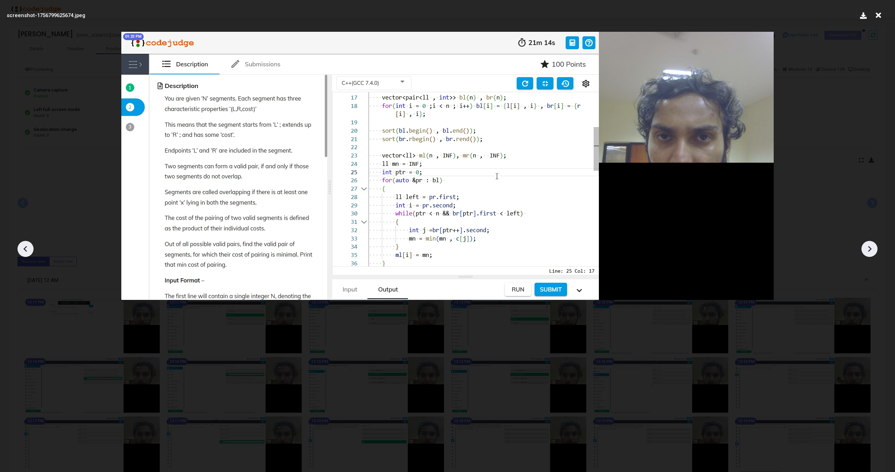
click at [871, 252] on icon at bounding box center [869, 249] width 10 height 10
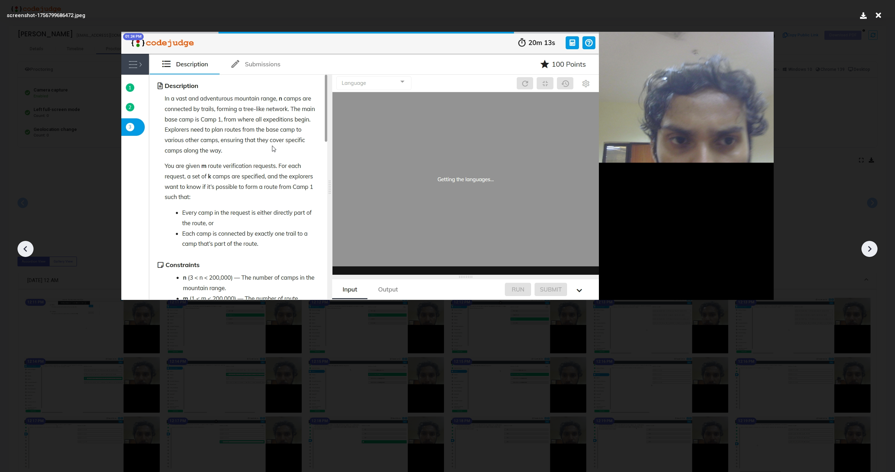
click at [871, 252] on icon at bounding box center [869, 249] width 10 height 10
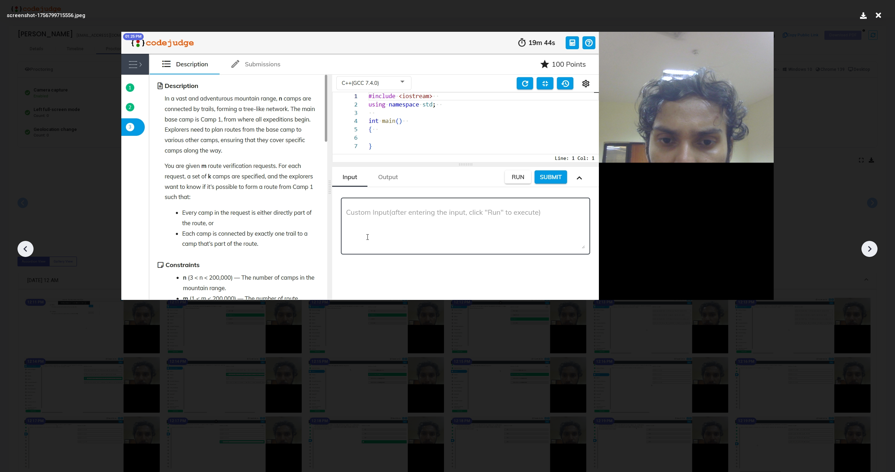
click at [871, 252] on icon at bounding box center [869, 249] width 10 height 10
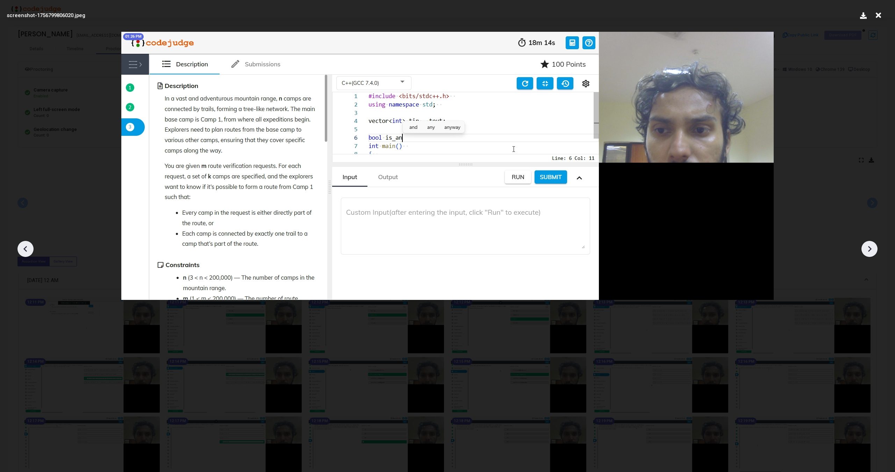
click at [871, 252] on icon at bounding box center [869, 249] width 10 height 10
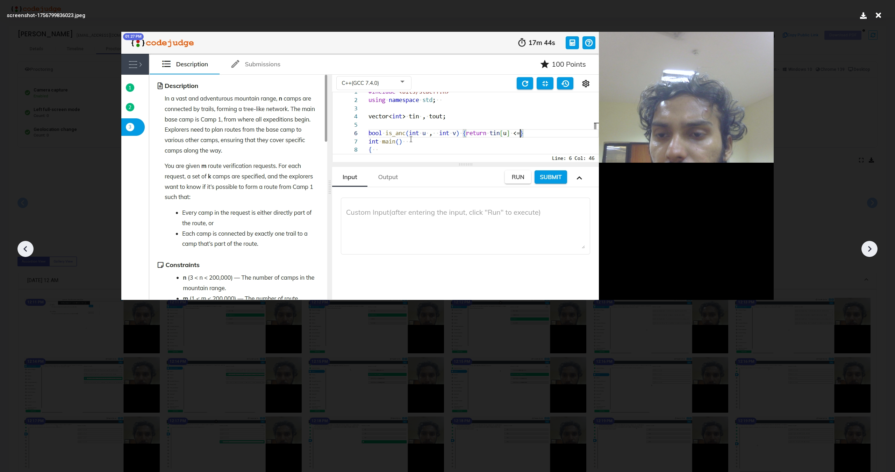
click at [871, 252] on icon at bounding box center [869, 249] width 10 height 10
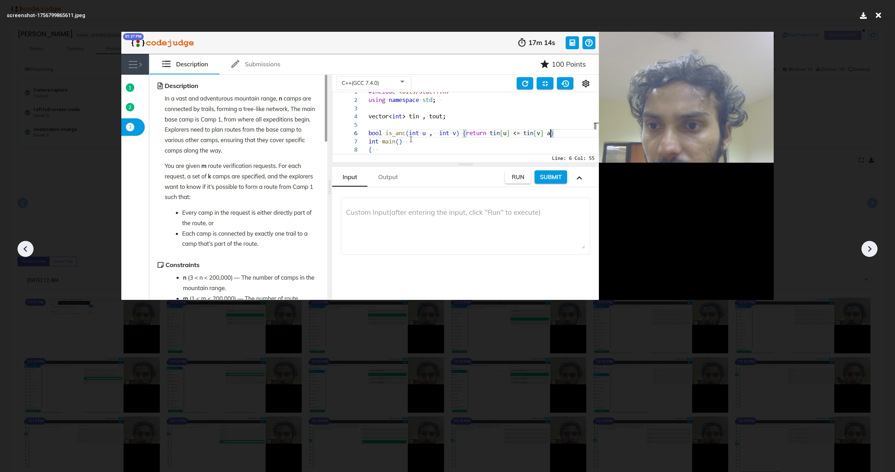
click at [871, 252] on icon at bounding box center [869, 249] width 10 height 10
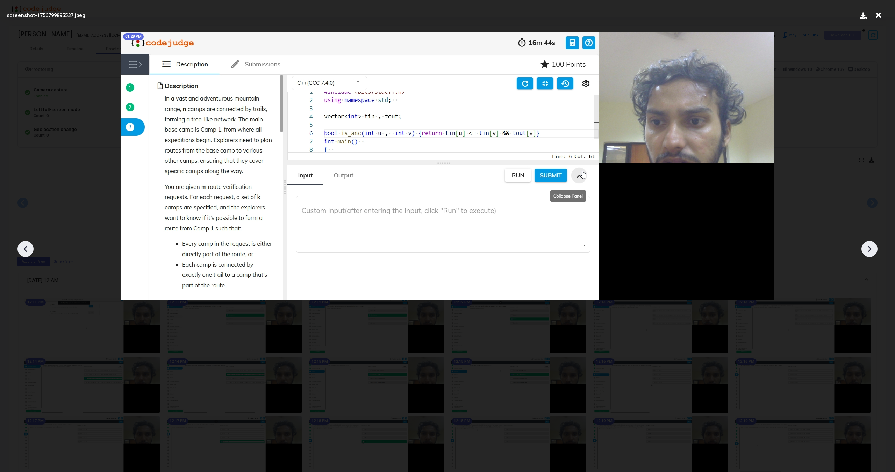
click at [871, 252] on icon at bounding box center [869, 249] width 10 height 10
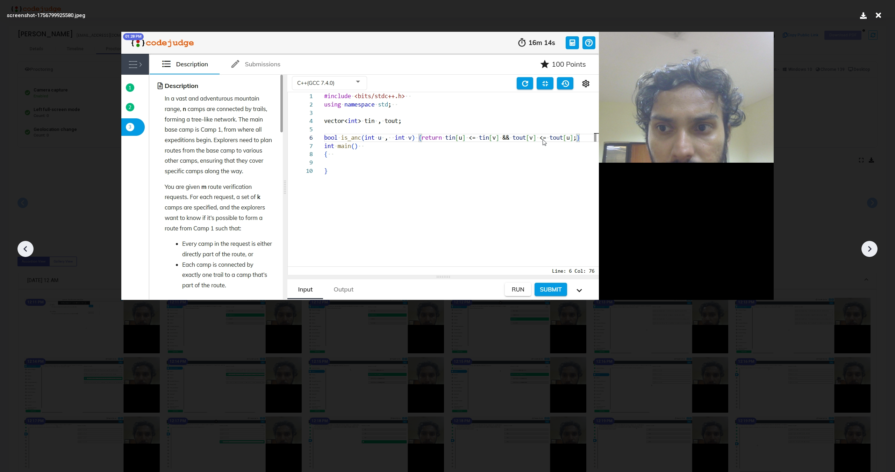
click at [871, 252] on icon at bounding box center [869, 249] width 10 height 10
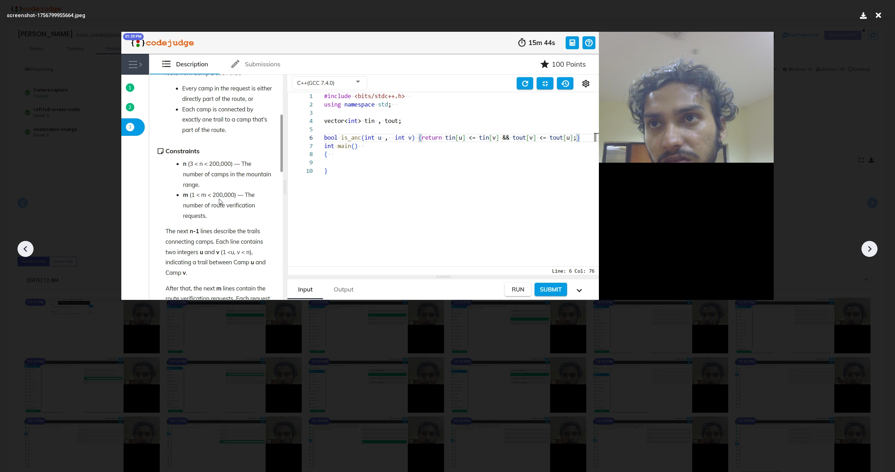
click at [871, 252] on icon at bounding box center [869, 249] width 10 height 10
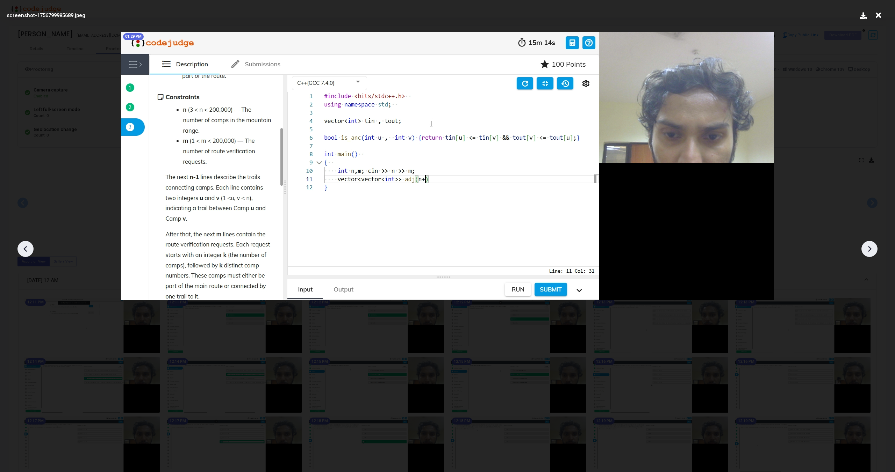
click at [871, 252] on icon at bounding box center [869, 249] width 10 height 10
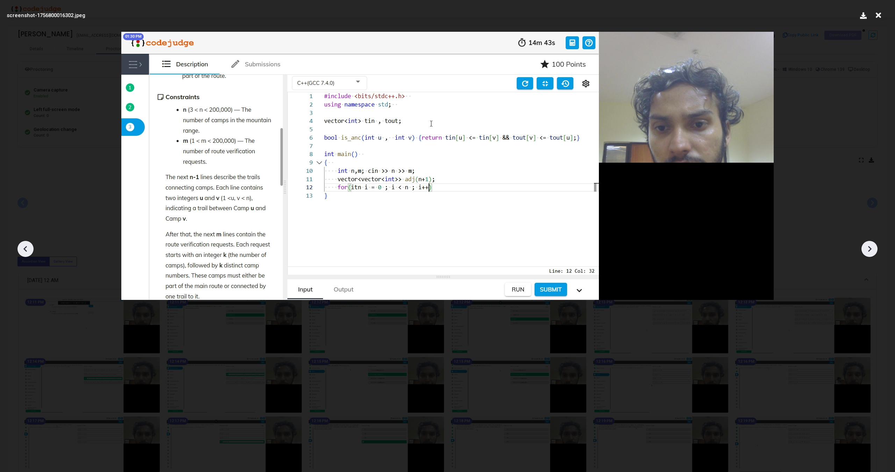
click at [871, 252] on icon at bounding box center [869, 249] width 10 height 10
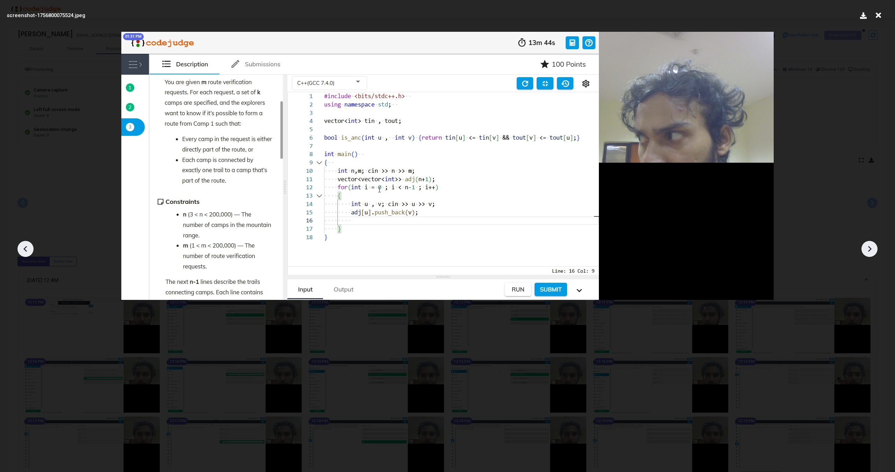
click at [871, 252] on icon at bounding box center [869, 249] width 10 height 10
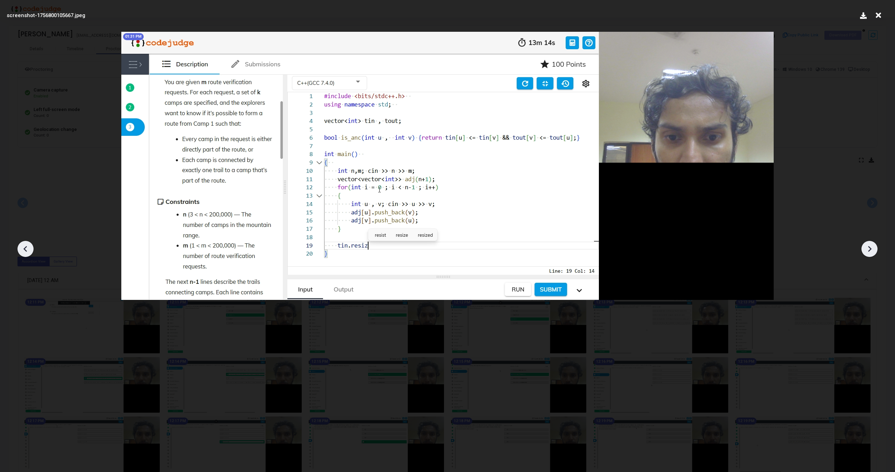
click at [871, 252] on icon at bounding box center [869, 249] width 10 height 10
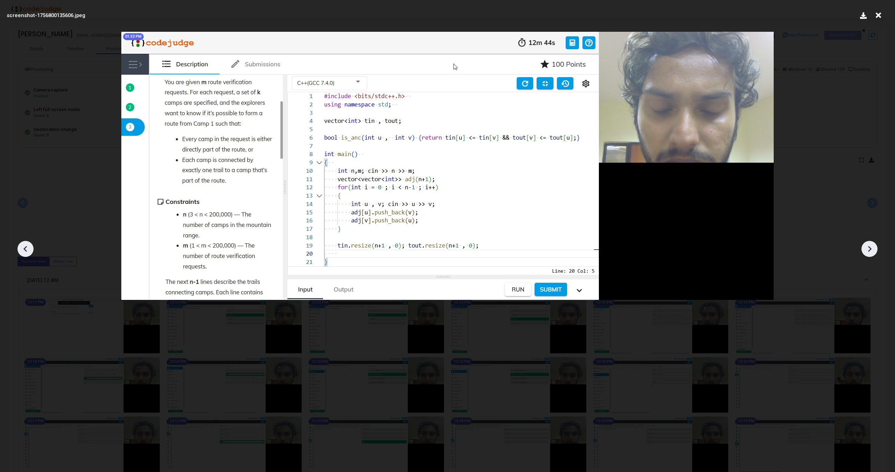
click at [871, 252] on icon at bounding box center [869, 249] width 10 height 10
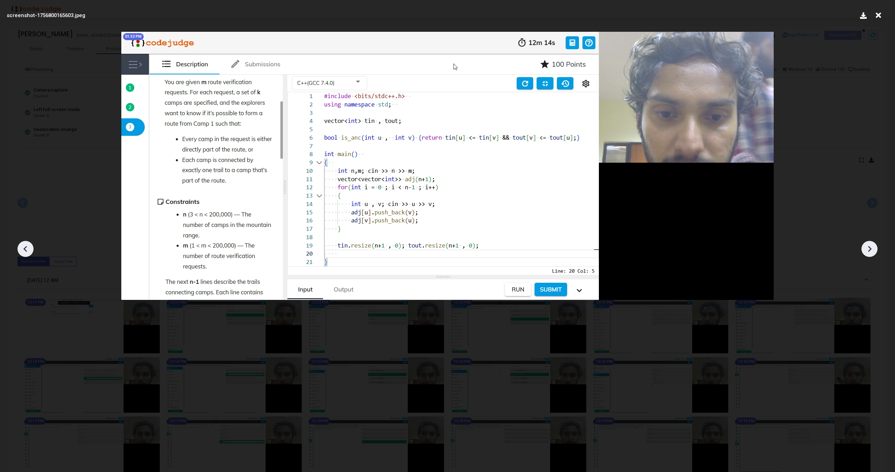
click at [871, 252] on icon at bounding box center [869, 249] width 10 height 10
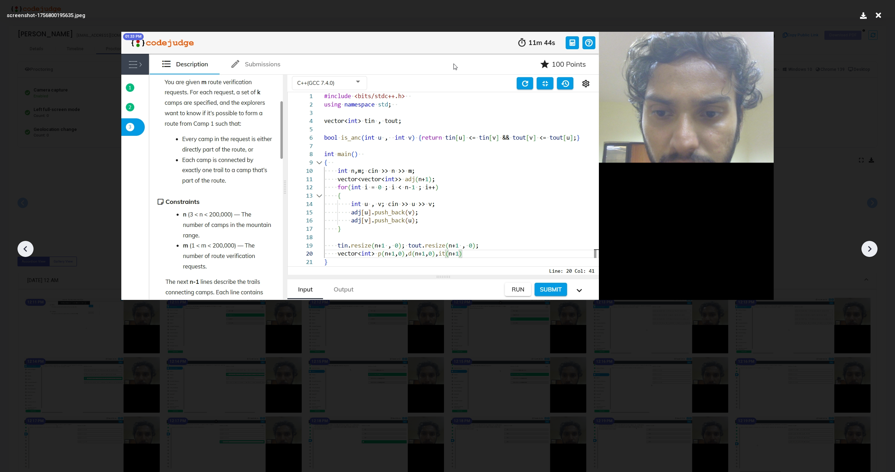
click at [871, 252] on icon at bounding box center [869, 249] width 10 height 10
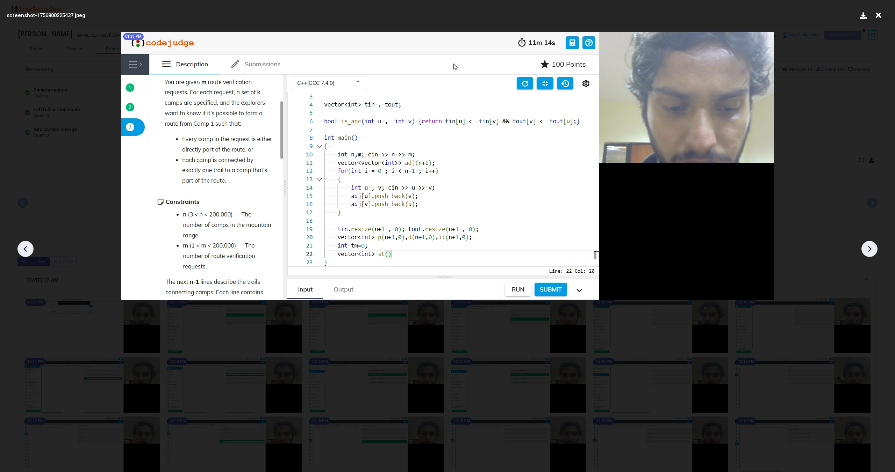
click at [871, 252] on icon at bounding box center [869, 249] width 10 height 10
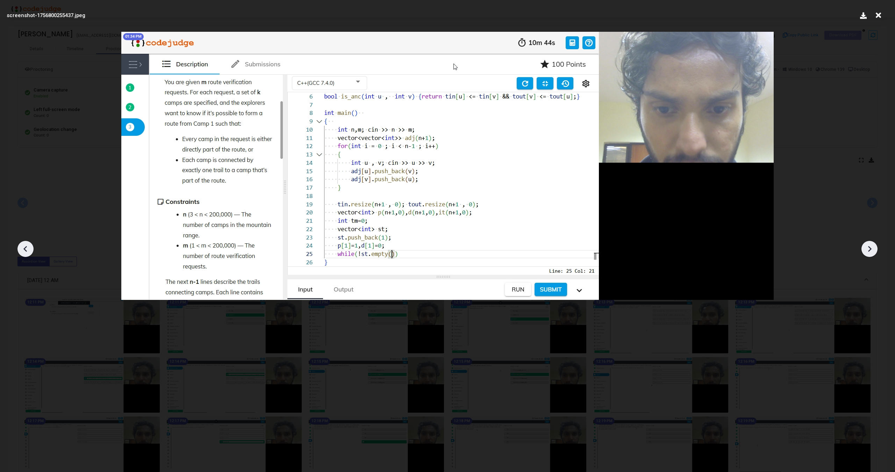
click at [871, 252] on icon at bounding box center [869, 249] width 10 height 10
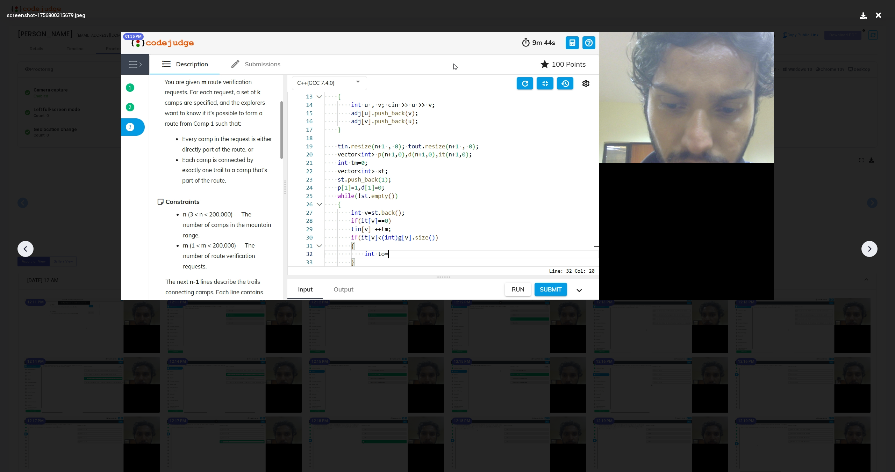
click at [871, 252] on icon at bounding box center [869, 249] width 10 height 10
click at [27, 251] on icon at bounding box center [24, 249] width 3 height 6
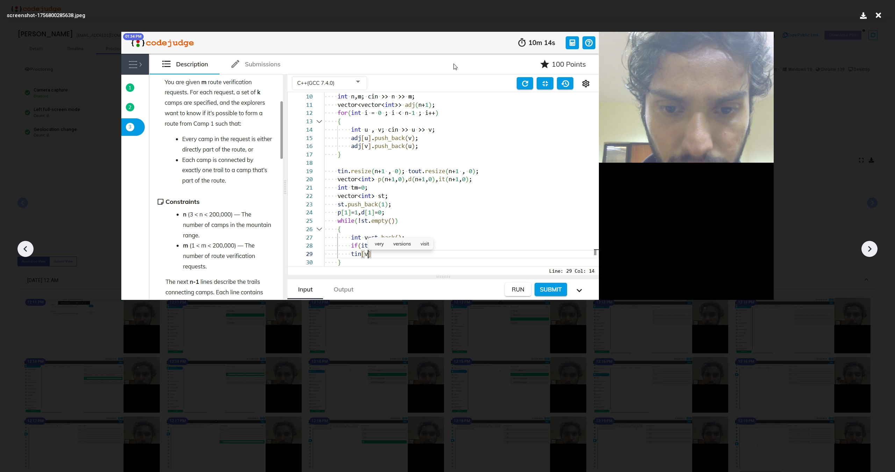
click at [27, 251] on icon at bounding box center [24, 249] width 3 height 6
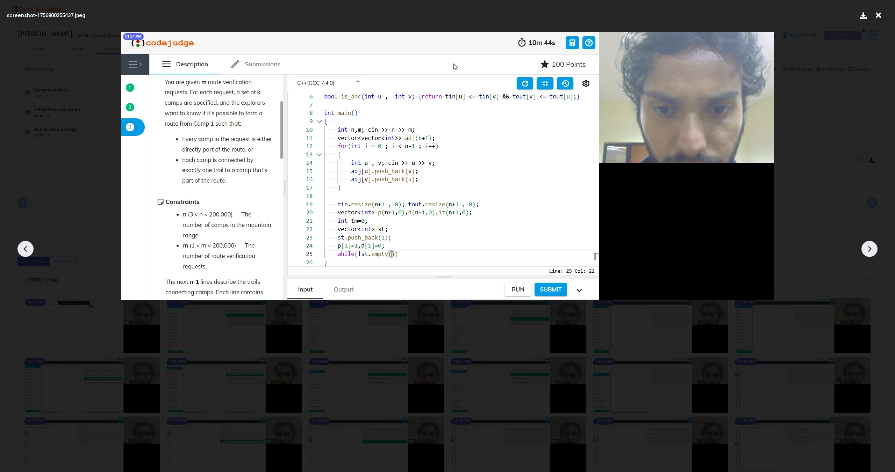
click at [874, 249] on div at bounding box center [869, 249] width 16 height 16
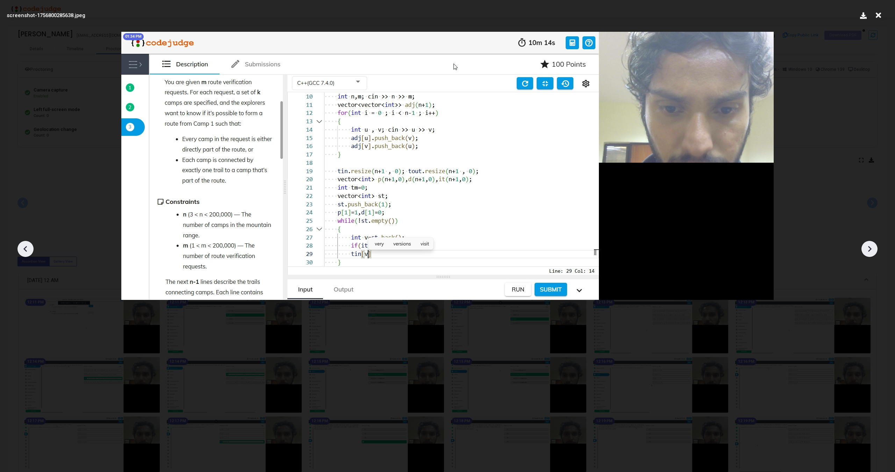
click at [874, 249] on div at bounding box center [869, 249] width 16 height 16
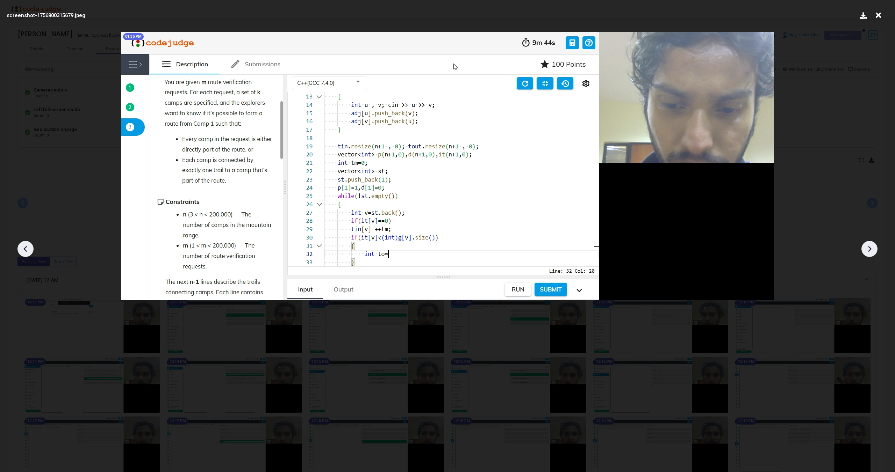
click at [874, 249] on div at bounding box center [869, 249] width 16 height 16
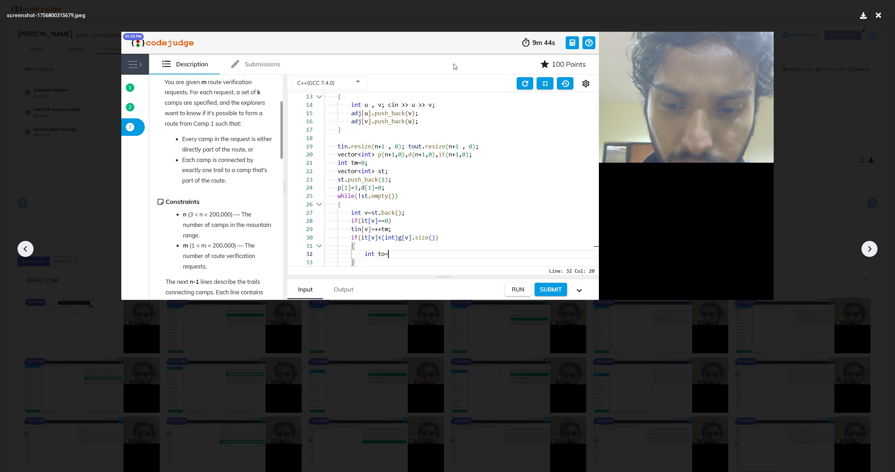
click at [874, 249] on div at bounding box center [869, 249] width 16 height 16
click at [870, 250] on icon at bounding box center [869, 249] width 10 height 10
click at [877, 17] on icon at bounding box center [878, 15] width 11 height 13
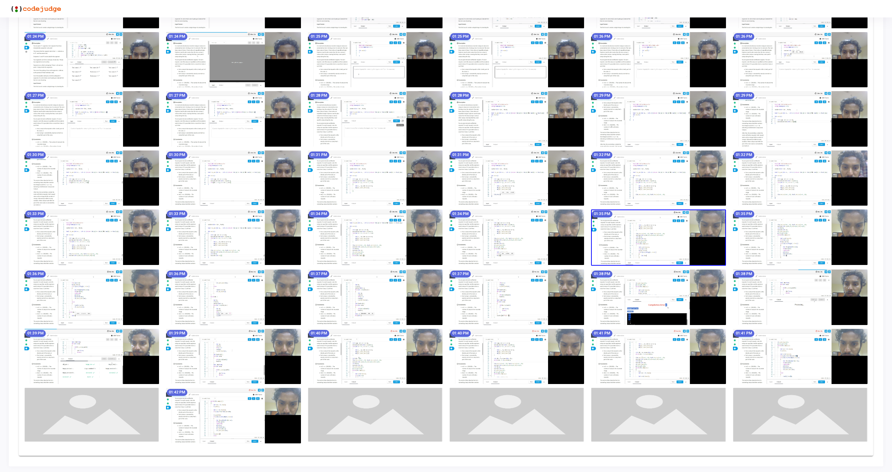
scroll to position [1787, 0]
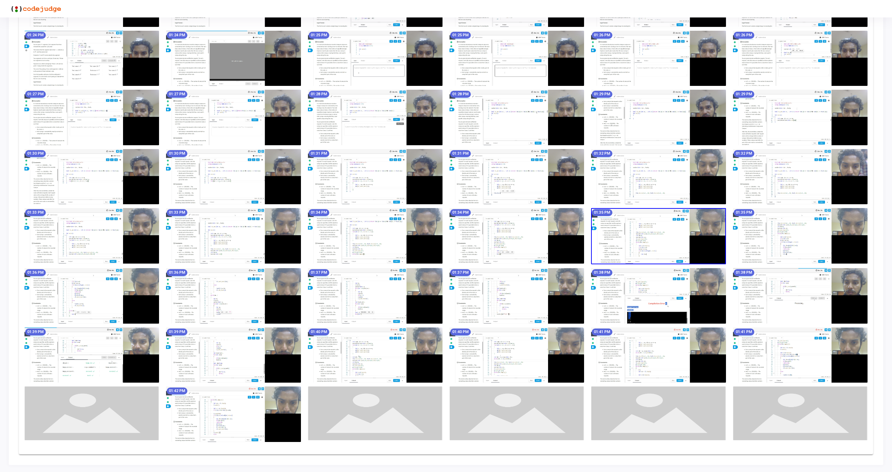
click at [512, 296] on img at bounding box center [516, 296] width 135 height 56
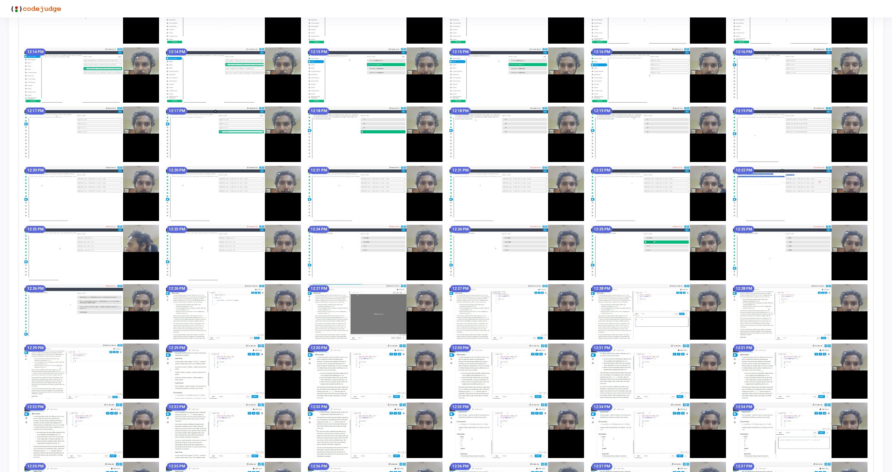
scroll to position [0, 0]
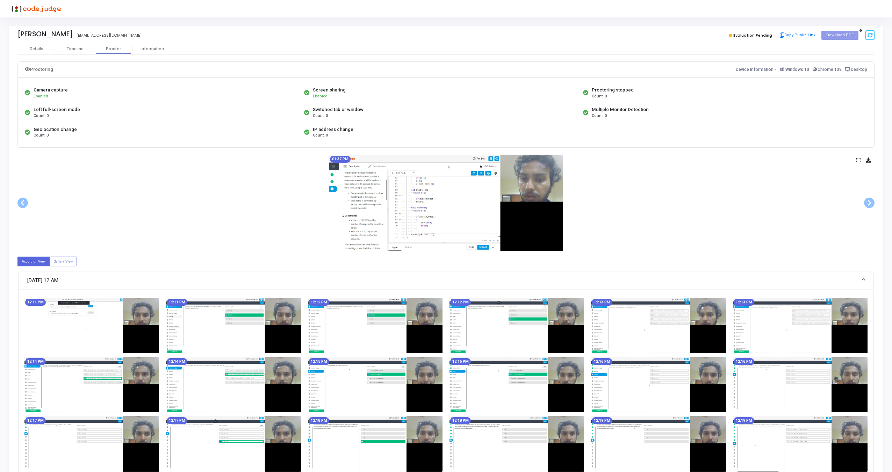
click at [855, 158] on div "01:37 PM" at bounding box center [445, 203] width 857 height 96
click at [859, 160] on icon at bounding box center [858, 160] width 5 height 4
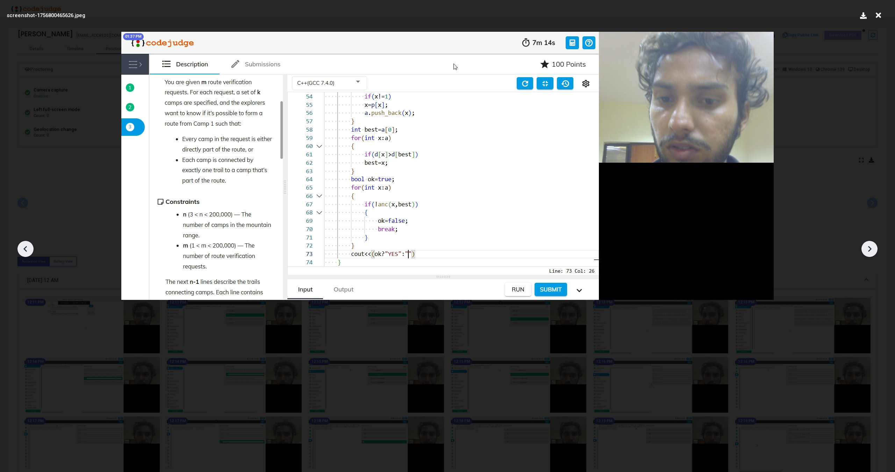
click at [870, 246] on icon at bounding box center [869, 249] width 10 height 10
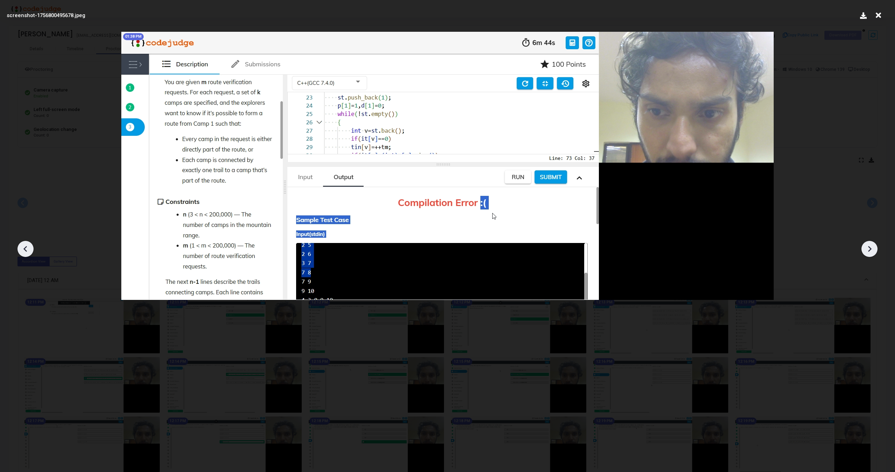
click at [870, 246] on icon at bounding box center [869, 249] width 10 height 10
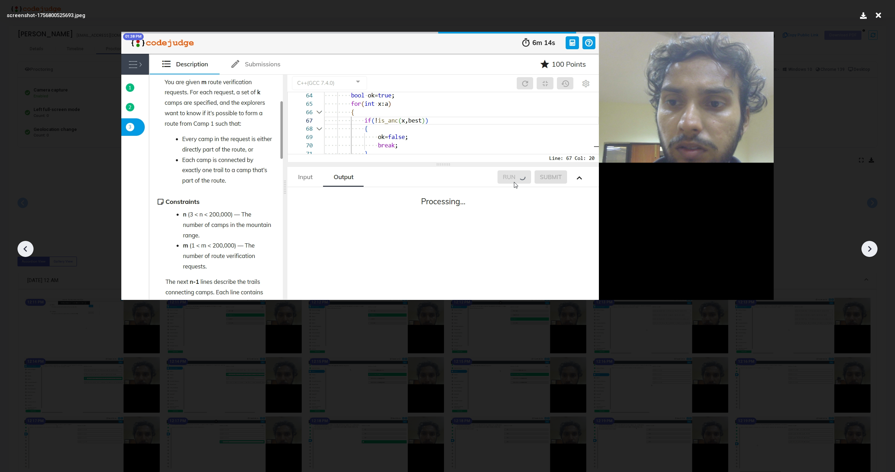
click at [870, 246] on icon at bounding box center [869, 249] width 10 height 10
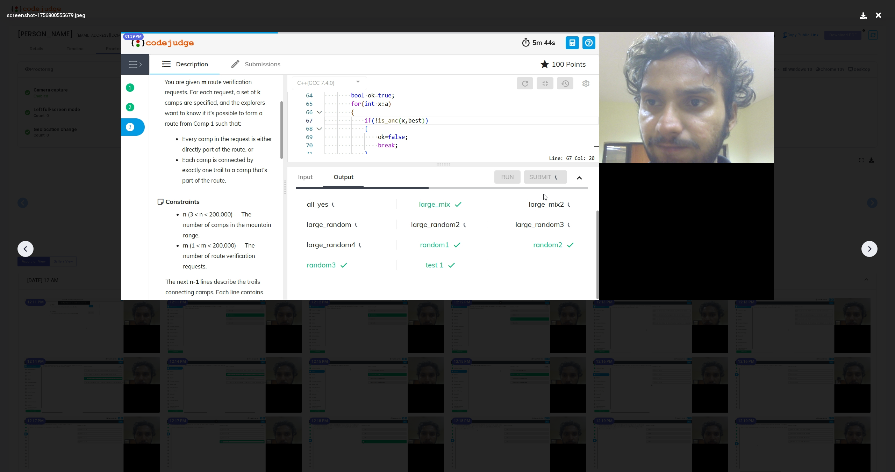
click at [870, 246] on icon at bounding box center [869, 249] width 10 height 10
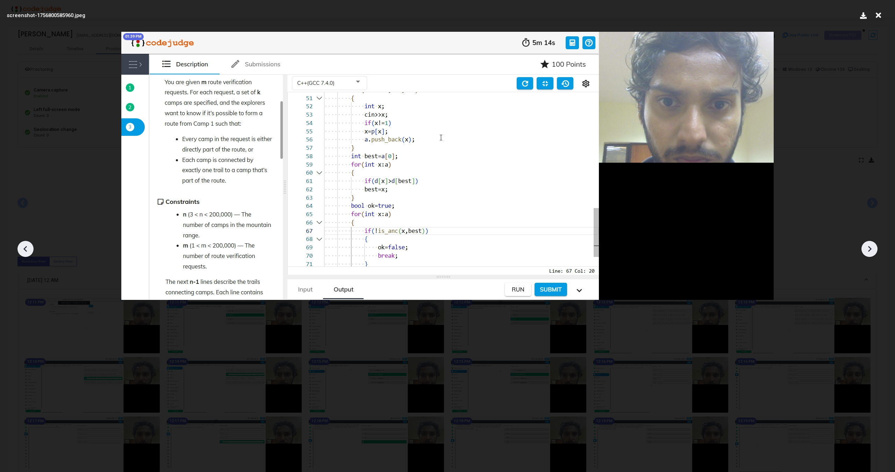
click at [870, 246] on icon at bounding box center [869, 249] width 10 height 10
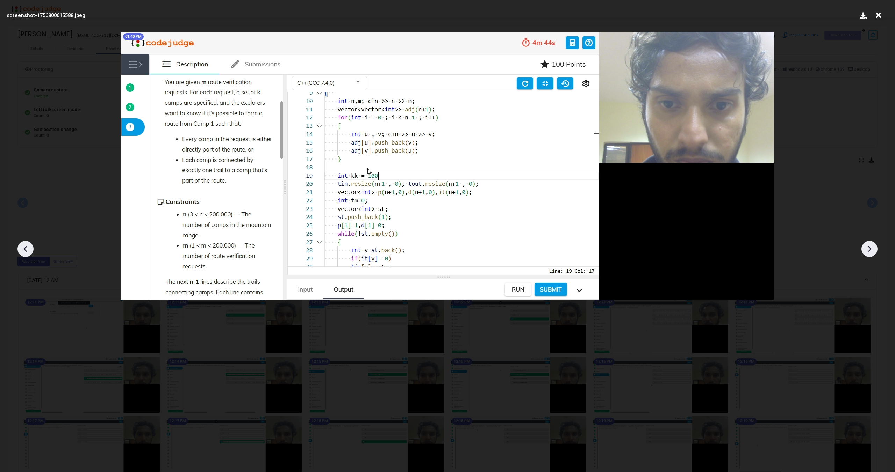
click at [870, 246] on icon at bounding box center [869, 249] width 10 height 10
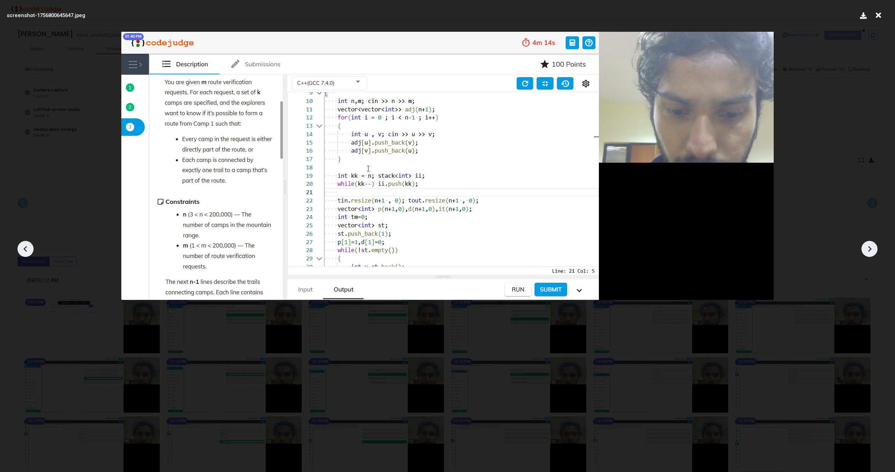
click at [870, 246] on icon at bounding box center [869, 249] width 10 height 10
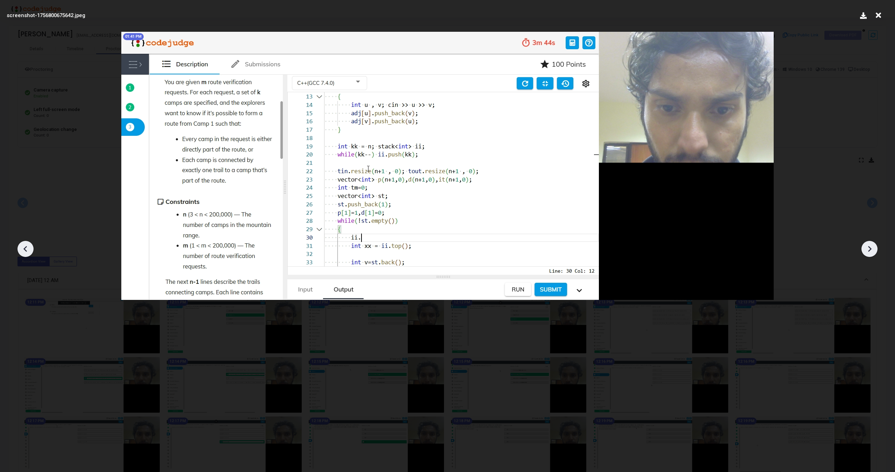
click at [870, 246] on icon at bounding box center [869, 249] width 10 height 10
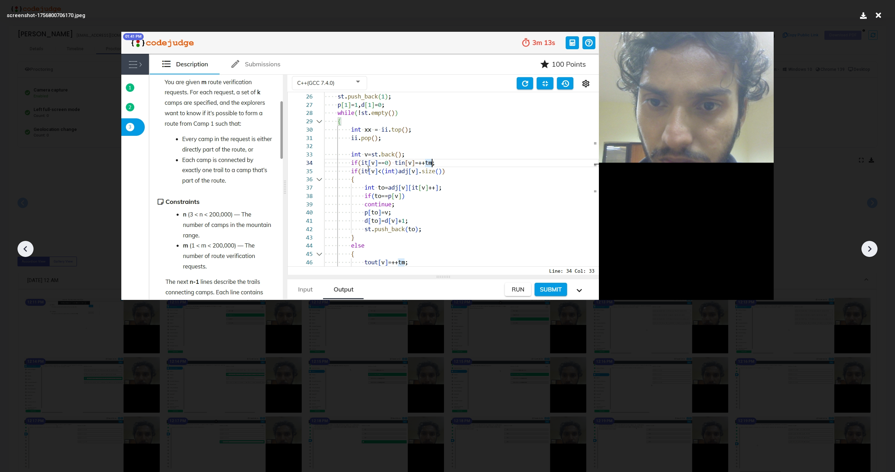
click at [870, 246] on icon at bounding box center [869, 249] width 10 height 10
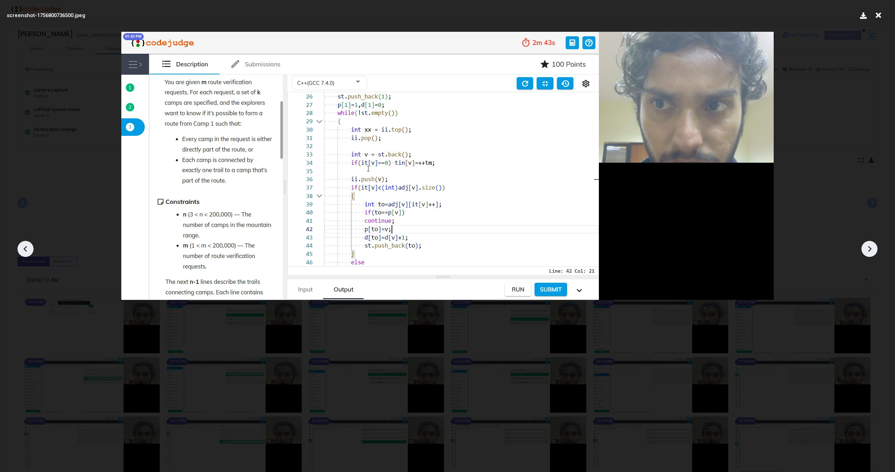
click at [870, 246] on icon at bounding box center [869, 249] width 10 height 10
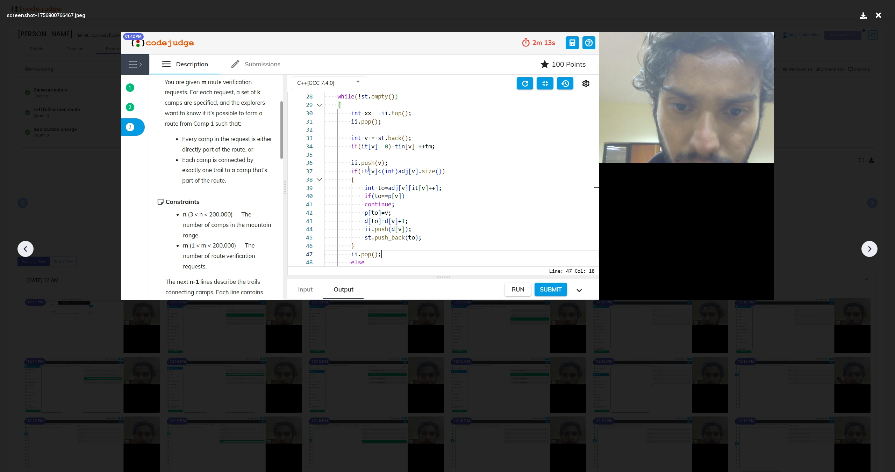
click at [870, 246] on icon at bounding box center [869, 249] width 10 height 10
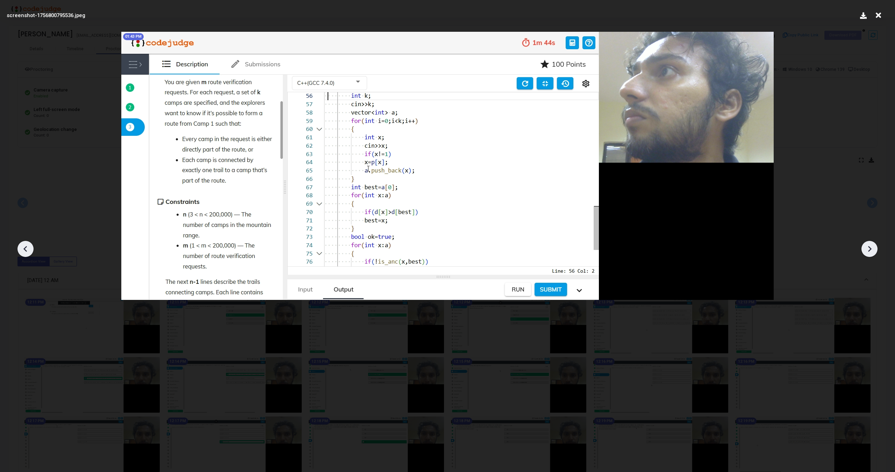
click at [870, 246] on icon at bounding box center [869, 249] width 10 height 10
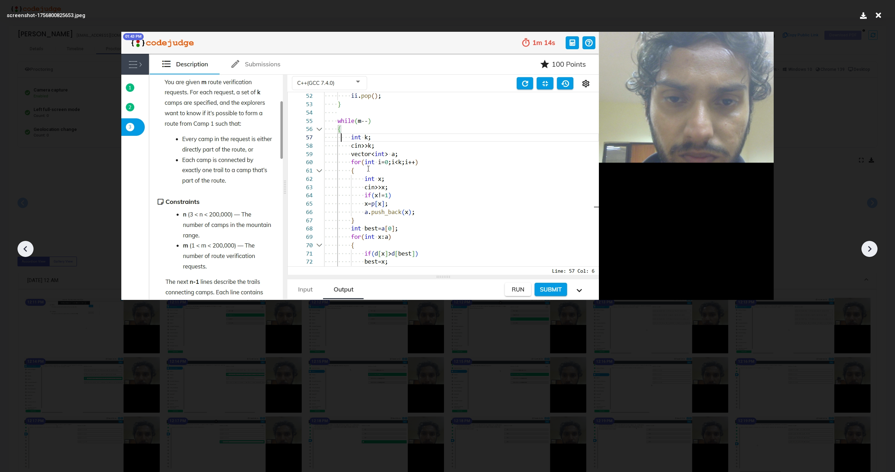
click at [870, 246] on icon at bounding box center [869, 249] width 10 height 10
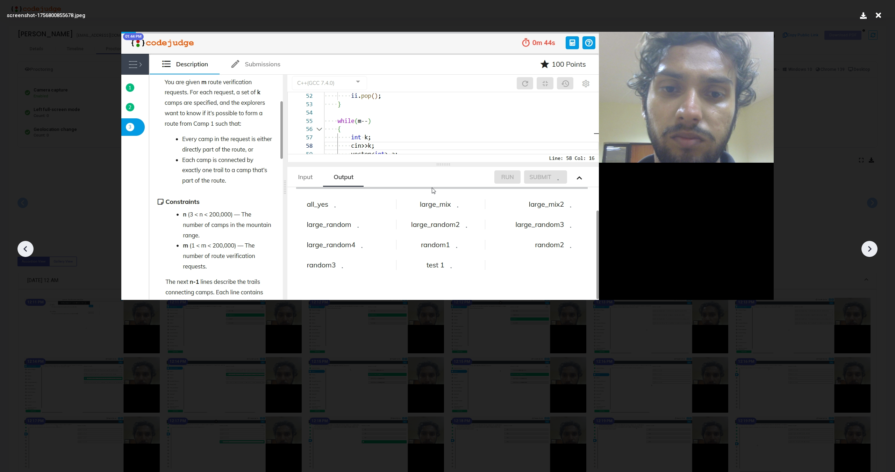
click at [870, 246] on icon at bounding box center [869, 249] width 10 height 10
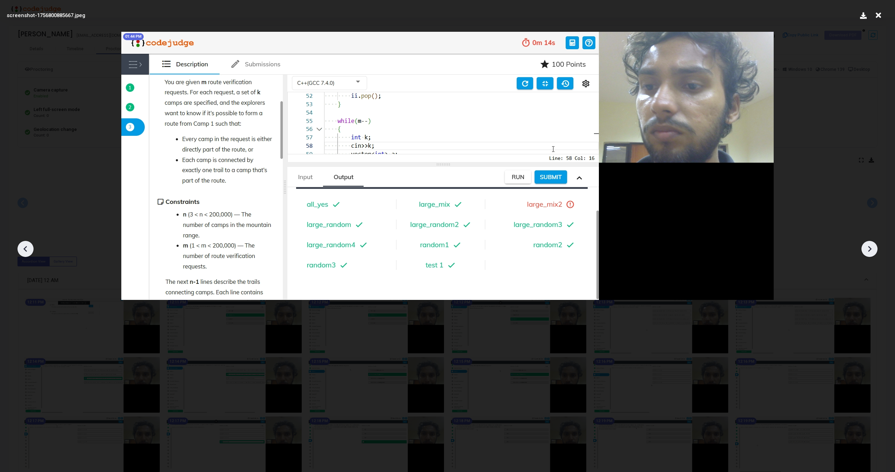
click at [870, 246] on icon at bounding box center [869, 249] width 10 height 10
click at [870, 248] on icon at bounding box center [869, 249] width 10 height 10
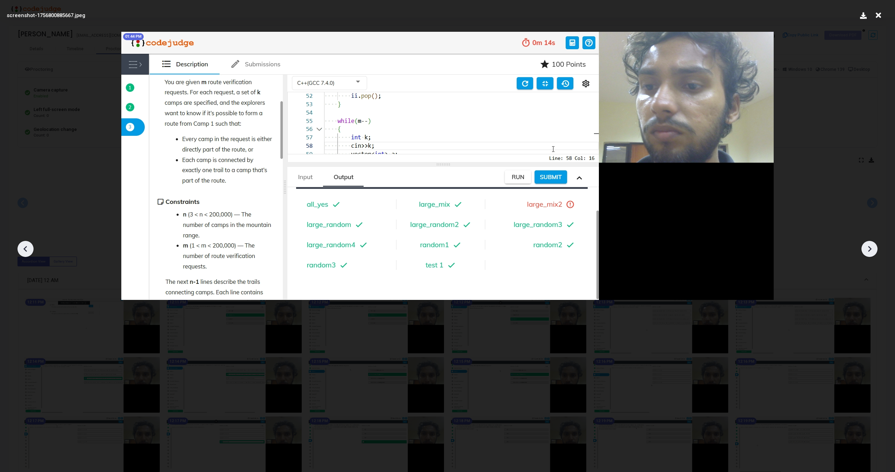
click at [870, 248] on icon at bounding box center [869, 249] width 10 height 10
click at [880, 13] on icon at bounding box center [878, 15] width 11 height 13
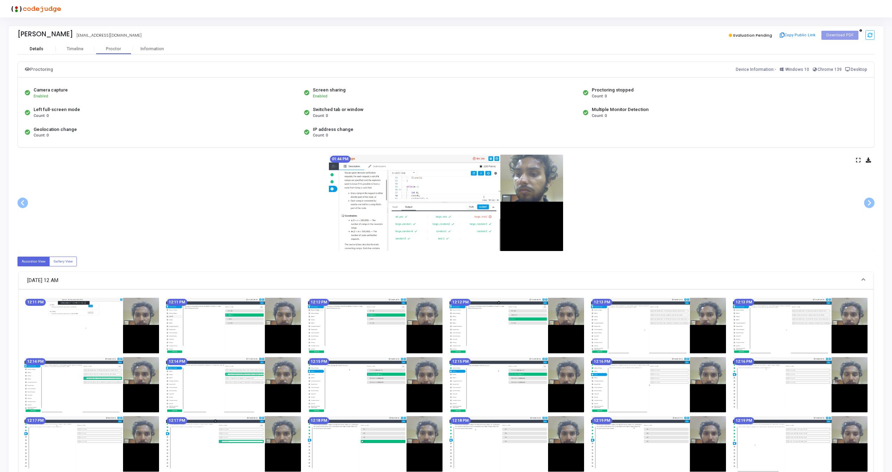
click at [39, 49] on div "Details" at bounding box center [37, 48] width 14 height 5
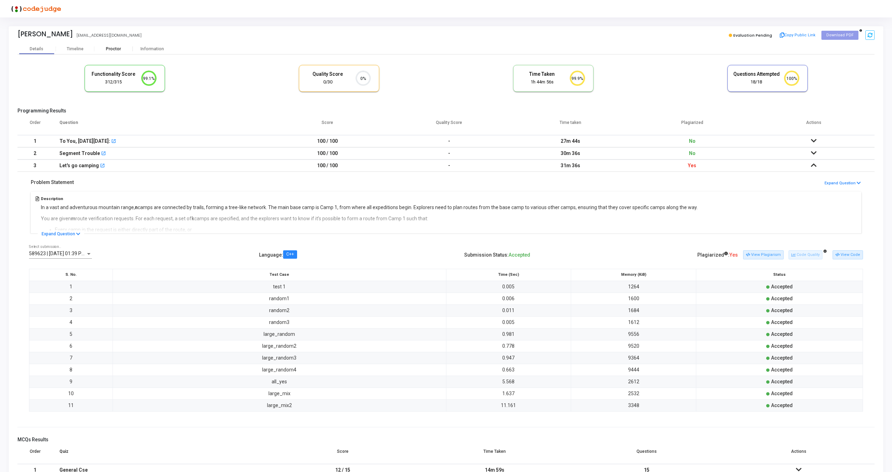
click at [116, 48] on div "Proctor" at bounding box center [113, 48] width 38 height 5
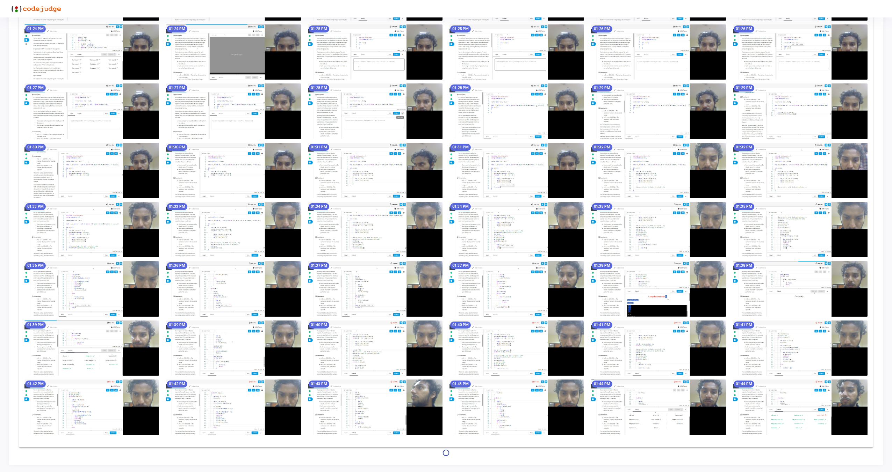
scroll to position [1787, 0]
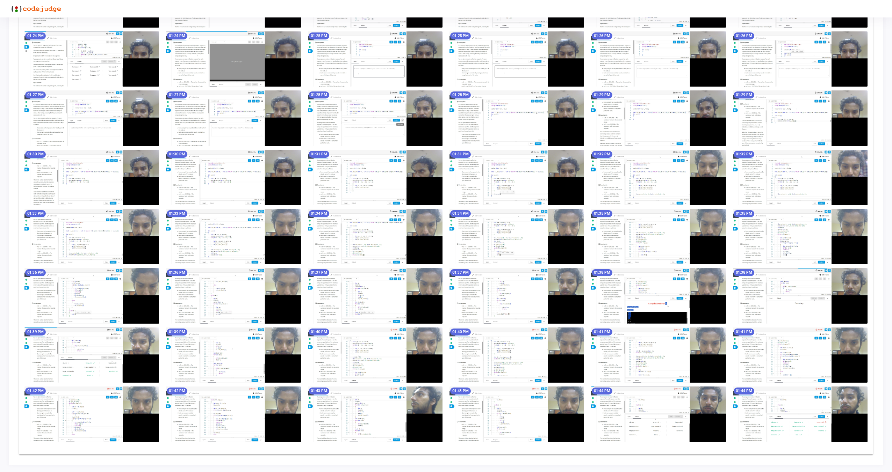
click at [792, 413] on img at bounding box center [800, 415] width 135 height 56
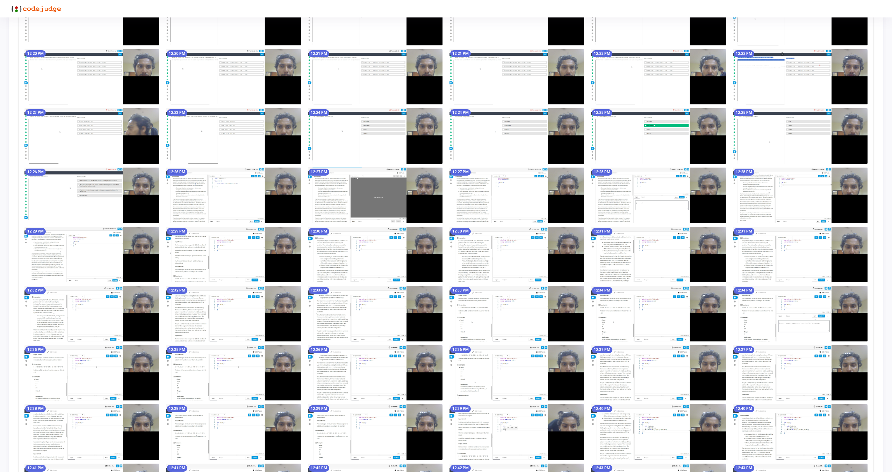
scroll to position [0, 0]
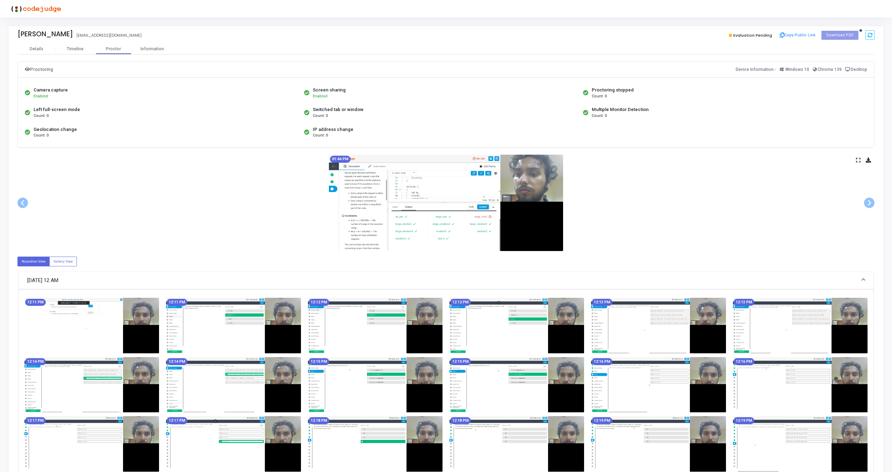
click at [859, 159] on icon at bounding box center [858, 160] width 5 height 4
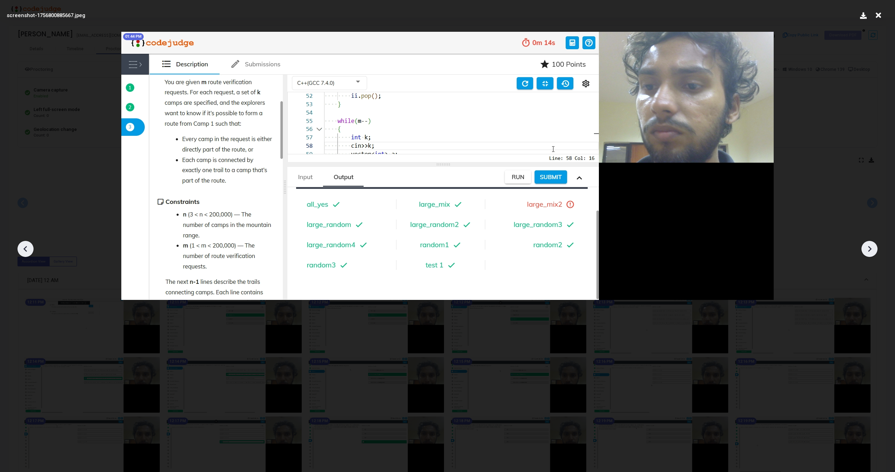
click at [25, 249] on icon at bounding box center [24, 249] width 3 height 6
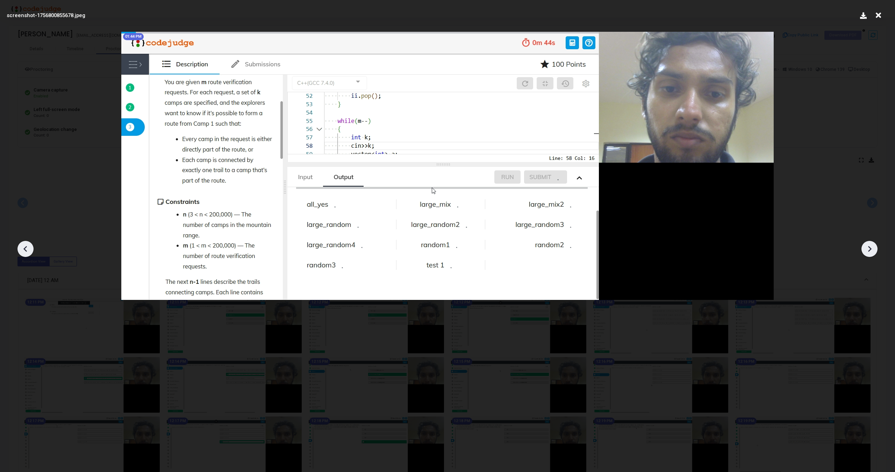
click at [25, 249] on icon at bounding box center [24, 249] width 3 height 6
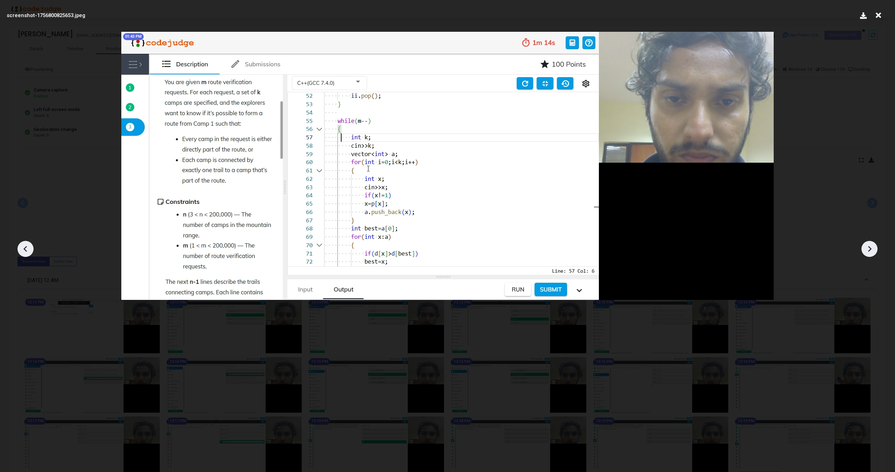
click at [25, 249] on icon at bounding box center [24, 249] width 3 height 6
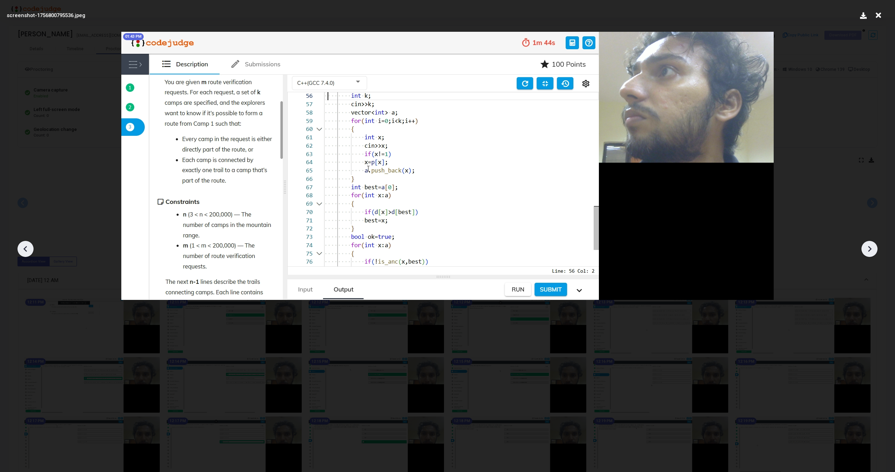
click at [25, 249] on icon at bounding box center [24, 249] width 3 height 6
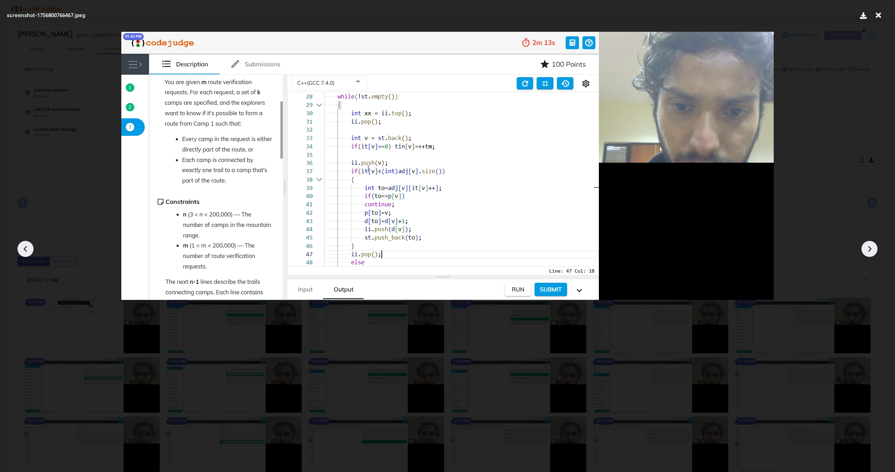
click at [25, 249] on icon at bounding box center [24, 249] width 3 height 6
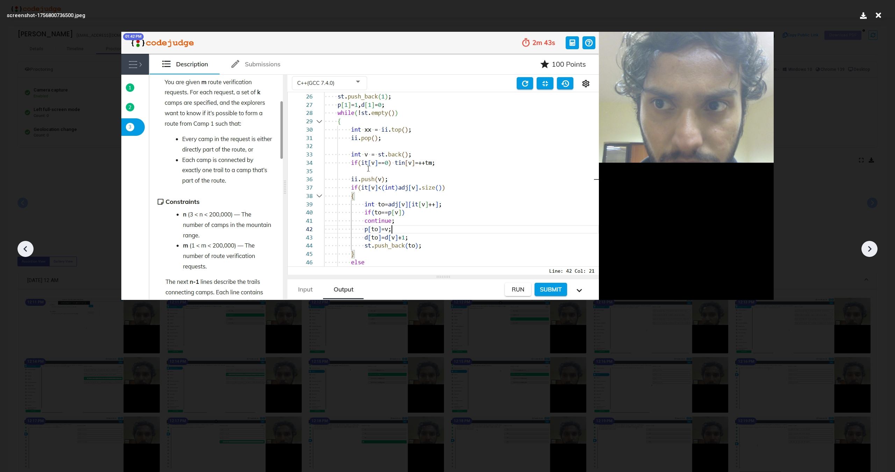
click at [25, 249] on icon at bounding box center [24, 249] width 3 height 6
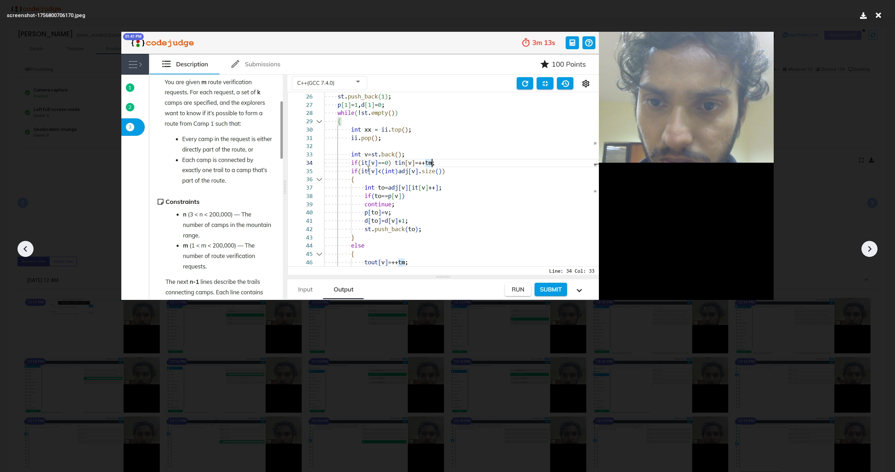
click at [25, 249] on icon at bounding box center [24, 249] width 3 height 6
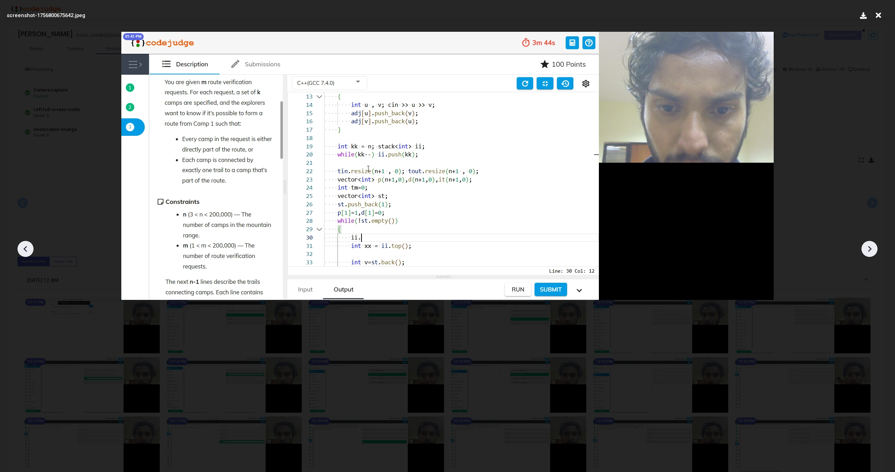
click at [25, 249] on icon at bounding box center [24, 249] width 3 height 6
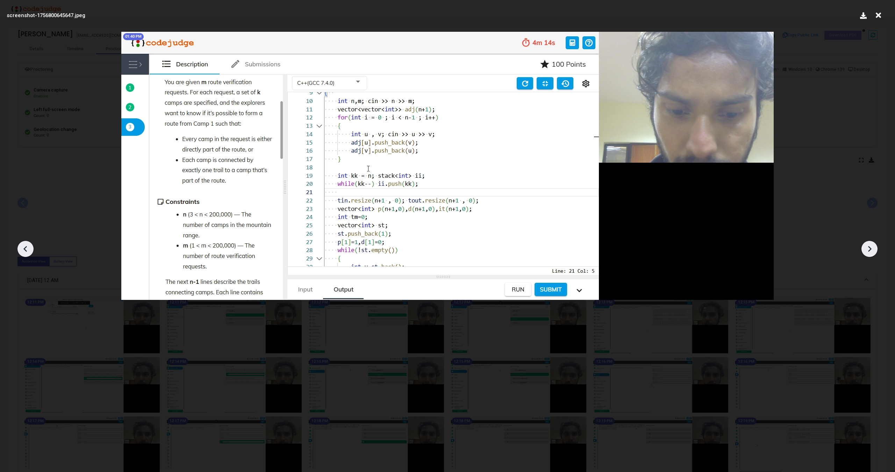
click at [25, 249] on icon at bounding box center [24, 249] width 3 height 6
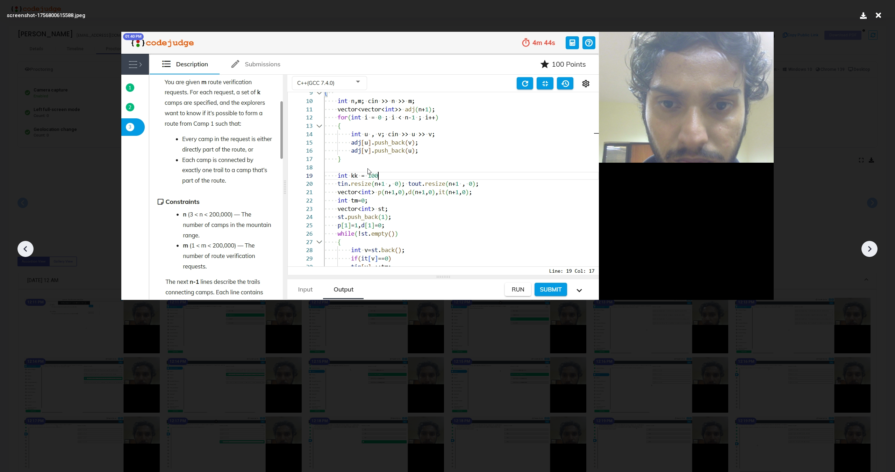
click at [25, 249] on icon at bounding box center [24, 249] width 3 height 6
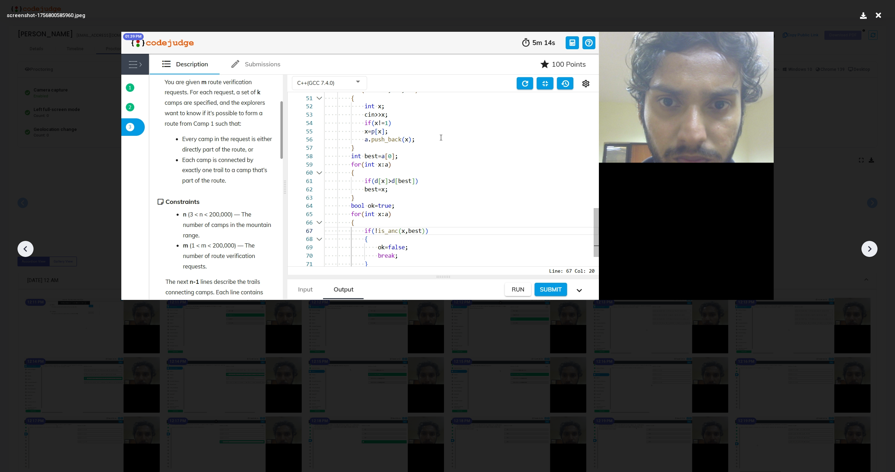
click at [25, 249] on icon at bounding box center [24, 249] width 3 height 6
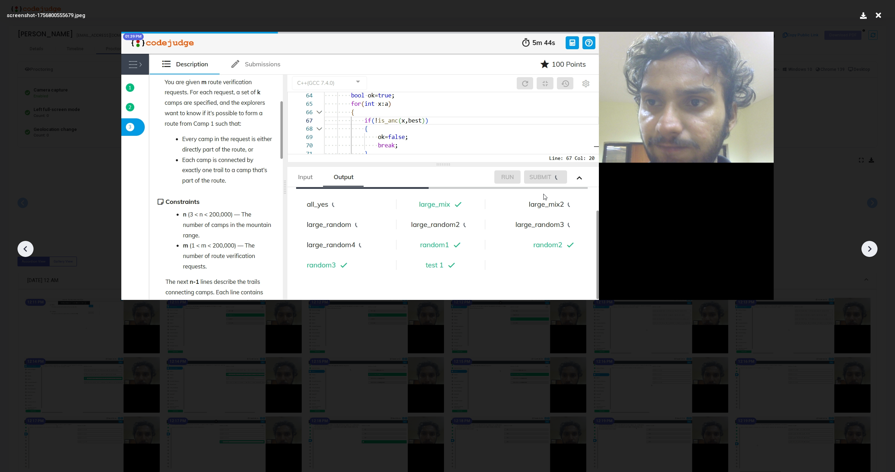
click at [25, 249] on icon at bounding box center [24, 249] width 3 height 6
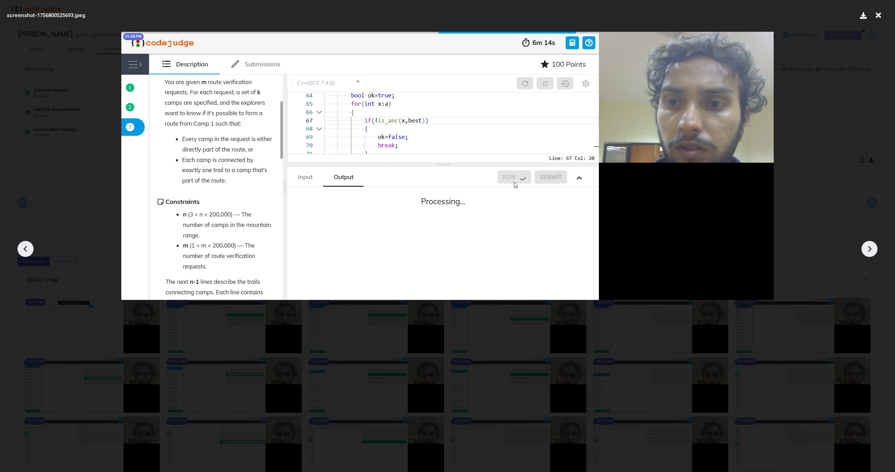
click at [25, 249] on icon at bounding box center [24, 249] width 3 height 6
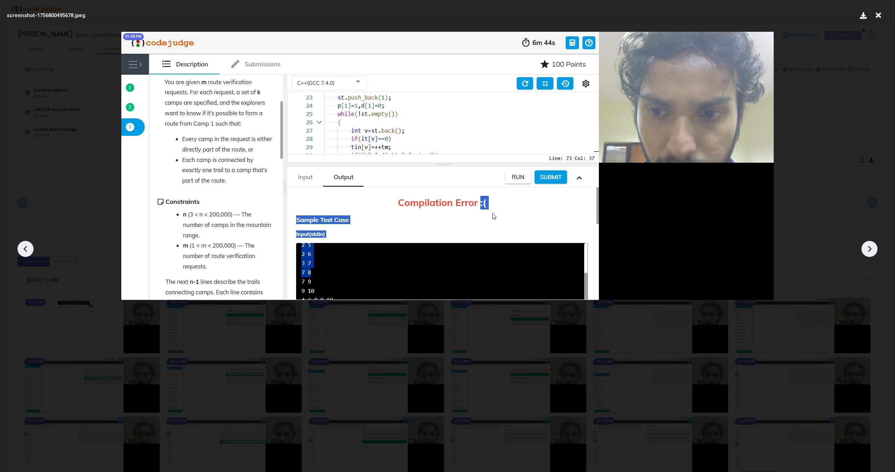
click at [25, 249] on icon at bounding box center [24, 249] width 3 height 6
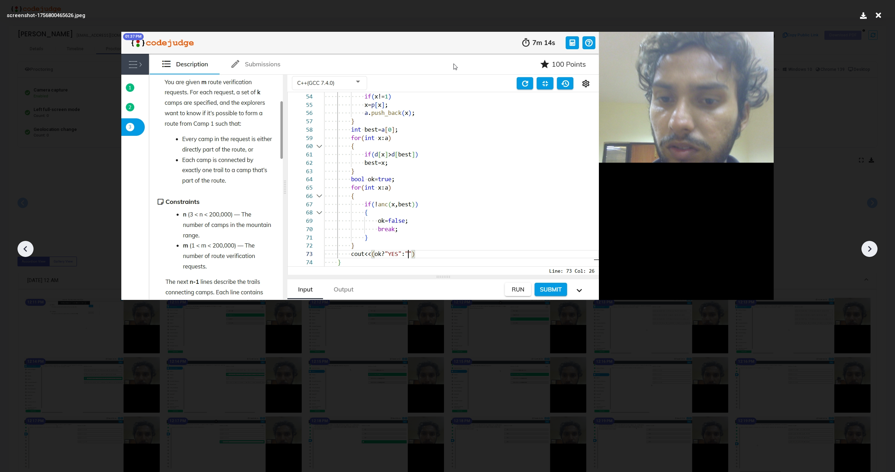
click at [25, 249] on icon at bounding box center [24, 249] width 3 height 6
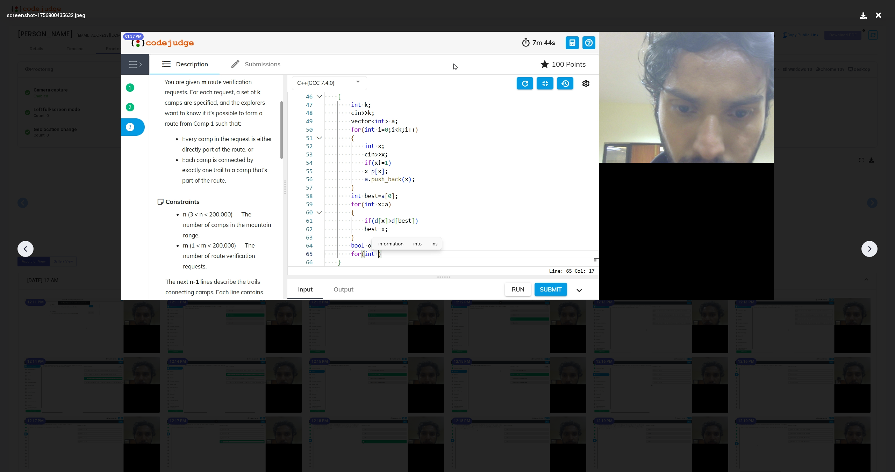
click at [25, 249] on icon at bounding box center [24, 249] width 3 height 6
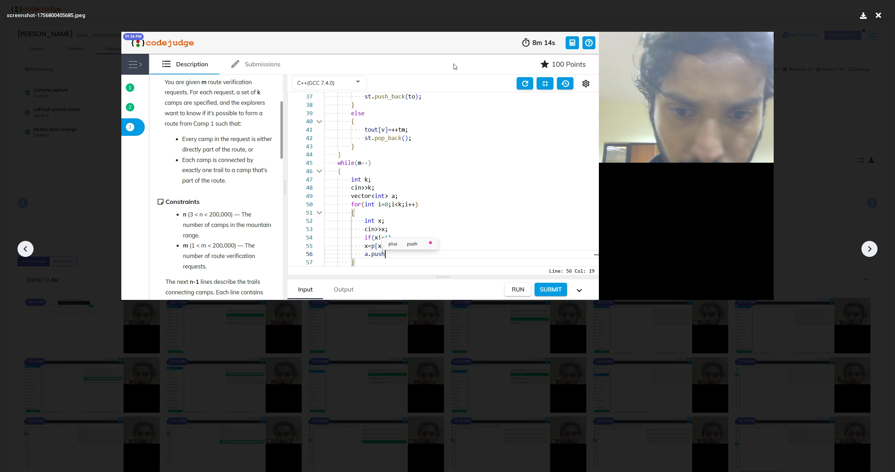
click at [25, 249] on icon at bounding box center [24, 249] width 3 height 6
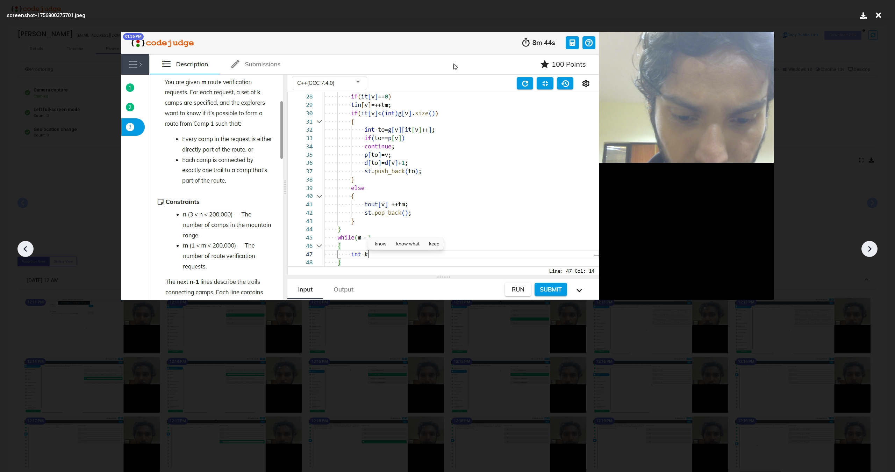
click at [25, 249] on icon at bounding box center [24, 249] width 3 height 6
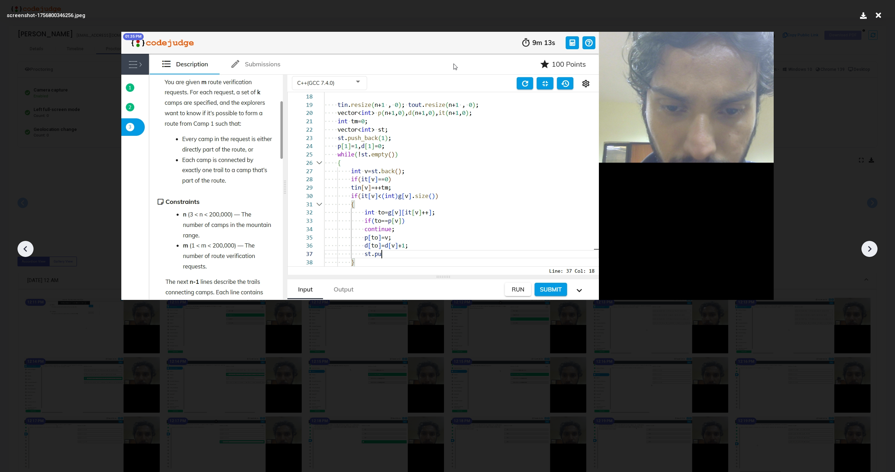
click at [25, 249] on icon at bounding box center [24, 249] width 3 height 6
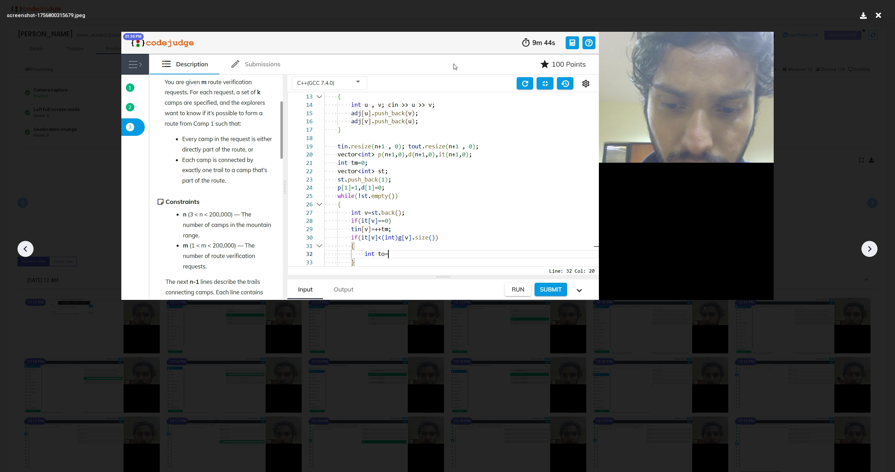
click at [25, 249] on icon at bounding box center [24, 249] width 3 height 6
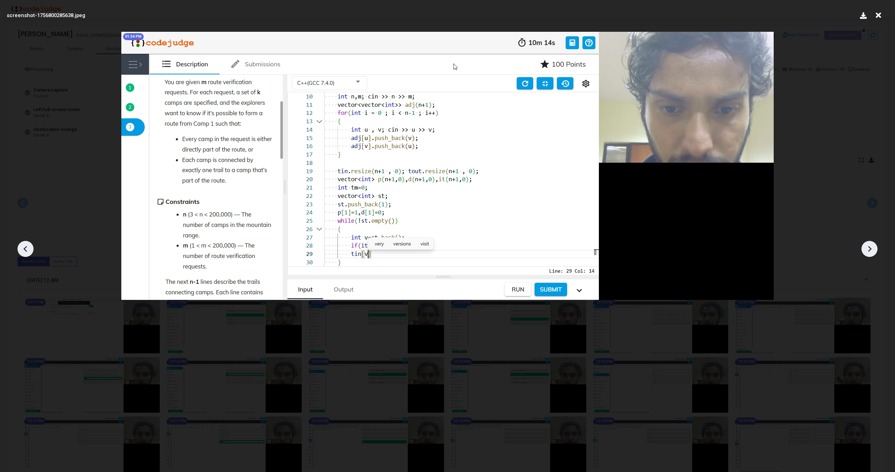
click at [25, 249] on icon at bounding box center [24, 249] width 3 height 6
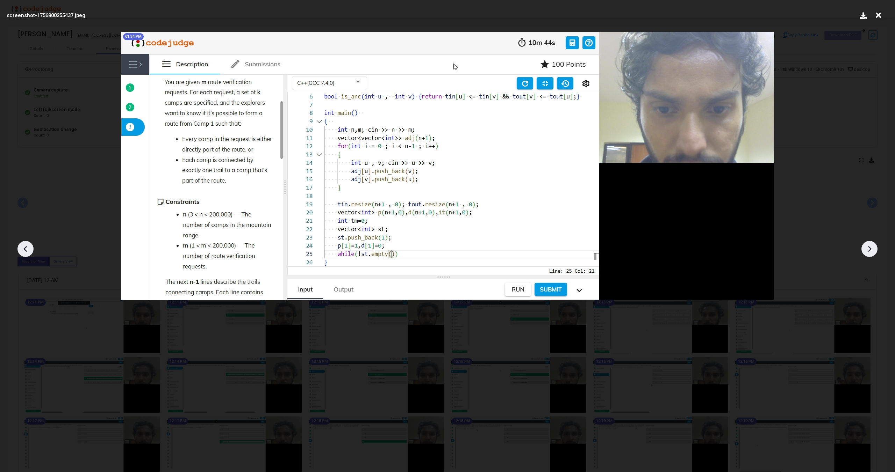
click at [25, 249] on icon at bounding box center [24, 249] width 3 height 6
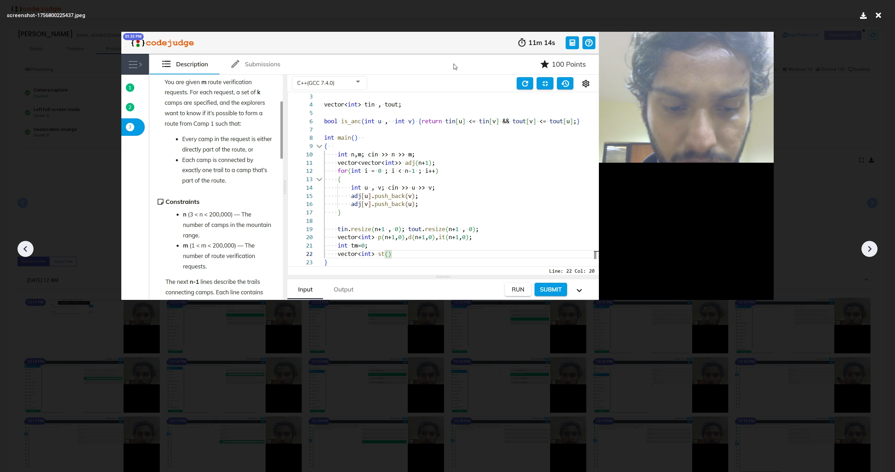
click at [25, 249] on icon at bounding box center [24, 249] width 3 height 6
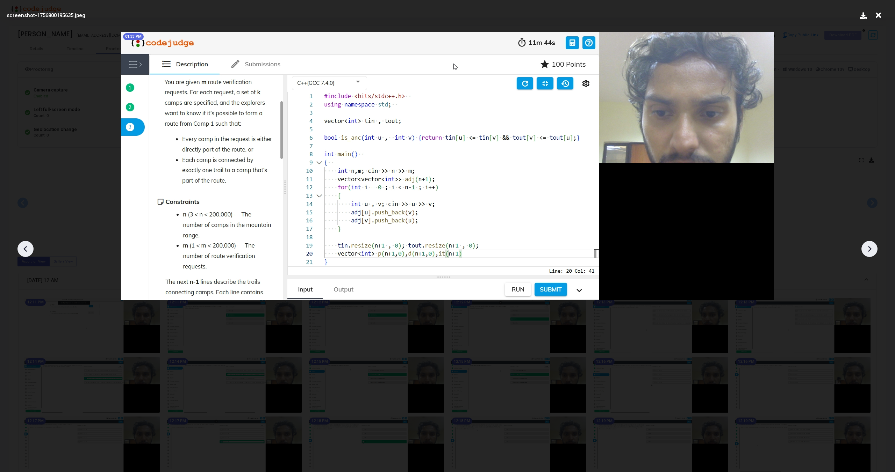
click at [25, 249] on icon at bounding box center [24, 249] width 3 height 6
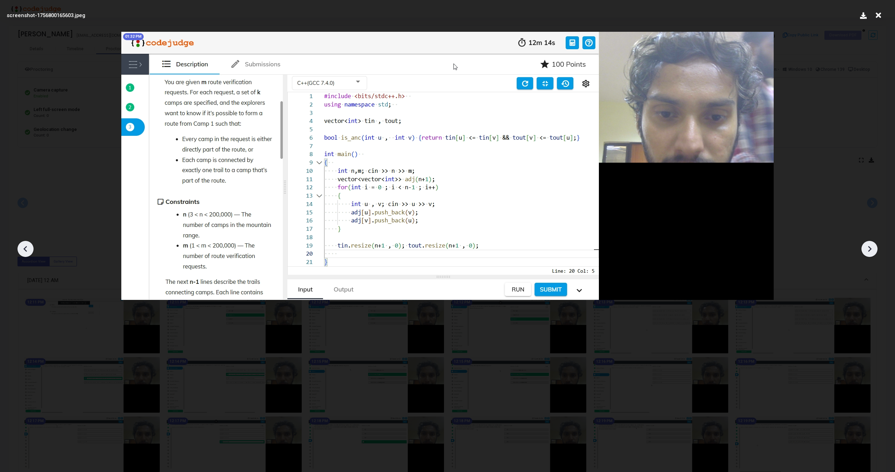
click at [25, 249] on icon at bounding box center [24, 249] width 3 height 6
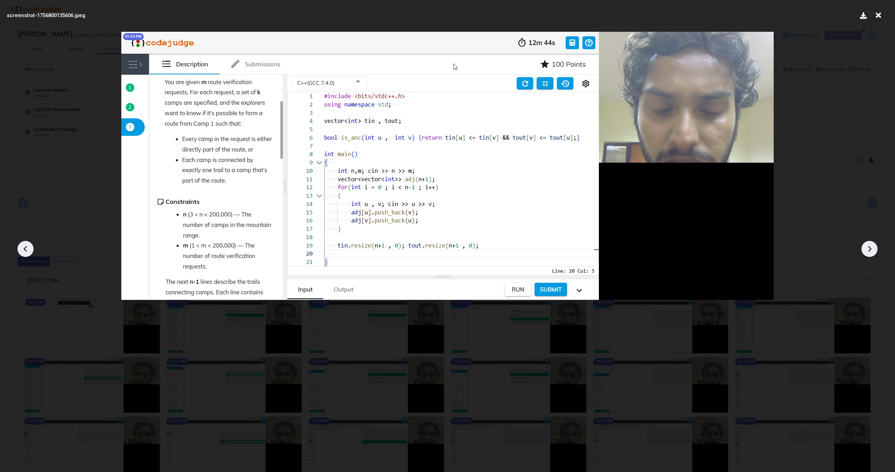
click at [25, 249] on icon at bounding box center [24, 249] width 3 height 6
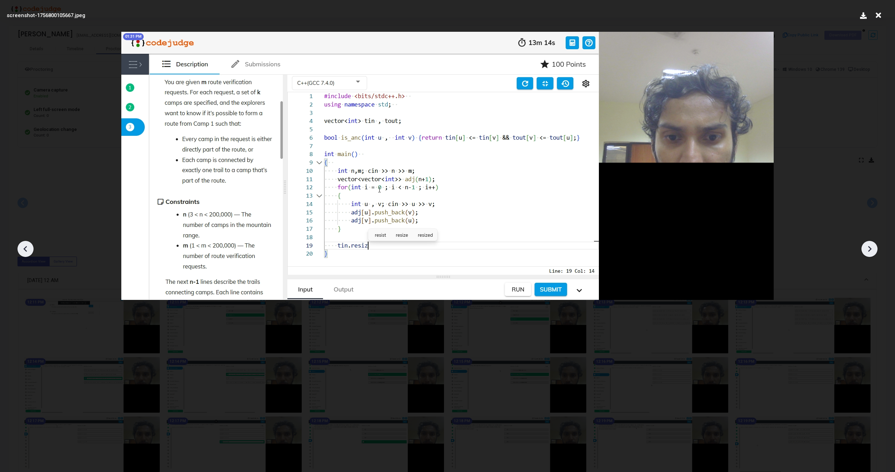
click at [25, 249] on icon at bounding box center [24, 249] width 3 height 6
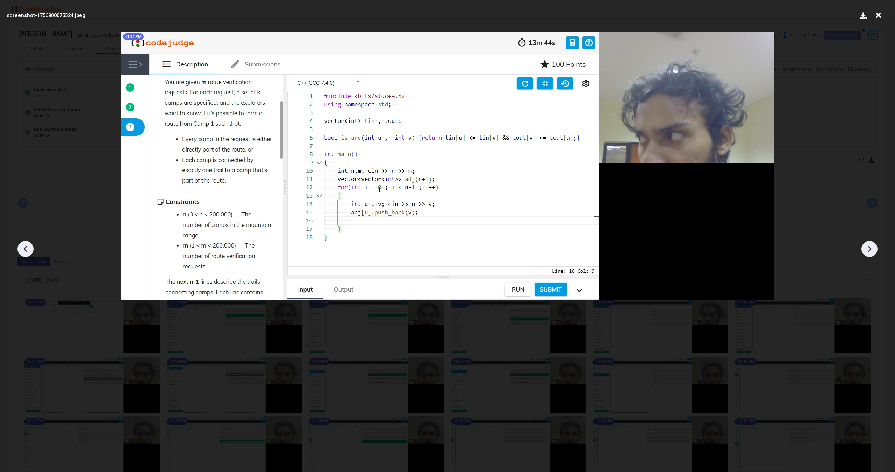
click at [25, 249] on icon at bounding box center [24, 249] width 3 height 6
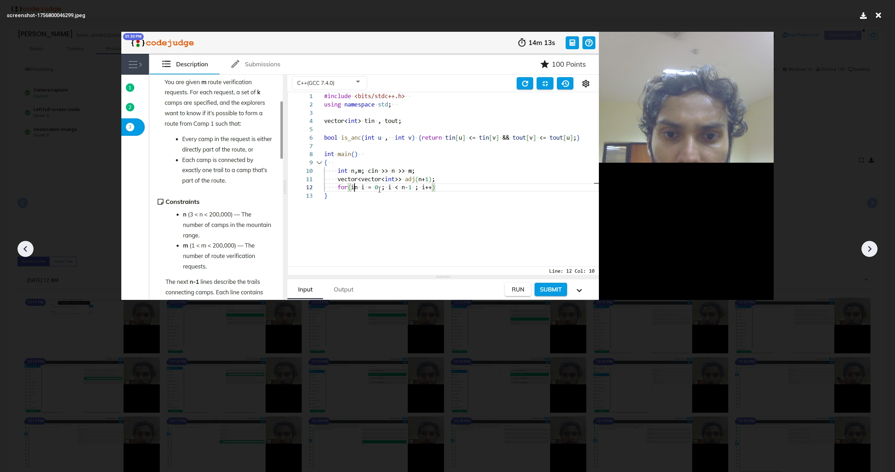
click at [25, 249] on icon at bounding box center [24, 249] width 3 height 6
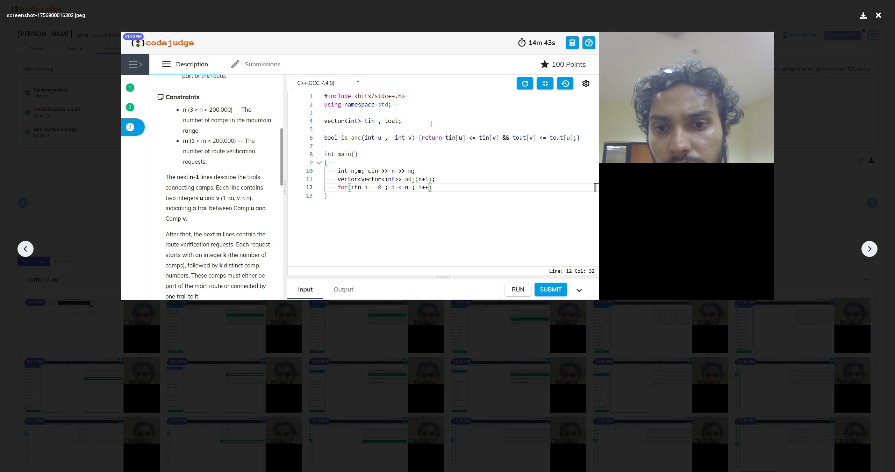
click at [25, 249] on icon at bounding box center [24, 249] width 3 height 6
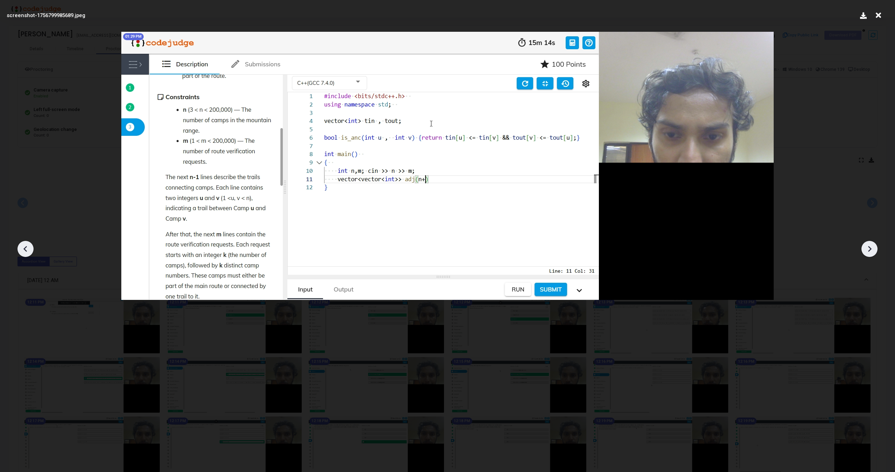
click at [25, 249] on icon at bounding box center [24, 249] width 3 height 6
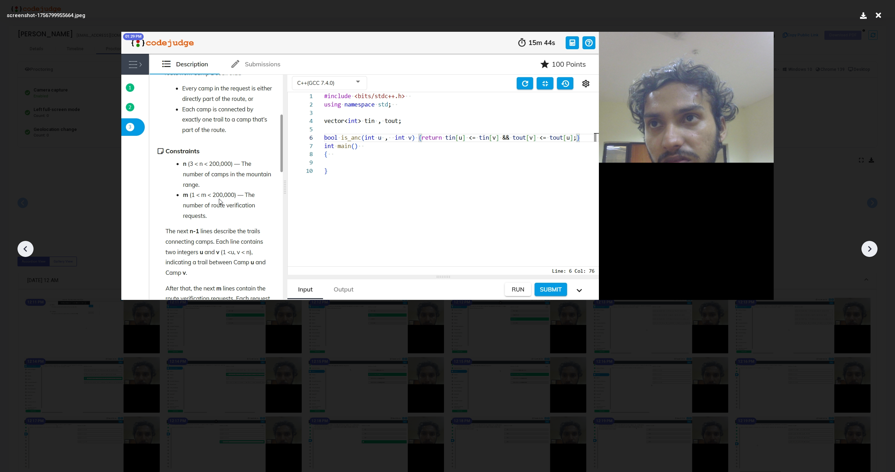
click at [25, 249] on icon at bounding box center [24, 249] width 3 height 6
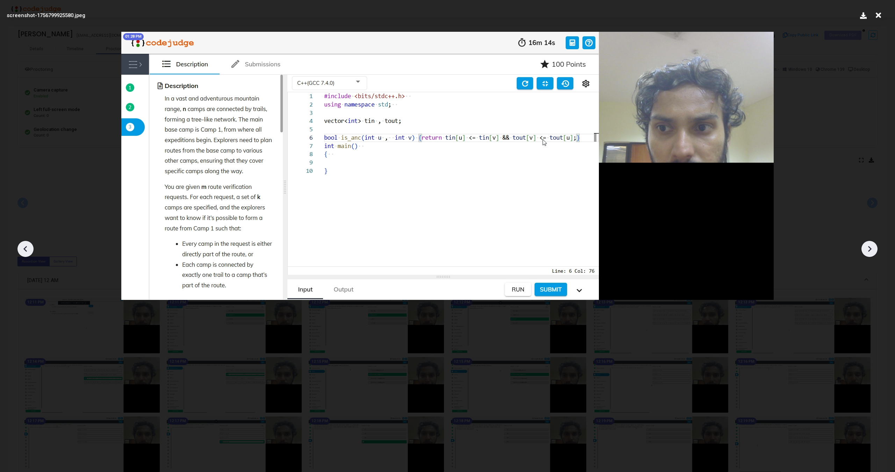
click at [25, 249] on icon at bounding box center [24, 249] width 3 height 6
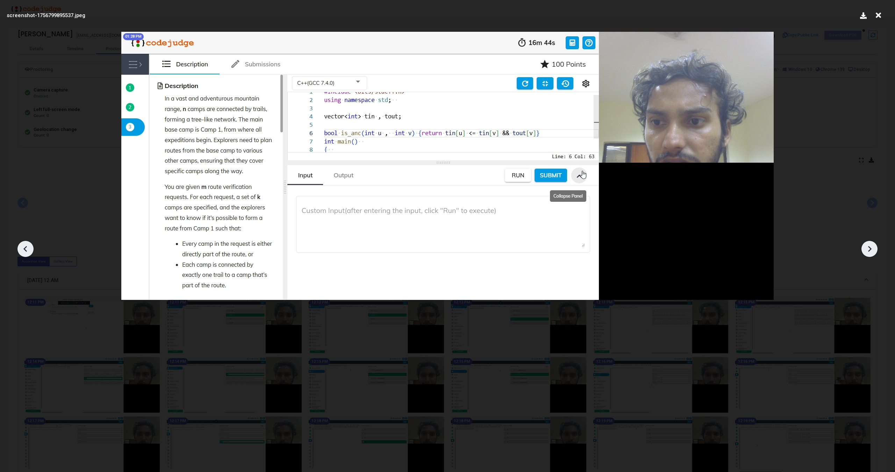
click at [25, 249] on icon at bounding box center [24, 249] width 3 height 6
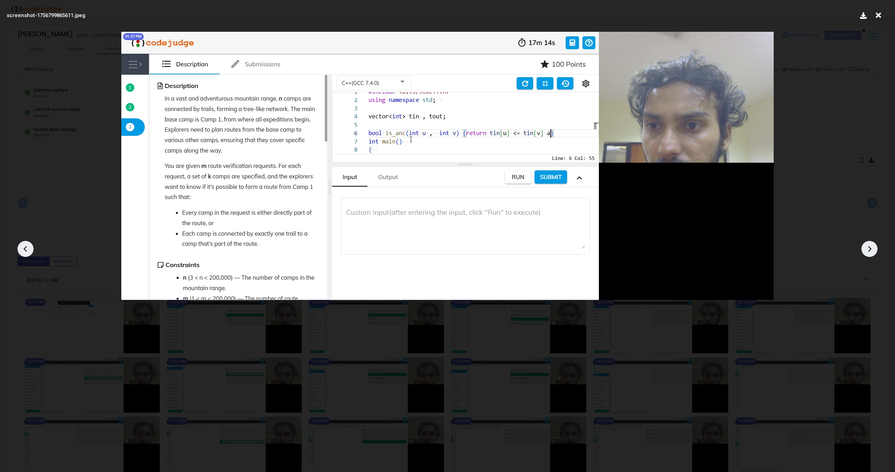
click at [25, 249] on icon at bounding box center [24, 249] width 3 height 6
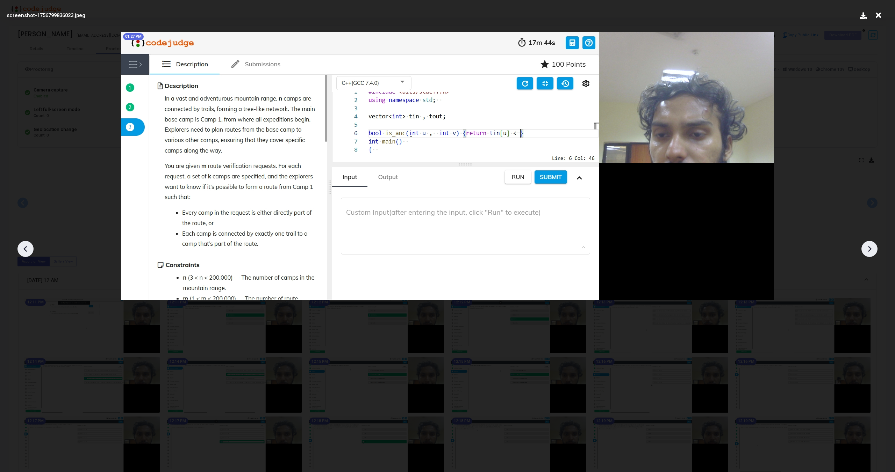
click at [25, 249] on icon at bounding box center [24, 249] width 3 height 6
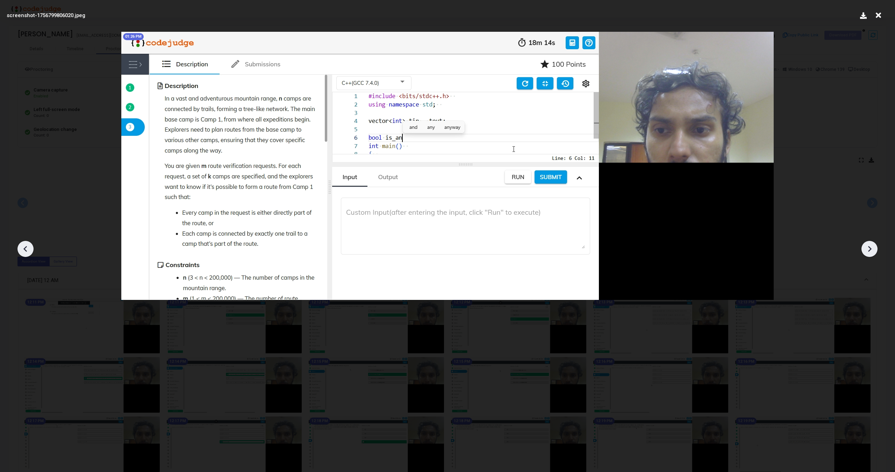
click at [25, 249] on icon at bounding box center [24, 249] width 3 height 6
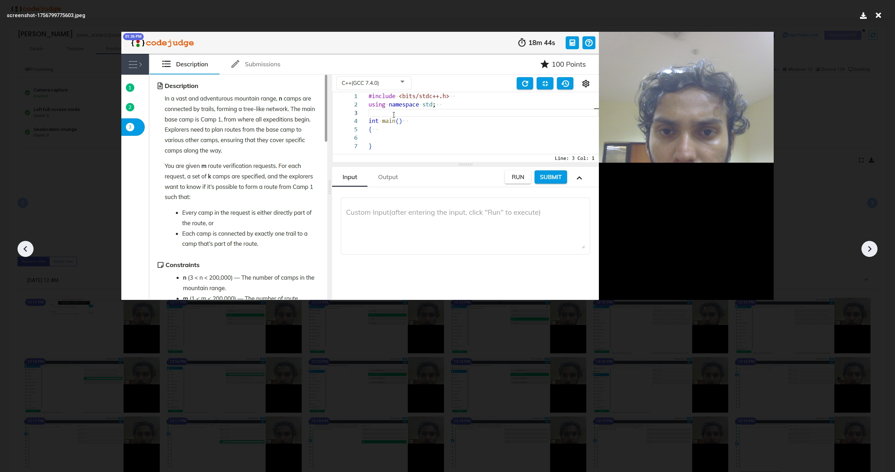
click at [25, 249] on icon at bounding box center [24, 249] width 3 height 6
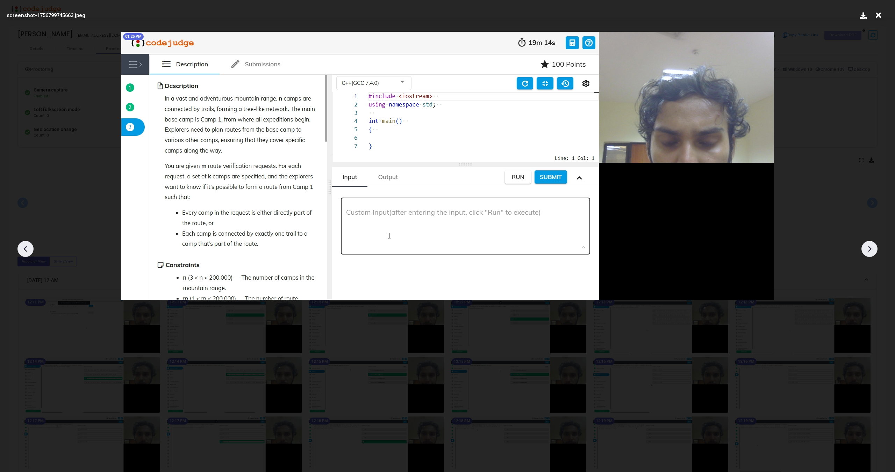
click at [25, 249] on icon at bounding box center [24, 249] width 3 height 6
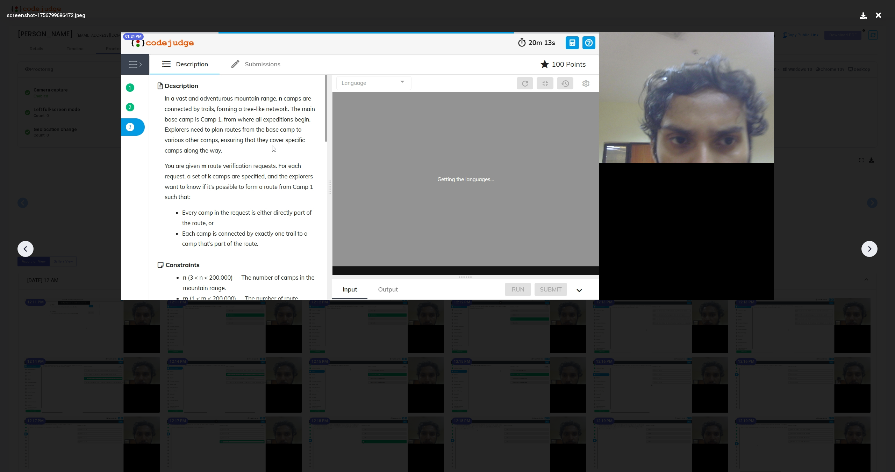
click at [25, 249] on icon at bounding box center [24, 249] width 3 height 6
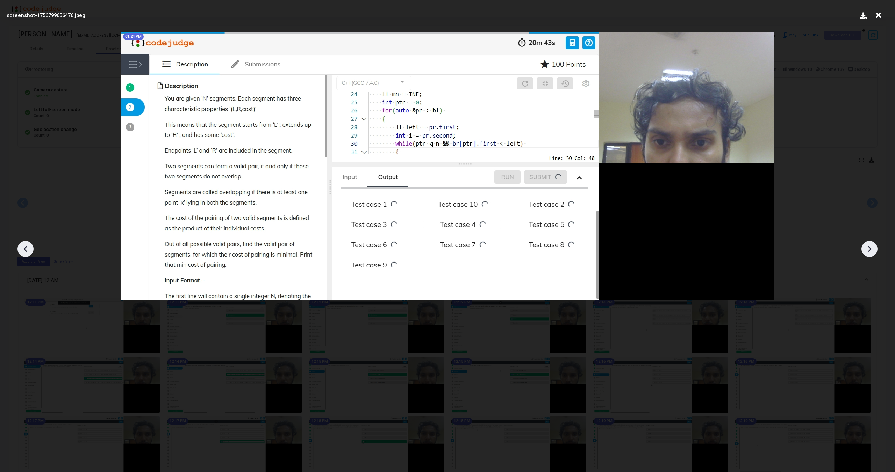
click at [25, 249] on icon at bounding box center [24, 249] width 3 height 6
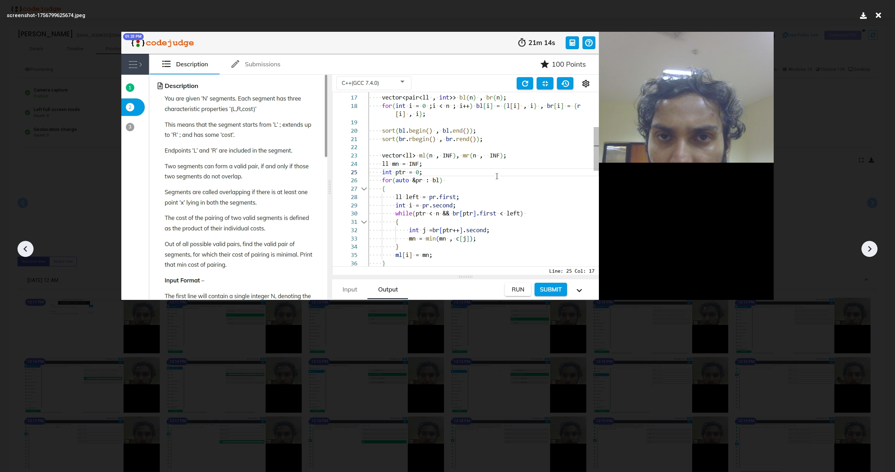
click at [25, 249] on icon at bounding box center [24, 249] width 3 height 6
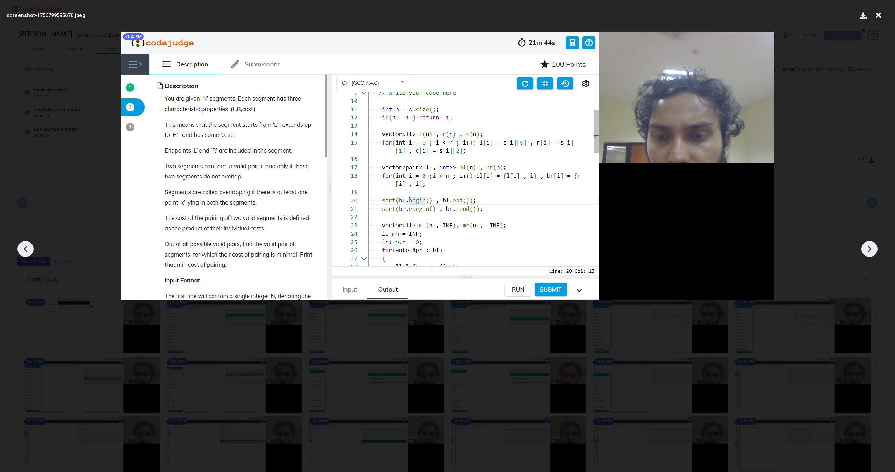
click at [25, 249] on icon at bounding box center [24, 249] width 3 height 6
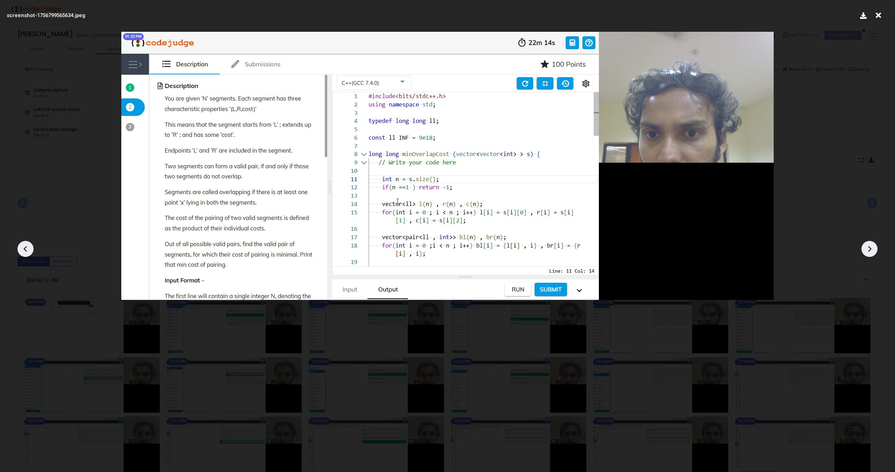
click at [25, 249] on icon at bounding box center [24, 249] width 3 height 6
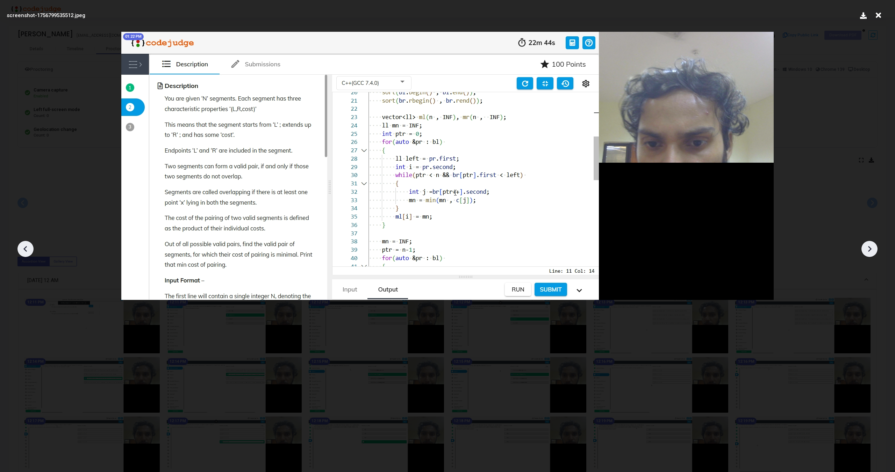
click at [25, 249] on icon at bounding box center [24, 249] width 3 height 6
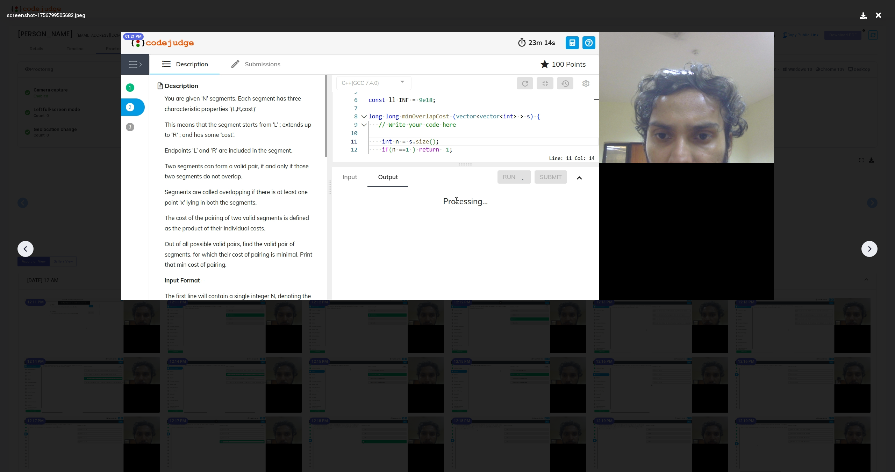
click at [25, 249] on icon at bounding box center [24, 249] width 3 height 6
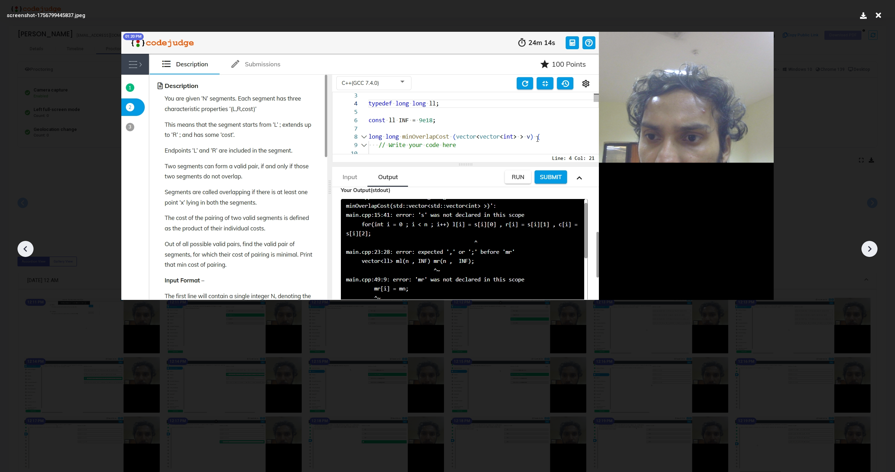
click at [25, 249] on icon at bounding box center [24, 249] width 3 height 6
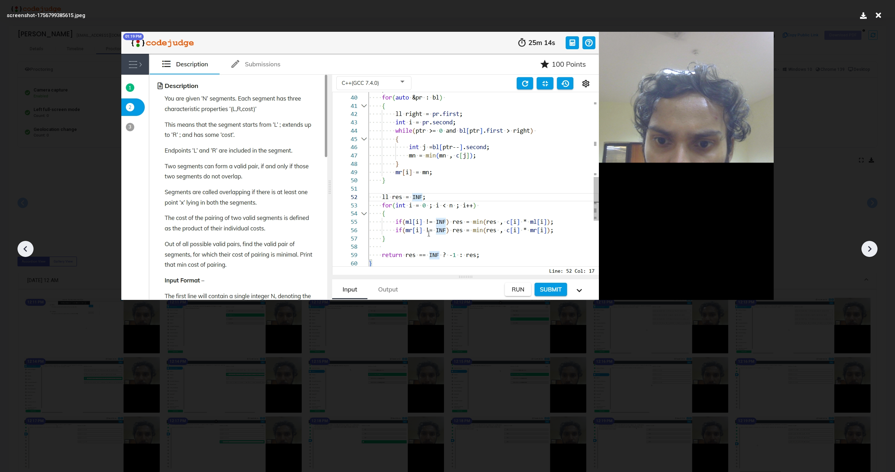
click at [25, 249] on icon at bounding box center [24, 249] width 3 height 6
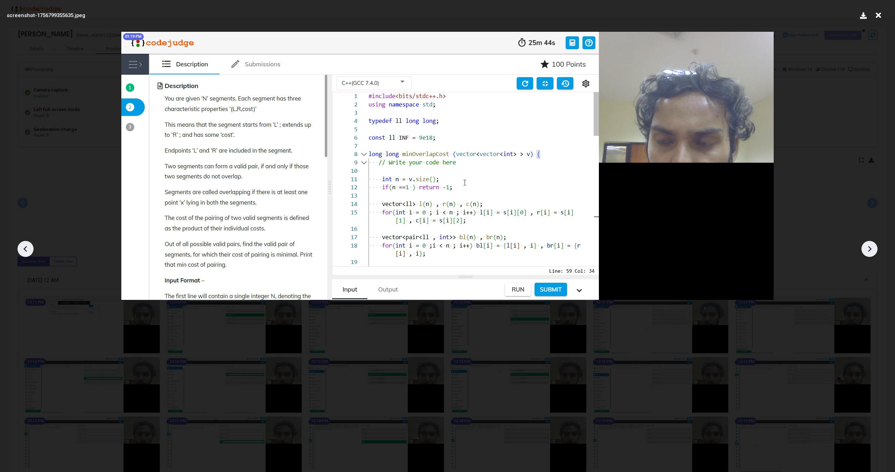
click at [25, 249] on icon at bounding box center [24, 249] width 3 height 6
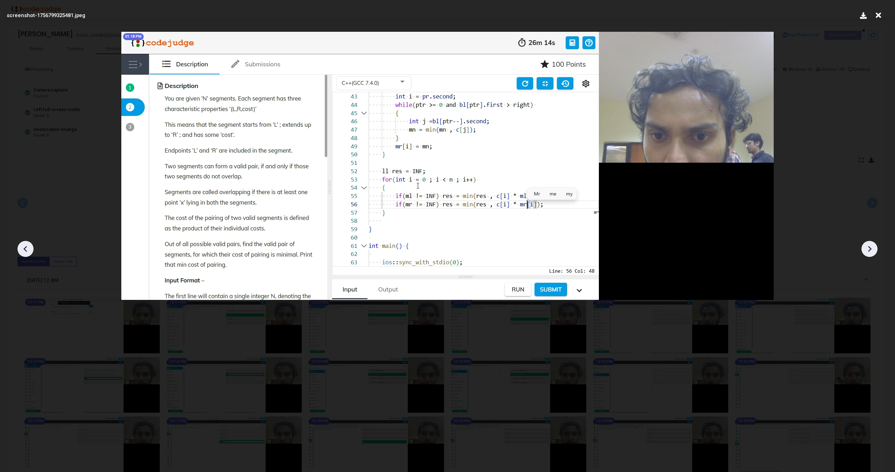
click at [25, 249] on icon at bounding box center [24, 249] width 3 height 6
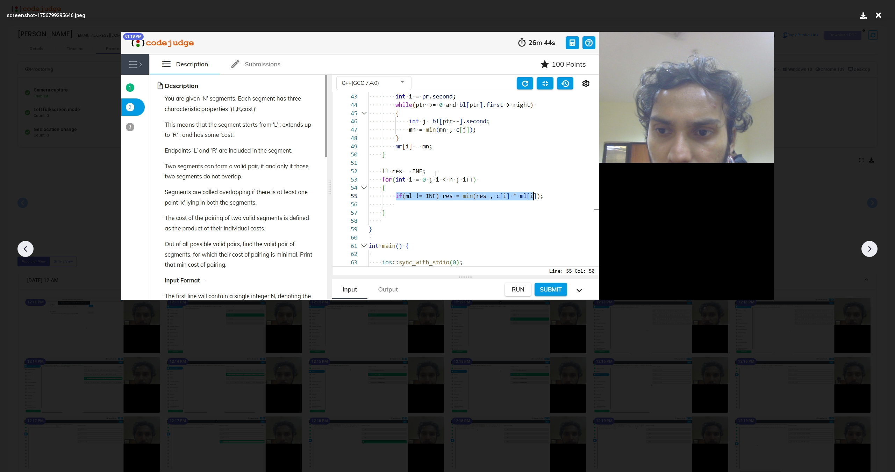
click at [25, 249] on icon at bounding box center [24, 249] width 3 height 6
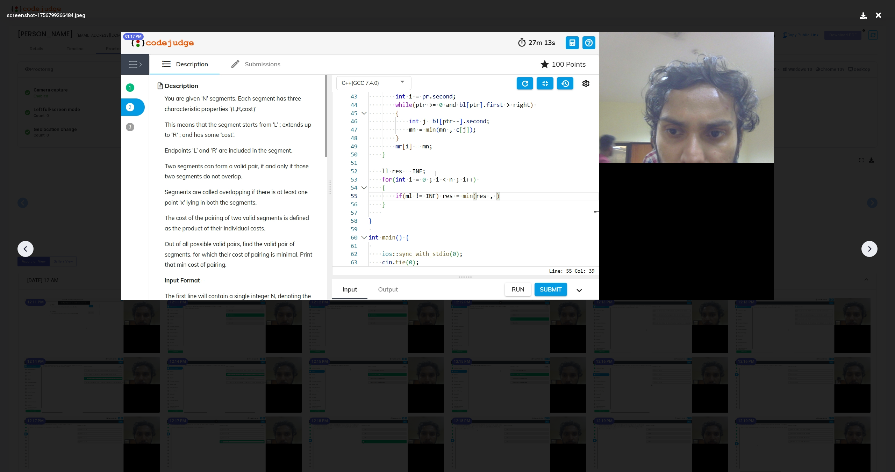
click at [25, 249] on icon at bounding box center [24, 249] width 3 height 6
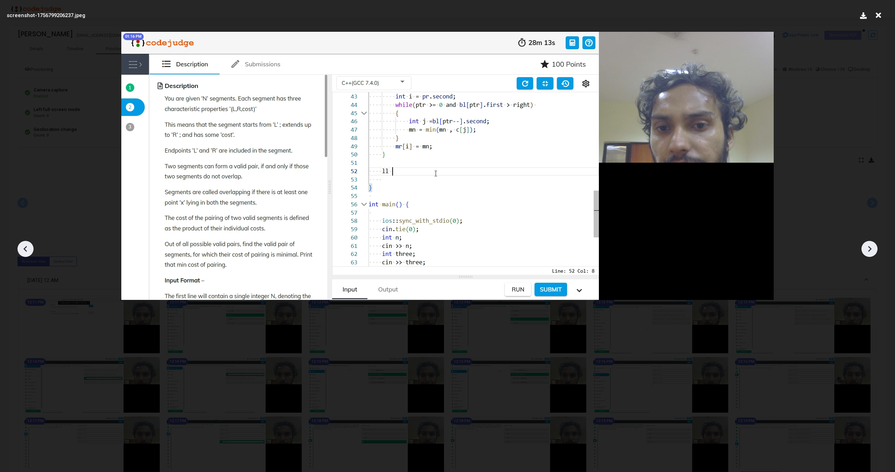
click at [25, 249] on icon at bounding box center [24, 249] width 3 height 6
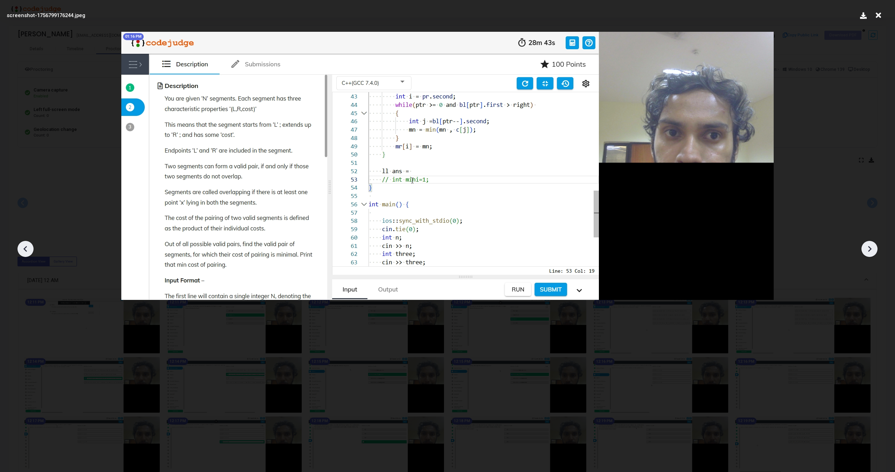
click at [25, 249] on icon at bounding box center [24, 249] width 3 height 6
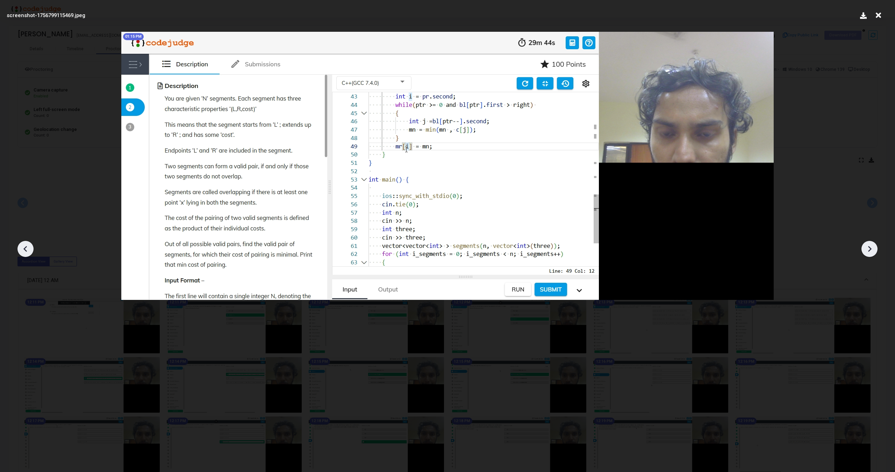
click at [25, 249] on icon at bounding box center [24, 249] width 3 height 6
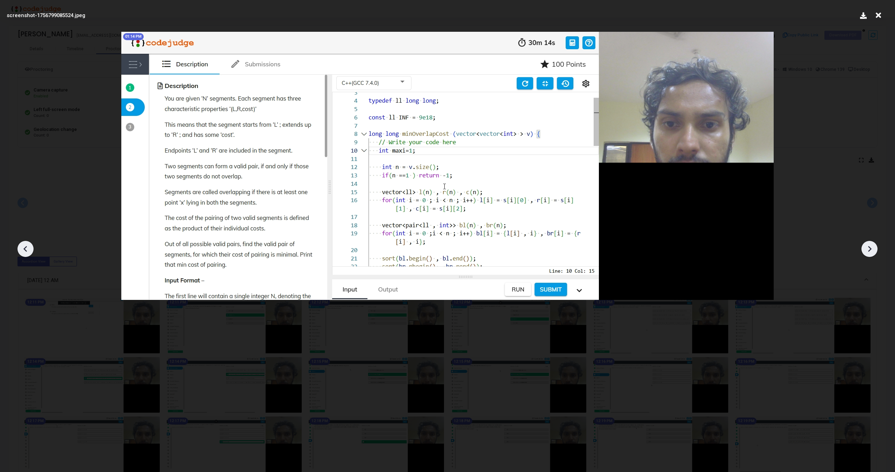
click at [25, 249] on icon at bounding box center [24, 249] width 3 height 6
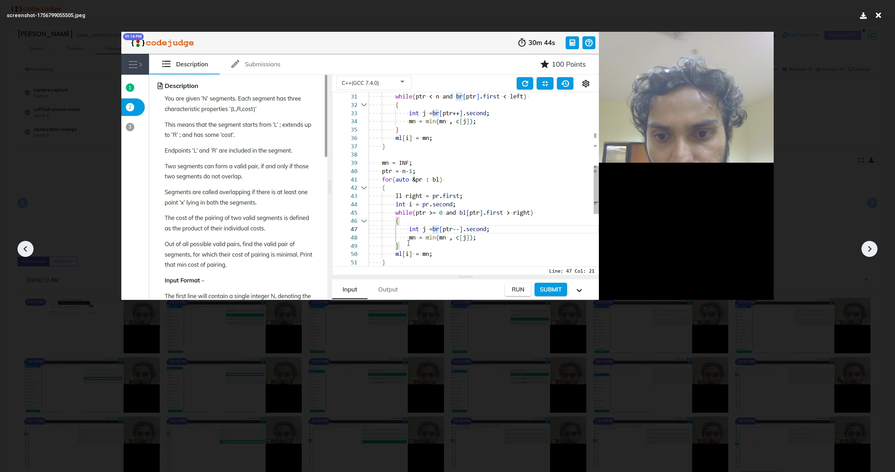
click at [25, 249] on icon at bounding box center [24, 249] width 3 height 6
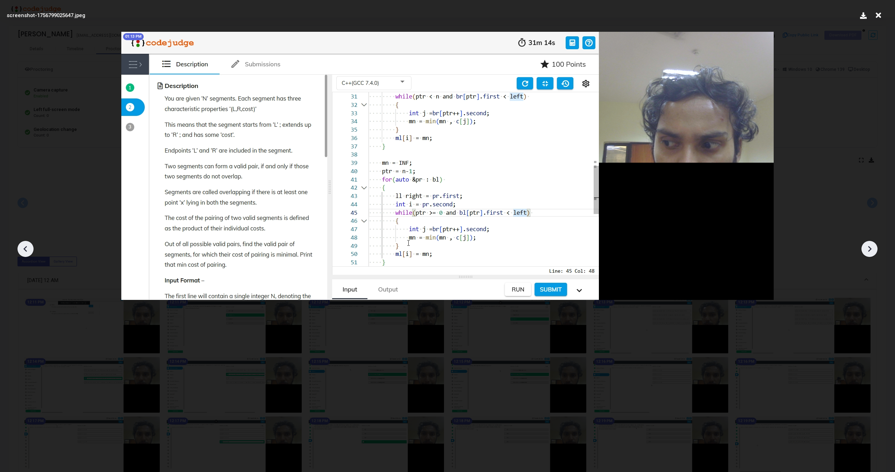
click at [25, 249] on icon at bounding box center [24, 249] width 3 height 6
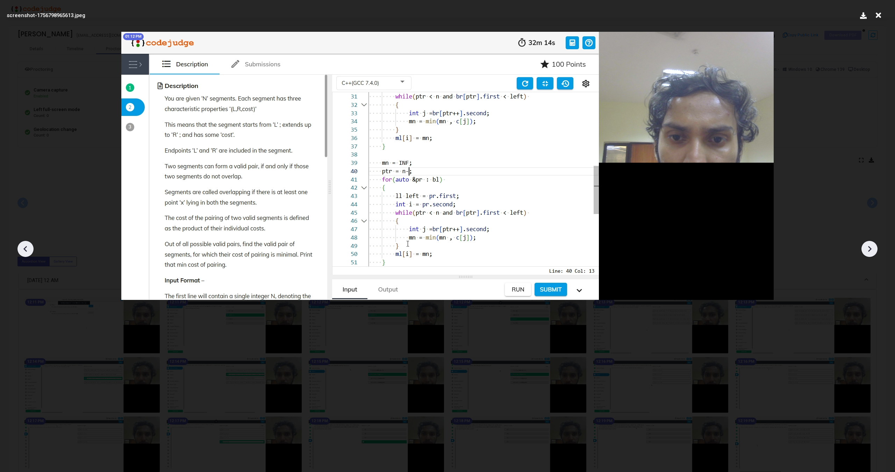
click at [25, 249] on icon at bounding box center [24, 249] width 3 height 6
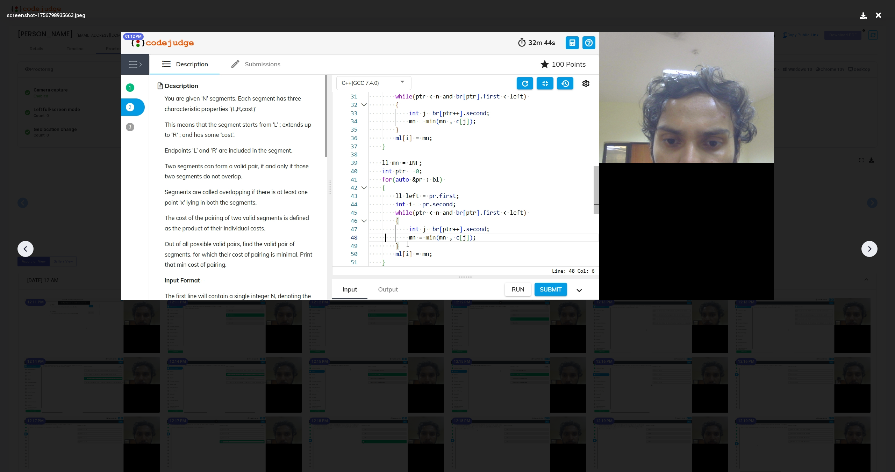
click at [25, 249] on icon at bounding box center [24, 249] width 3 height 6
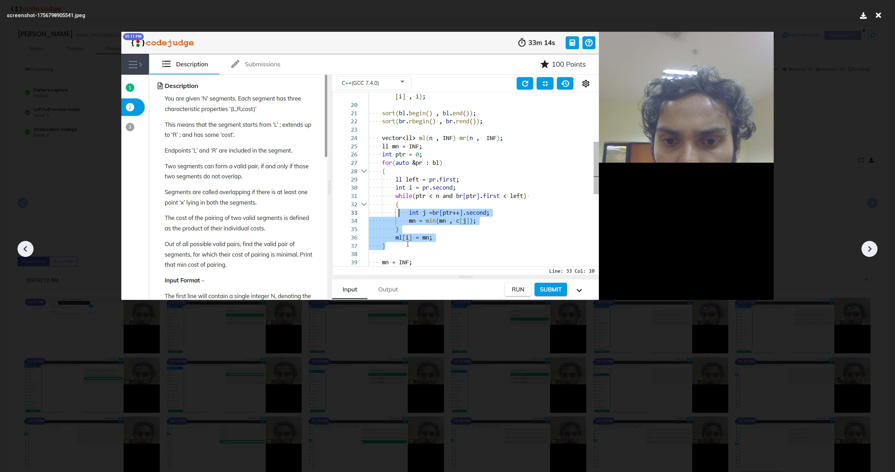
click at [25, 249] on icon at bounding box center [24, 249] width 3 height 6
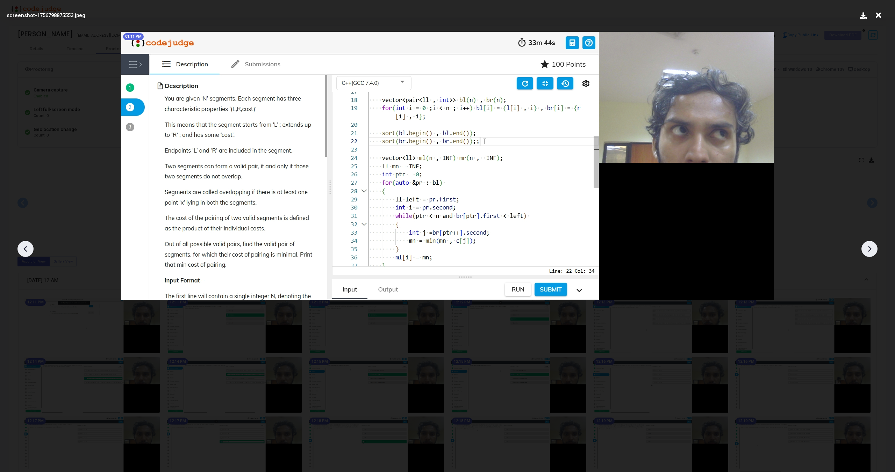
click at [25, 249] on icon at bounding box center [24, 249] width 3 height 6
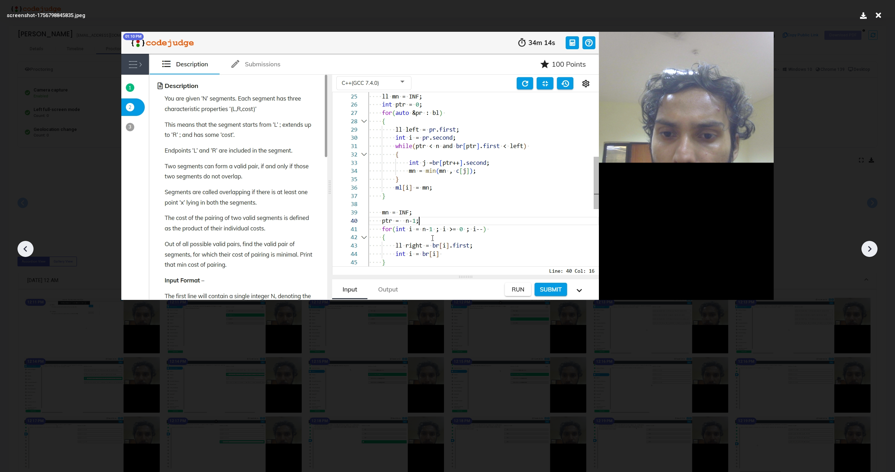
click at [25, 249] on icon at bounding box center [24, 249] width 3 height 6
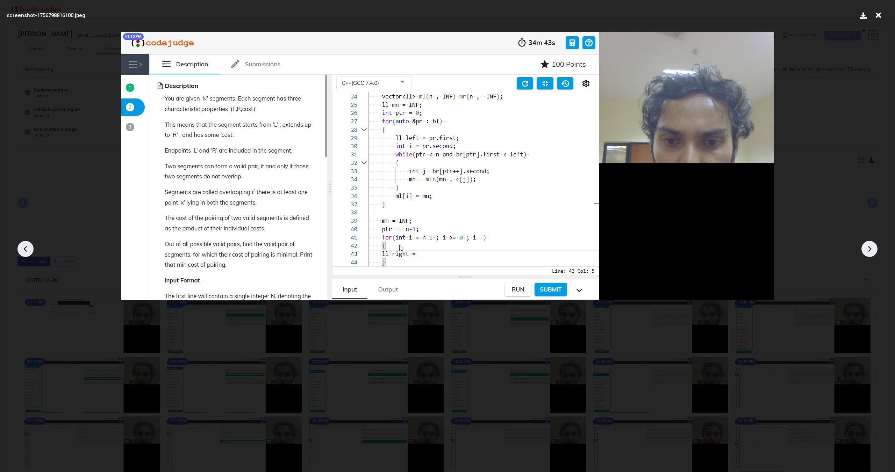
click at [25, 249] on icon at bounding box center [24, 249] width 3 height 6
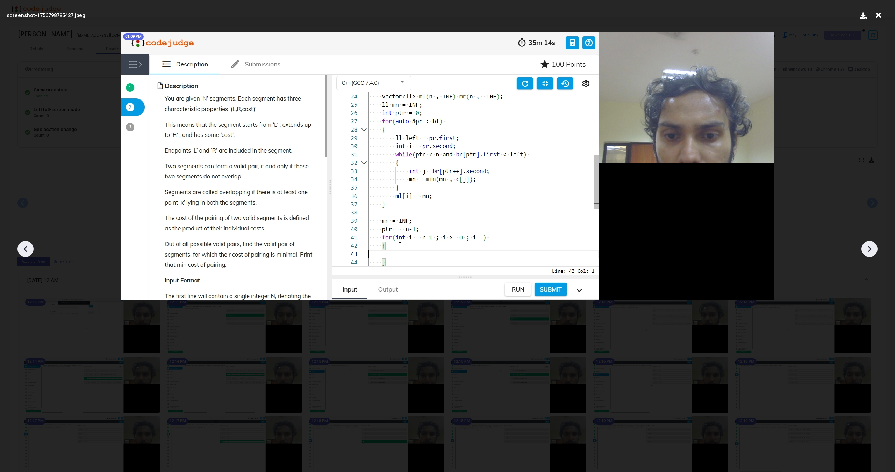
click at [25, 249] on icon at bounding box center [24, 249] width 3 height 6
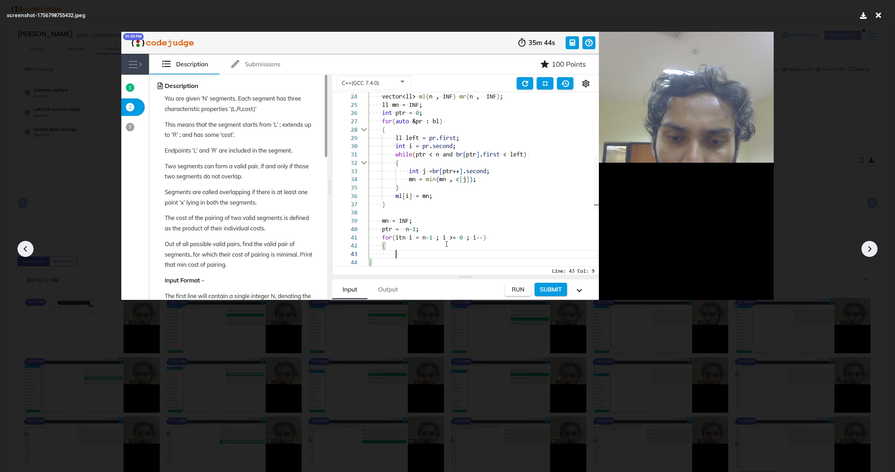
click at [25, 249] on icon at bounding box center [24, 249] width 3 height 6
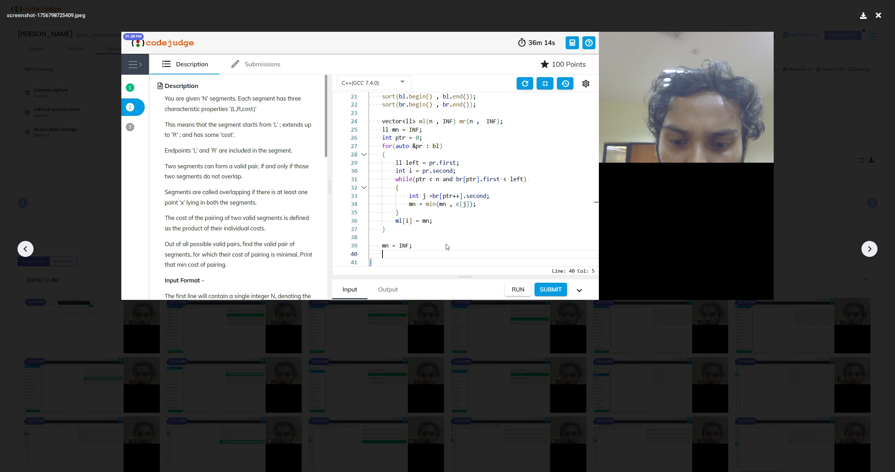
click at [25, 249] on icon at bounding box center [24, 249] width 3 height 6
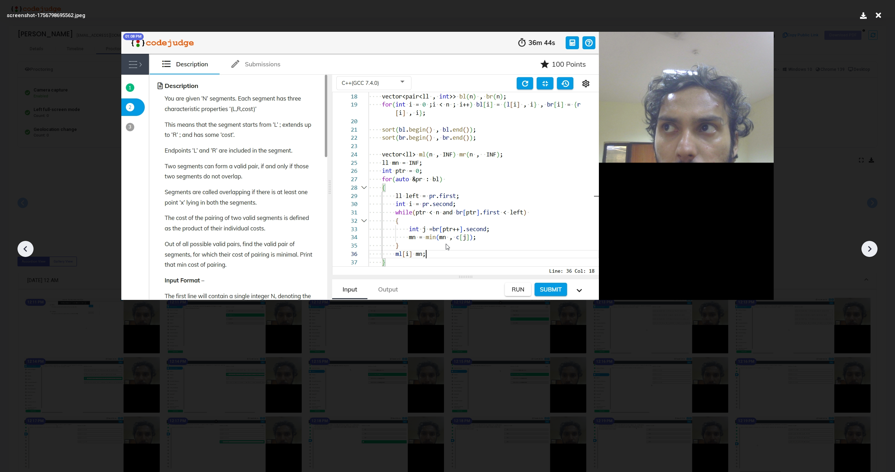
click at [25, 249] on icon at bounding box center [24, 249] width 3 height 6
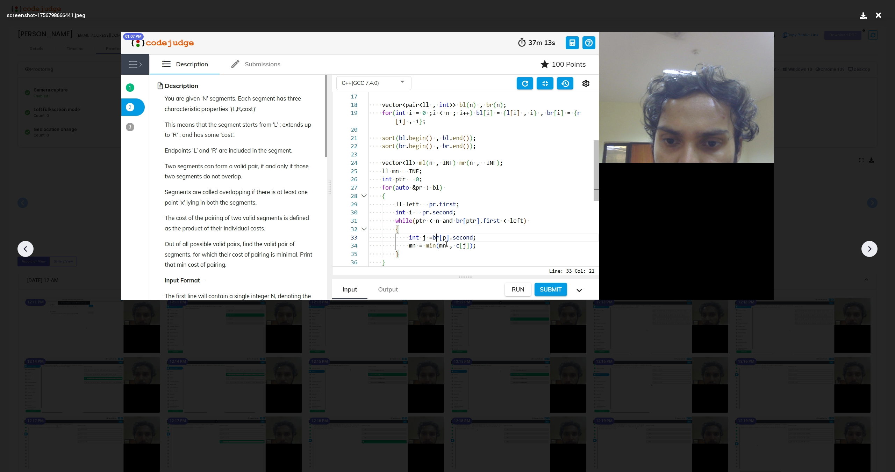
click at [25, 249] on icon at bounding box center [24, 249] width 3 height 6
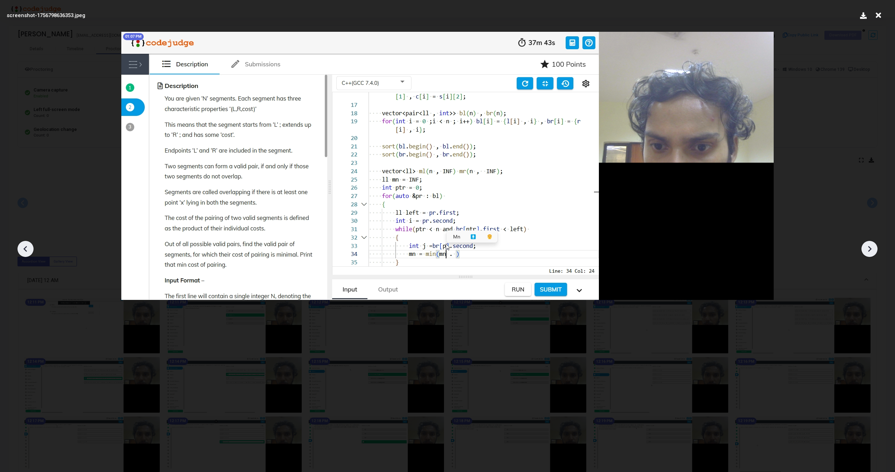
click at [25, 249] on icon at bounding box center [24, 249] width 3 height 6
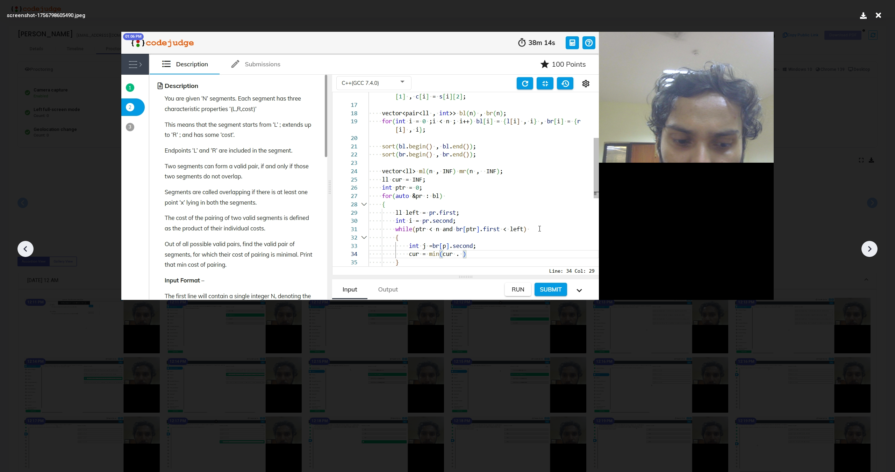
click at [25, 249] on icon at bounding box center [24, 249] width 3 height 6
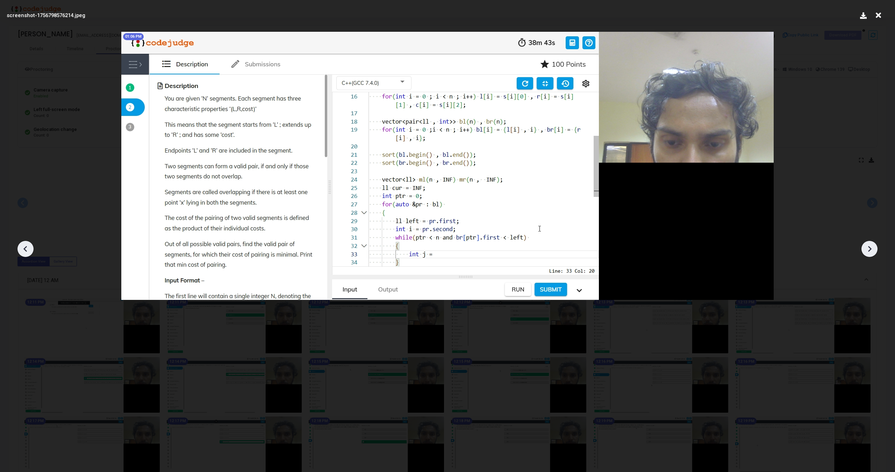
click at [25, 249] on icon at bounding box center [24, 249] width 3 height 6
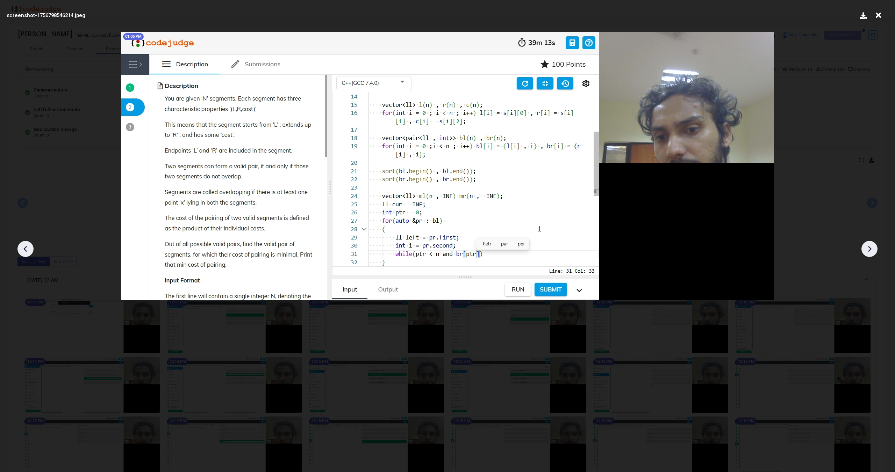
click at [25, 249] on icon at bounding box center [24, 249] width 3 height 6
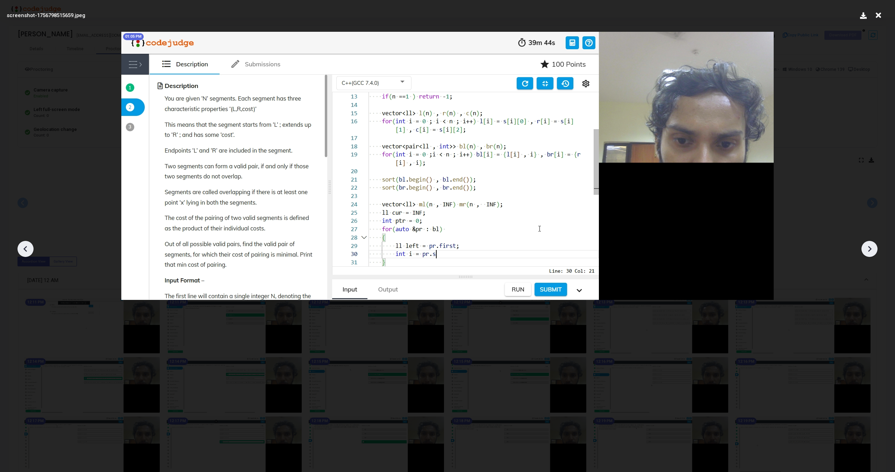
click at [25, 249] on icon at bounding box center [24, 249] width 3 height 6
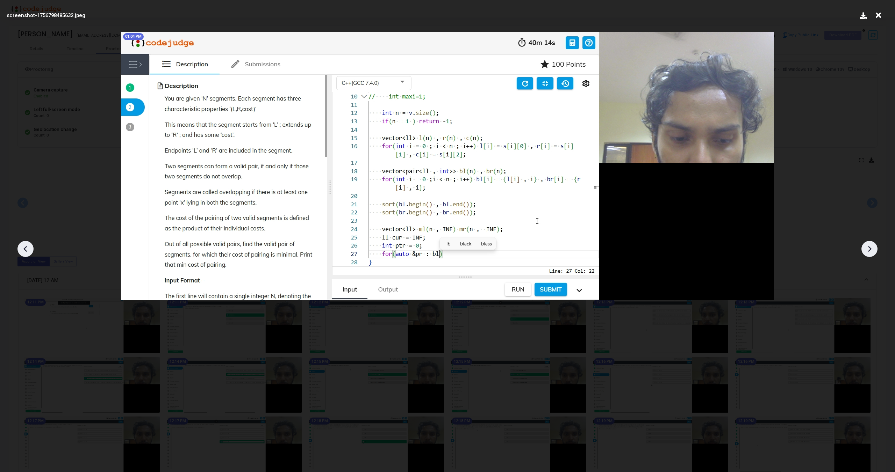
click at [25, 249] on icon at bounding box center [25, 249] width 10 height 10
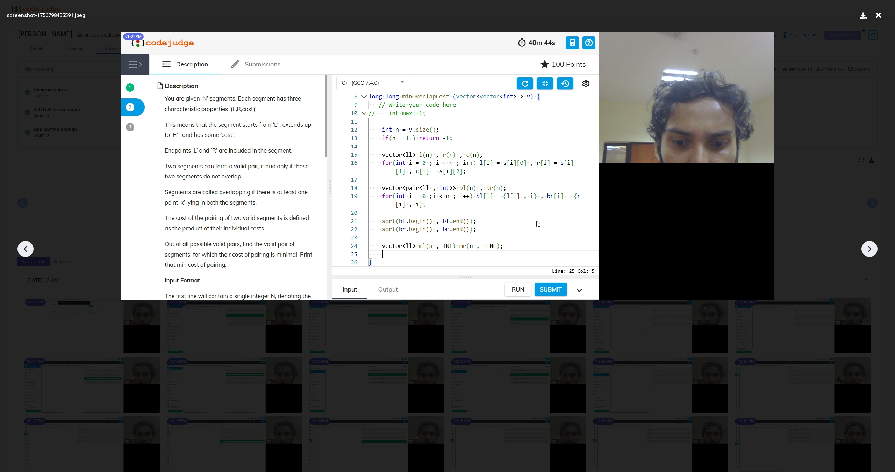
click at [25, 249] on icon at bounding box center [25, 249] width 10 height 10
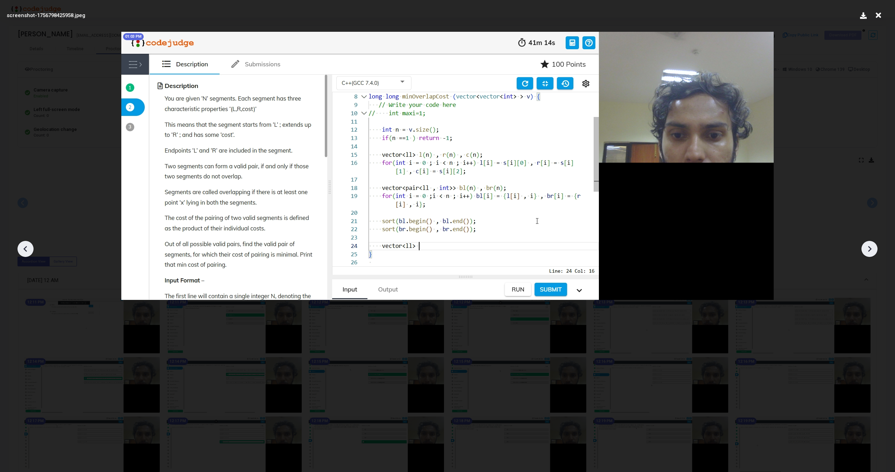
click at [25, 249] on icon at bounding box center [25, 249] width 10 height 10
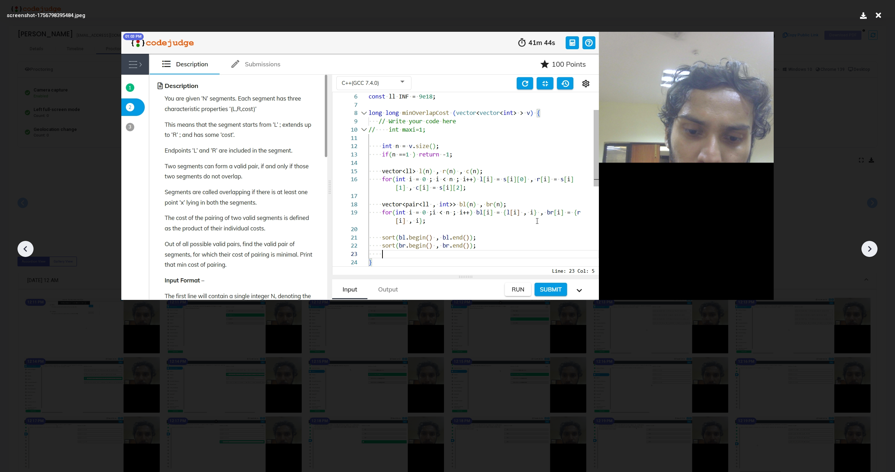
click at [25, 249] on icon at bounding box center [25, 249] width 10 height 10
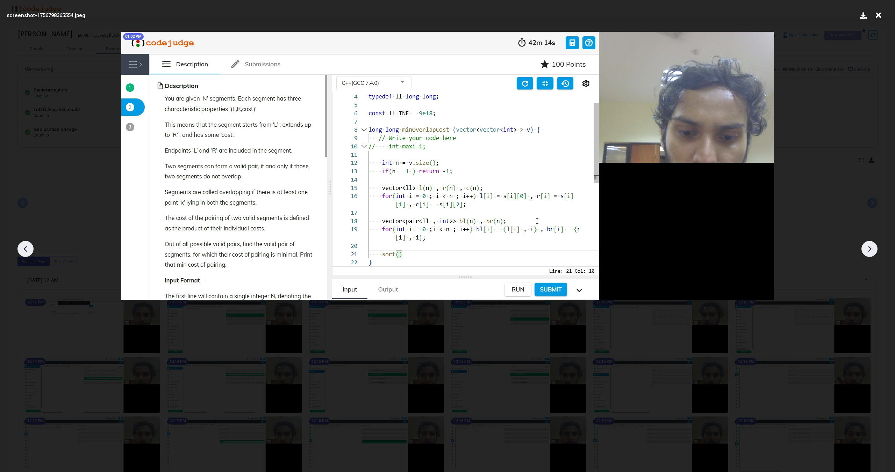
click at [25, 249] on icon at bounding box center [25, 249] width 10 height 10
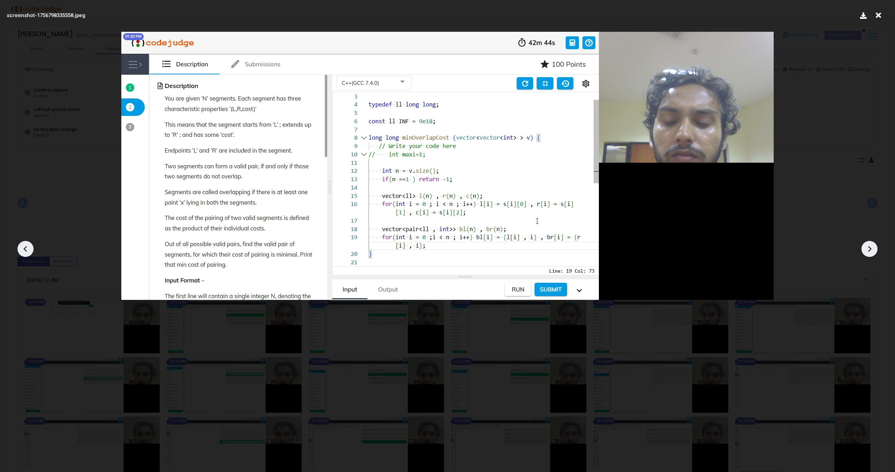
click at [25, 249] on icon at bounding box center [25, 249] width 10 height 10
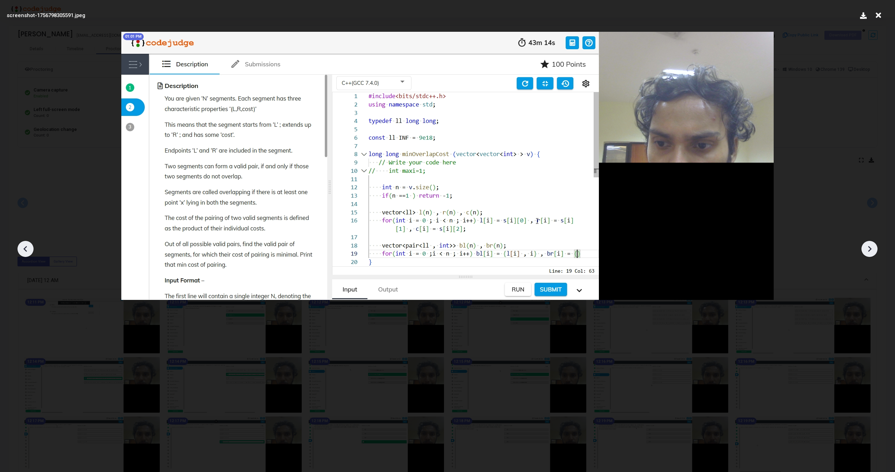
click at [25, 249] on icon at bounding box center [25, 249] width 10 height 10
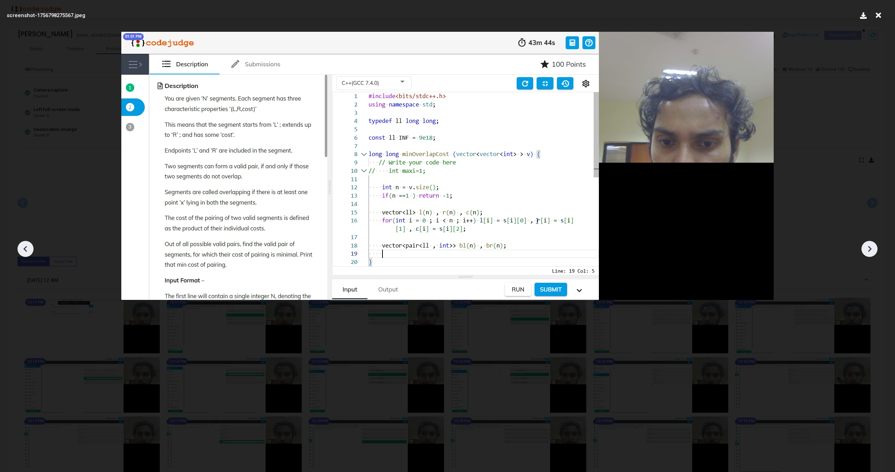
click at [25, 249] on icon at bounding box center [25, 249] width 10 height 10
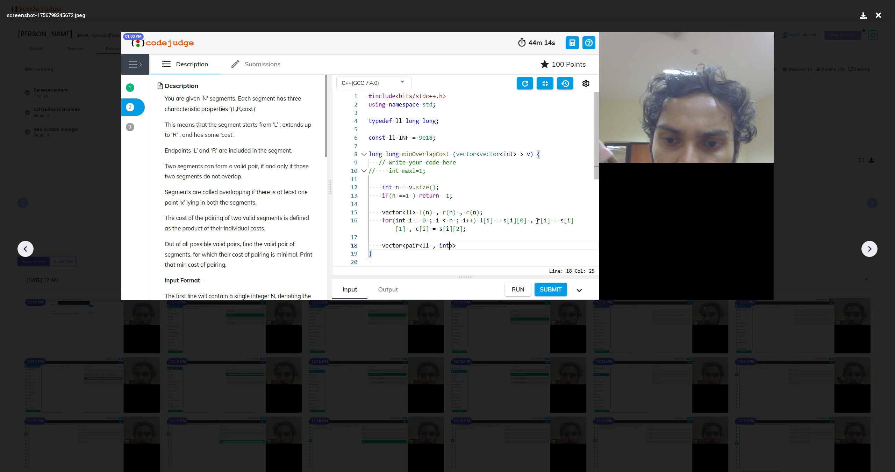
click at [25, 249] on icon at bounding box center [25, 249] width 10 height 10
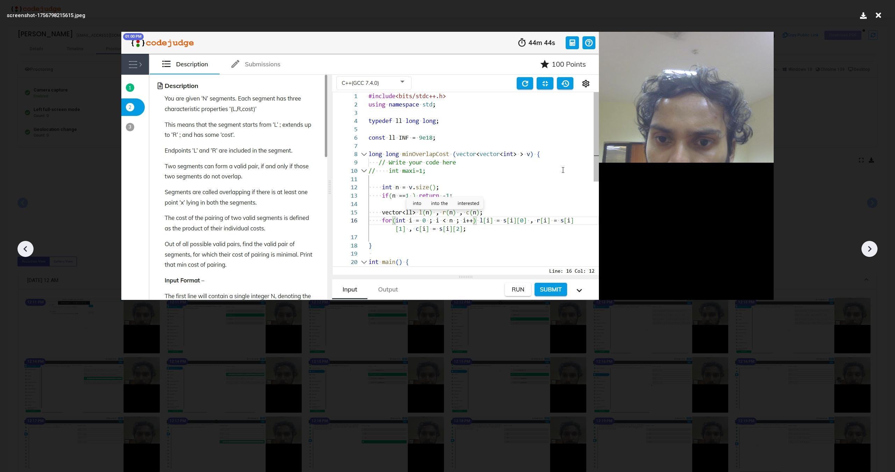
click at [25, 249] on icon at bounding box center [25, 249] width 10 height 10
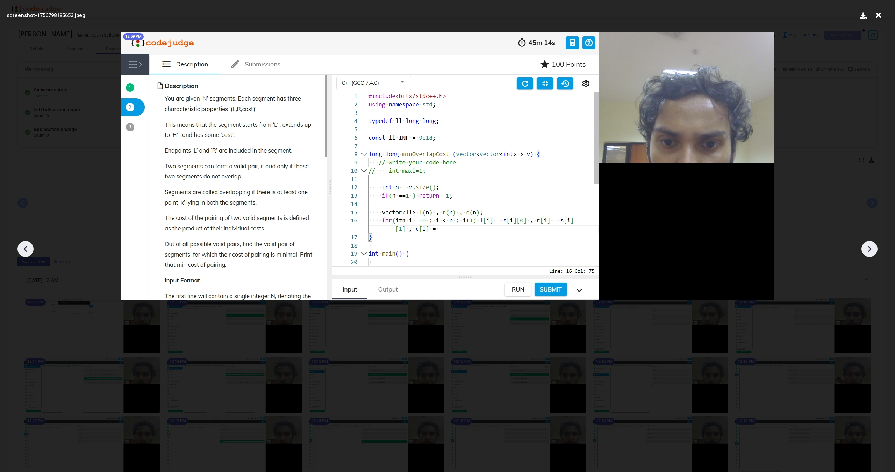
click at [25, 249] on icon at bounding box center [25, 249] width 10 height 10
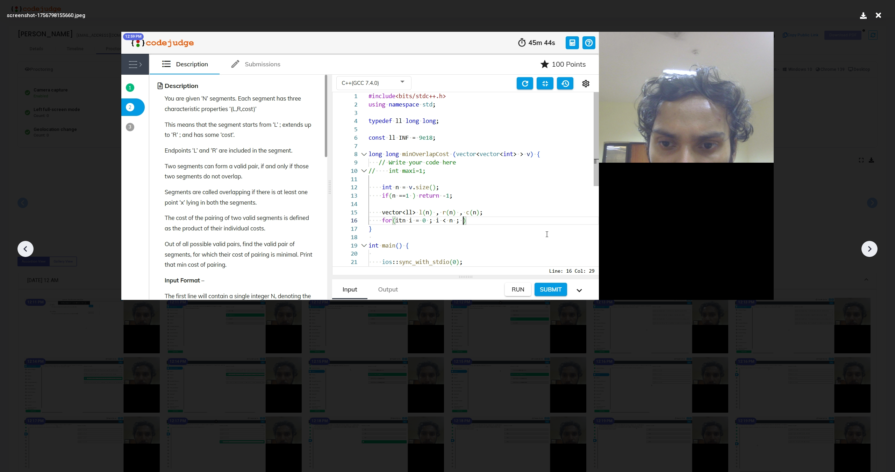
click at [25, 249] on icon at bounding box center [25, 249] width 10 height 10
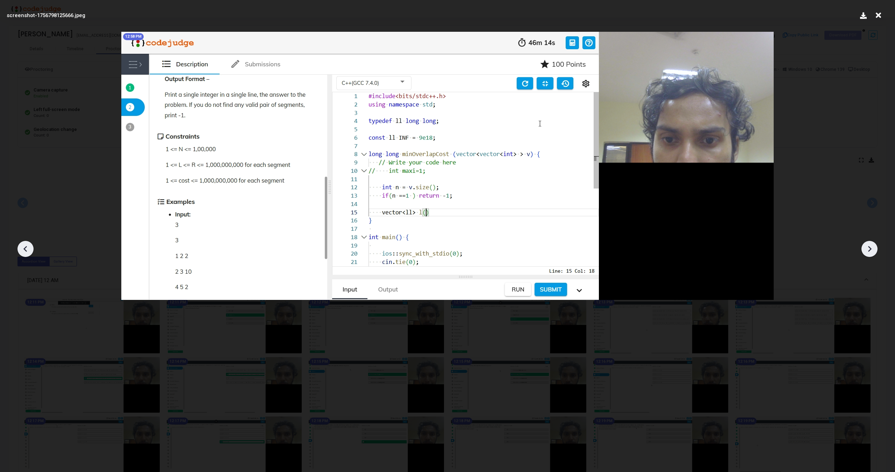
click at [25, 249] on icon at bounding box center [25, 249] width 10 height 10
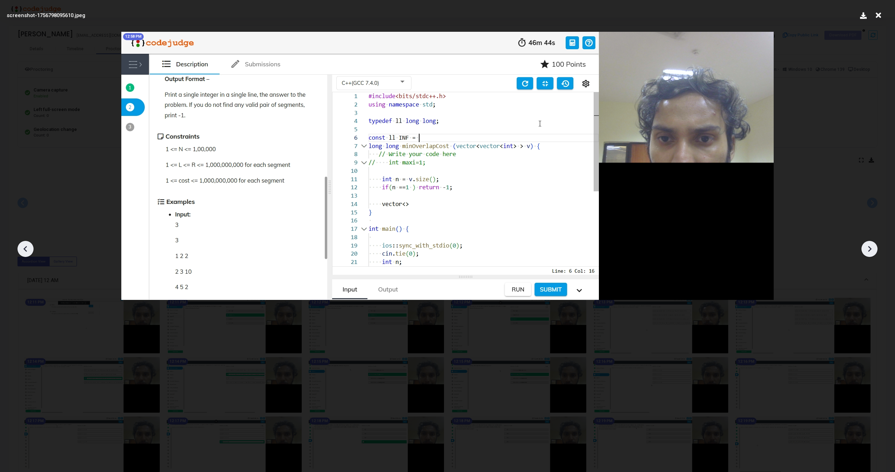
click at [25, 249] on icon at bounding box center [25, 249] width 10 height 10
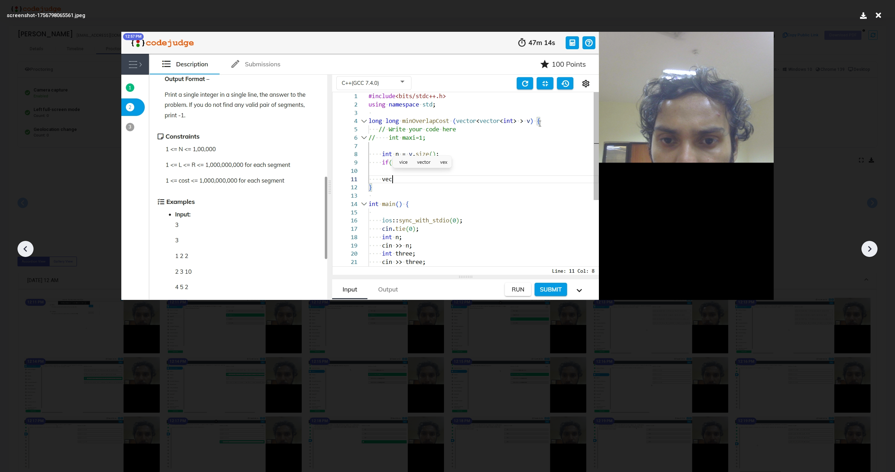
click at [25, 249] on icon at bounding box center [25, 249] width 10 height 10
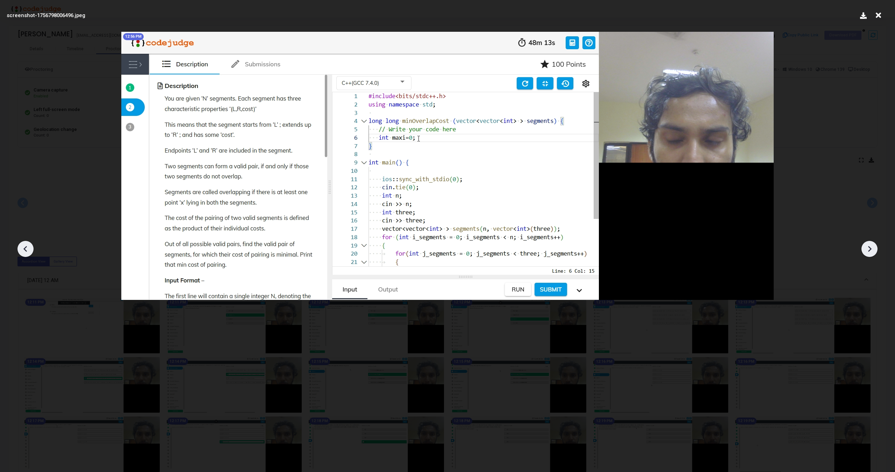
click at [25, 249] on icon at bounding box center [25, 249] width 10 height 10
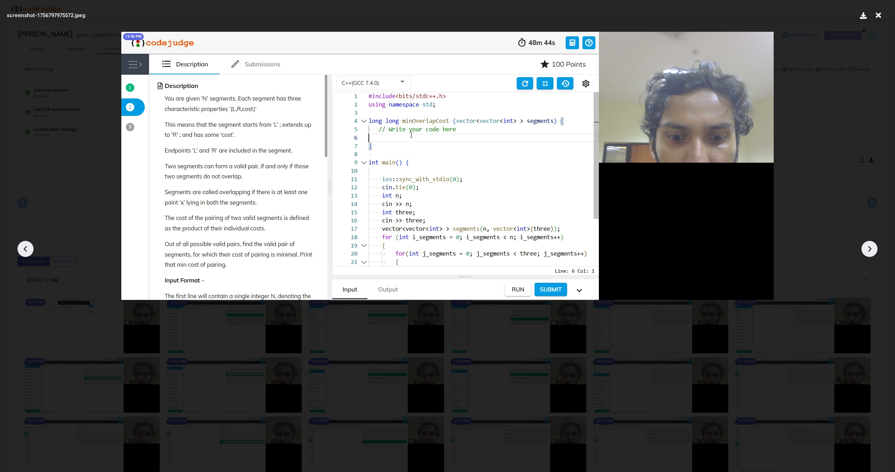
click at [25, 249] on icon at bounding box center [25, 249] width 10 height 10
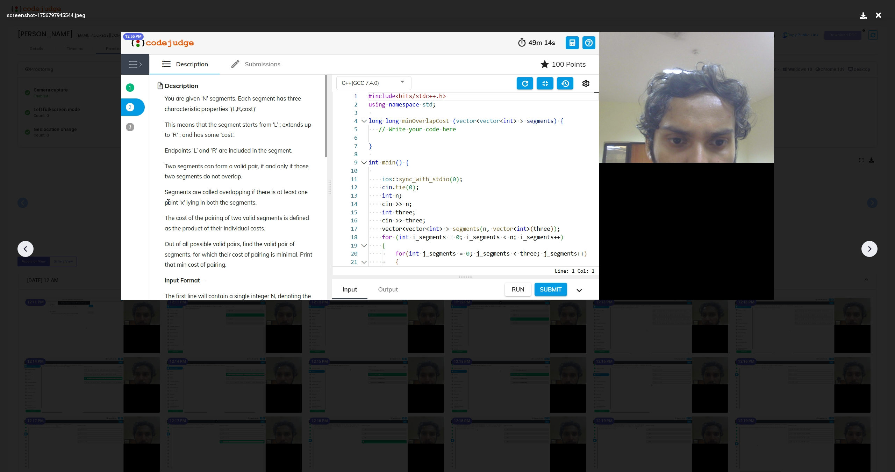
click at [25, 249] on icon at bounding box center [25, 249] width 10 height 10
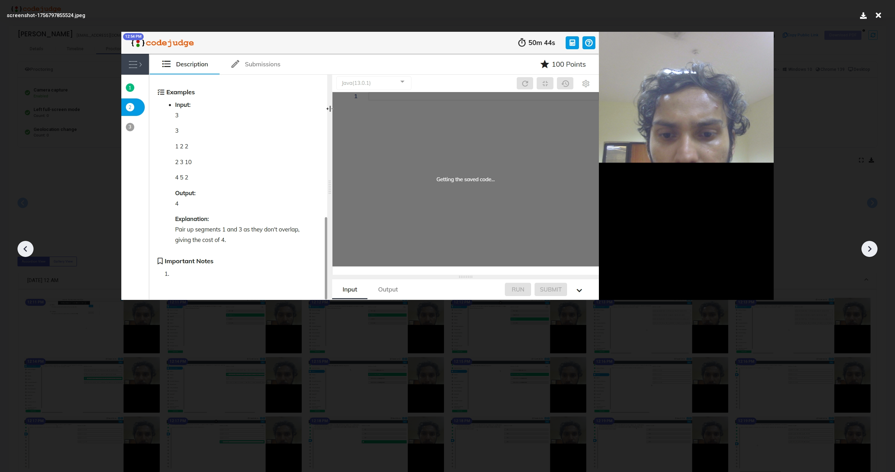
click at [880, 14] on icon at bounding box center [878, 15] width 11 height 13
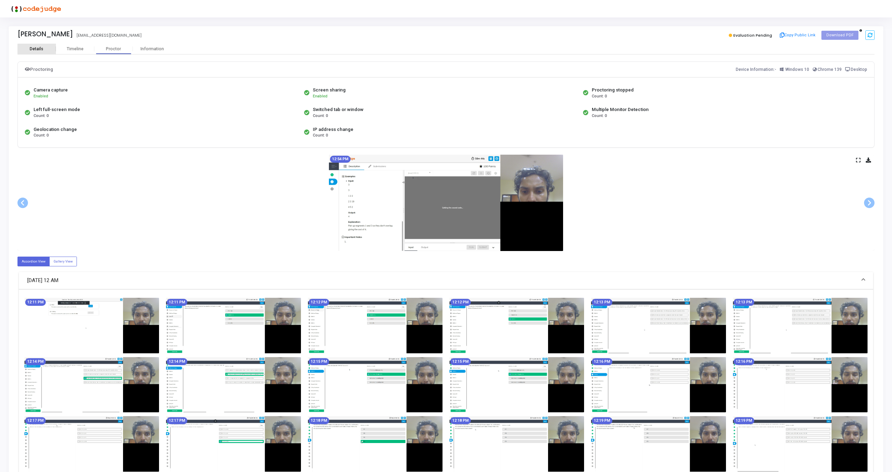
click at [42, 51] on div "Details" at bounding box center [36, 49] width 38 height 10
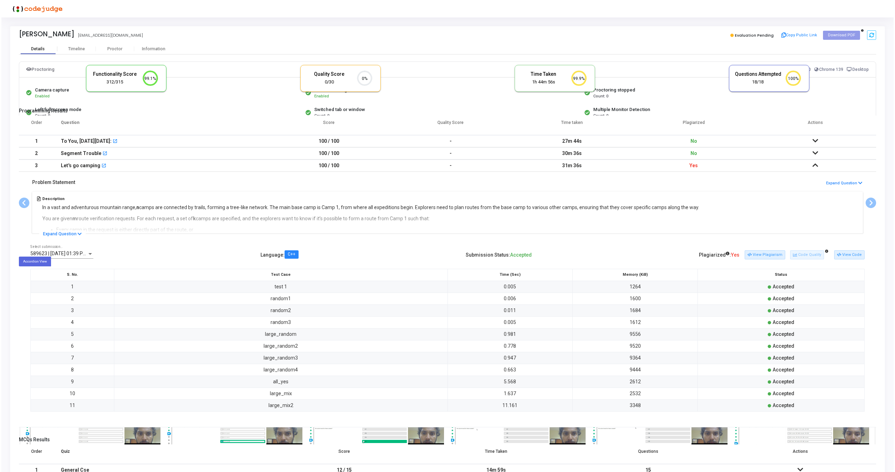
scroll to position [15, 18]
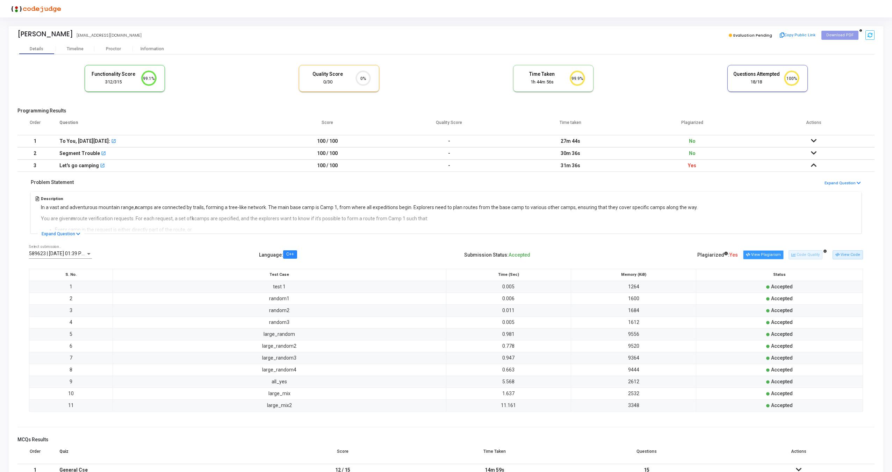
click at [772, 254] on button "View Plagiarism" at bounding box center [763, 255] width 41 height 9
